Goal: Task Accomplishment & Management: Manage account settings

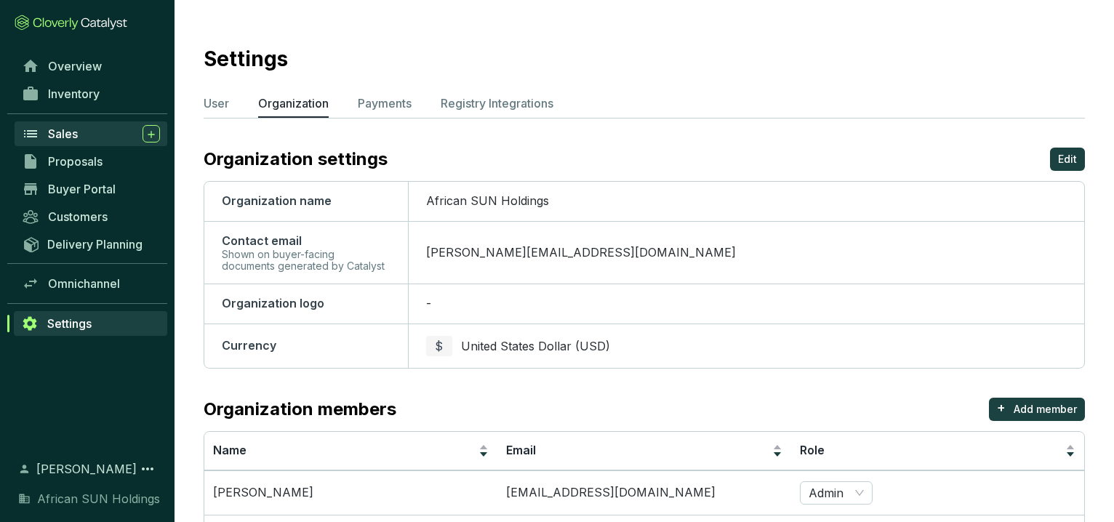
scroll to position [72, 0]
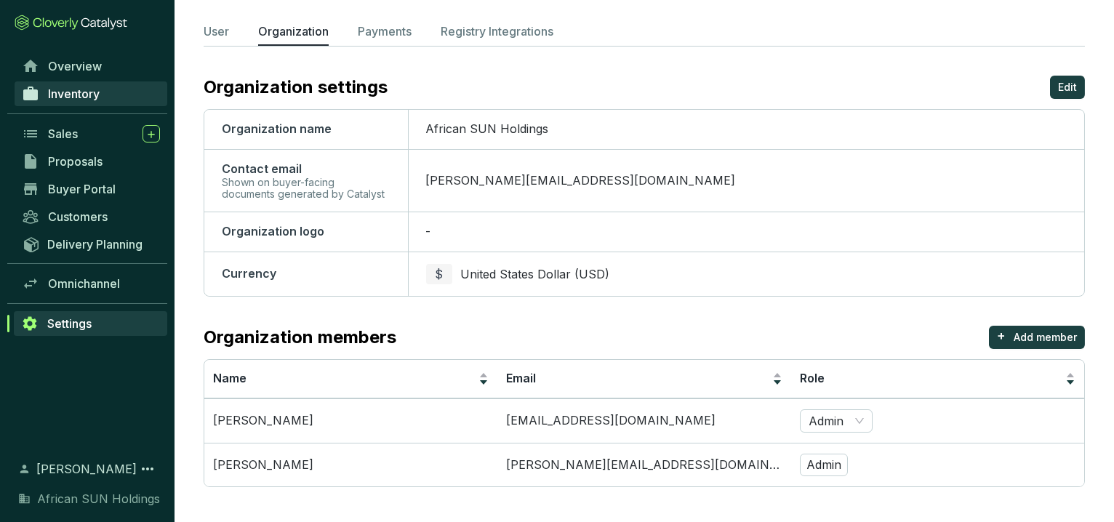
click at [73, 92] on span "Inventory" at bounding box center [74, 94] width 52 height 15
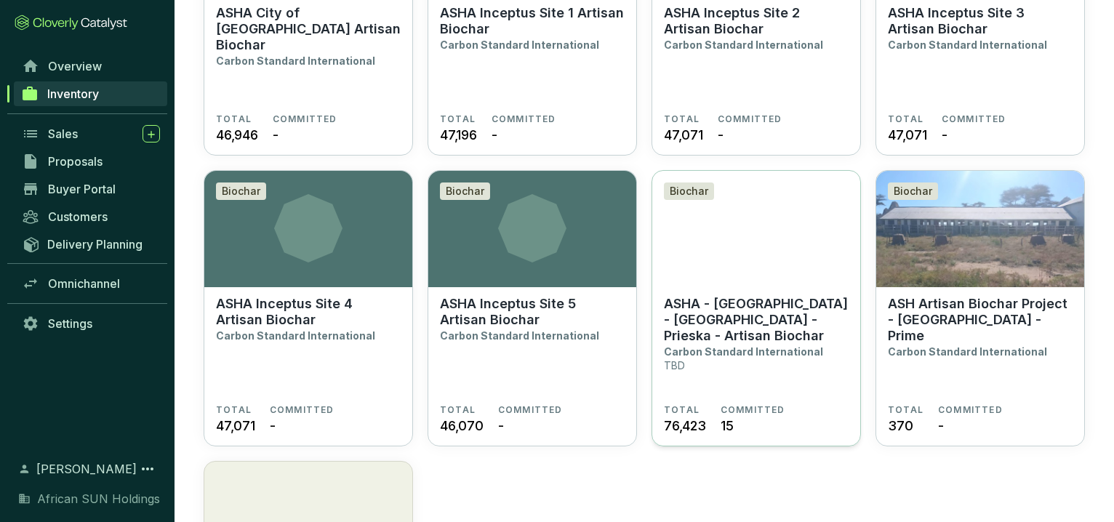
scroll to position [889, 0]
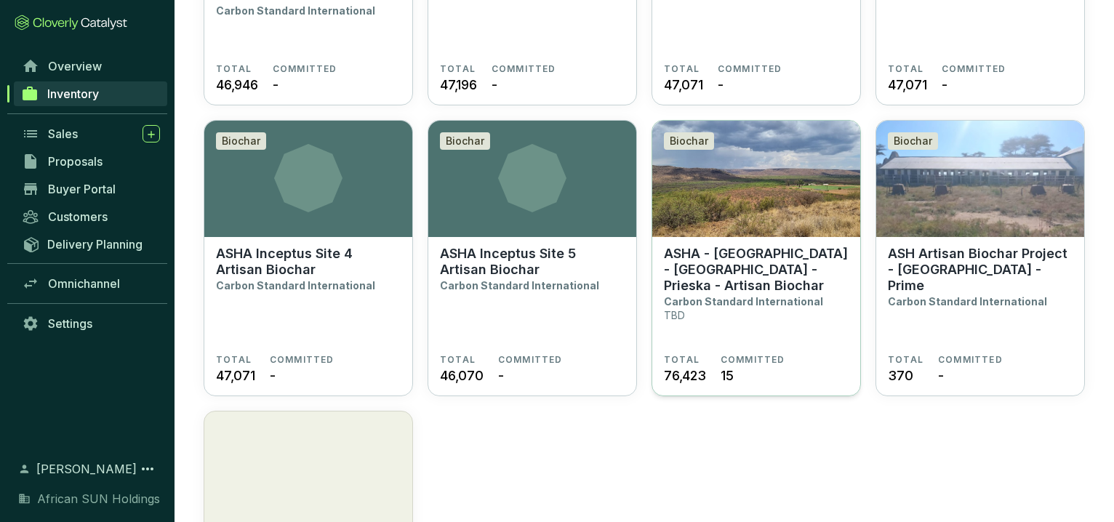
click at [702, 273] on p "ASHA - [GEOGRAPHIC_DATA] - [GEOGRAPHIC_DATA] - Prieska - Artisan Biochar" at bounding box center [756, 270] width 185 height 48
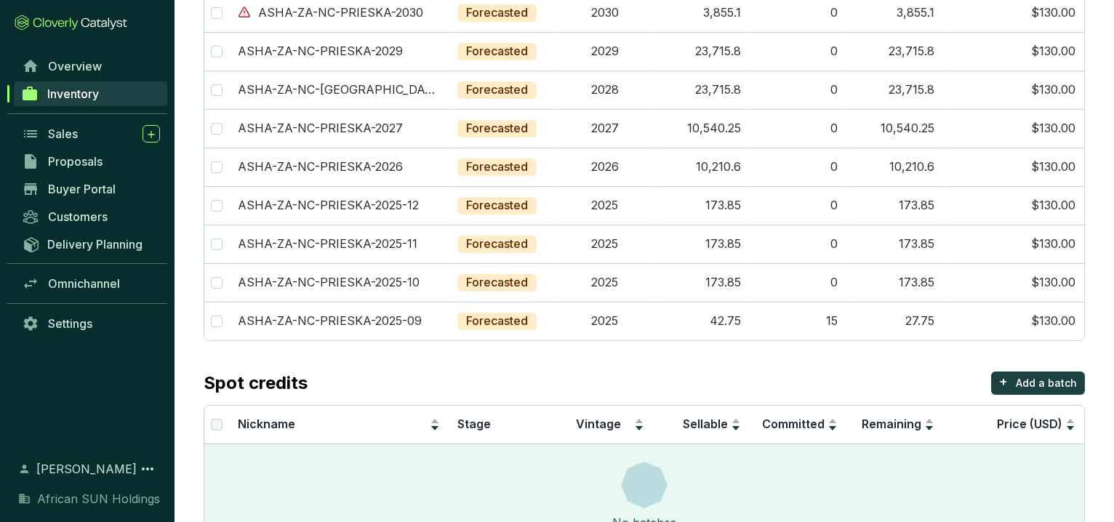
scroll to position [199, 0]
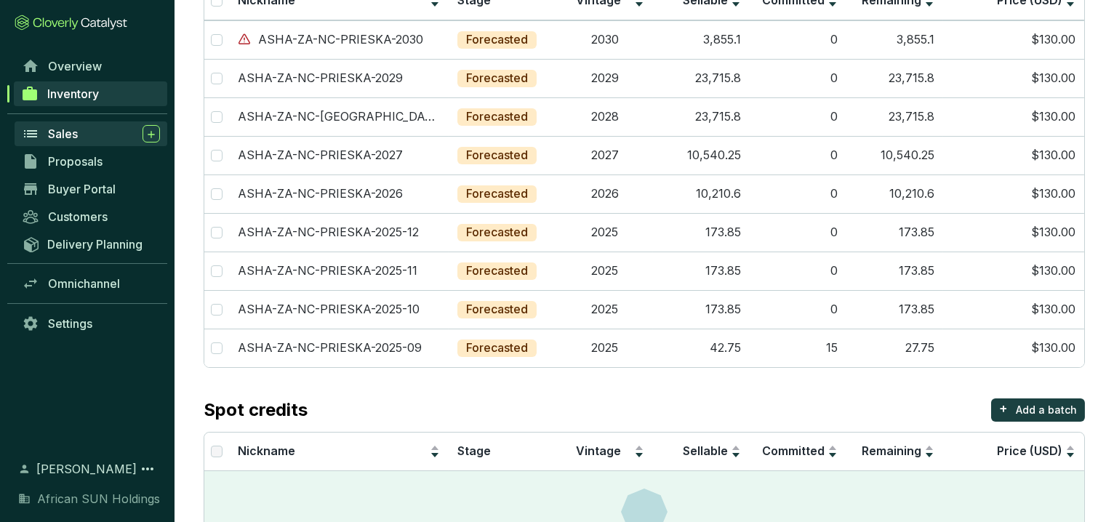
click at [48, 134] on span "Sales" at bounding box center [63, 134] width 30 height 15
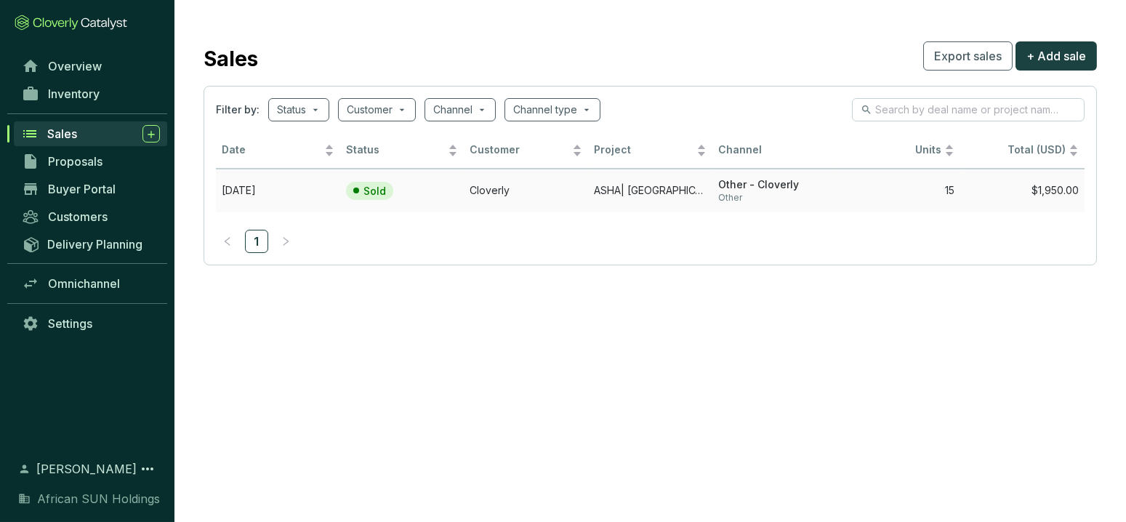
click at [1038, 190] on td "$1,950.00" at bounding box center [1023, 191] width 124 height 44
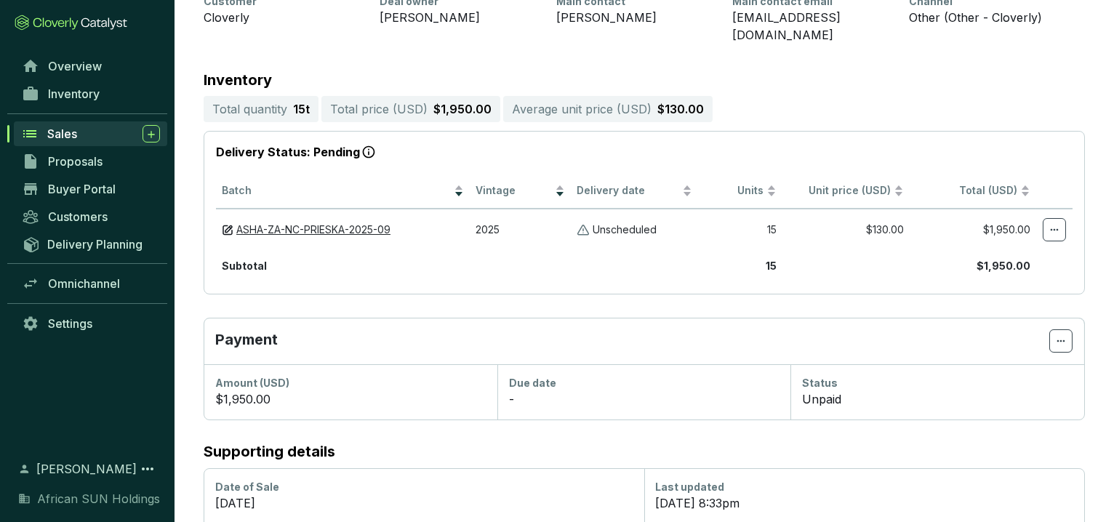
scroll to position [156, 0]
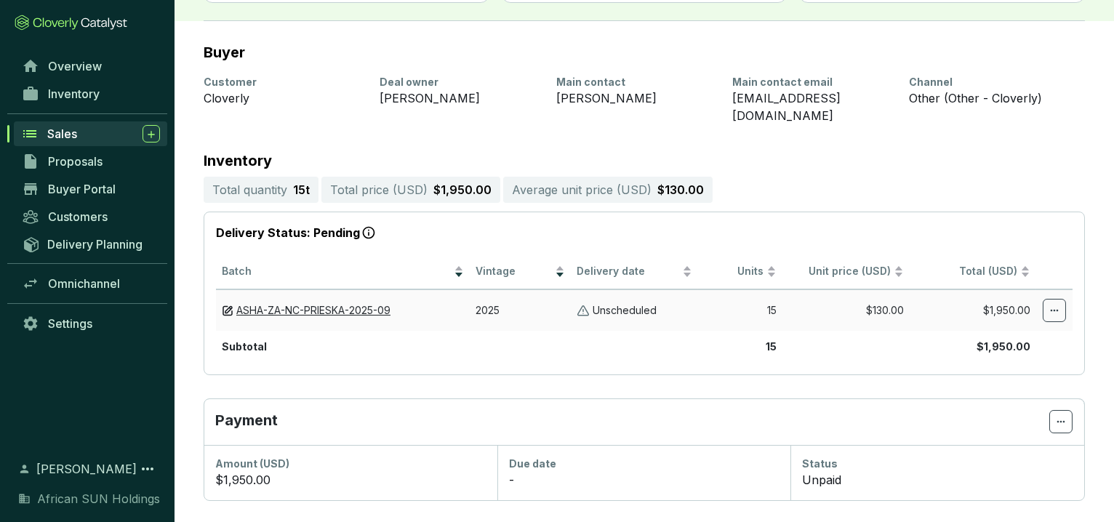
click at [1057, 302] on icon at bounding box center [1055, 310] width 12 height 17
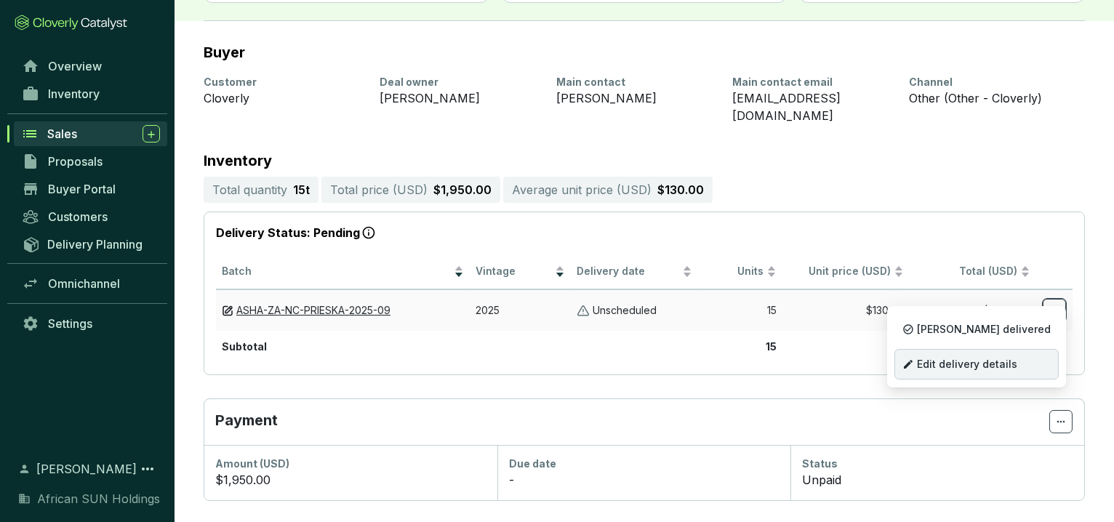
click at [1012, 360] on span "Edit delivery details" at bounding box center [967, 365] width 100 height 12
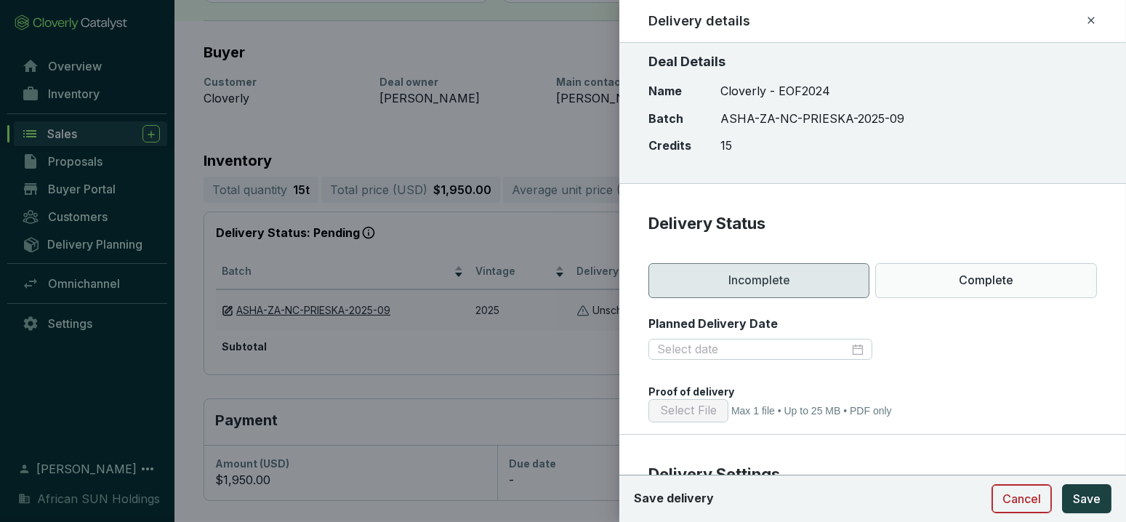
click at [1027, 509] on button "Cancel" at bounding box center [1022, 498] width 60 height 29
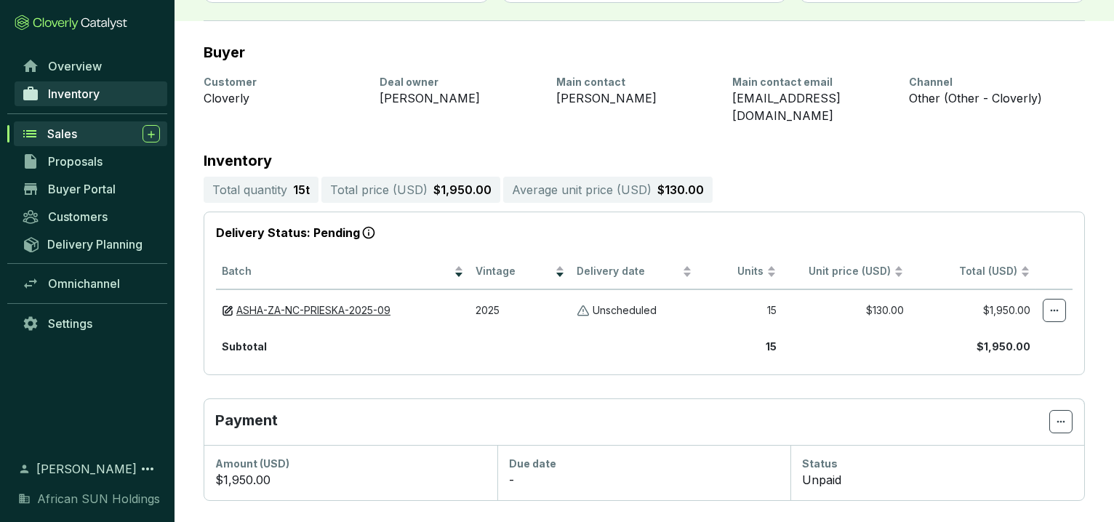
click at [76, 97] on span "Inventory" at bounding box center [74, 94] width 52 height 15
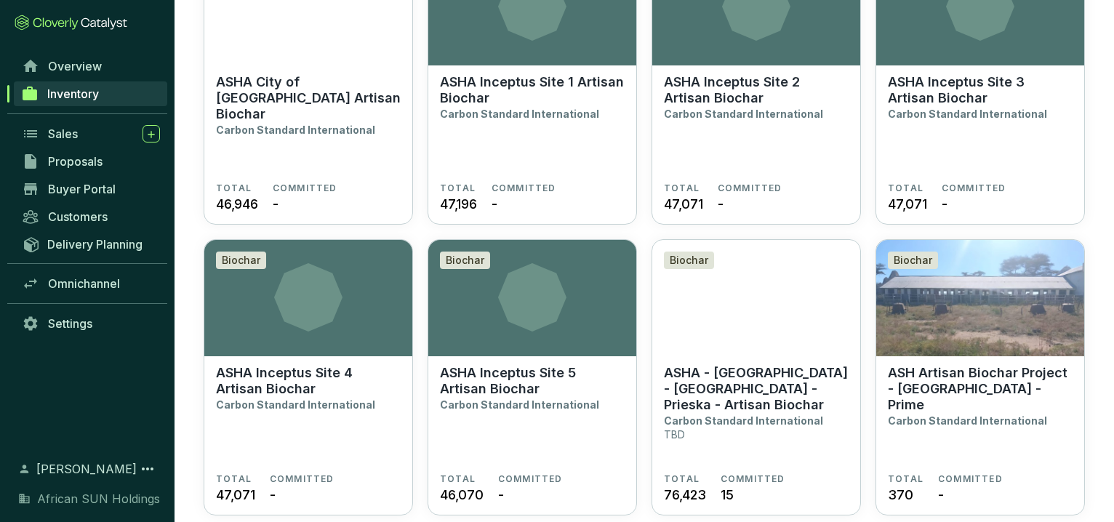
scroll to position [767, 0]
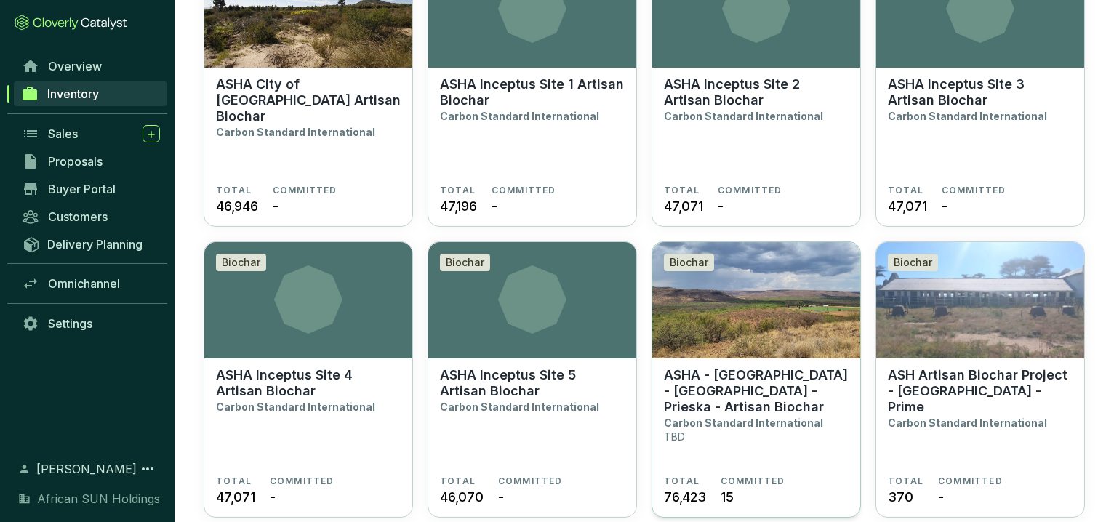
click at [715, 388] on p "ASHA - [GEOGRAPHIC_DATA] - [GEOGRAPHIC_DATA] - Prieska - Artisan Biochar" at bounding box center [756, 391] width 185 height 48
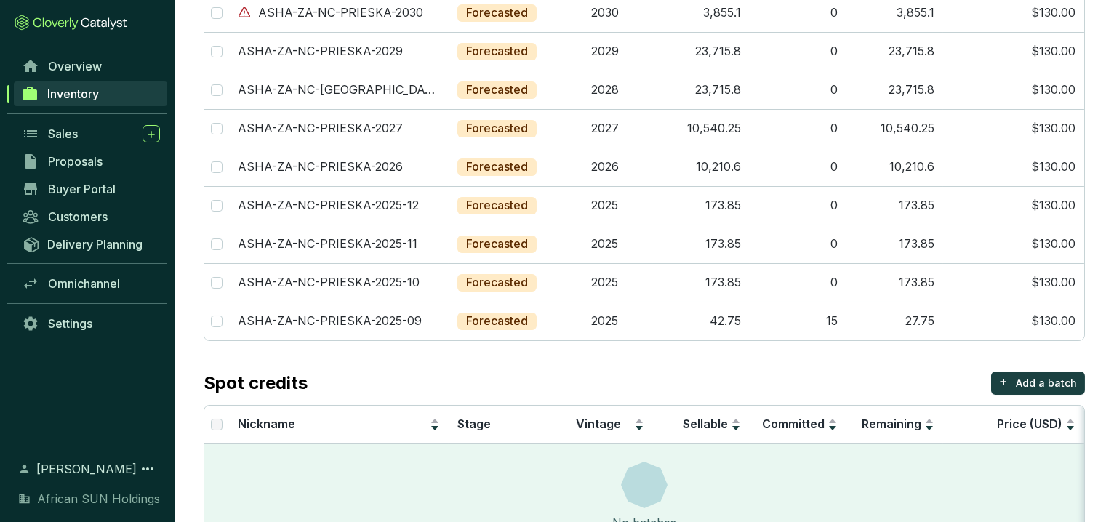
scroll to position [199, 0]
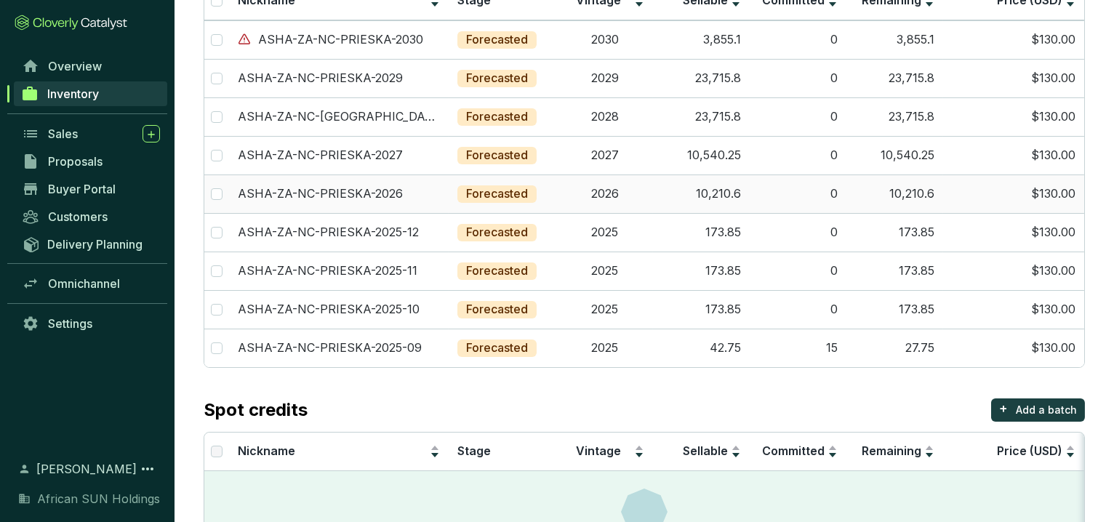
click at [1047, 191] on td "$130.00" at bounding box center [1013, 194] width 141 height 39
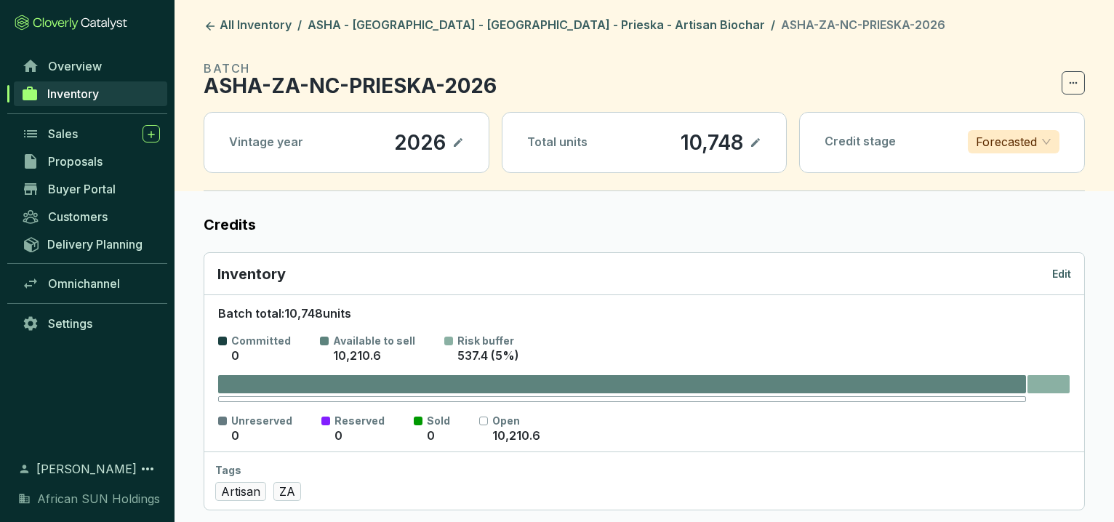
click at [693, 135] on p "10,748" at bounding box center [712, 142] width 64 height 25
drag, startPoint x: 678, startPoint y: 139, endPoint x: 732, endPoint y: 131, distance: 55.1
click at [732, 131] on p "10,748" at bounding box center [712, 142] width 64 height 25
drag, startPoint x: 732, startPoint y: 131, endPoint x: 759, endPoint y: 143, distance: 29.6
click at [759, 143] on icon at bounding box center [756, 142] width 12 height 17
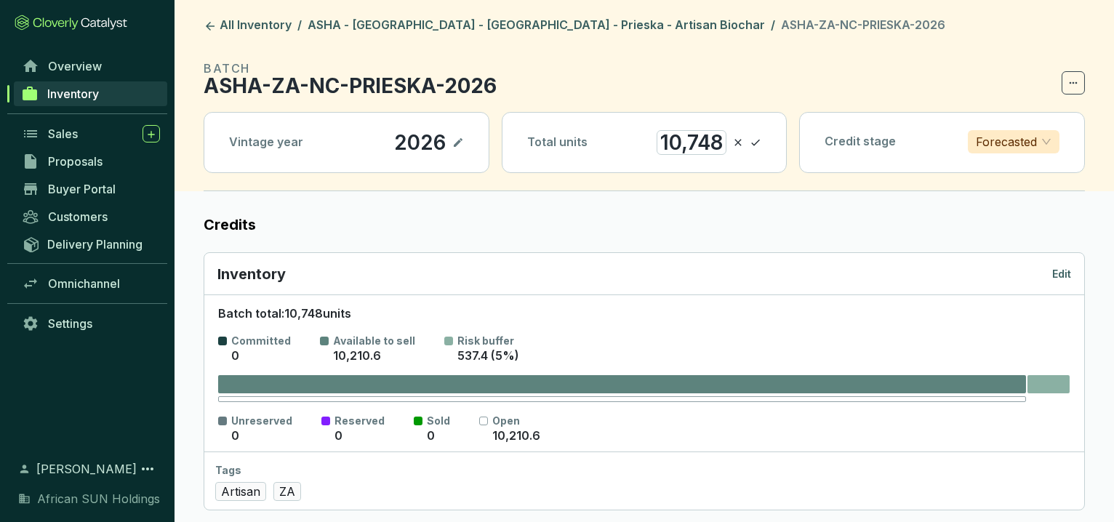
click at [734, 141] on icon at bounding box center [738, 142] width 12 height 17
click at [748, 139] on section "10,748" at bounding box center [720, 142] width 81 height 25
click at [758, 140] on icon at bounding box center [755, 142] width 9 height 9
drag, startPoint x: 664, startPoint y: 139, endPoint x: 736, endPoint y: 135, distance: 72.1
click at [736, 135] on section "10,748" at bounding box center [709, 142] width 105 height 25
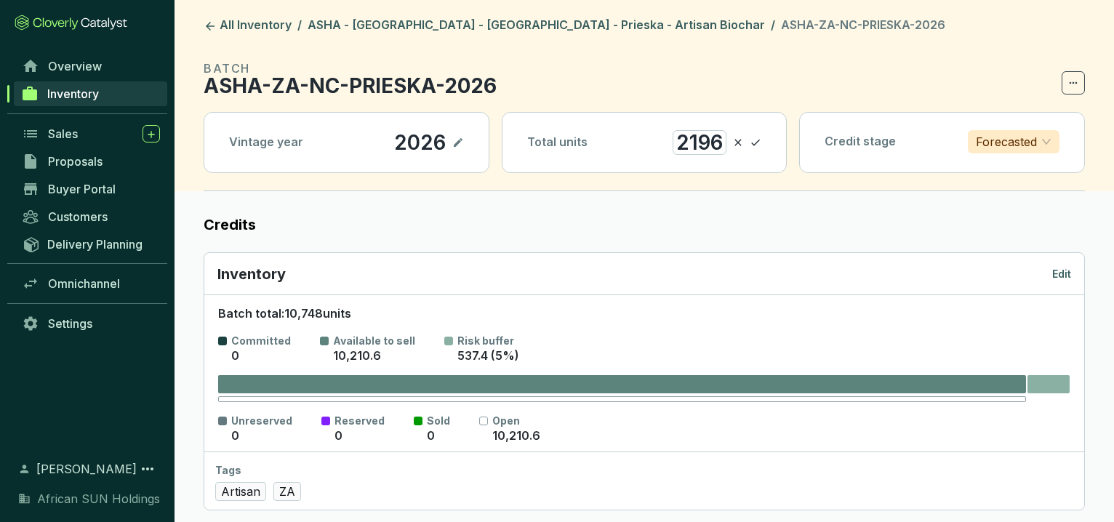
click at [758, 137] on icon at bounding box center [756, 142] width 12 height 17
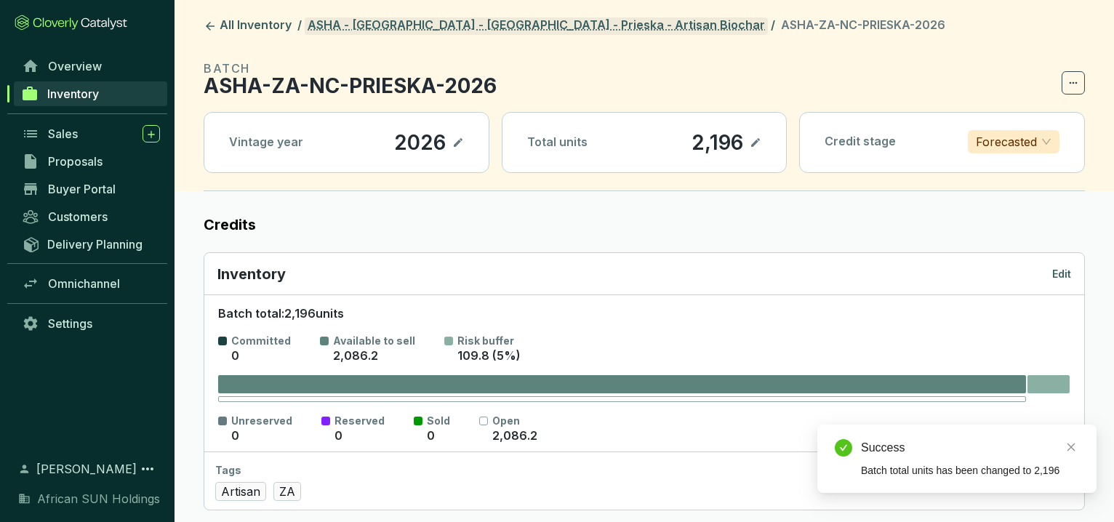
click at [351, 28] on link "ASHA - [GEOGRAPHIC_DATA] - [GEOGRAPHIC_DATA] - Prieska - Artisan Biochar" at bounding box center [536, 25] width 463 height 17
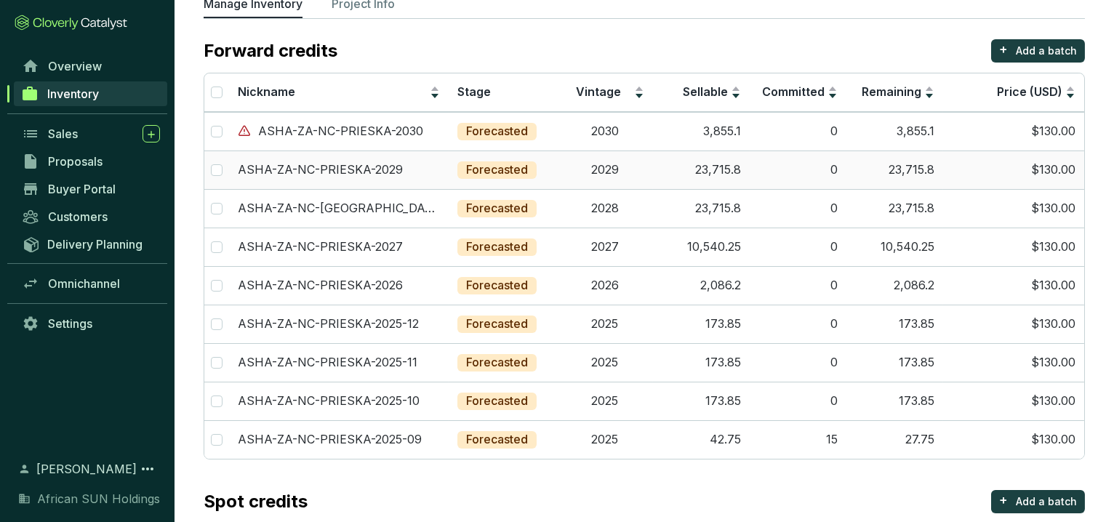
scroll to position [81, 0]
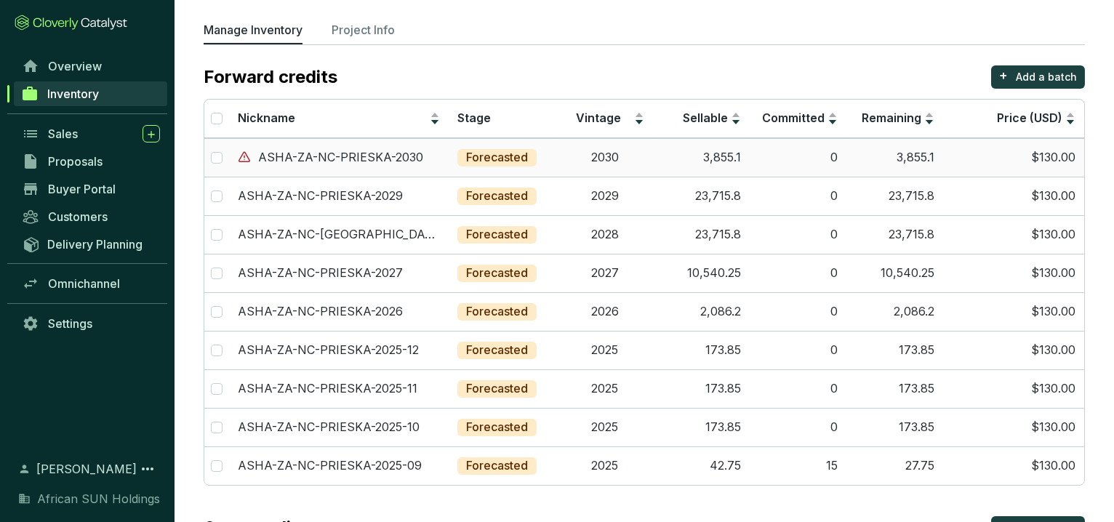
click at [587, 156] on td "2030" at bounding box center [604, 157] width 97 height 39
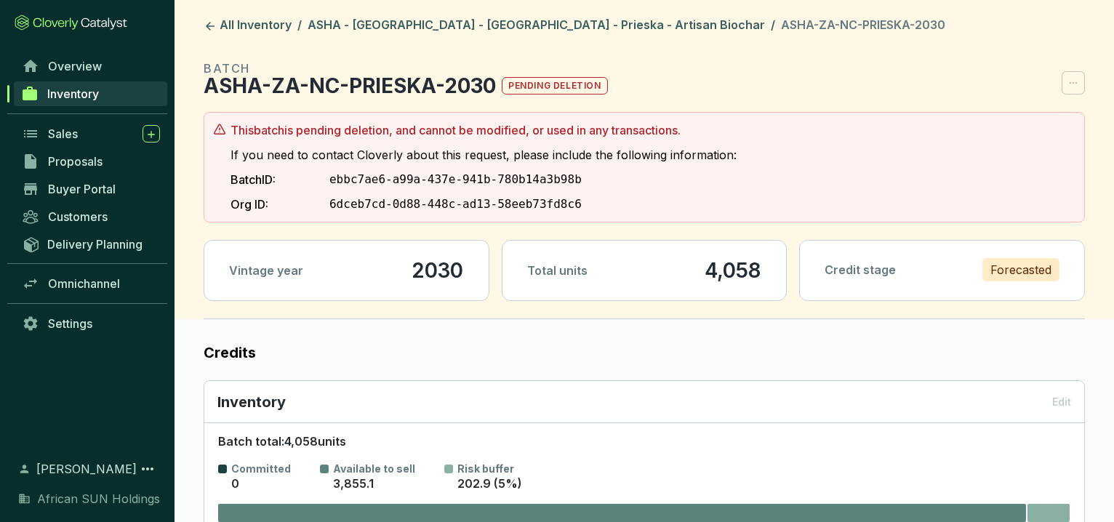
click at [1070, 81] on section "BATCH ASHA-ZA-NC-PRIESKA-2030 pending deletion" at bounding box center [644, 77] width 881 height 35
click at [1079, 83] on section "BATCH ASHA-ZA-NC-PRIESKA-2030 pending deletion" at bounding box center [644, 77] width 881 height 35
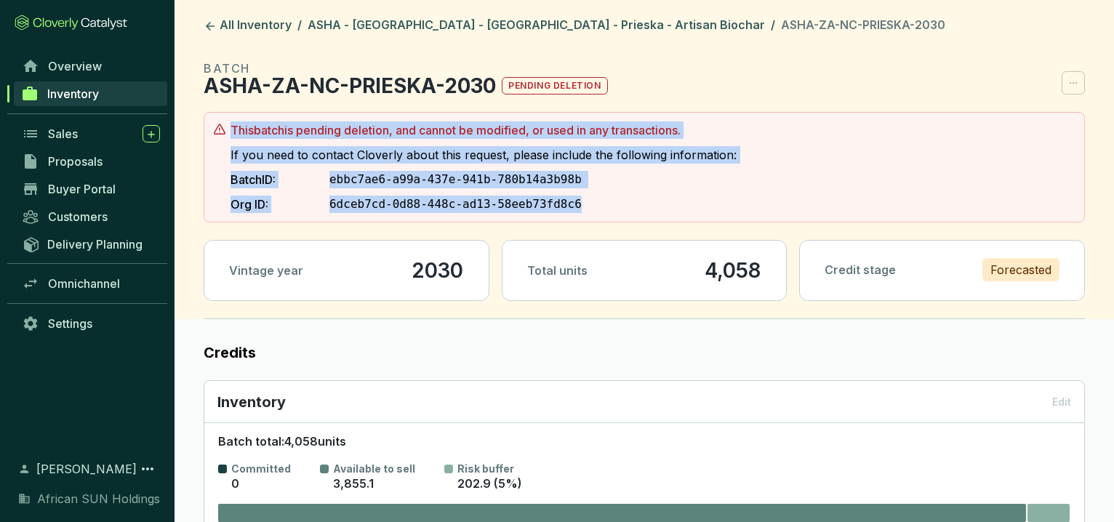
drag, startPoint x: 564, startPoint y: 204, endPoint x: 220, endPoint y: 126, distance: 353.5
click at [220, 126] on section "This batch is pending deletion, and cannot be modified, or used in any transact…" at bounding box center [644, 167] width 862 height 92
copy section "This batch is pending deletion, and cannot be modified, or used in any transact…"
click at [450, 22] on link "ASHA - [GEOGRAPHIC_DATA] - [GEOGRAPHIC_DATA] - Prieska - Artisan Biochar" at bounding box center [536, 25] width 463 height 17
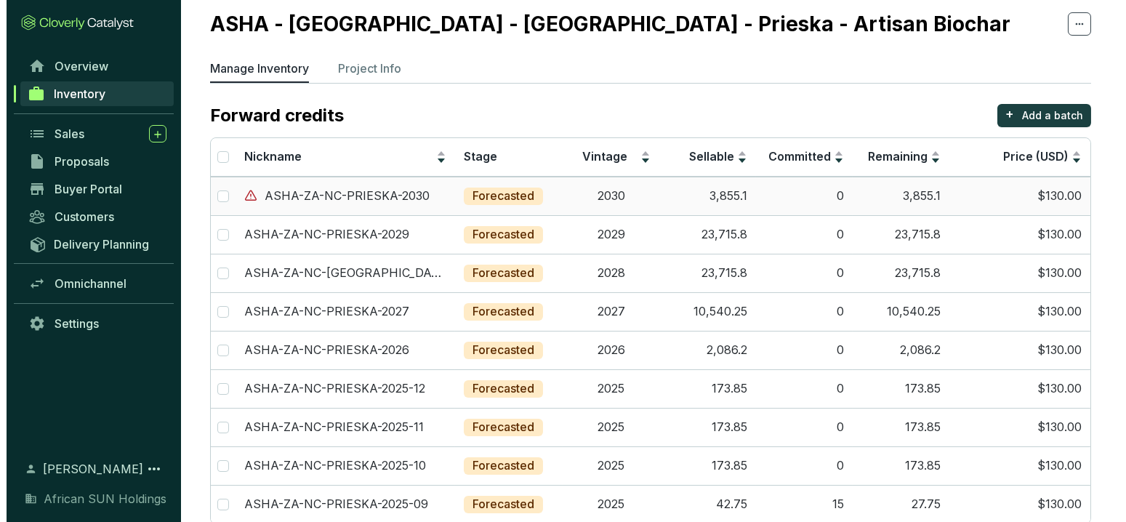
scroll to position [81, 0]
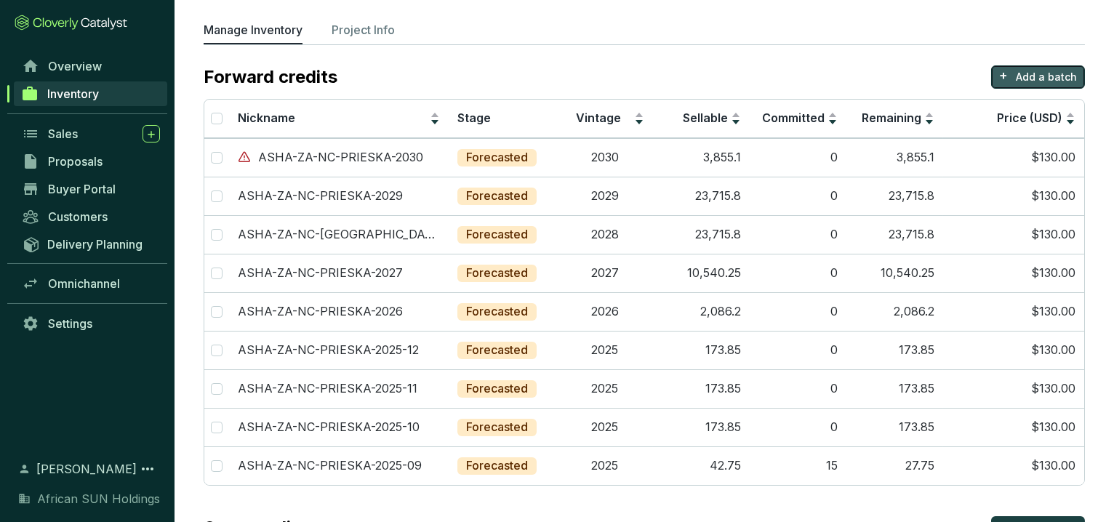
click at [1047, 76] on p "Add a batch" at bounding box center [1046, 77] width 61 height 15
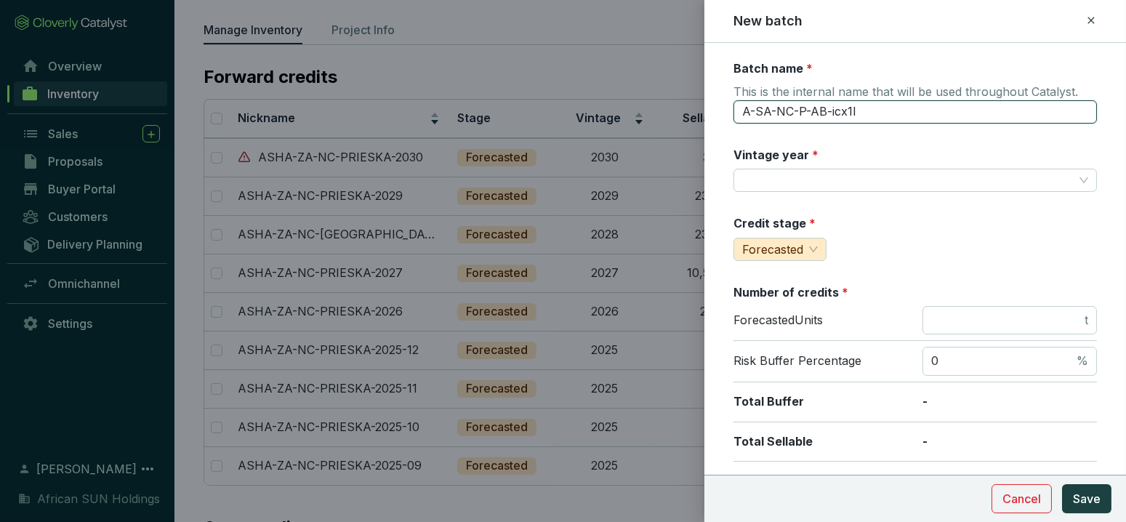
click at [766, 103] on input "A-SA-NC-P-AB-icx1l" at bounding box center [916, 111] width 364 height 23
drag, startPoint x: 769, startPoint y: 95, endPoint x: 648, endPoint y: 86, distance: 121.8
click at [648, 86] on div "New batch Batch name * This is the internal name that will be used throughout C…" at bounding box center [563, 261] width 1126 height 522
type input "ASHA-ZA-NC-PRIESKA-2031"
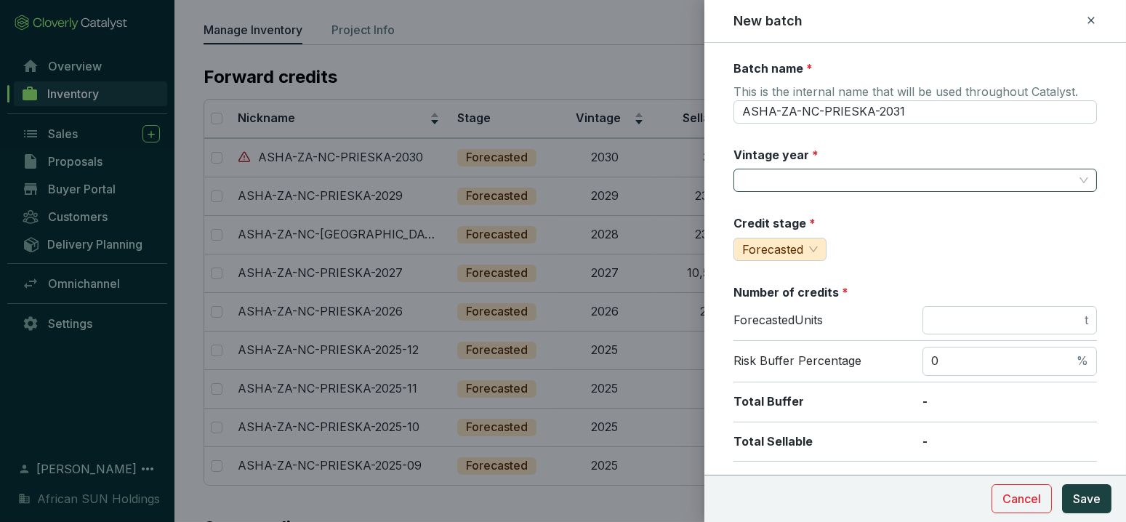
click at [782, 176] on input "Vintage year *" at bounding box center [908, 180] width 332 height 22
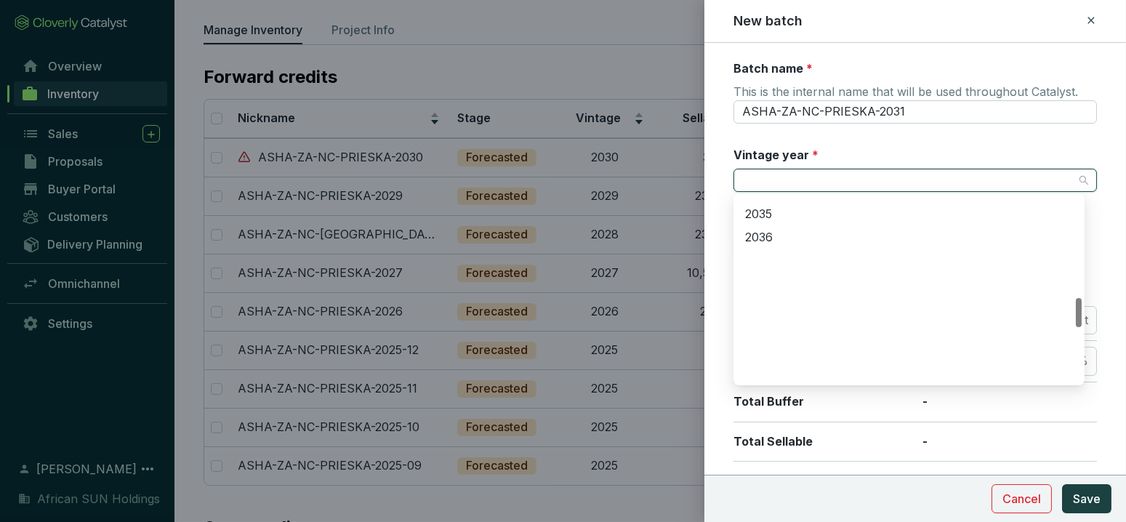
scroll to position [646, 0]
click at [769, 286] on div "2031" at bounding box center [909, 284] width 328 height 16
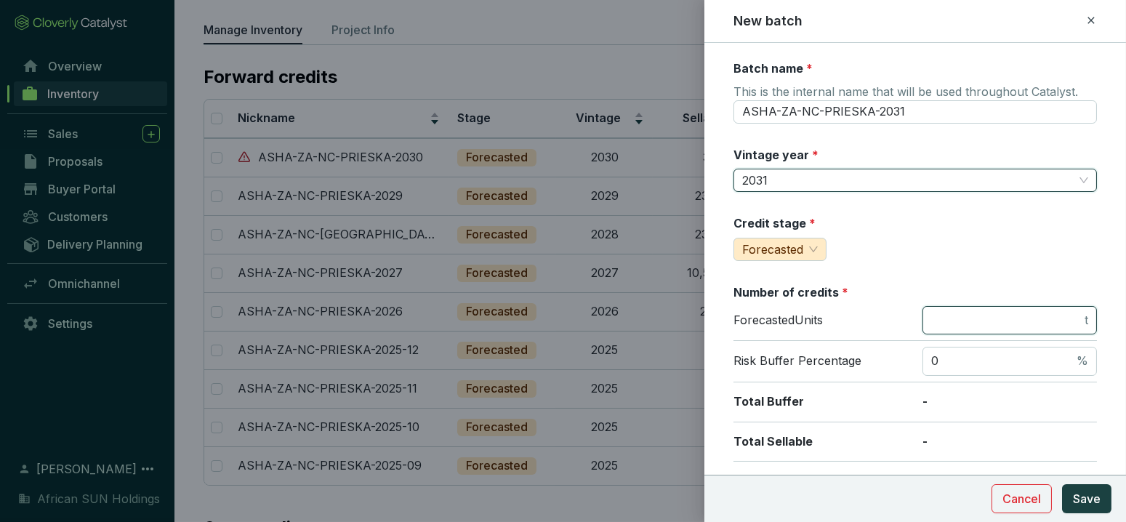
click at [968, 323] on input "number" at bounding box center [1007, 321] width 151 height 16
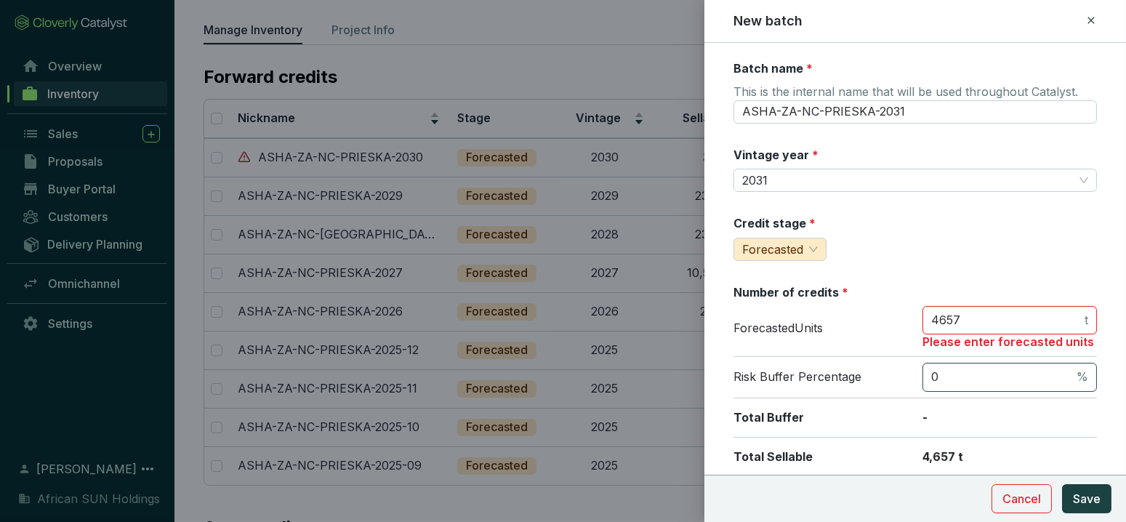
type input "4657"
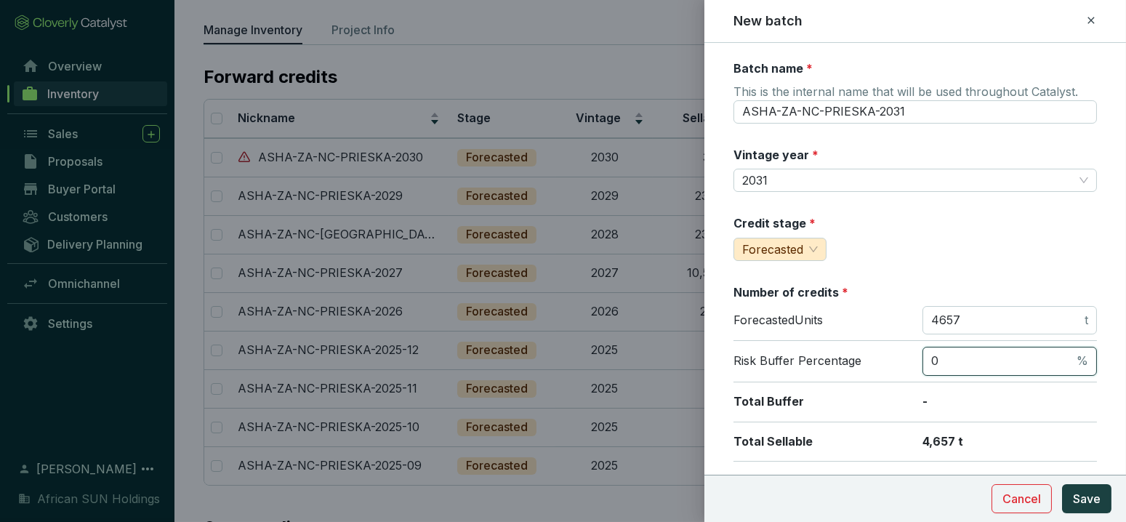
drag, startPoint x: 969, startPoint y: 367, endPoint x: 878, endPoint y: 351, distance: 91.7
click at [878, 351] on div "Risk Buffer Percentage 0 %" at bounding box center [916, 361] width 364 height 41
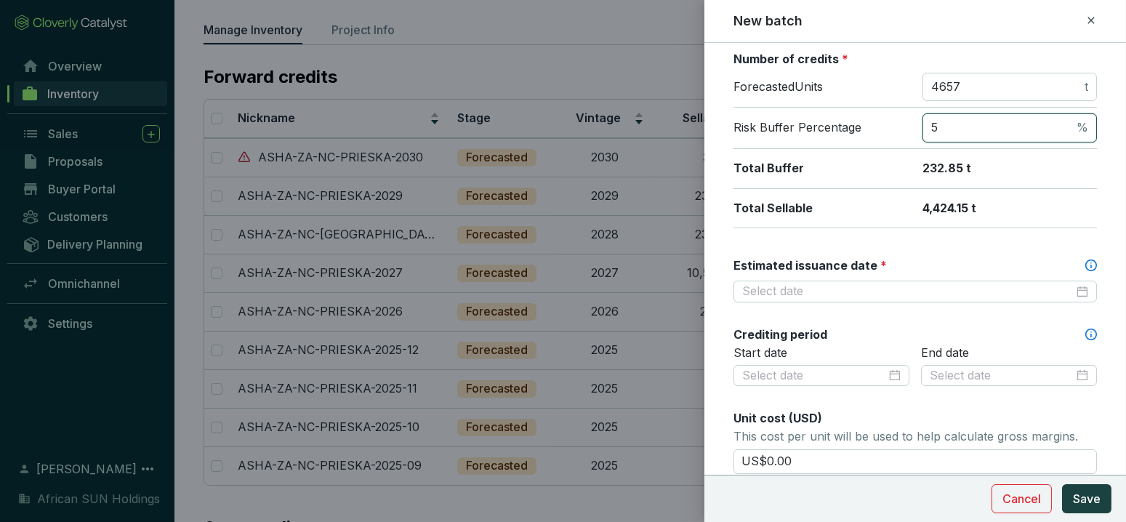
scroll to position [242, 0]
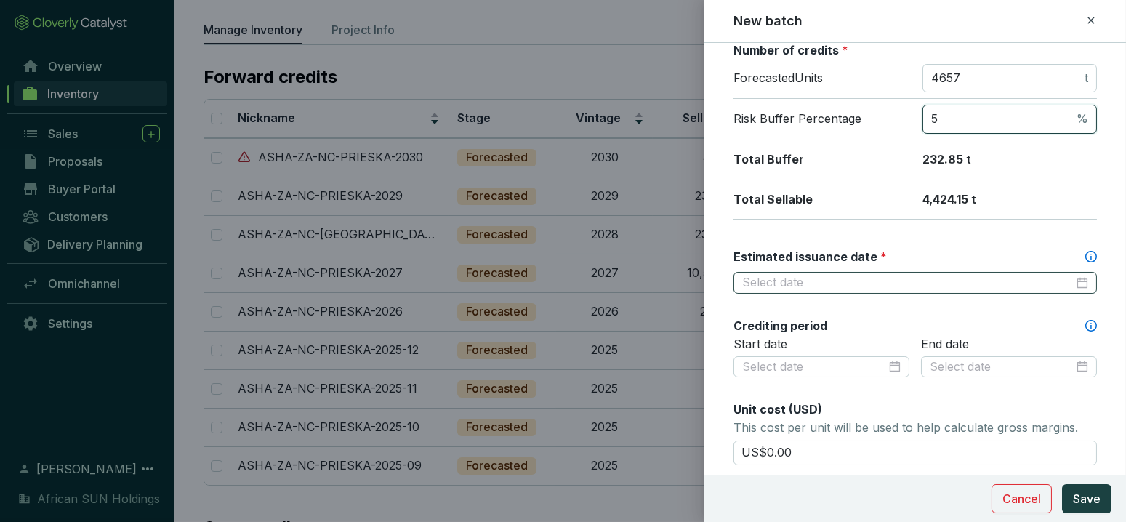
type input "5"
click at [806, 285] on input "Estimated issuance date *" at bounding box center [908, 283] width 332 height 16
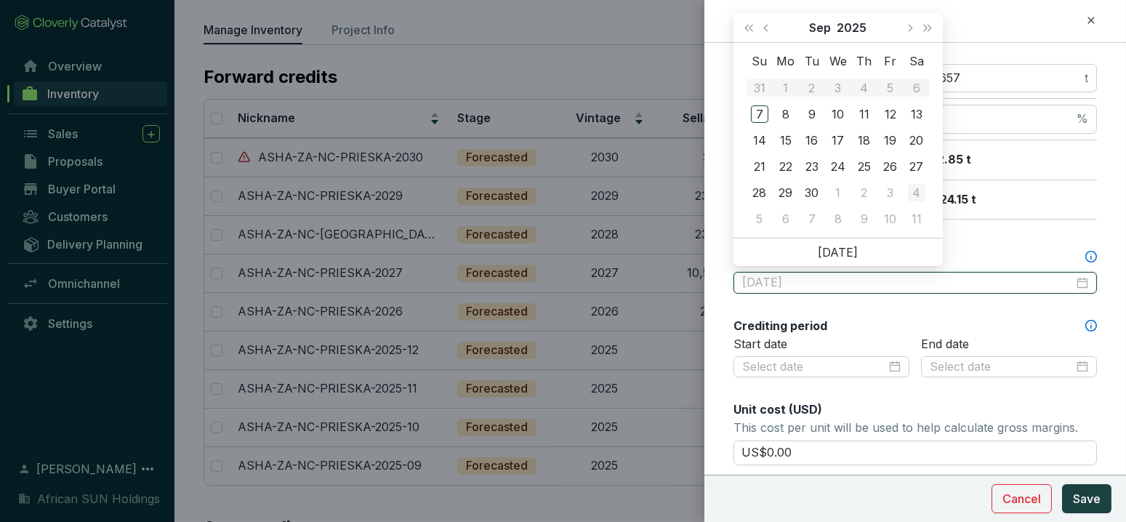
type input "[DATE]"
click at [926, 23] on button "Next year (Control + right)" at bounding box center [927, 27] width 19 height 29
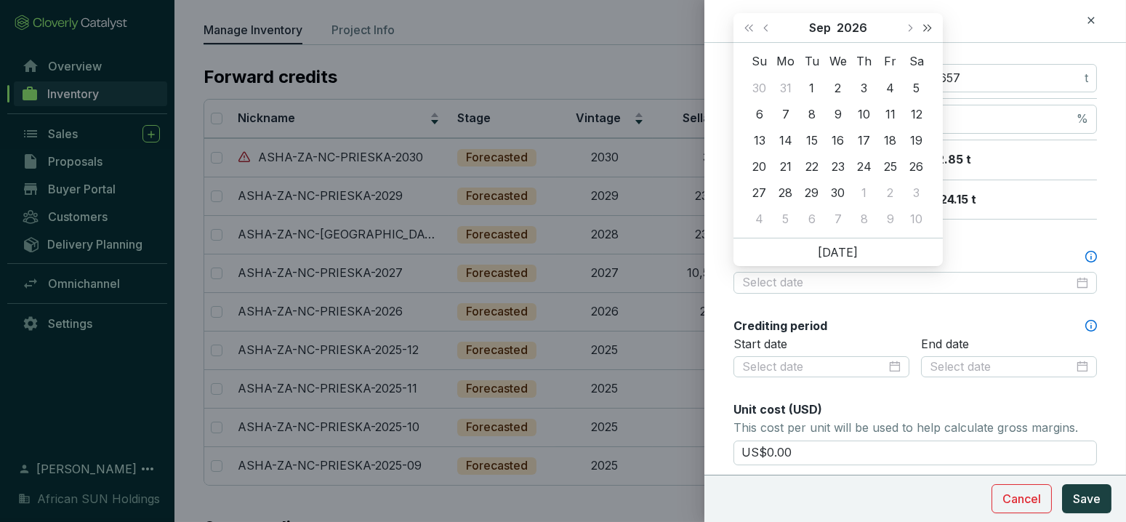
click at [926, 23] on button "Next year (Control + right)" at bounding box center [927, 27] width 19 height 29
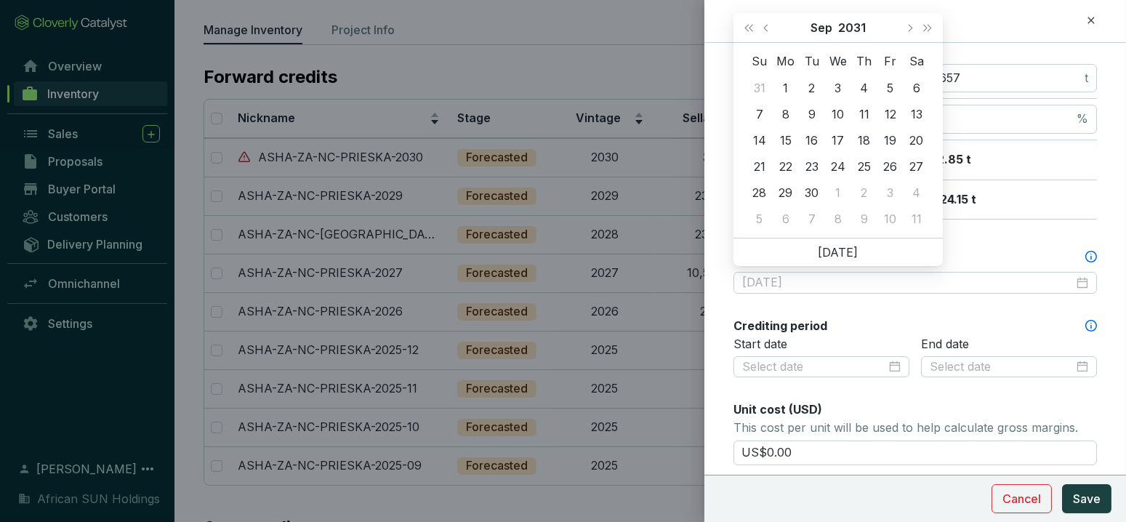
type input "[DATE]"
click at [915, 28] on button "Next month (PageDown)" at bounding box center [909, 27] width 19 height 29
click at [915, 26] on button "Next month (PageDown)" at bounding box center [909, 27] width 19 height 29
click at [914, 26] on button "Next month (PageDown)" at bounding box center [909, 27] width 19 height 29
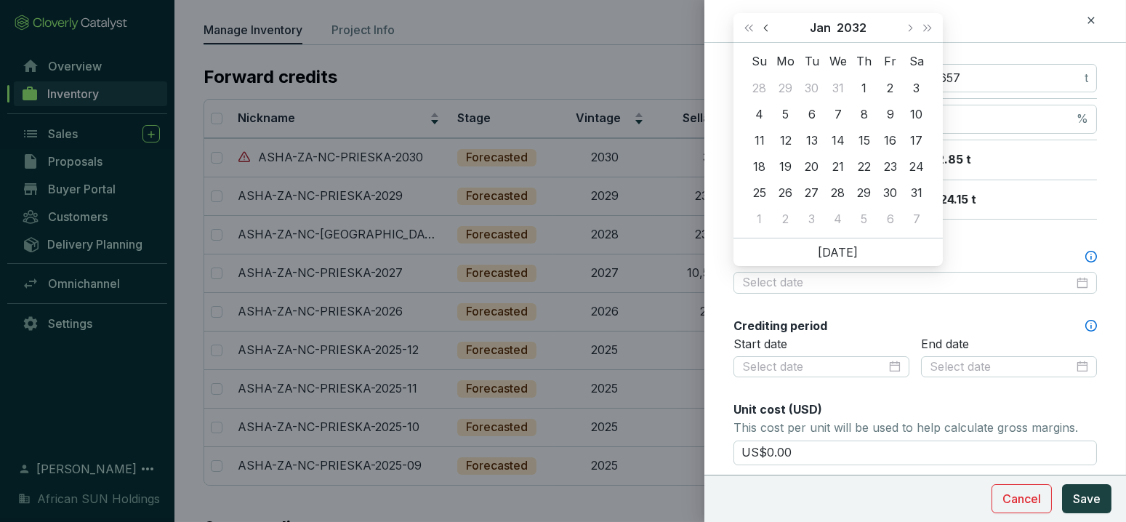
click at [760, 25] on button "Previous month (PageUp)" at bounding box center [767, 27] width 19 height 29
type input "[DATE]"
click at [838, 189] on div "31" at bounding box center [838, 192] width 17 height 17
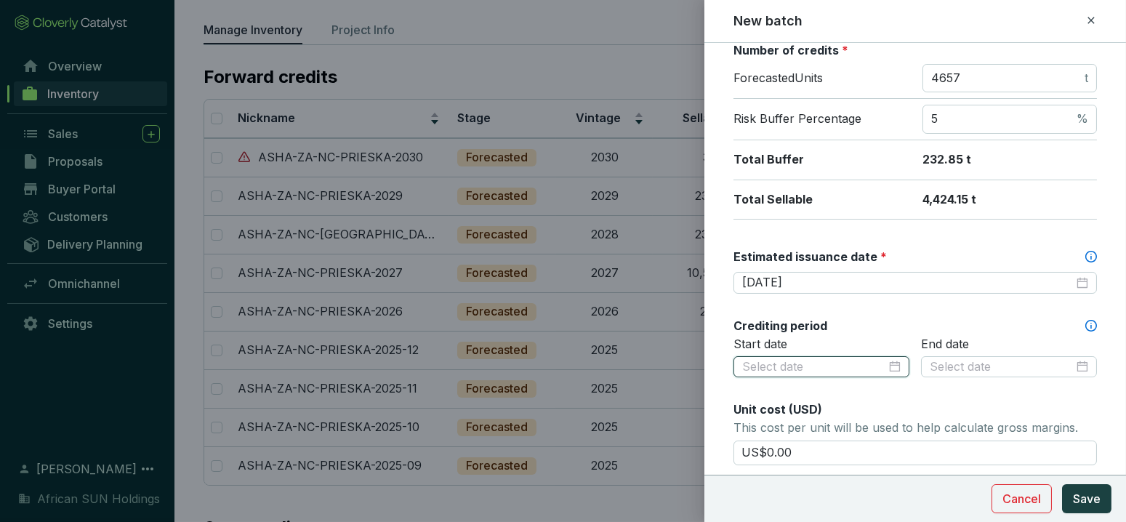
click at [806, 369] on input at bounding box center [814, 367] width 144 height 16
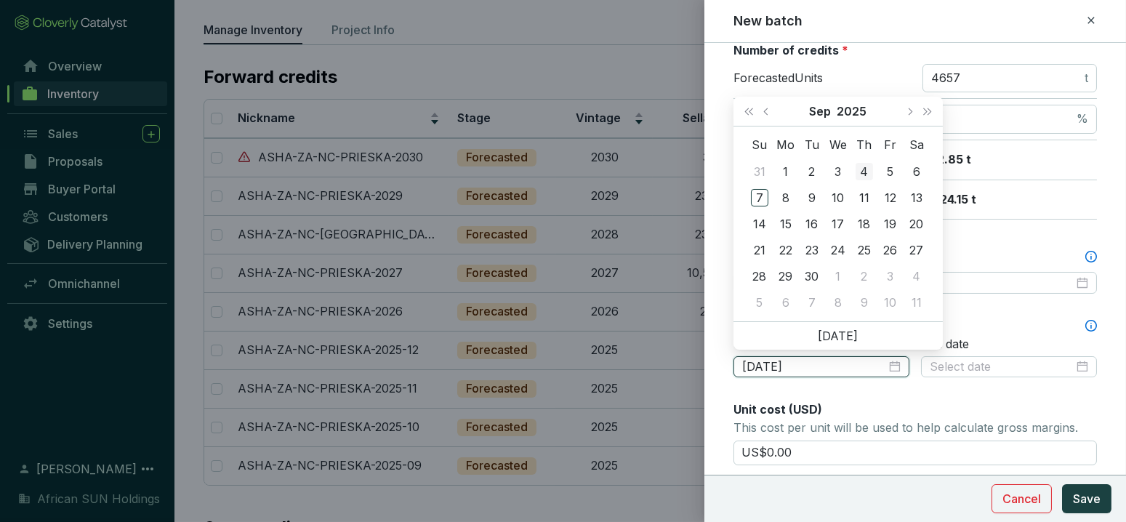
type input "[DATE]"
click at [910, 105] on button "Next month (PageDown)" at bounding box center [909, 111] width 19 height 29
click at [910, 104] on button "Next month (PageDown)" at bounding box center [909, 111] width 19 height 29
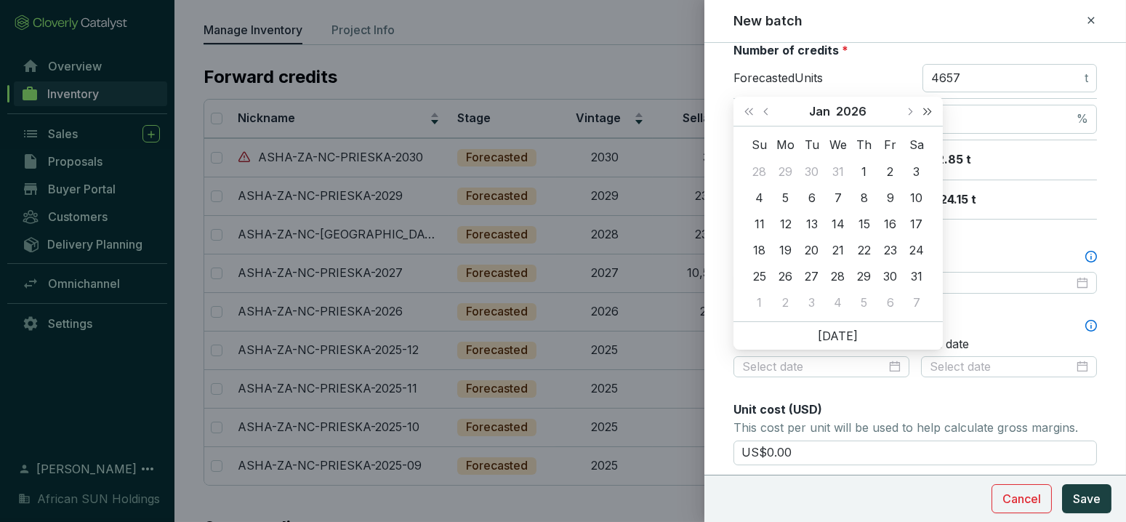
click at [926, 113] on span "Next year (Control + right)" at bounding box center [927, 111] width 7 height 7
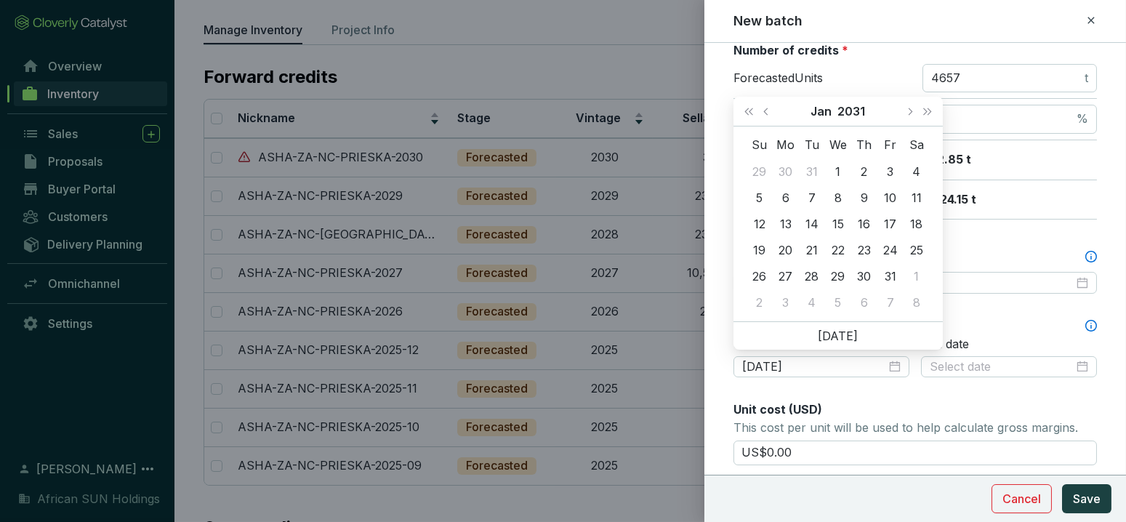
type input "[DATE]"
click at [835, 164] on div "1" at bounding box center [838, 171] width 17 height 17
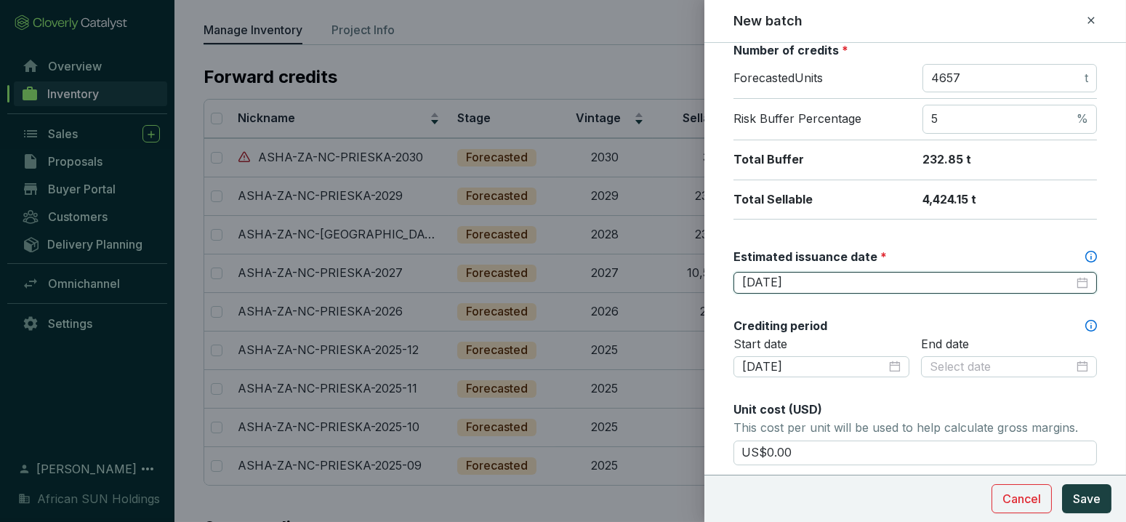
drag, startPoint x: 815, startPoint y: 273, endPoint x: 677, endPoint y: 260, distance: 138.7
click at [677, 260] on div "New batch Batch name * This is the internal name that will be used throughout C…" at bounding box center [563, 261] width 1126 height 522
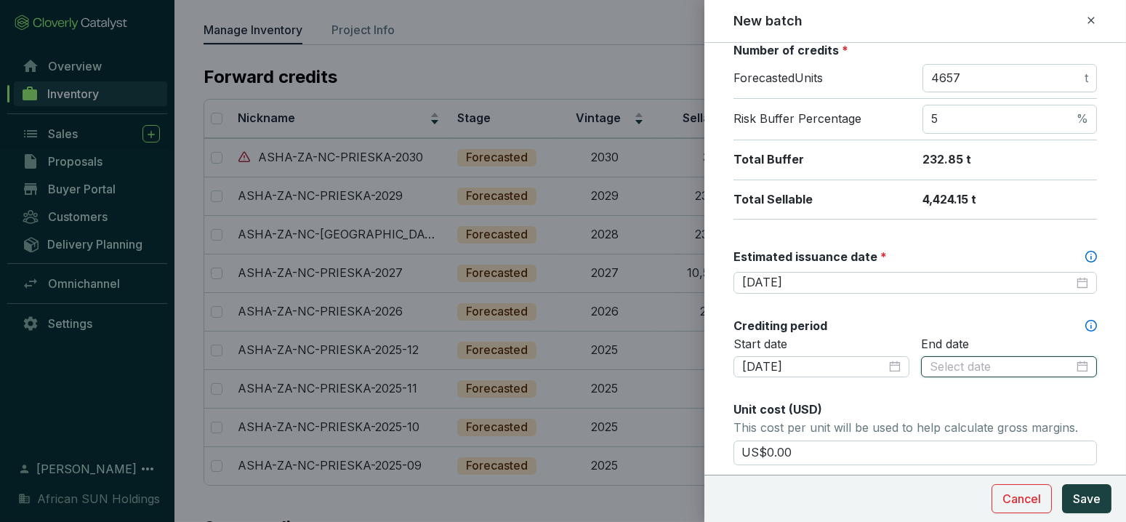
click at [1000, 367] on input at bounding box center [1002, 367] width 144 height 16
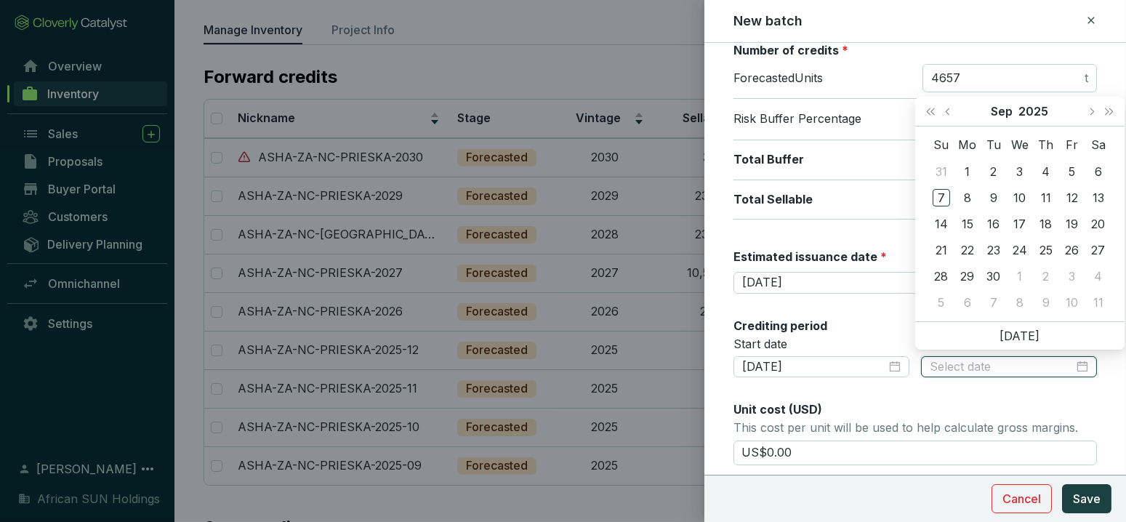
paste input "[DATE]"
type input "[DATE]"
click at [1012, 275] on div "31" at bounding box center [1020, 276] width 17 height 17
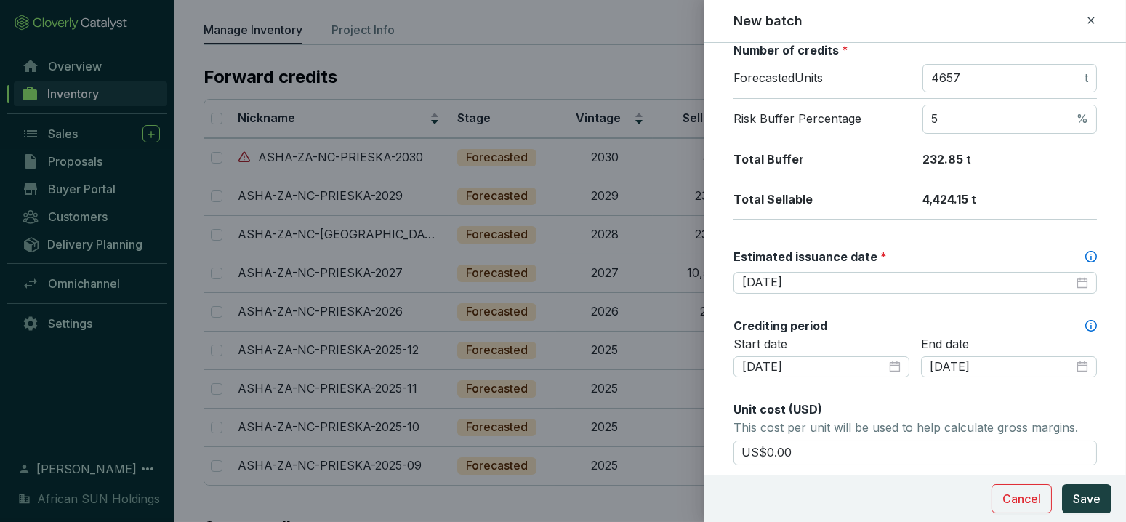
drag, startPoint x: 828, startPoint y: 449, endPoint x: 703, endPoint y: 423, distance: 127.1
click at [703, 423] on div "New batch Batch name * This is the internal name that will be used throughout C…" at bounding box center [563, 261] width 1126 height 522
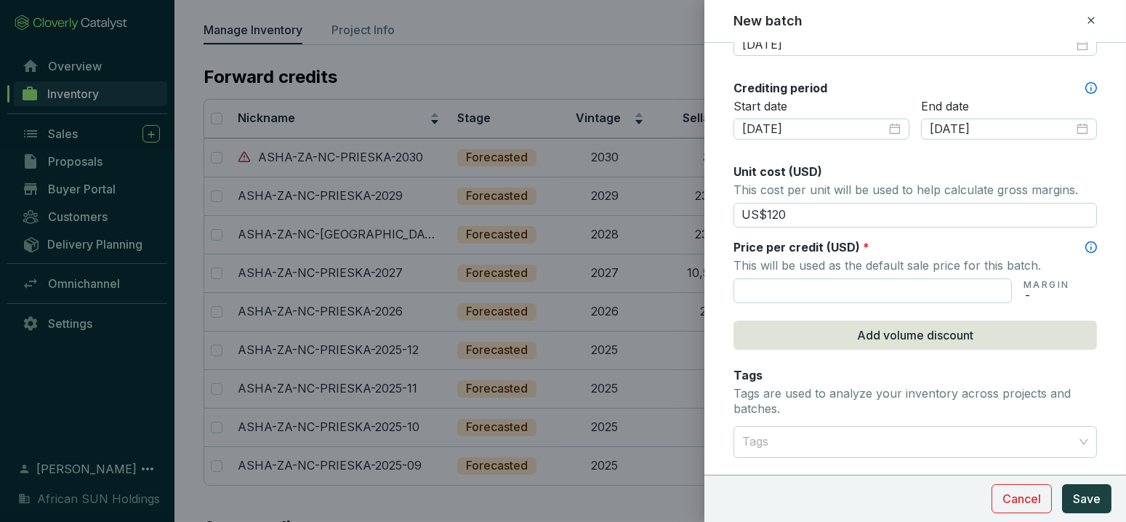
scroll to position [484, 0]
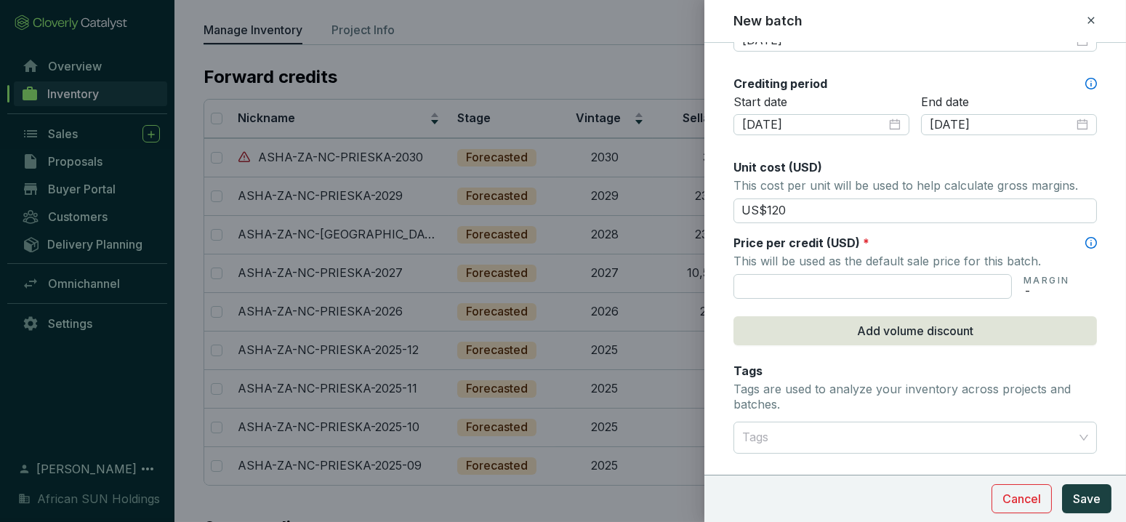
drag, startPoint x: 798, startPoint y: 212, endPoint x: 543, endPoint y: 207, distance: 256.0
click at [543, 207] on div "New batch Batch name * This is the internal name that will be used throughout C…" at bounding box center [563, 261] width 1126 height 522
type input "US$0.00"
click at [761, 282] on input "text" at bounding box center [873, 286] width 279 height 25
click at [787, 439] on div at bounding box center [907, 437] width 341 height 29
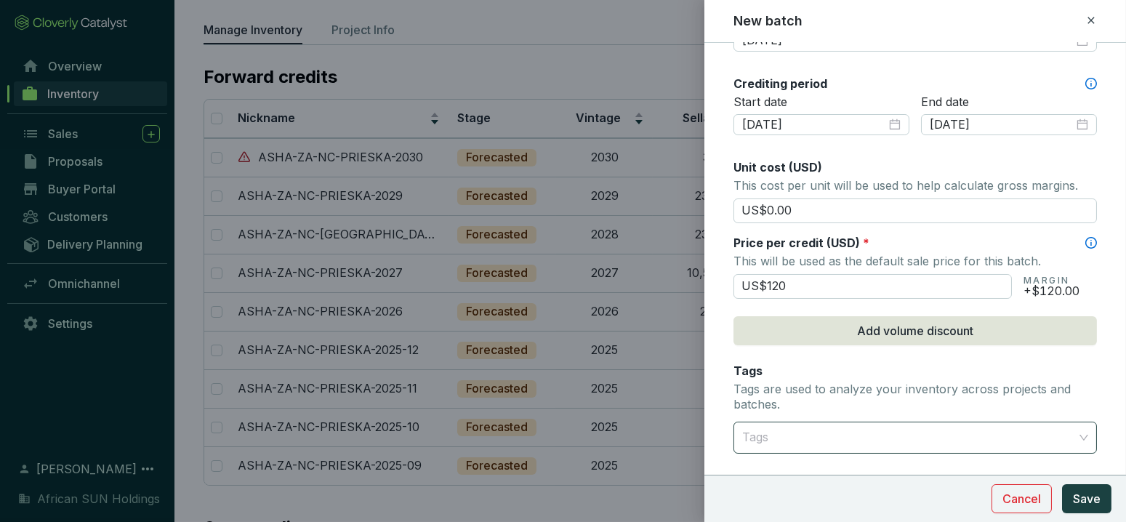
type input "US$120.00"
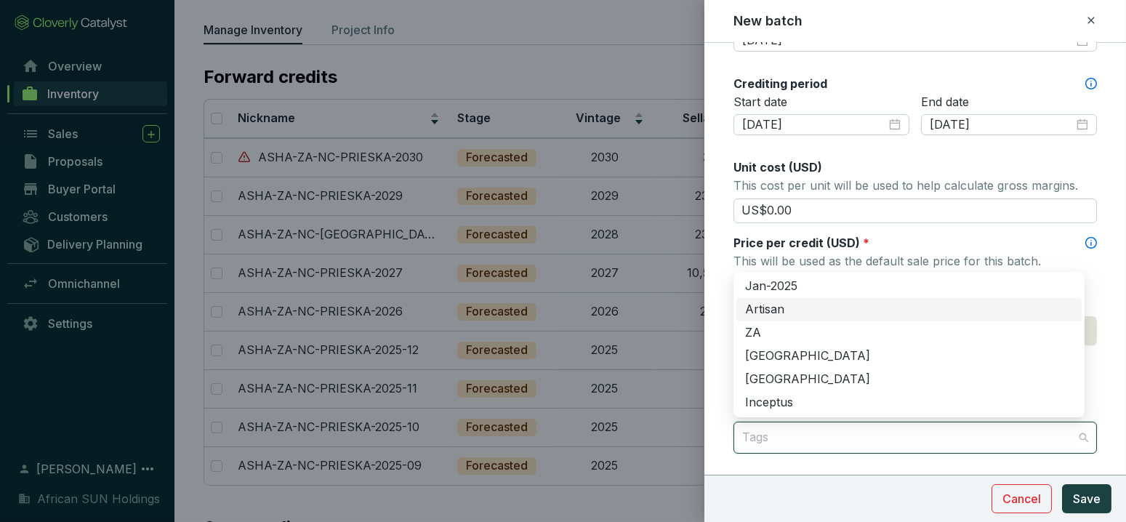
click at [793, 304] on div "Artisan" at bounding box center [909, 310] width 328 height 16
click at [762, 326] on div "ZA" at bounding box center [909, 333] width 328 height 16
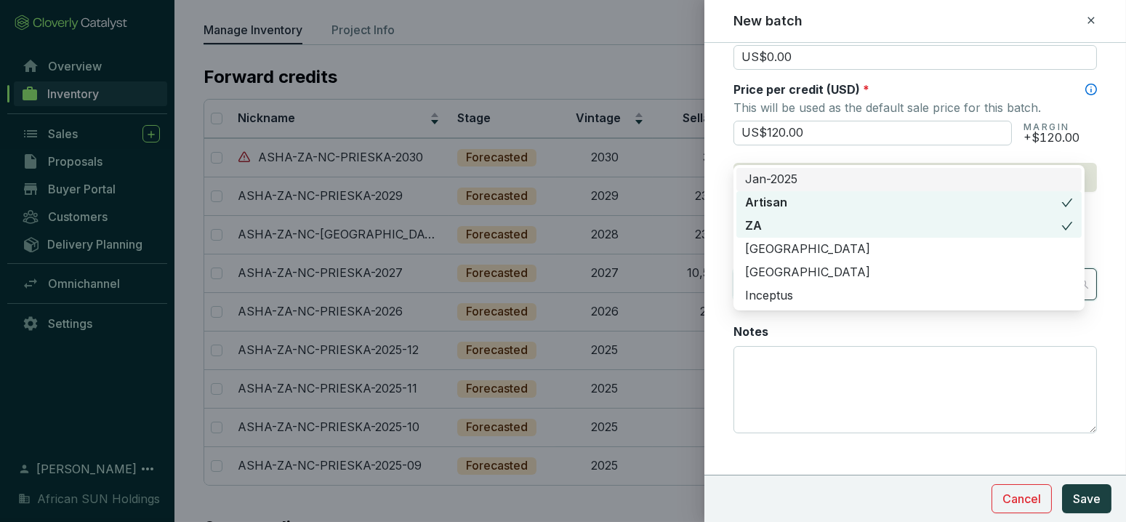
scroll to position [648, 0]
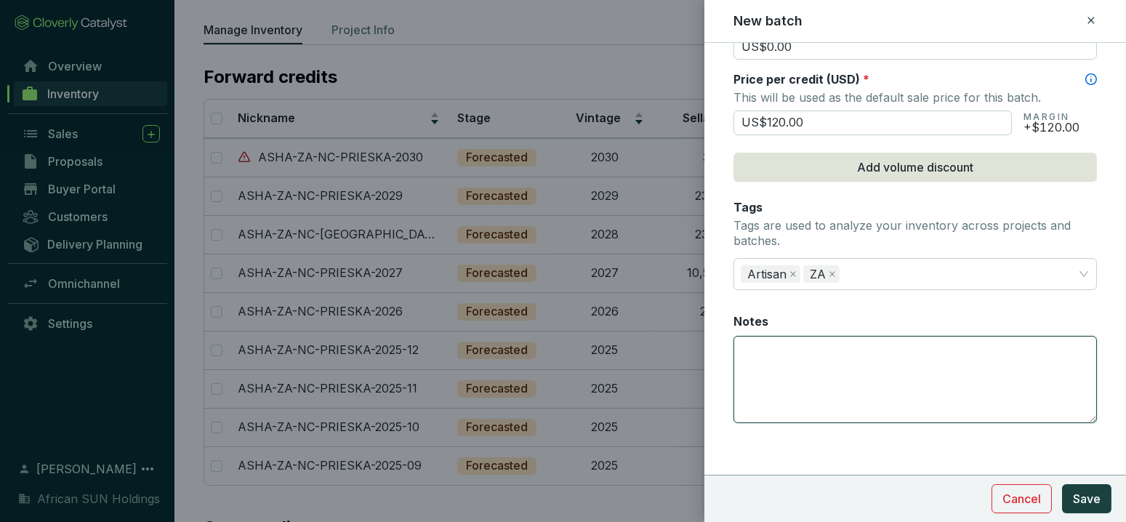
click at [1020, 398] on textarea "Notes" at bounding box center [915, 380] width 362 height 86
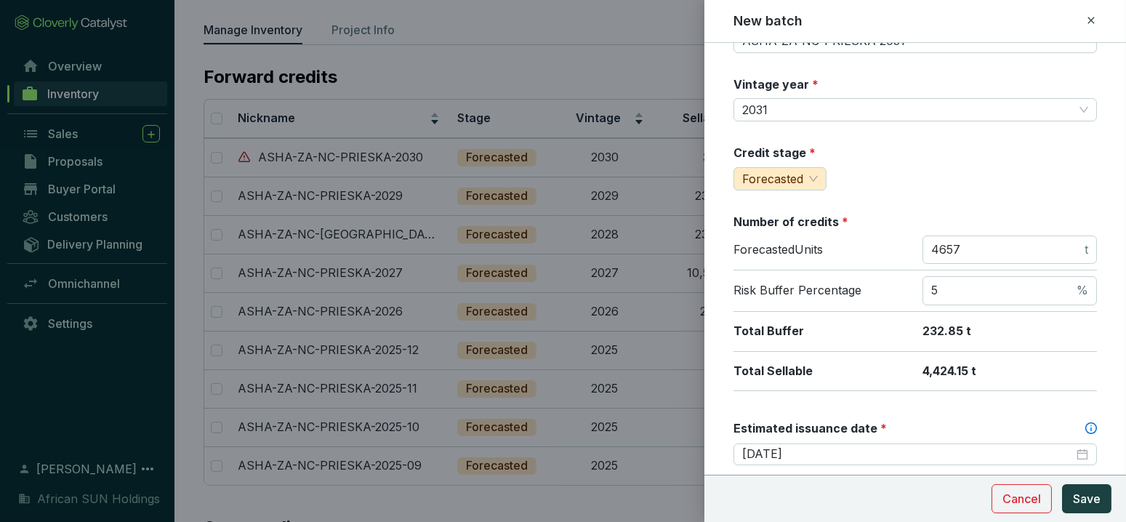
scroll to position [0, 0]
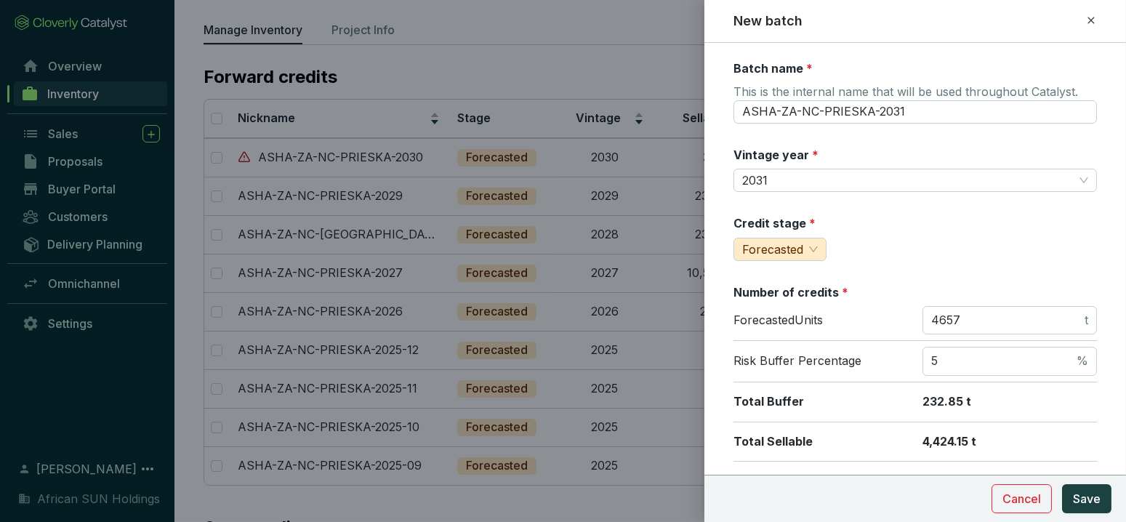
click at [734, 497] on section "Cancel Save" at bounding box center [916, 498] width 422 height 47
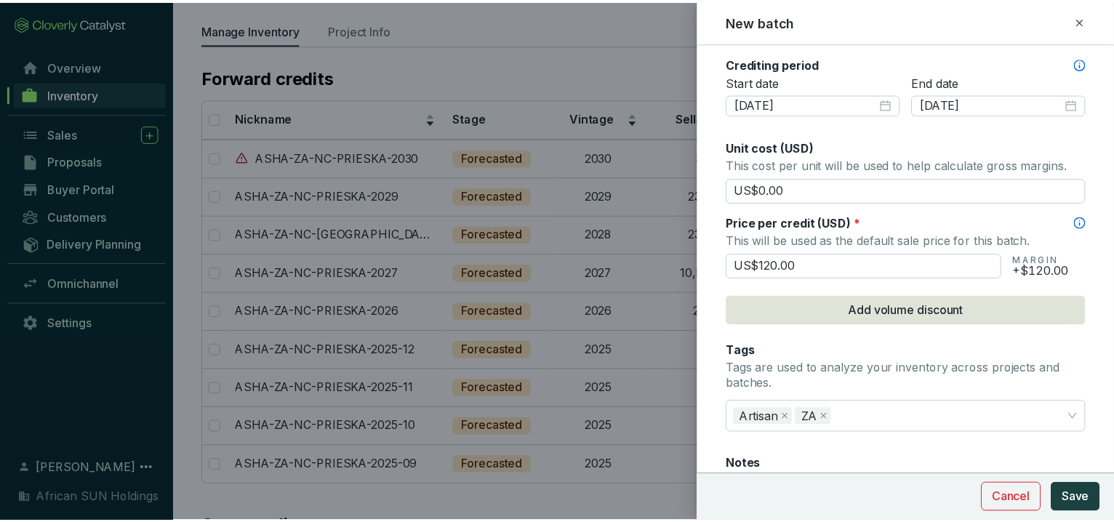
scroll to position [648, 0]
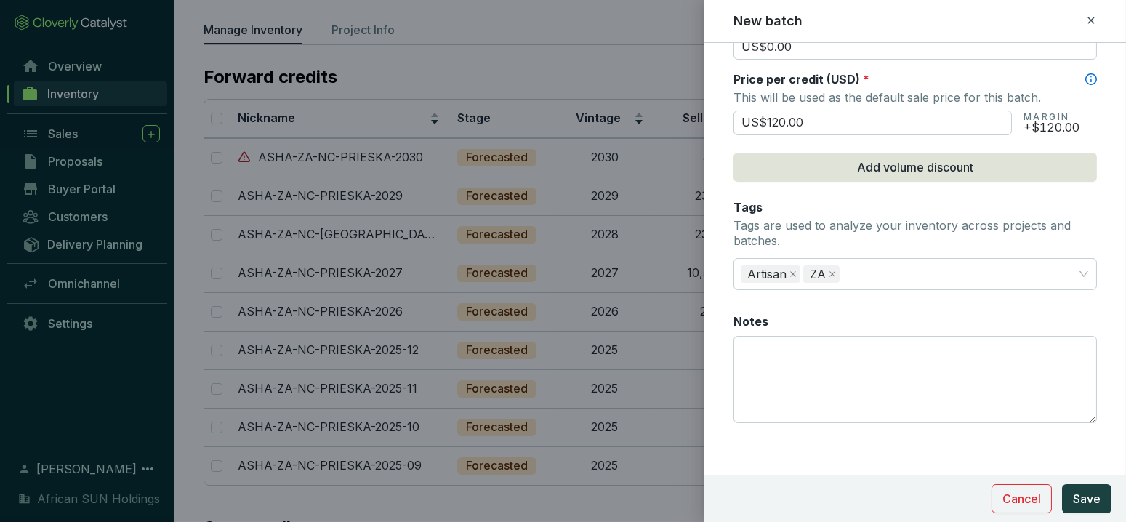
click at [1090, 503] on span "Save" at bounding box center [1087, 498] width 28 height 17
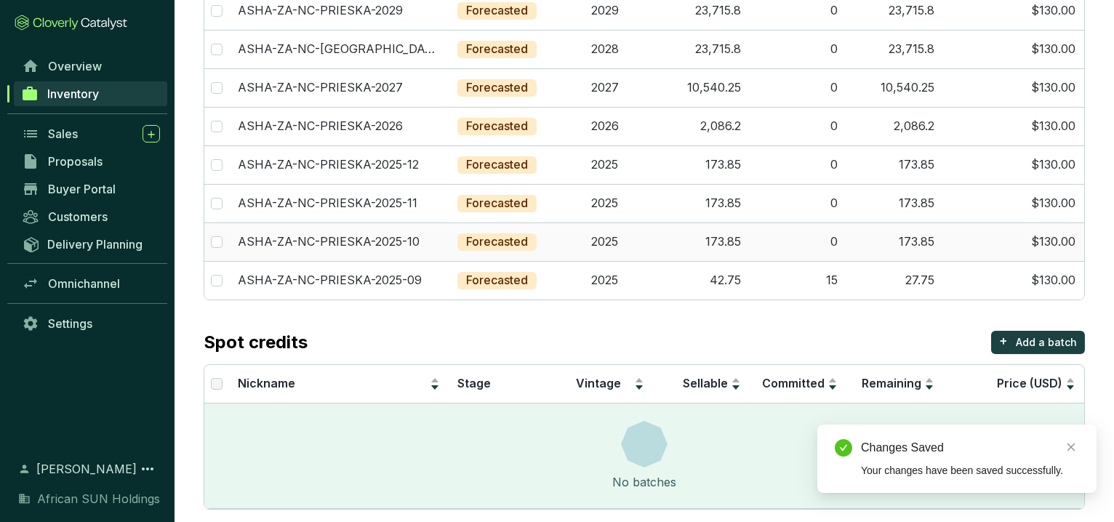
scroll to position [318, 0]
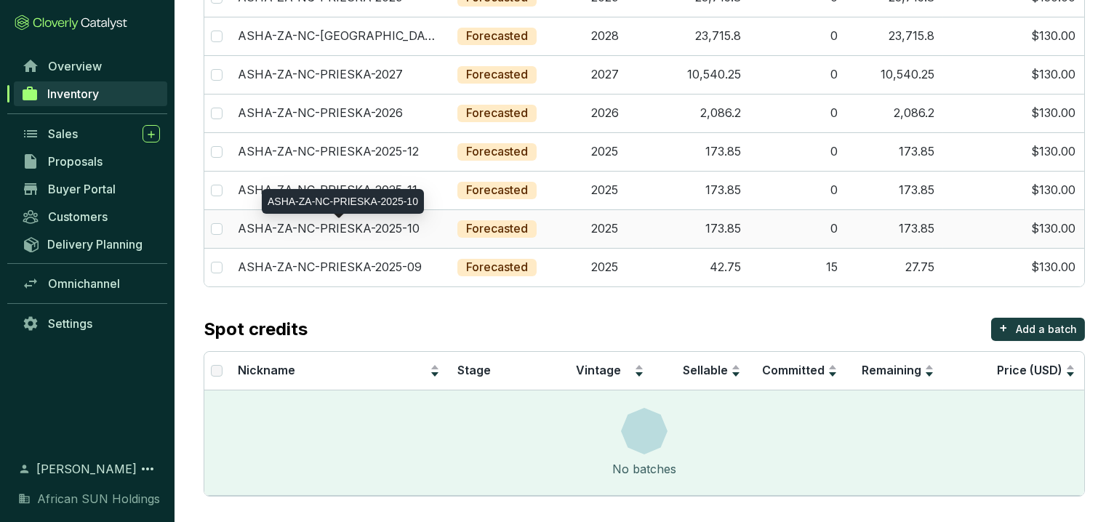
click at [380, 223] on p "ASHA-ZA-NC-PRIESKA-2025-10" at bounding box center [329, 229] width 182 height 16
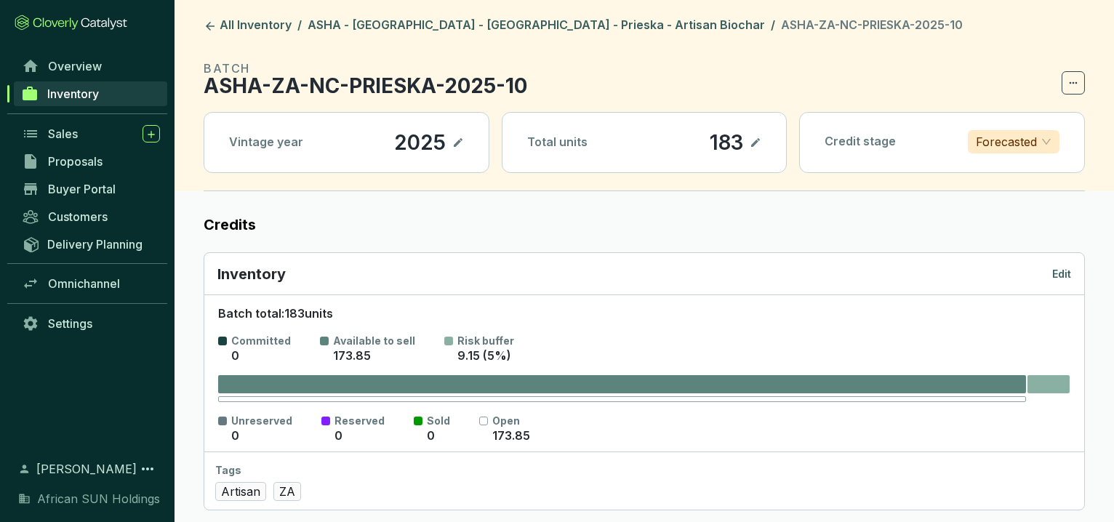
click at [759, 129] on div "Total units 183" at bounding box center [645, 143] width 284 height 60
click at [756, 135] on icon at bounding box center [756, 142] width 12 height 17
drag, startPoint x: 730, startPoint y: 140, endPoint x: 697, endPoint y: 129, distance: 34.5
click at [697, 130] on section "183" at bounding box center [724, 142] width 76 height 25
drag, startPoint x: 694, startPoint y: 145, endPoint x: 732, endPoint y: 142, distance: 37.9
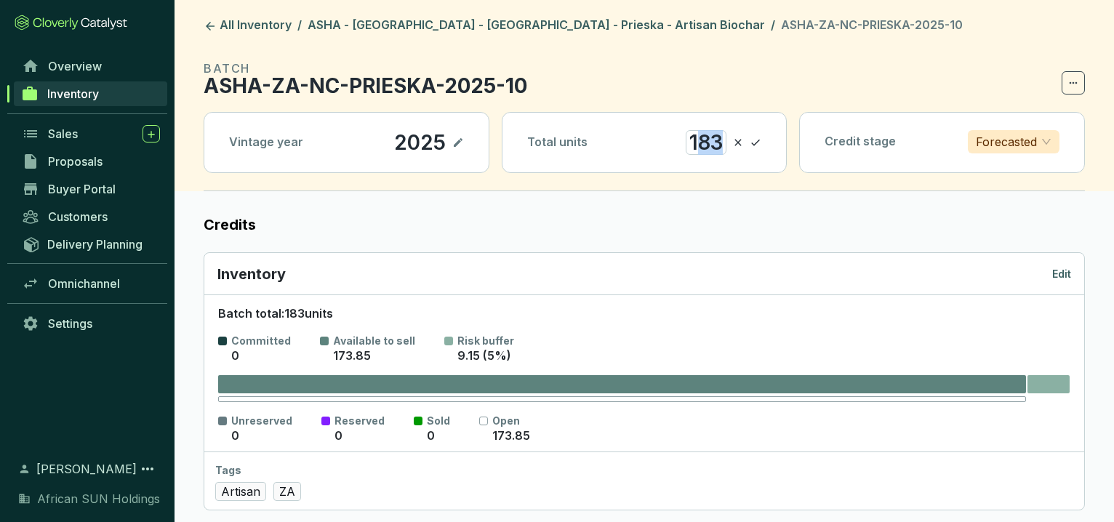
click at [732, 142] on section "183" at bounding box center [724, 142] width 76 height 25
click at [758, 144] on icon at bounding box center [756, 142] width 12 height 17
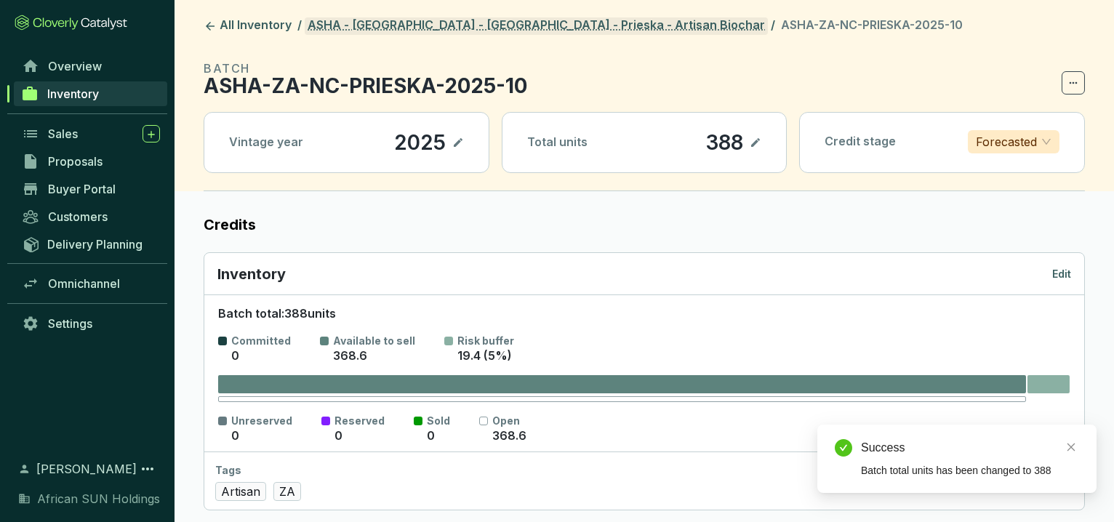
click at [385, 20] on link "ASHA - [GEOGRAPHIC_DATA] - [GEOGRAPHIC_DATA] - Prieska - Artisan Biochar" at bounding box center [536, 25] width 463 height 17
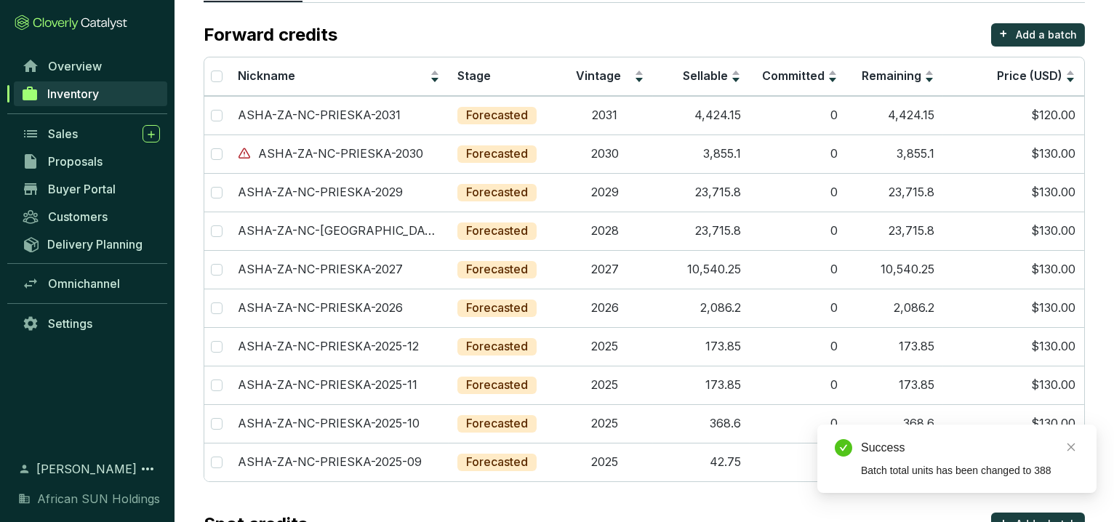
scroll to position [318, 0]
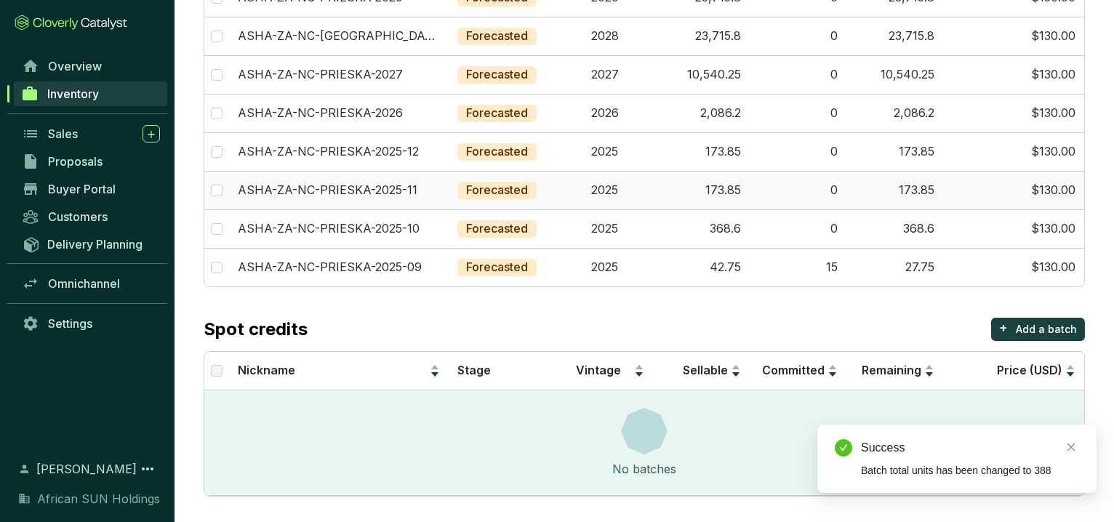
click at [714, 195] on td "173.85" at bounding box center [701, 190] width 97 height 39
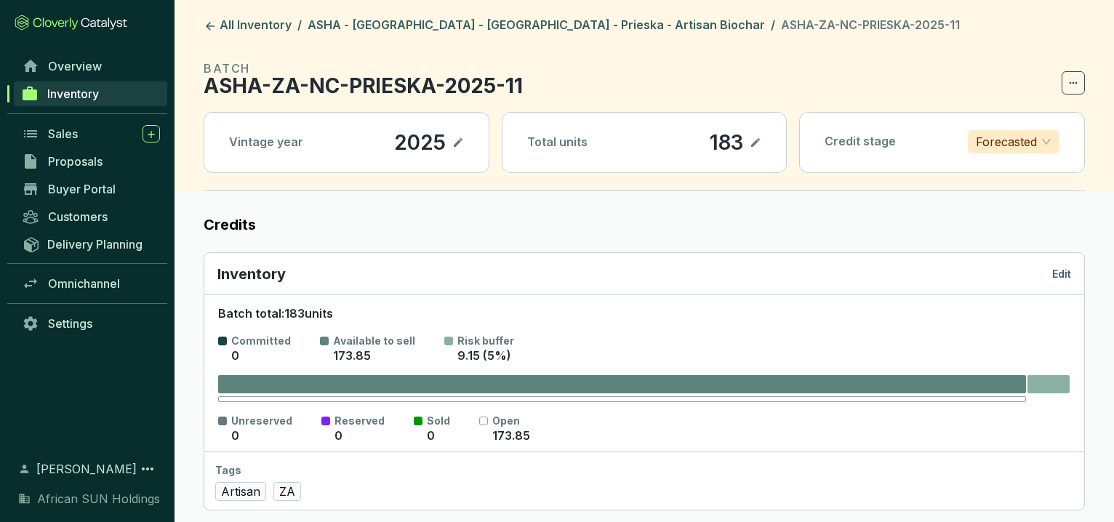
click at [760, 137] on icon at bounding box center [756, 142] width 12 height 17
drag, startPoint x: 689, startPoint y: 134, endPoint x: 720, endPoint y: 137, distance: 31.4
click at [720, 137] on div "183" at bounding box center [706, 142] width 41 height 25
click at [753, 146] on icon at bounding box center [756, 142] width 12 height 17
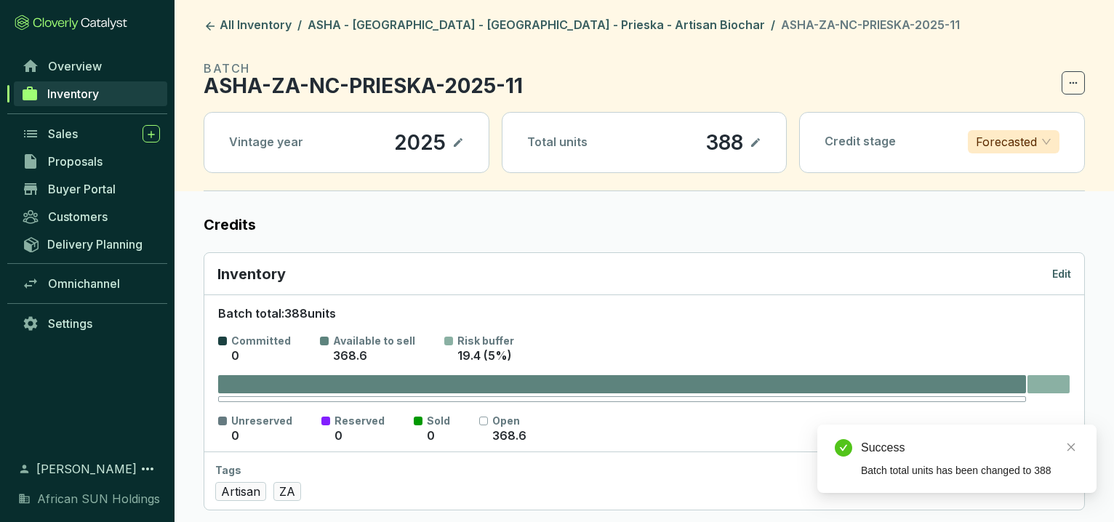
click at [412, 12] on header "All Inventory / ASHA - [GEOGRAPHIC_DATA] - [GEOGRAPHIC_DATA] - Prieska - Artisa…" at bounding box center [645, 95] width 940 height 191
click at [412, 14] on header "All Inventory / ASHA - [GEOGRAPHIC_DATA] - [GEOGRAPHIC_DATA] - Prieska - Artisa…" at bounding box center [645, 95] width 940 height 191
click at [412, 17] on header "All Inventory / ASHA - [GEOGRAPHIC_DATA] - [GEOGRAPHIC_DATA] - Prieska - Artisa…" at bounding box center [645, 95] width 940 height 191
click at [412, 17] on link "ASHA - [GEOGRAPHIC_DATA] - [GEOGRAPHIC_DATA] - Prieska - Artisan Biochar" at bounding box center [536, 25] width 463 height 17
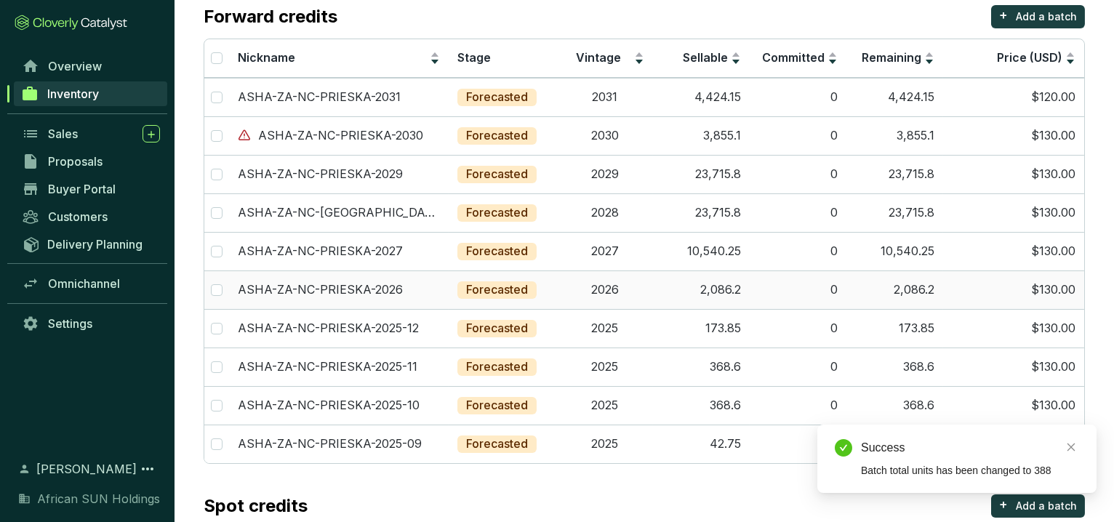
scroll to position [318, 0]
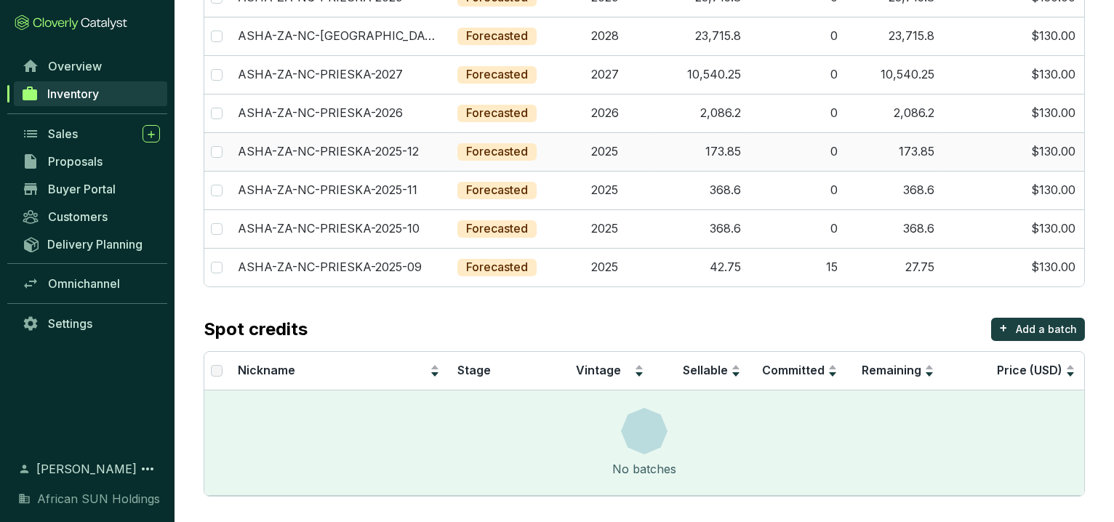
click at [720, 139] on td "173.85" at bounding box center [701, 151] width 97 height 39
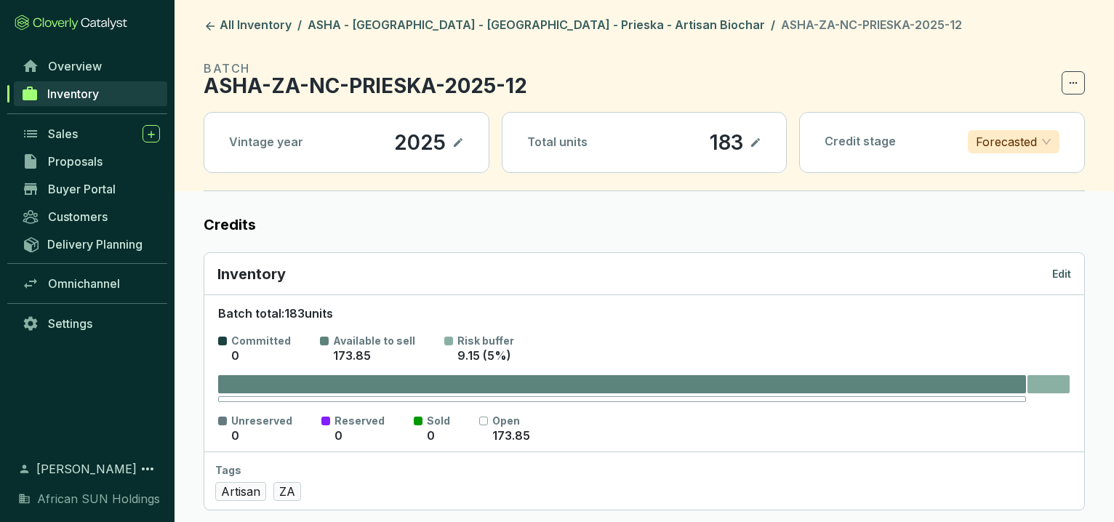
click at [758, 140] on icon at bounding box center [756, 142] width 12 height 17
drag, startPoint x: 699, startPoint y: 142, endPoint x: 729, endPoint y: 141, distance: 30.6
click at [729, 141] on section "183" at bounding box center [724, 142] width 76 height 25
click at [761, 137] on icon at bounding box center [756, 142] width 12 height 17
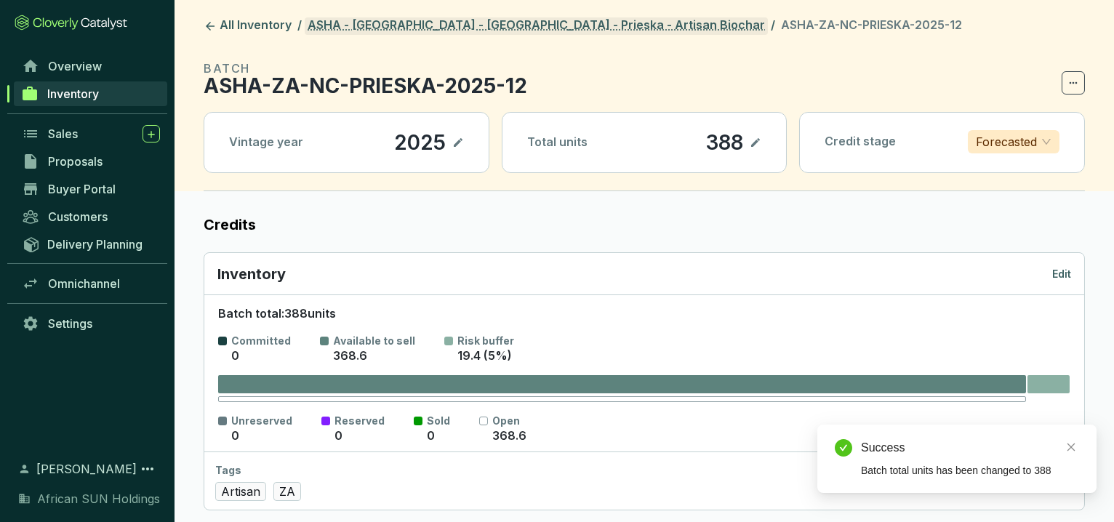
click at [554, 29] on link "ASHA - [GEOGRAPHIC_DATA] - [GEOGRAPHIC_DATA] - Prieska - Artisan Biochar" at bounding box center [536, 25] width 463 height 17
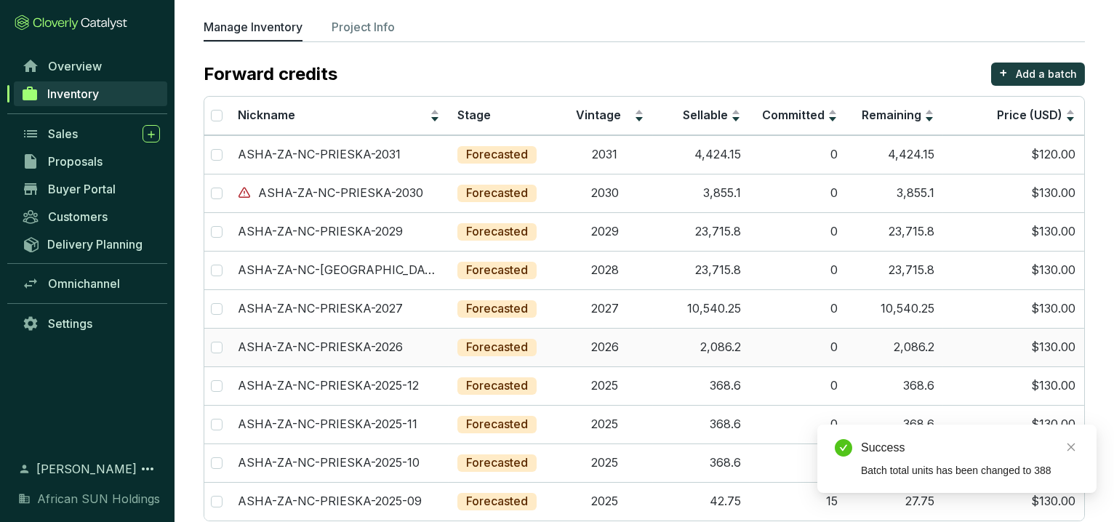
scroll to position [242, 0]
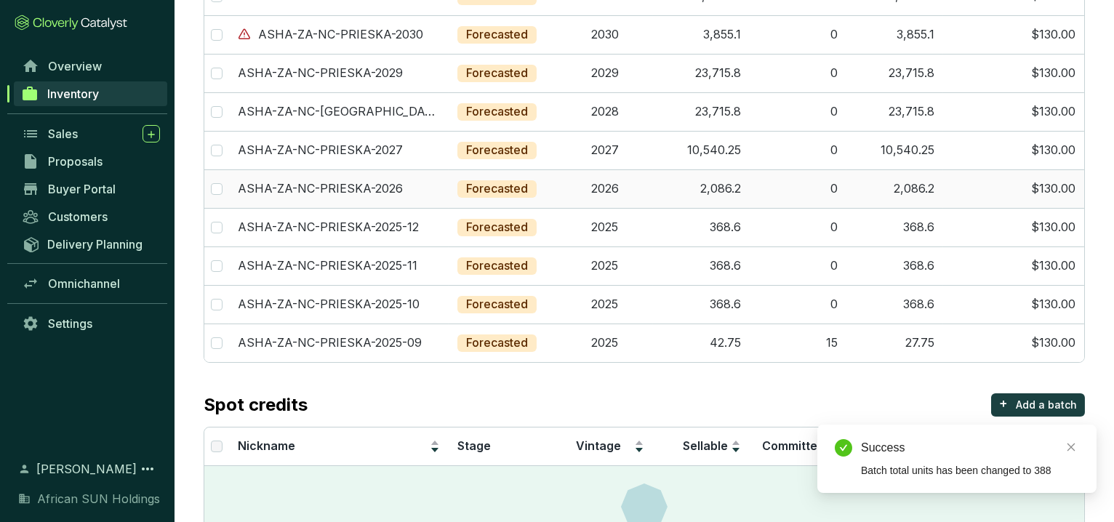
click at [718, 186] on td "2,086.2" at bounding box center [701, 188] width 97 height 39
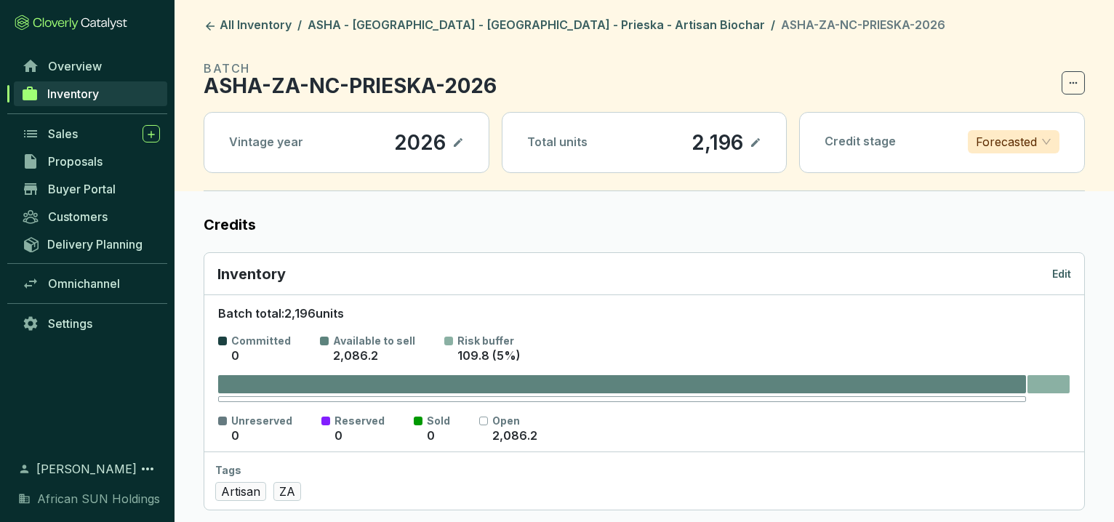
click at [758, 148] on icon at bounding box center [756, 142] width 12 height 17
drag, startPoint x: 676, startPoint y: 134, endPoint x: 737, endPoint y: 135, distance: 61.1
click at [736, 135] on section "2,196" at bounding box center [715, 142] width 94 height 25
click at [753, 142] on icon at bounding box center [756, 142] width 12 height 17
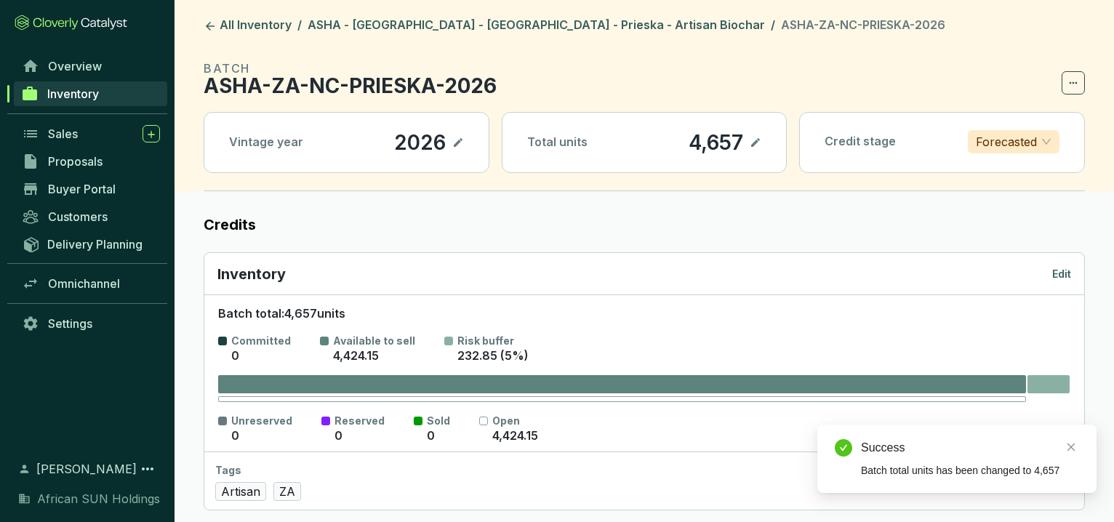
click at [403, 12] on header "All Inventory / ASHA - [GEOGRAPHIC_DATA] - [GEOGRAPHIC_DATA] - Prieska - Artisa…" at bounding box center [645, 95] width 940 height 191
click at [399, 22] on link "ASHA - [GEOGRAPHIC_DATA] - [GEOGRAPHIC_DATA] - Prieska - Artisan Biochar" at bounding box center [536, 25] width 463 height 17
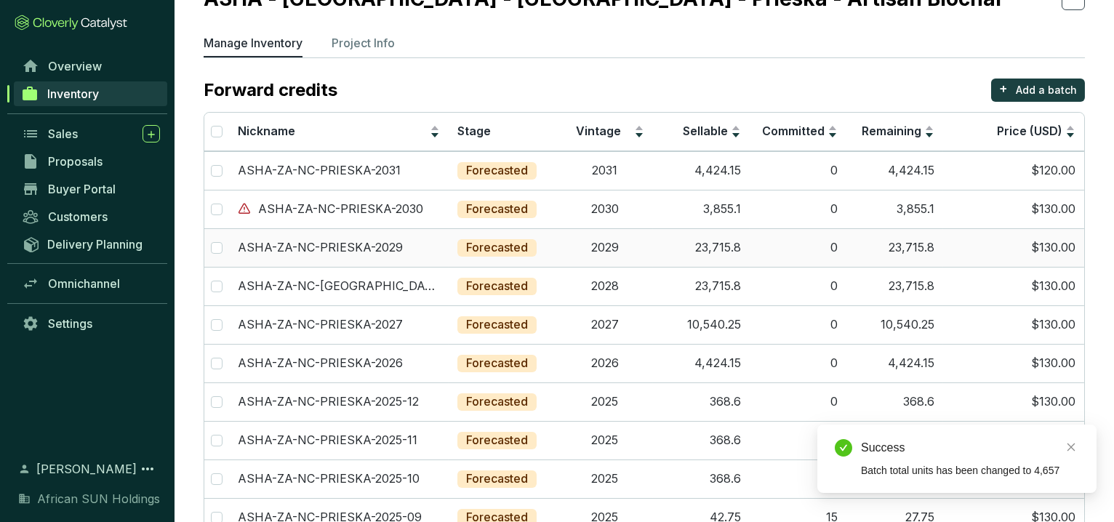
scroll to position [161, 0]
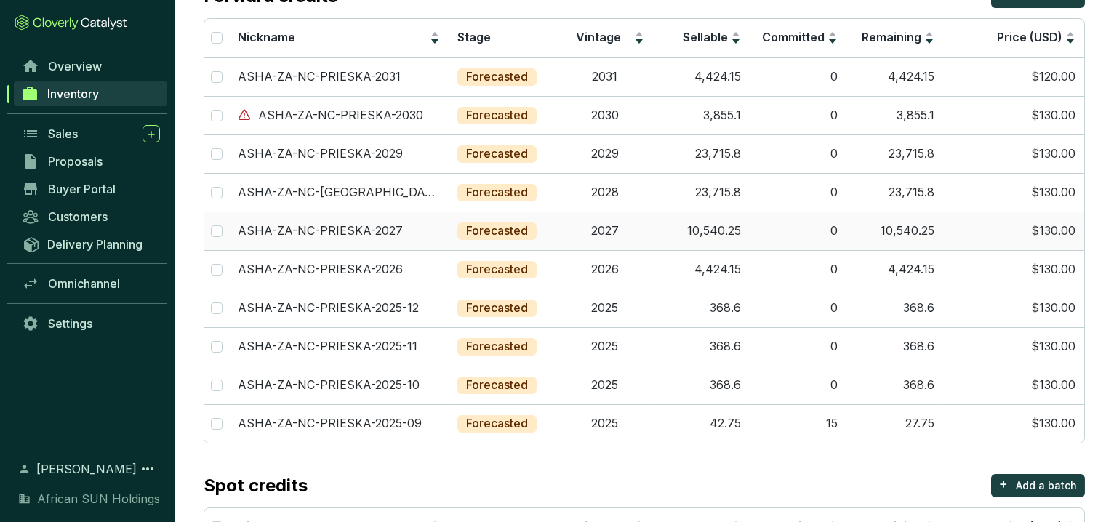
click at [918, 225] on td "10,540.25" at bounding box center [894, 231] width 97 height 39
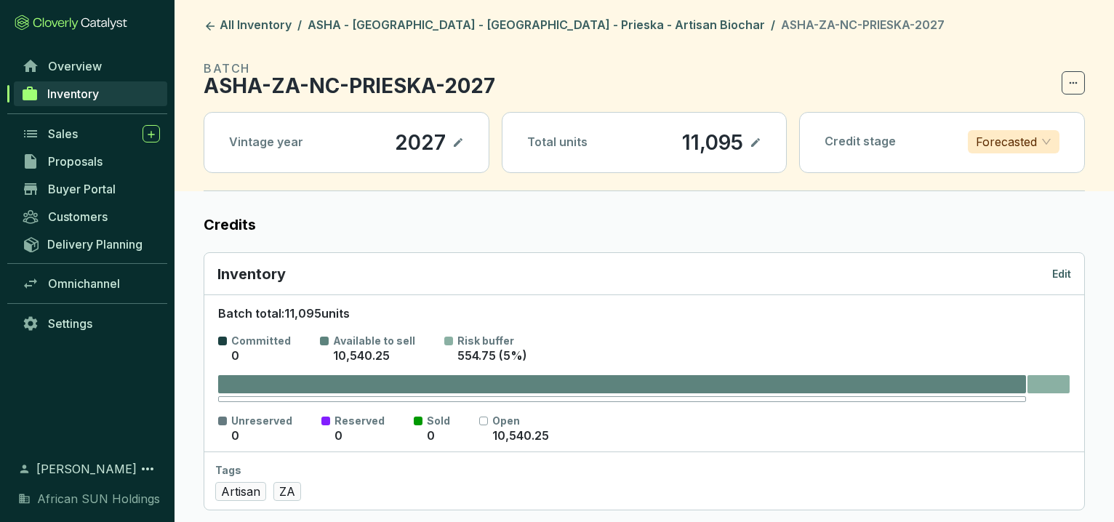
click at [742, 154] on div "Total units 11,095" at bounding box center [645, 143] width 284 height 60
click at [748, 145] on section "11,095" at bounding box center [721, 142] width 80 height 25
click at [758, 141] on icon at bounding box center [756, 142] width 12 height 17
drag, startPoint x: 662, startPoint y: 142, endPoint x: 756, endPoint y: 137, distance: 93.9
click at [756, 137] on section "11,095" at bounding box center [709, 142] width 103 height 25
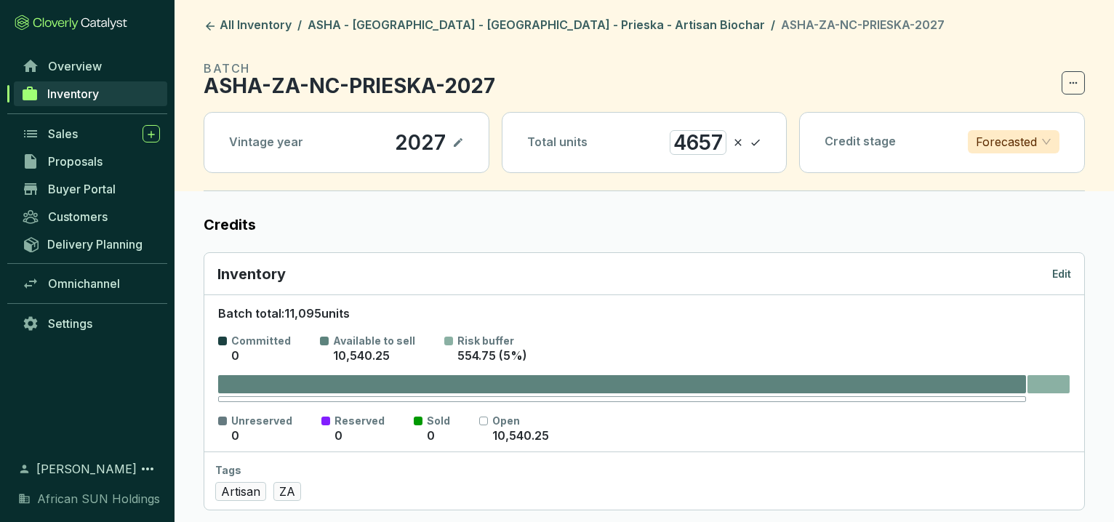
click at [756, 141] on icon at bounding box center [756, 142] width 12 height 17
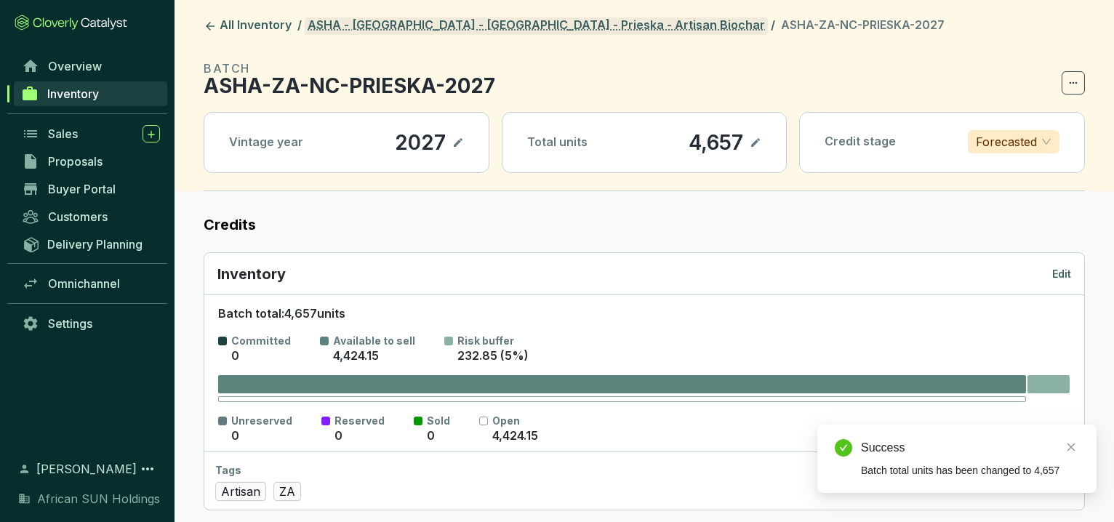
click at [351, 23] on link "ASHA - [GEOGRAPHIC_DATA] - [GEOGRAPHIC_DATA] - Prieska - Artisan Biochar" at bounding box center [536, 25] width 463 height 17
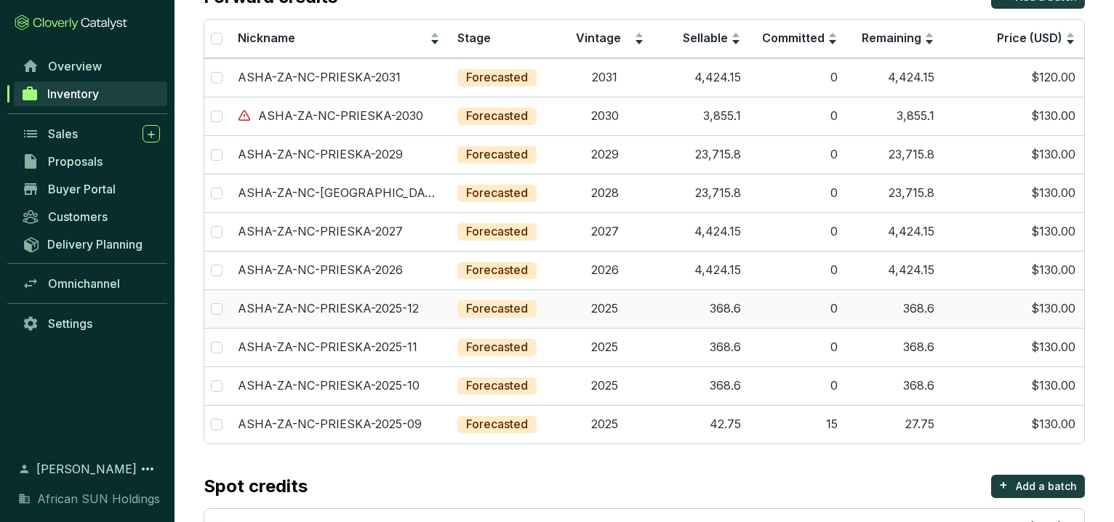
scroll to position [161, 0]
click at [722, 243] on td "4,424.15" at bounding box center [701, 231] width 97 height 39
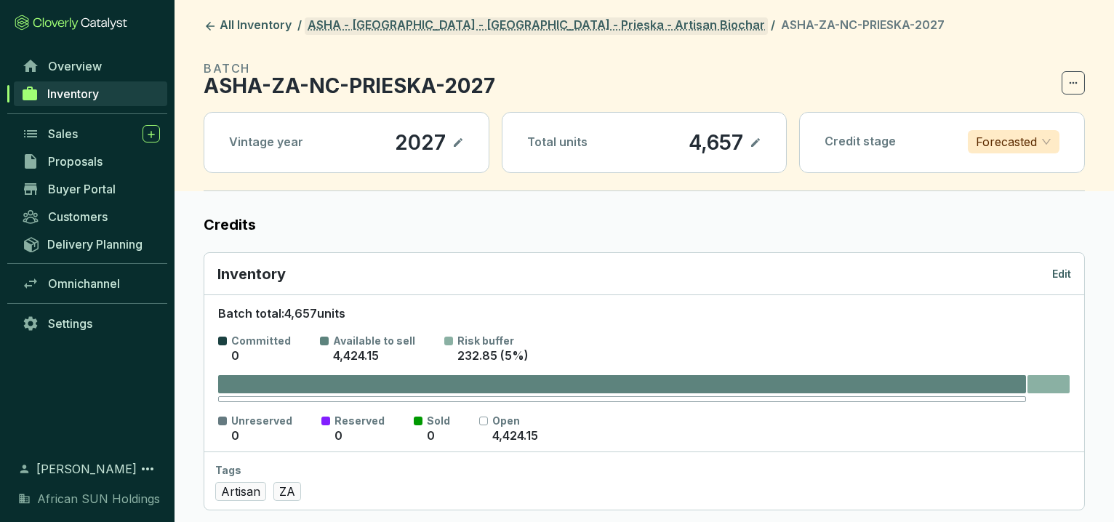
click at [369, 20] on link "ASHA - [GEOGRAPHIC_DATA] - [GEOGRAPHIC_DATA] - Prieska - Artisan Biochar" at bounding box center [536, 25] width 463 height 17
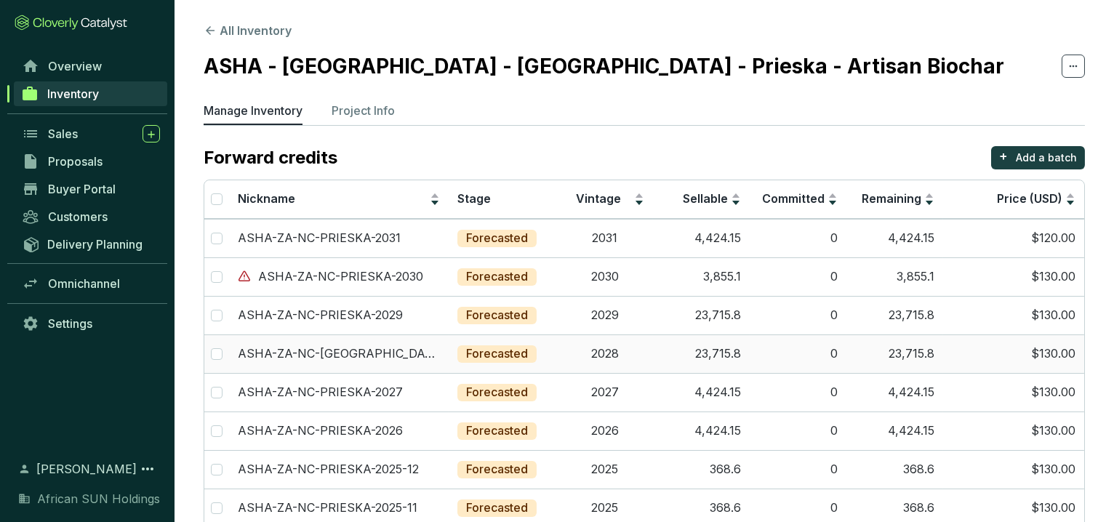
click at [706, 352] on td "23,715.8" at bounding box center [701, 354] width 97 height 39
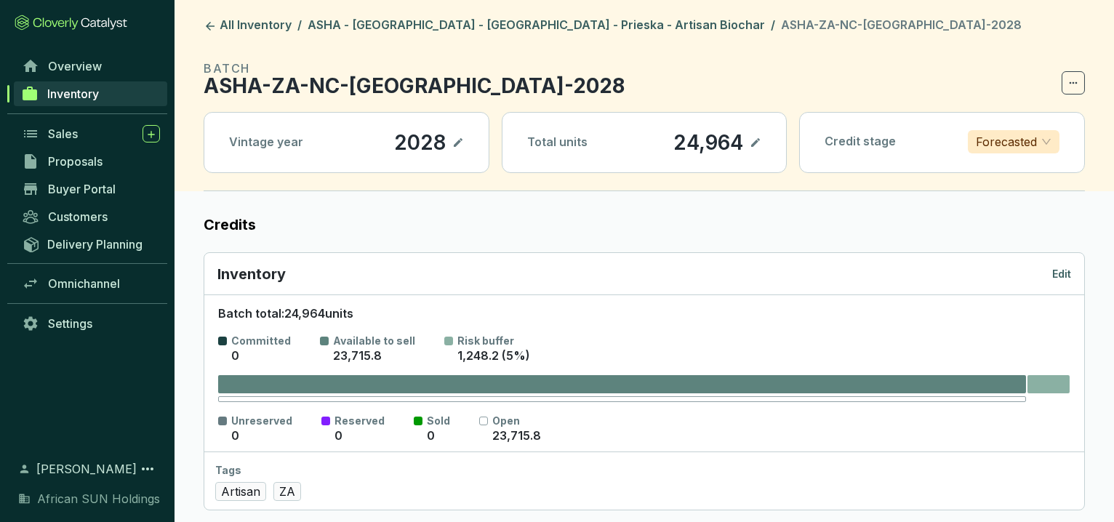
click at [751, 137] on icon at bounding box center [756, 142] width 12 height 17
click at [735, 135] on icon at bounding box center [738, 142] width 12 height 17
click at [752, 139] on icon at bounding box center [756, 142] width 12 height 17
drag, startPoint x: 664, startPoint y: 140, endPoint x: 737, endPoint y: 139, distance: 72.7
click at [737, 139] on section "24,964" at bounding box center [705, 142] width 112 height 25
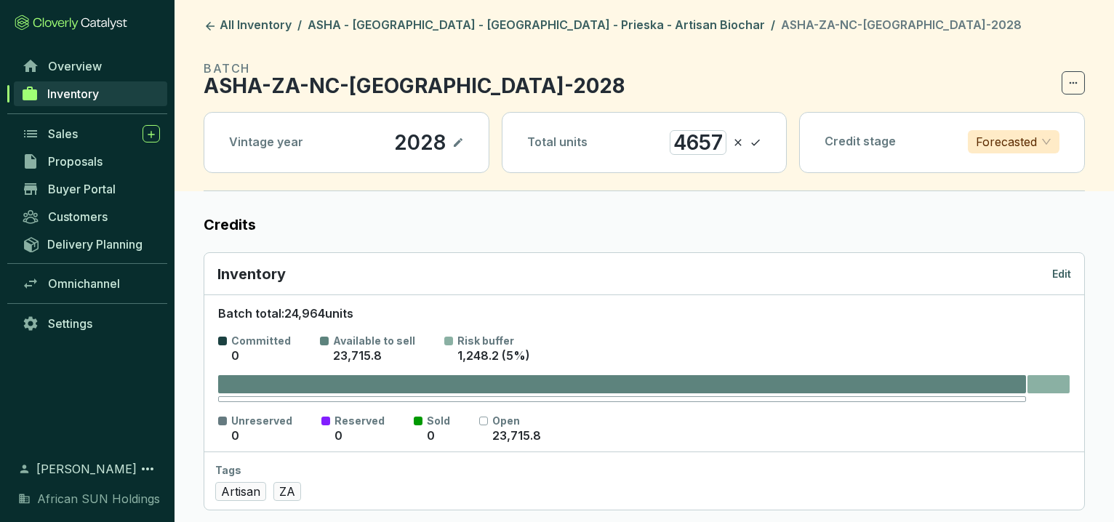
click at [753, 140] on icon at bounding box center [756, 142] width 12 height 17
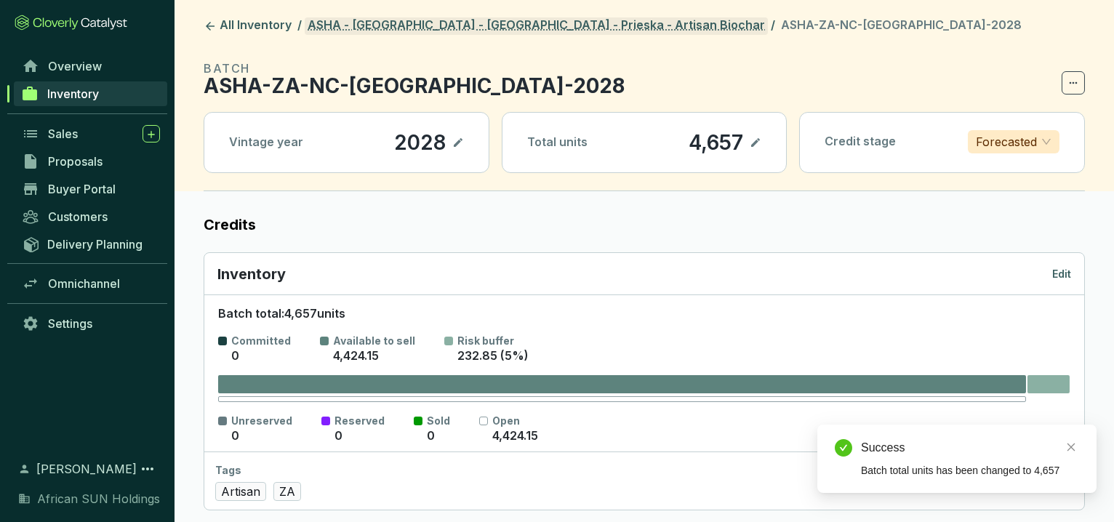
click at [393, 19] on link "ASHA - [GEOGRAPHIC_DATA] - [GEOGRAPHIC_DATA] - Prieska - Artisan Biochar" at bounding box center [536, 25] width 463 height 17
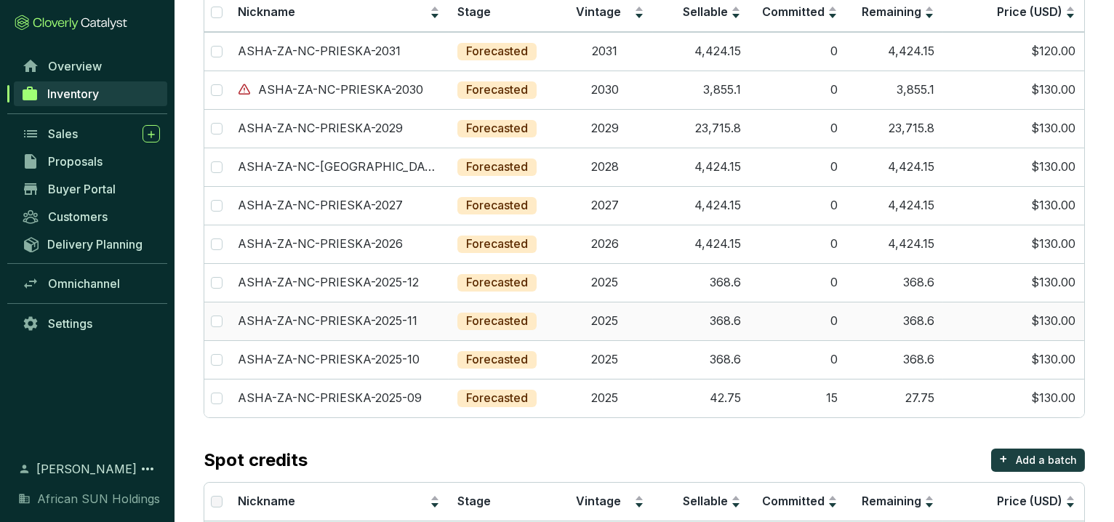
scroll to position [161, 0]
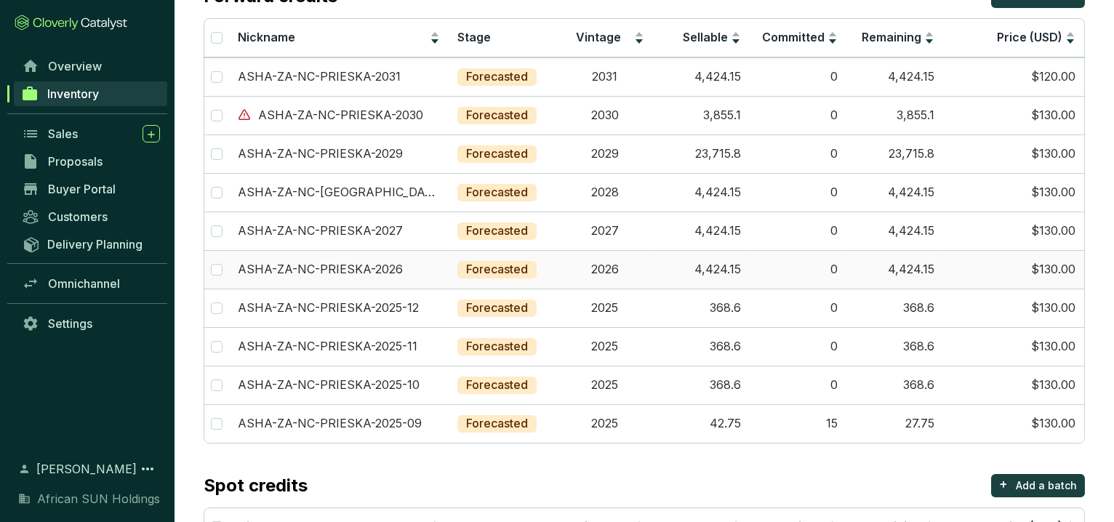
click at [711, 272] on td "4,424.15" at bounding box center [701, 269] width 97 height 39
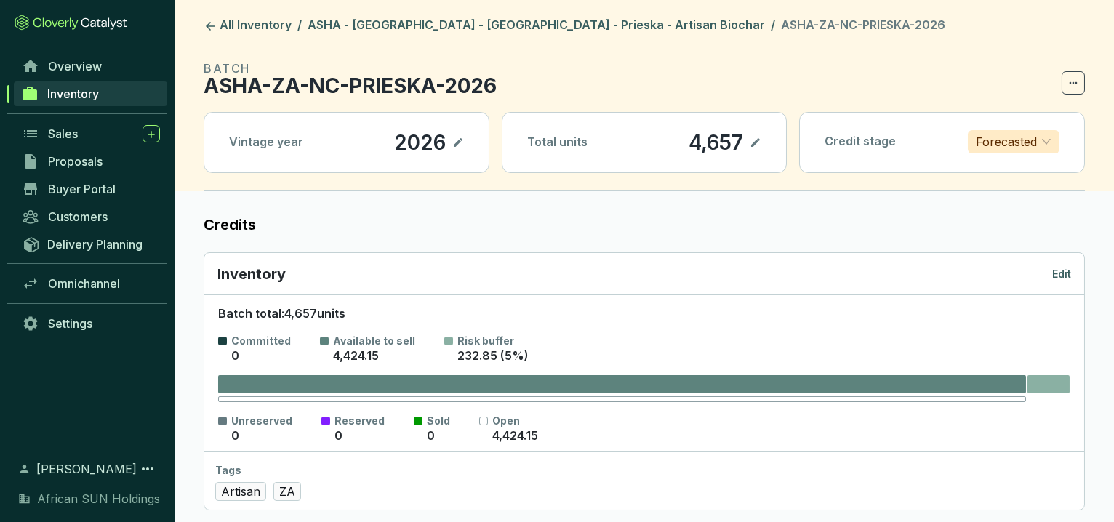
click at [753, 135] on icon at bounding box center [756, 142] width 12 height 17
click at [735, 142] on icon at bounding box center [738, 142] width 12 height 17
click at [750, 147] on icon at bounding box center [756, 142] width 12 height 17
click at [339, 28] on link "ASHA - [GEOGRAPHIC_DATA] - [GEOGRAPHIC_DATA] - Prieska - Artisan Biochar" at bounding box center [536, 25] width 463 height 17
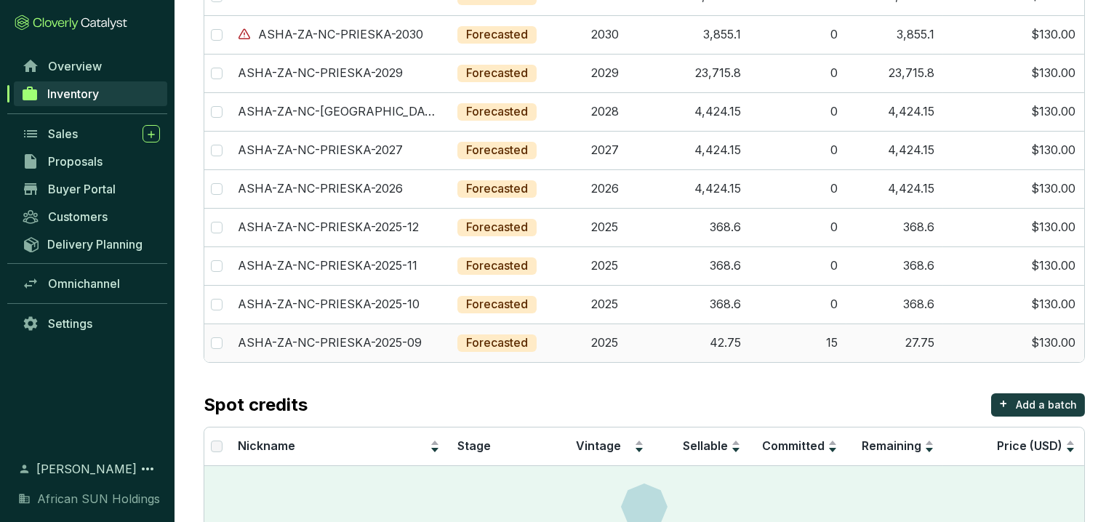
scroll to position [161, 0]
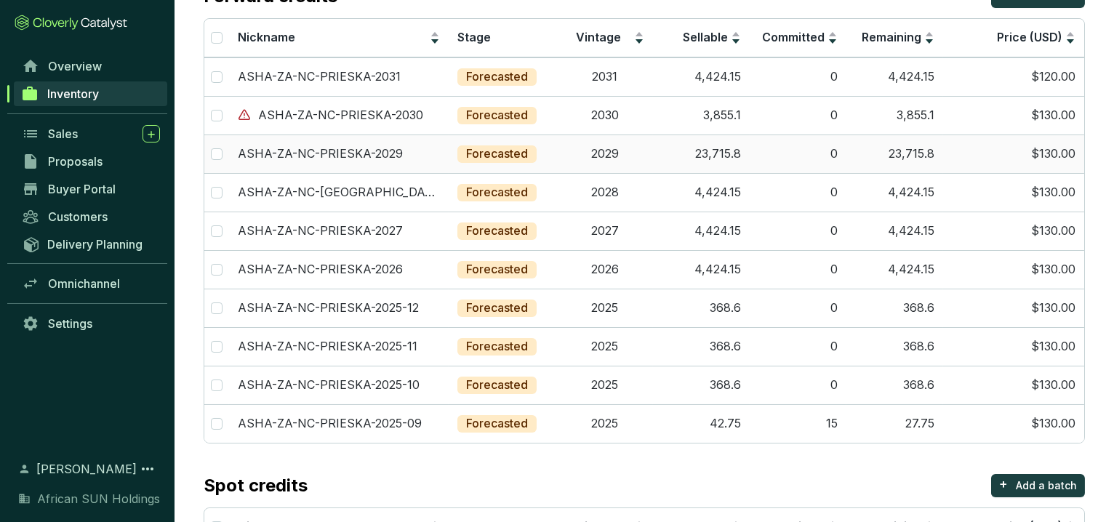
click at [716, 157] on td "23,715.8" at bounding box center [701, 154] width 97 height 39
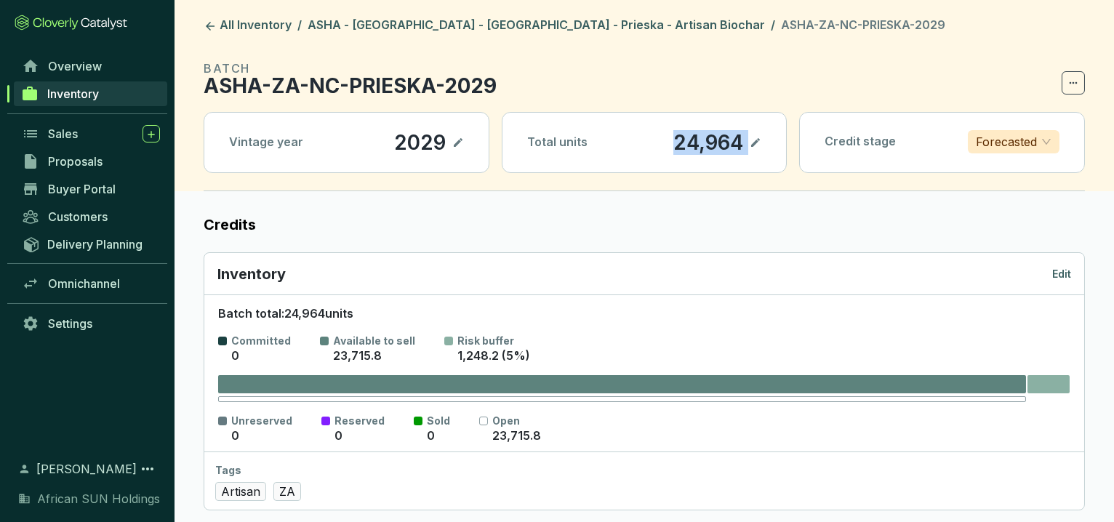
drag, startPoint x: 682, startPoint y: 135, endPoint x: 753, endPoint y: 142, distance: 71.6
click at [753, 142] on section "24,964" at bounding box center [717, 142] width 89 height 25
drag, startPoint x: 753, startPoint y: 142, endPoint x: 760, endPoint y: 145, distance: 7.5
click at [760, 145] on icon at bounding box center [756, 142] width 12 height 17
drag, startPoint x: 660, startPoint y: 138, endPoint x: 721, endPoint y: 130, distance: 60.9
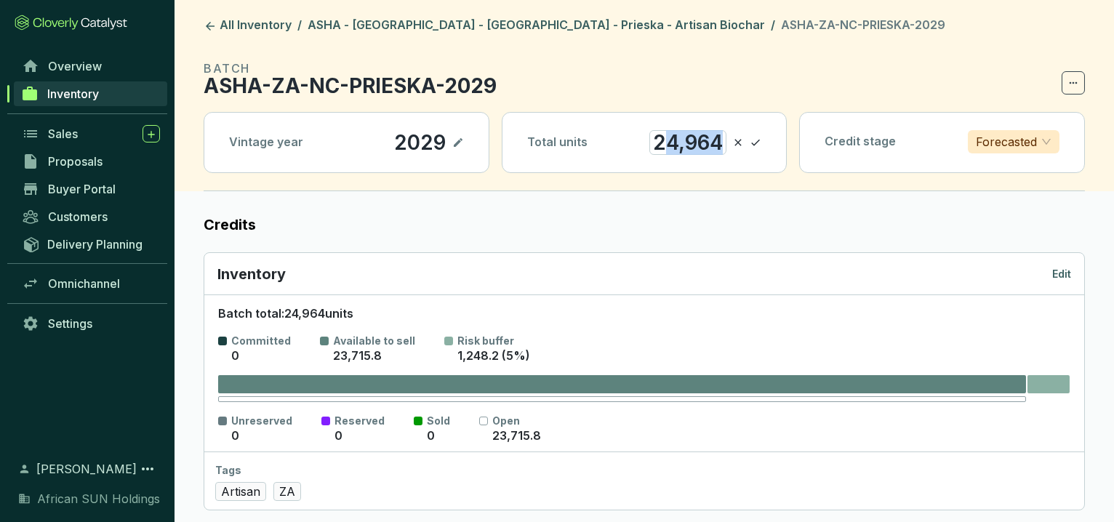
click at [721, 130] on div "24,964" at bounding box center [687, 142] width 77 height 25
click at [756, 145] on icon at bounding box center [756, 142] width 12 height 17
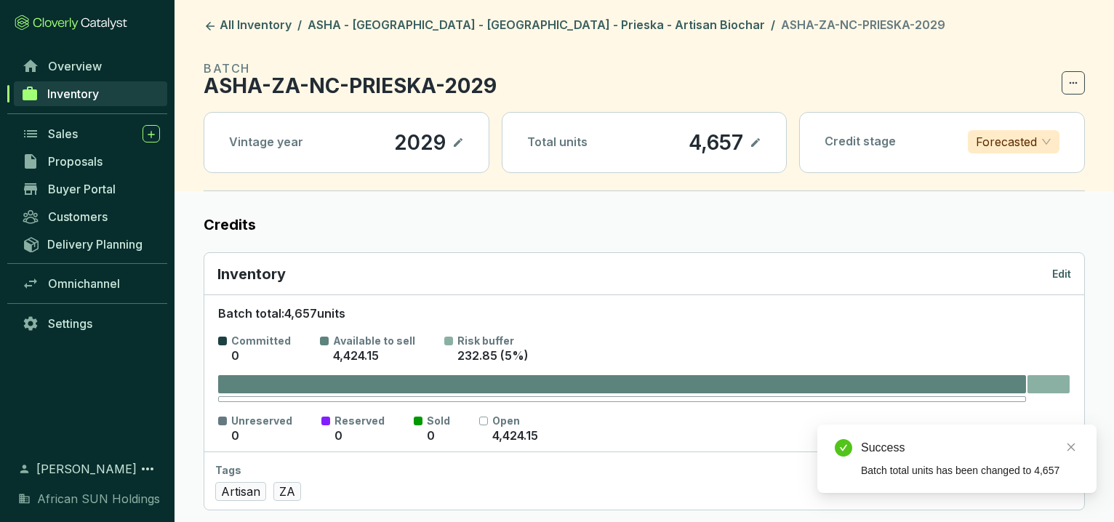
click at [440, 36] on header "All Inventory / ASHA - [GEOGRAPHIC_DATA] - [GEOGRAPHIC_DATA] - Prieska - [GEOGR…" at bounding box center [645, 95] width 940 height 191
click at [440, 29] on link "ASHA - [GEOGRAPHIC_DATA] - [GEOGRAPHIC_DATA] - Prieska - Artisan Biochar" at bounding box center [536, 25] width 463 height 17
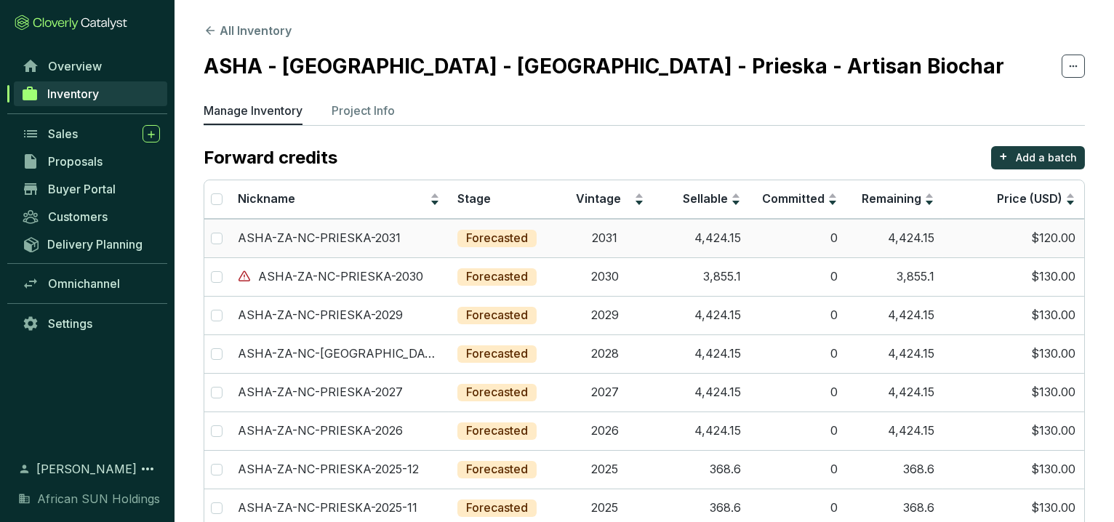
click at [716, 236] on td "4,424.15" at bounding box center [701, 238] width 97 height 39
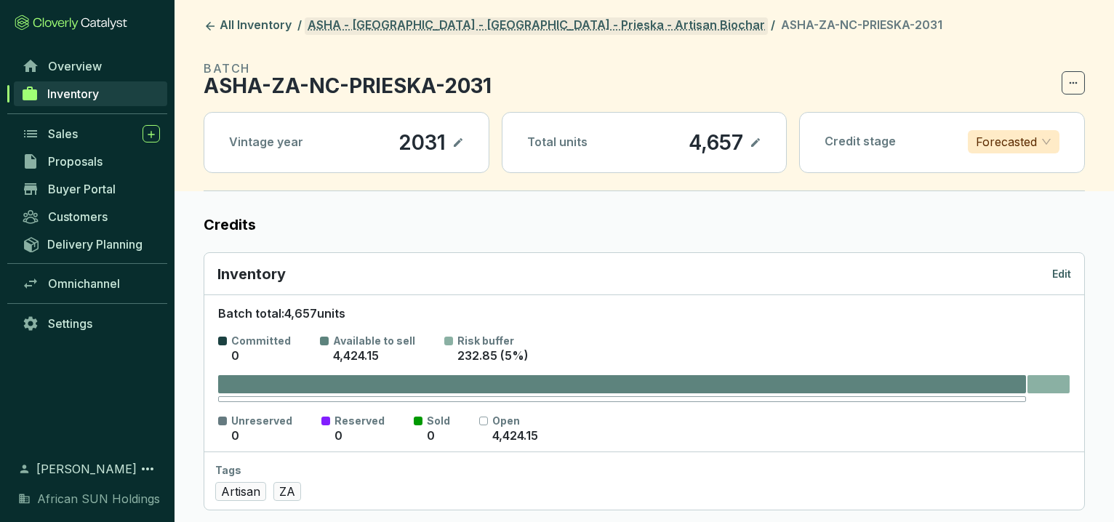
click at [373, 25] on link "ASHA - [GEOGRAPHIC_DATA] - [GEOGRAPHIC_DATA] - Prieska - Artisan Biochar" at bounding box center [536, 25] width 463 height 17
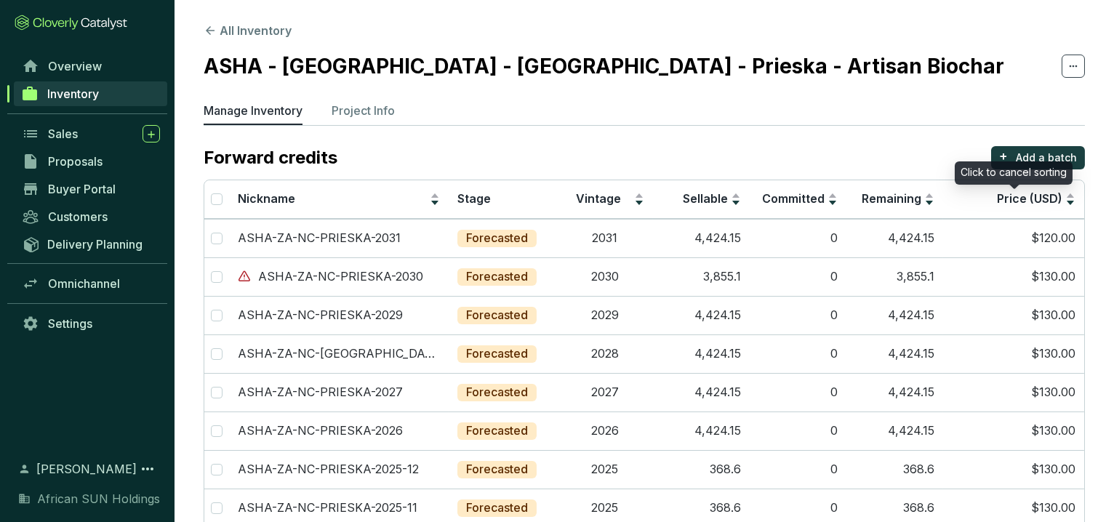
click at [1068, 161] on div "Click to cancel sorting" at bounding box center [1014, 172] width 118 height 23
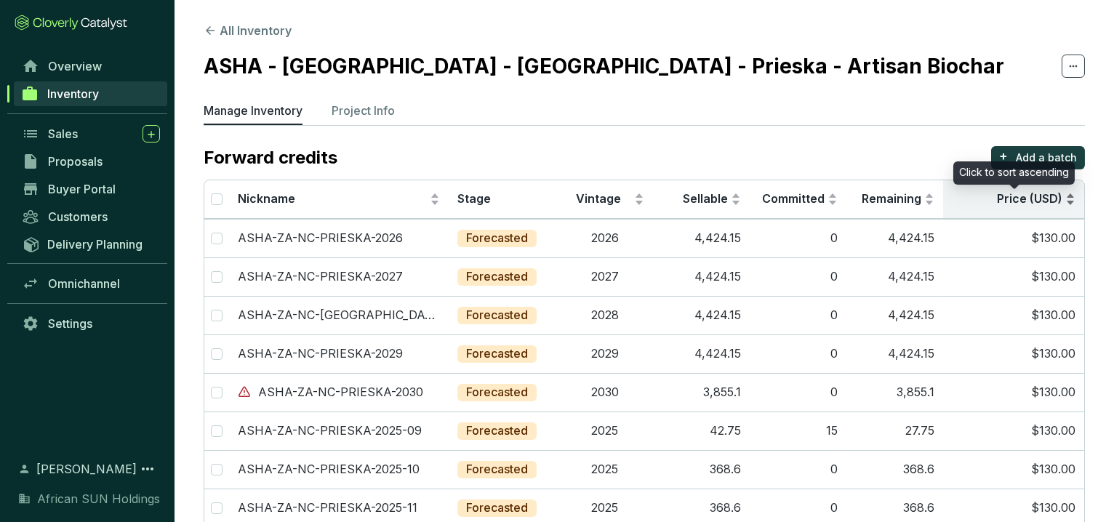
click at [1049, 193] on span "Price (USD)" at bounding box center [1029, 198] width 65 height 15
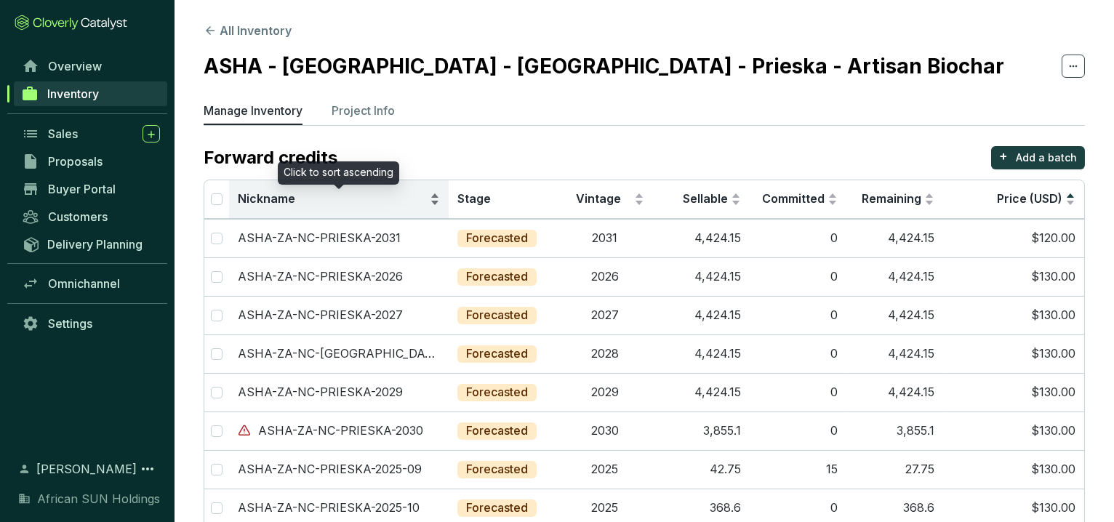
click at [320, 201] on span "Nickname" at bounding box center [333, 199] width 190 height 16
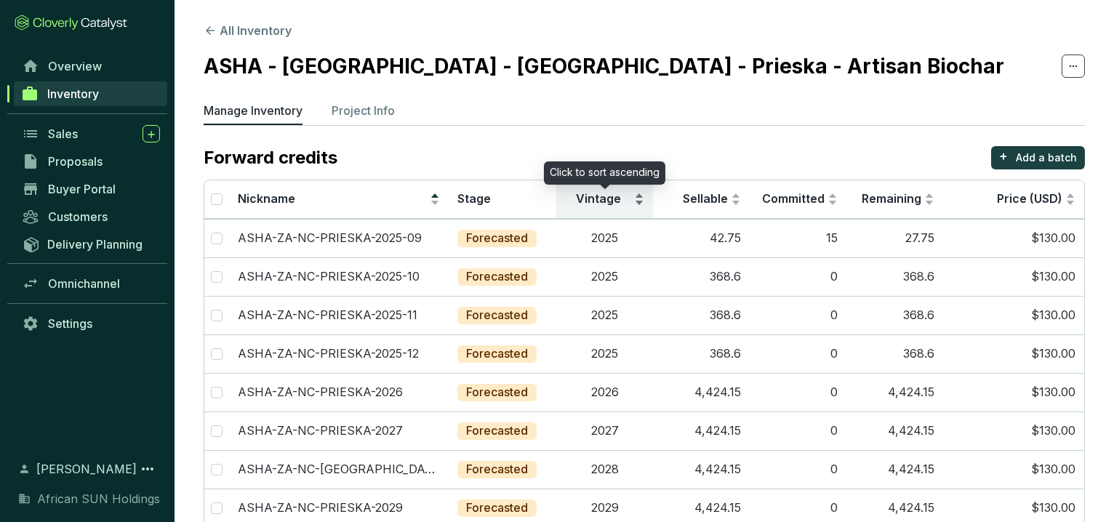
click at [614, 191] on div "Vintage" at bounding box center [604, 199] width 79 height 17
click at [594, 191] on span "Vintage" at bounding box center [598, 198] width 45 height 15
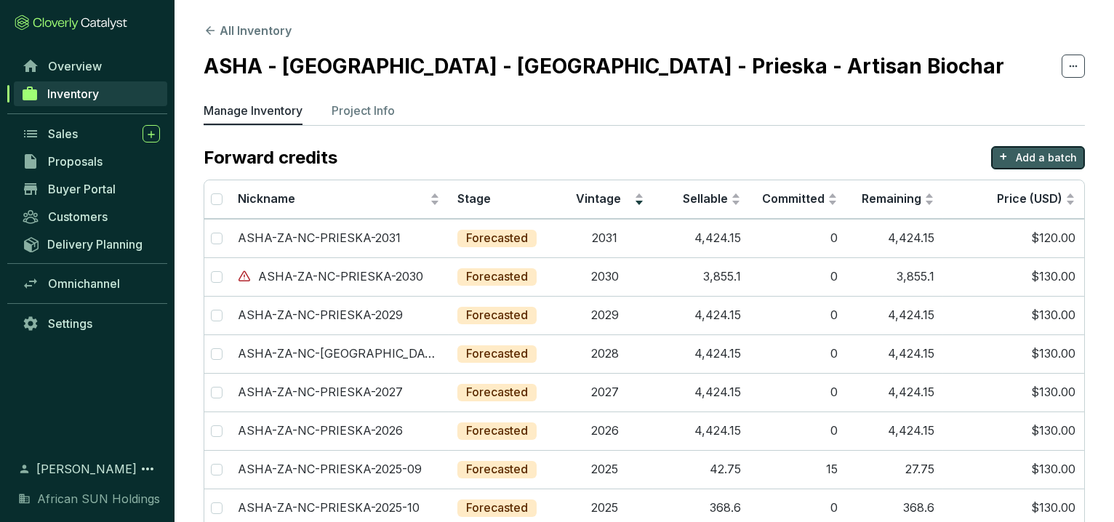
click at [1028, 159] on p "Add a batch" at bounding box center [1046, 158] width 61 height 15
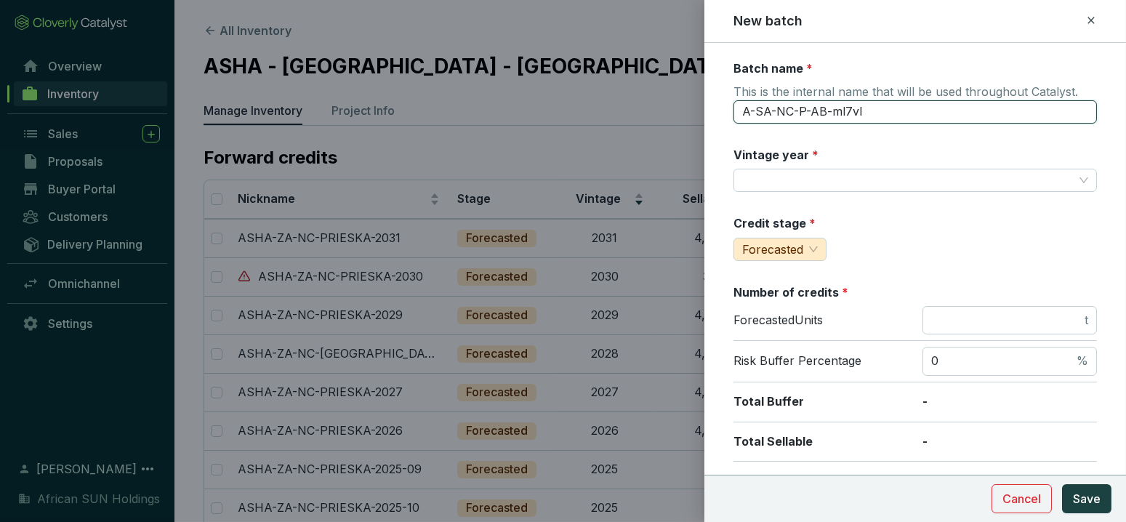
drag, startPoint x: 869, startPoint y: 103, endPoint x: 644, endPoint y: 105, distance: 224.7
click at [644, 105] on div "New batch Batch name * This is the internal name that will be used throughout C…" at bounding box center [563, 261] width 1126 height 522
type input "ASHA-ZA-NC-[GEOGRAPHIC_DATA]"
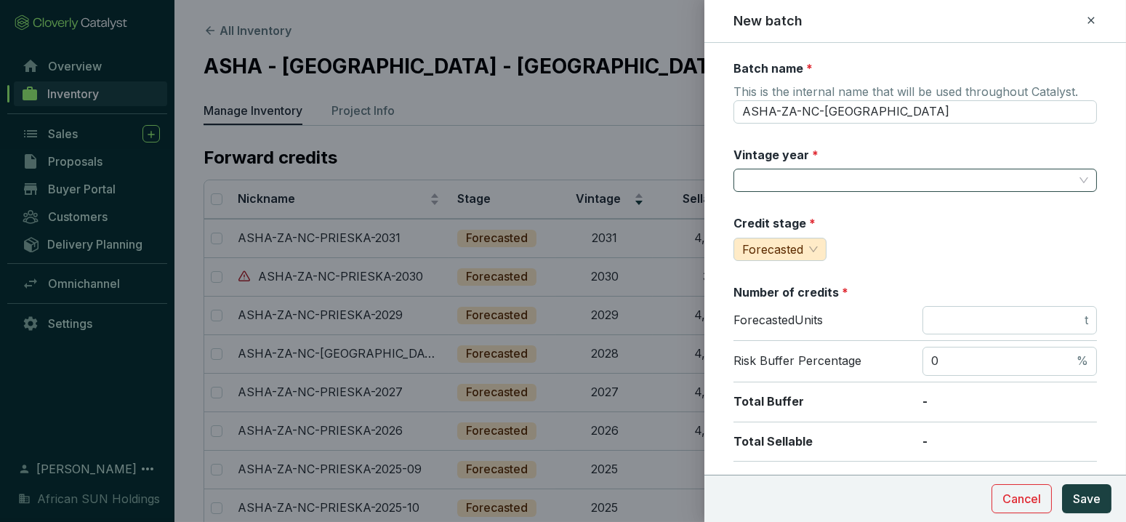
click at [776, 177] on input "Vintage year *" at bounding box center [908, 180] width 332 height 22
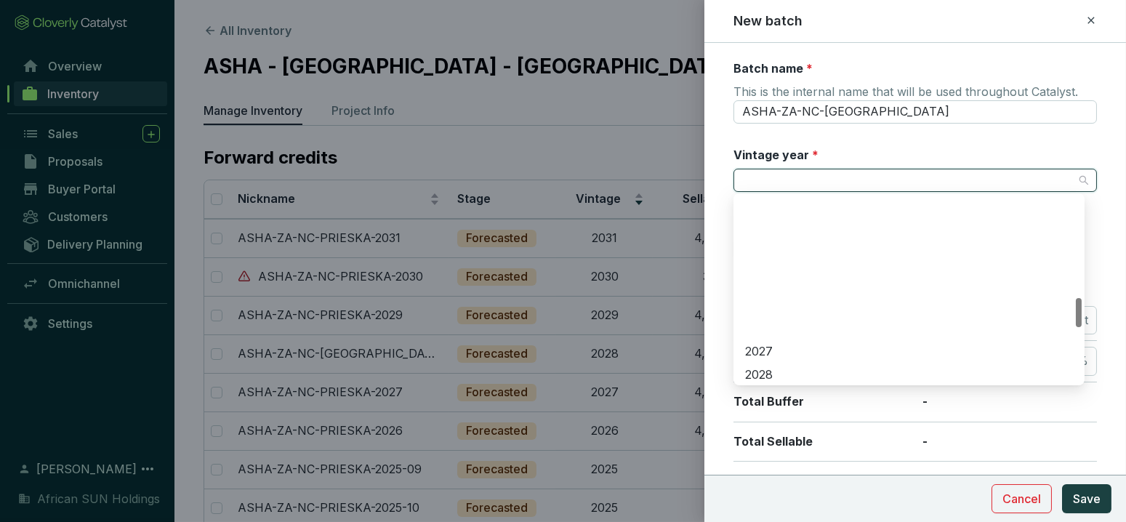
scroll to position [646, 0]
click at [771, 301] on div "2032" at bounding box center [909, 307] width 328 height 16
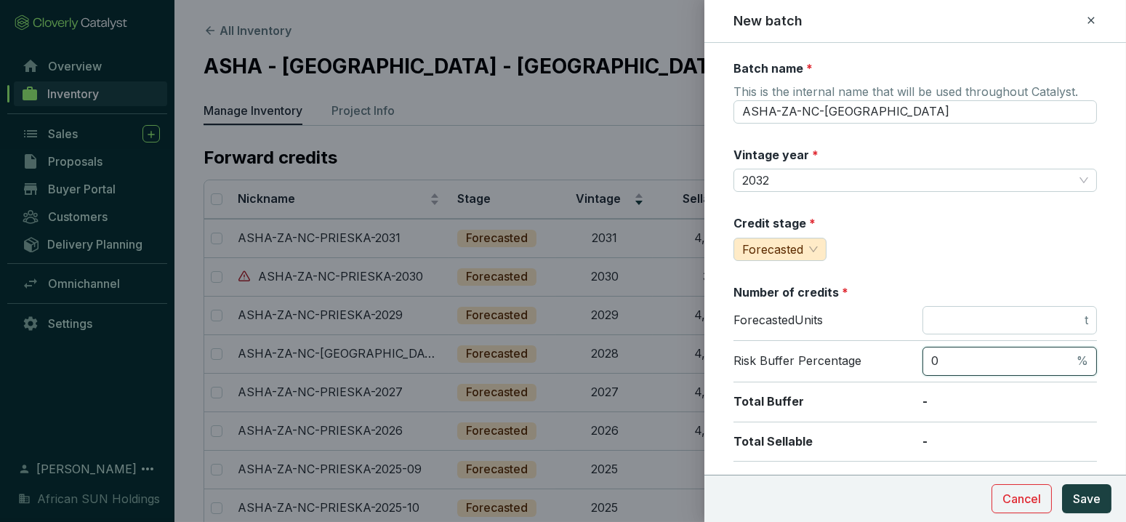
drag, startPoint x: 966, startPoint y: 359, endPoint x: 897, endPoint y: 353, distance: 69.4
click at [897, 353] on div "Risk Buffer Percentage 0 %" at bounding box center [916, 361] width 364 height 41
type input "5"
drag, startPoint x: 959, startPoint y: 324, endPoint x: 1120, endPoint y: 317, distance: 160.9
click at [1121, 317] on div "Batch name * This is the internal name that will be used throughout Catalyst. A…" at bounding box center [916, 282] width 422 height 479
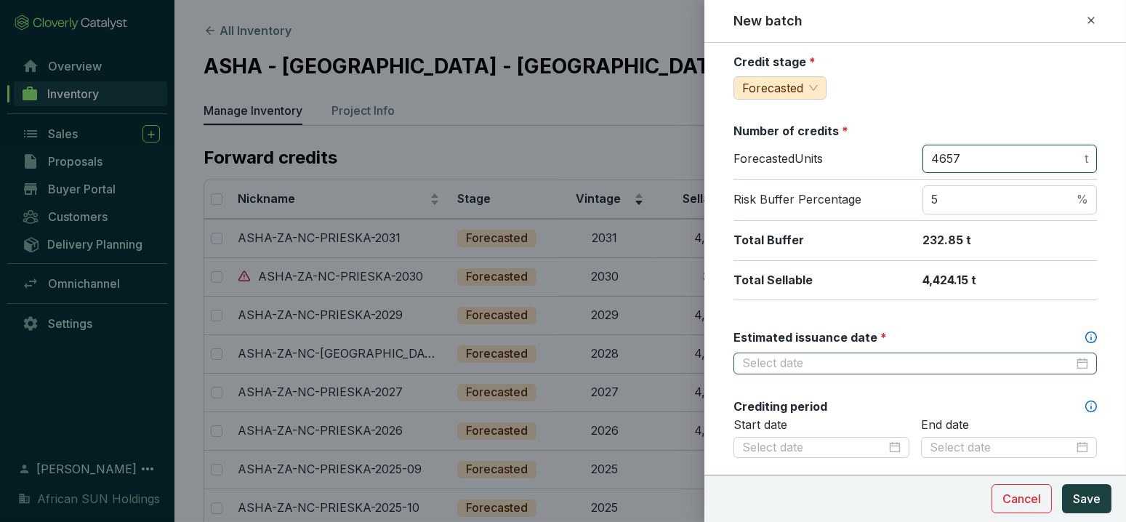
scroll to position [0, 0]
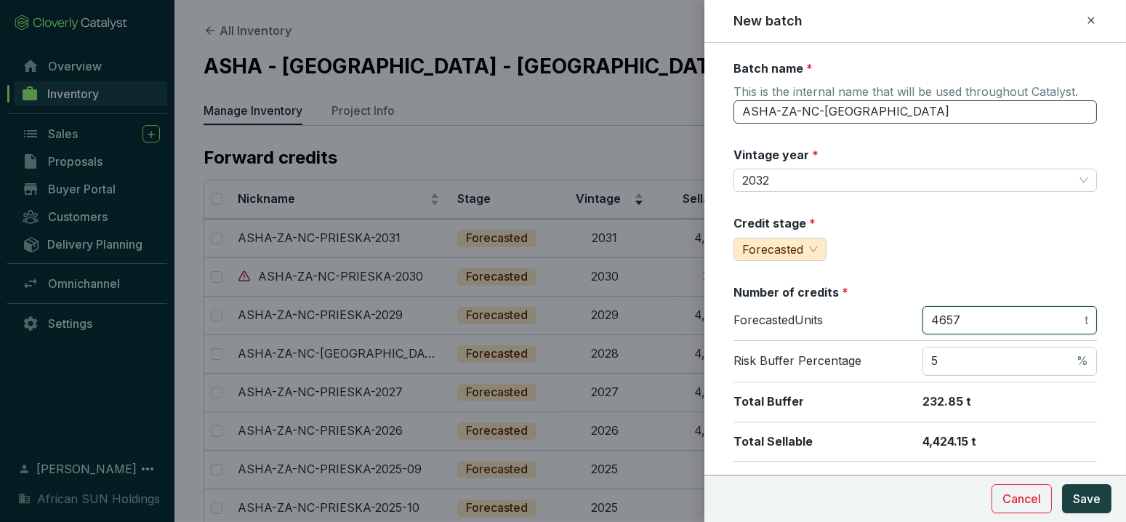
type input "4657"
click at [906, 104] on input "ASHA-ZA-NC-[GEOGRAPHIC_DATA]" at bounding box center [916, 111] width 364 height 23
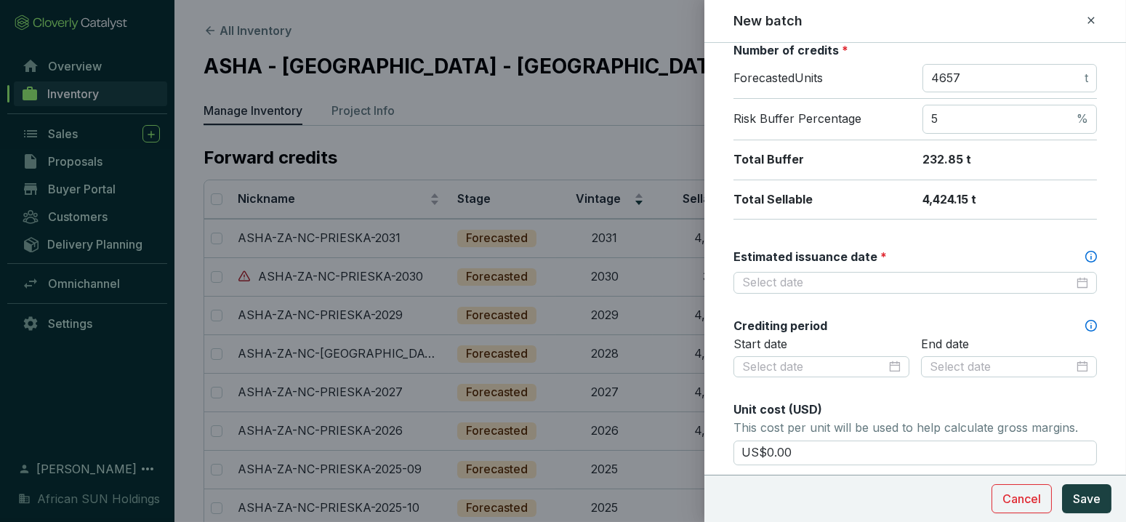
scroll to position [323, 0]
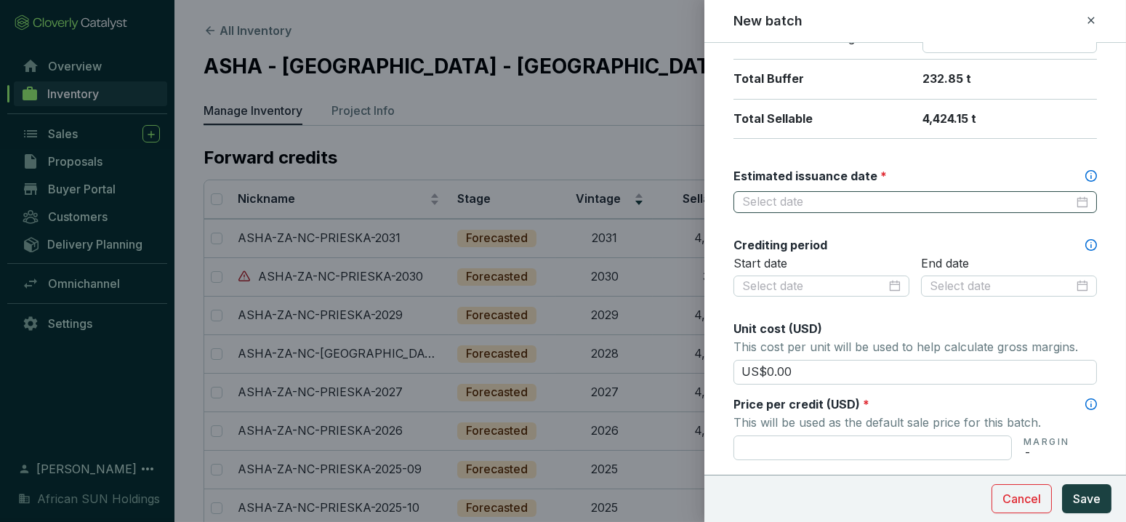
type input "ASHA-ZA-NC-PRIESKA-2032"
click at [786, 199] on input "Estimated issuance date *" at bounding box center [908, 202] width 332 height 16
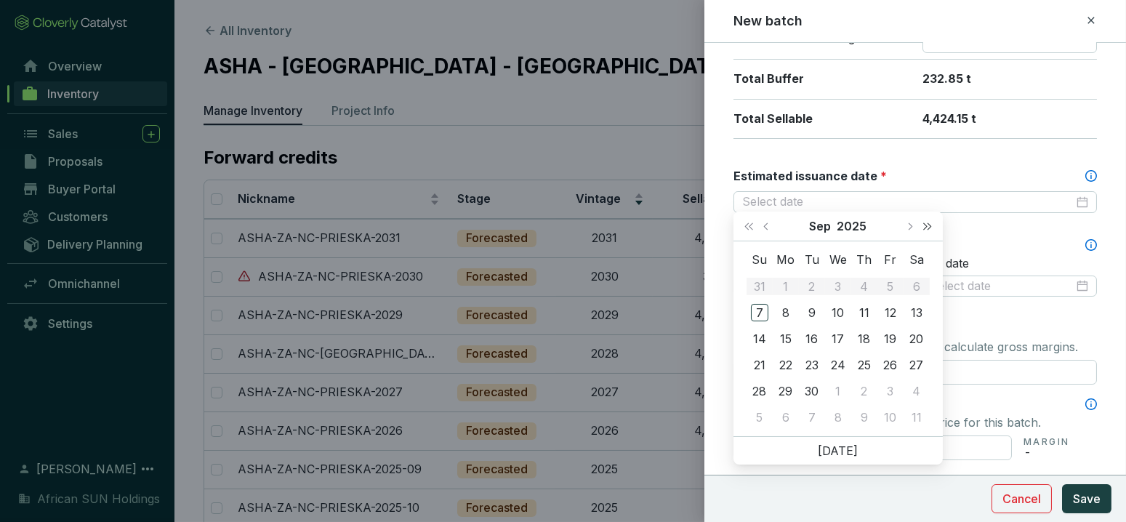
click at [924, 223] on span "Next year (Control + right)" at bounding box center [927, 226] width 7 height 7
drag, startPoint x: 923, startPoint y: 222, endPoint x: 912, endPoint y: 229, distance: 13.1
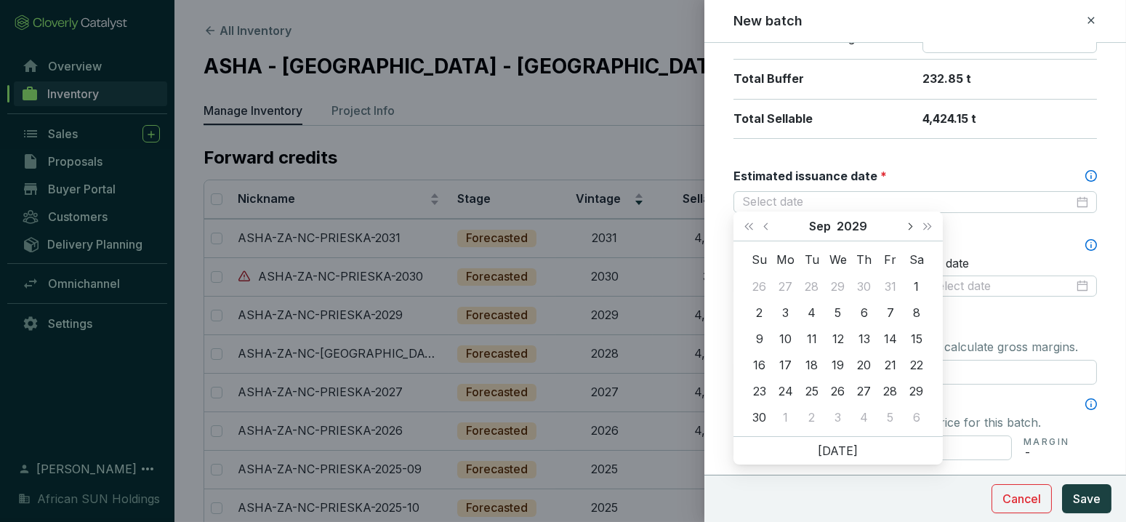
click at [923, 221] on button "Next year (Control + right)" at bounding box center [927, 226] width 19 height 29
click at [926, 220] on button "Next year (Control + right)" at bounding box center [927, 226] width 19 height 29
click at [926, 218] on button "Next year (Control + right)" at bounding box center [927, 226] width 19 height 29
click at [909, 224] on span "Next month (PageDown)" at bounding box center [909, 226] width 7 height 7
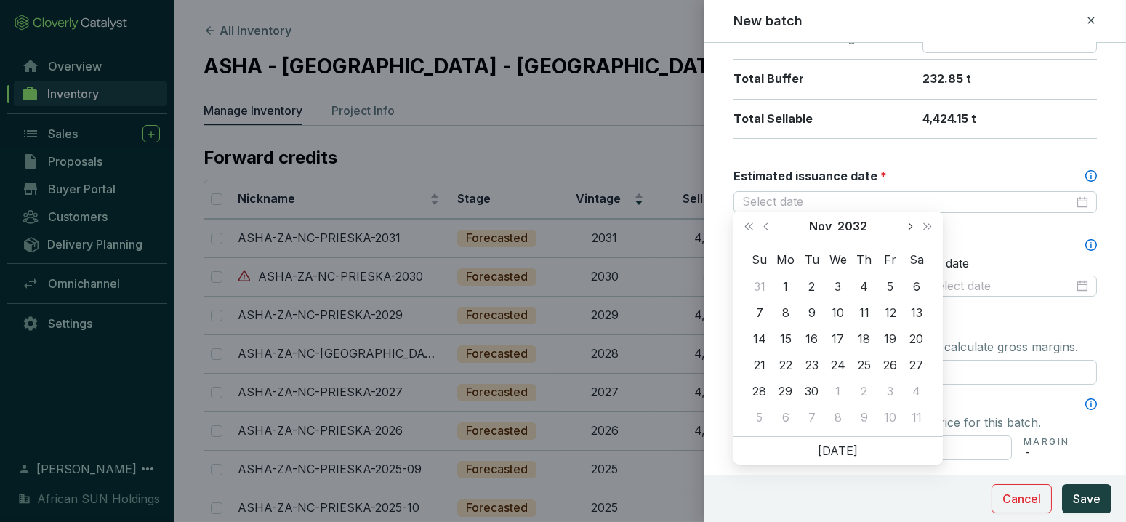
click at [909, 225] on span "Next month (PageDown)" at bounding box center [909, 226] width 7 height 7
type input "[DATE]"
click at [891, 392] on div "31" at bounding box center [890, 391] width 17 height 17
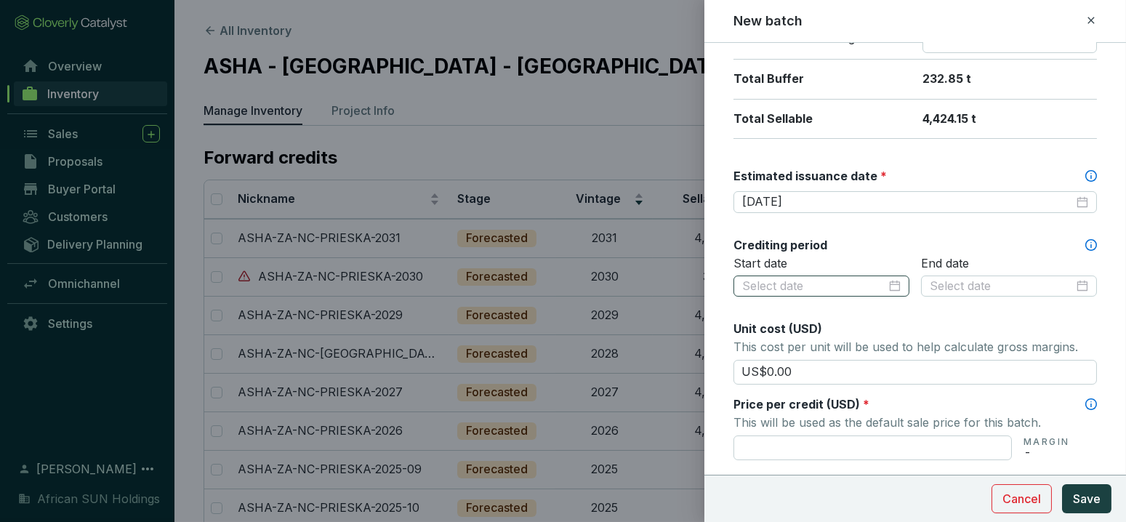
click at [825, 291] on div at bounding box center [822, 287] width 176 height 22
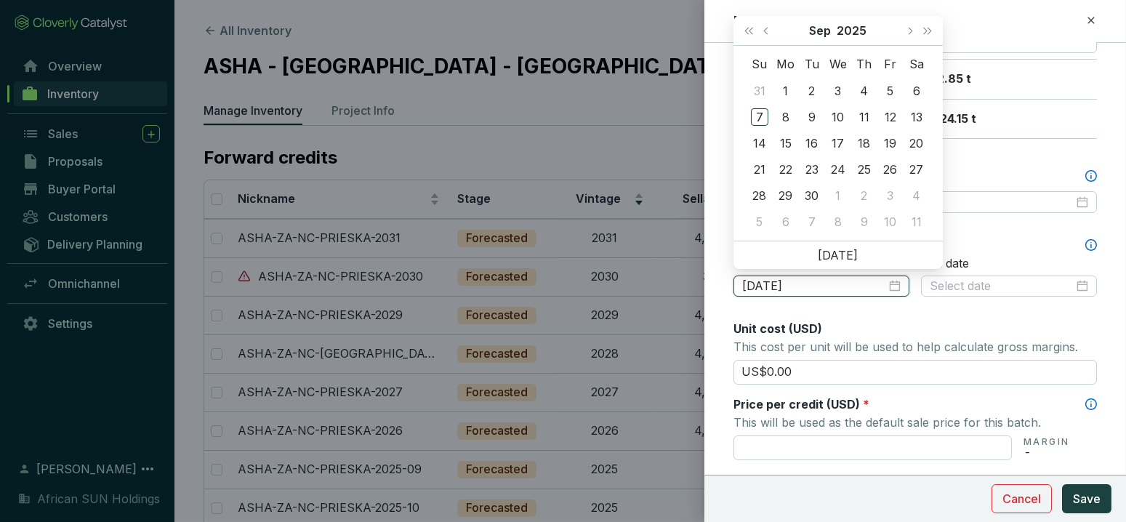
type input "[DATE]"
click at [913, 33] on button "Next month (PageDown)" at bounding box center [909, 30] width 19 height 29
click at [913, 32] on button "Next month (PageDown)" at bounding box center [909, 30] width 19 height 29
click at [913, 31] on button "Next month (PageDown)" at bounding box center [909, 30] width 19 height 29
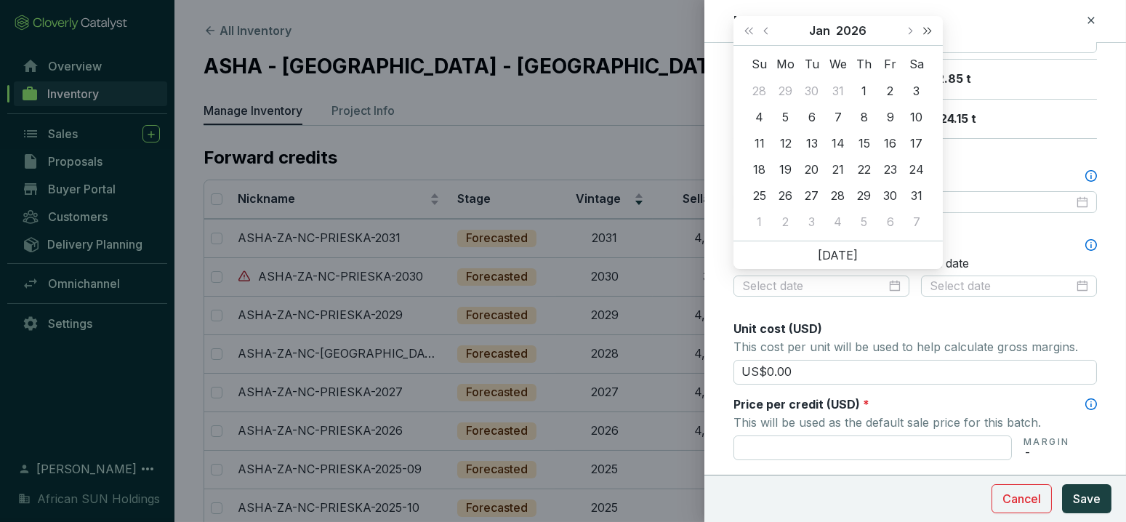
click at [928, 27] on span "Next year (Control + right)" at bounding box center [927, 30] width 7 height 7
click at [928, 28] on span "Next year (Control + right)" at bounding box center [927, 30] width 7 height 7
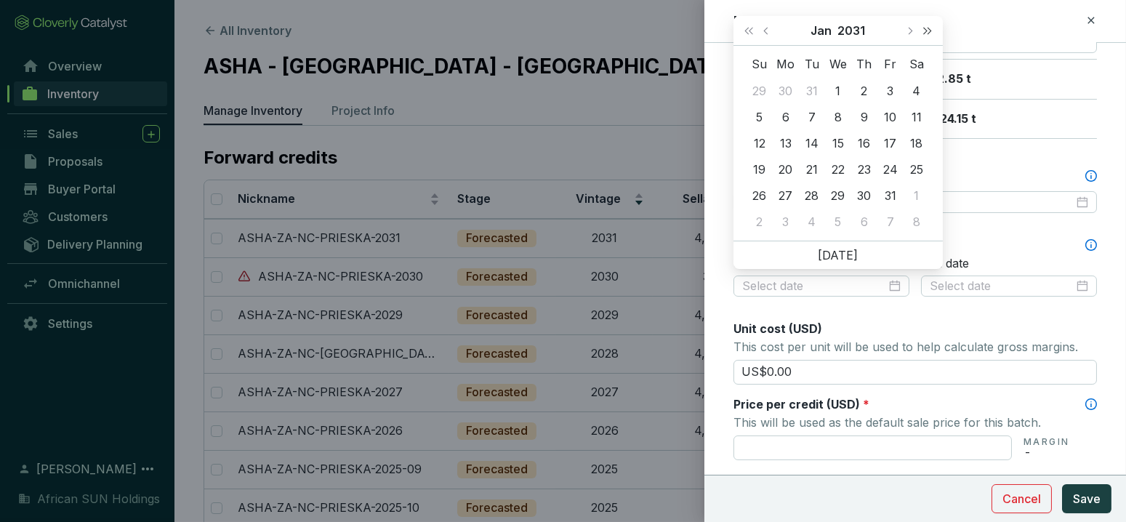
click at [928, 28] on span "Next year (Control + right)" at bounding box center [927, 30] width 7 height 7
type input "[DATE]"
click at [862, 82] on div "1" at bounding box center [864, 90] width 17 height 17
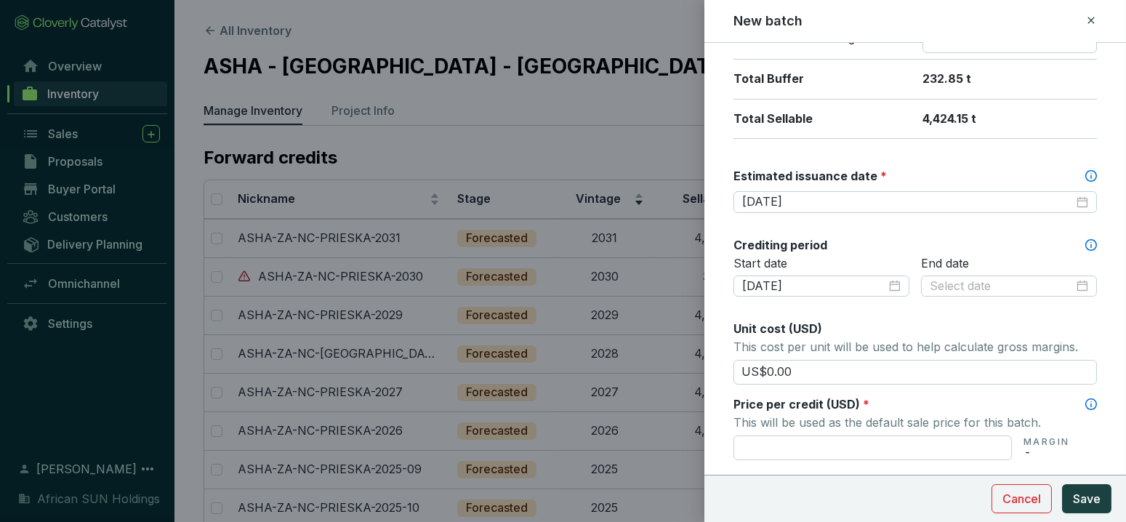
drag, startPoint x: 833, startPoint y: 187, endPoint x: 667, endPoint y: 177, distance: 166.8
click at [667, 176] on div "New batch Batch name * This is the internal name that will be used throughout C…" at bounding box center [563, 261] width 1126 height 522
drag, startPoint x: 830, startPoint y: 202, endPoint x: 526, endPoint y: 160, distance: 306.9
click at [526, 160] on div "New batch Batch name * This is the internal name that will be used throughout C…" at bounding box center [563, 261] width 1126 height 522
click at [981, 279] on input at bounding box center [1002, 287] width 144 height 16
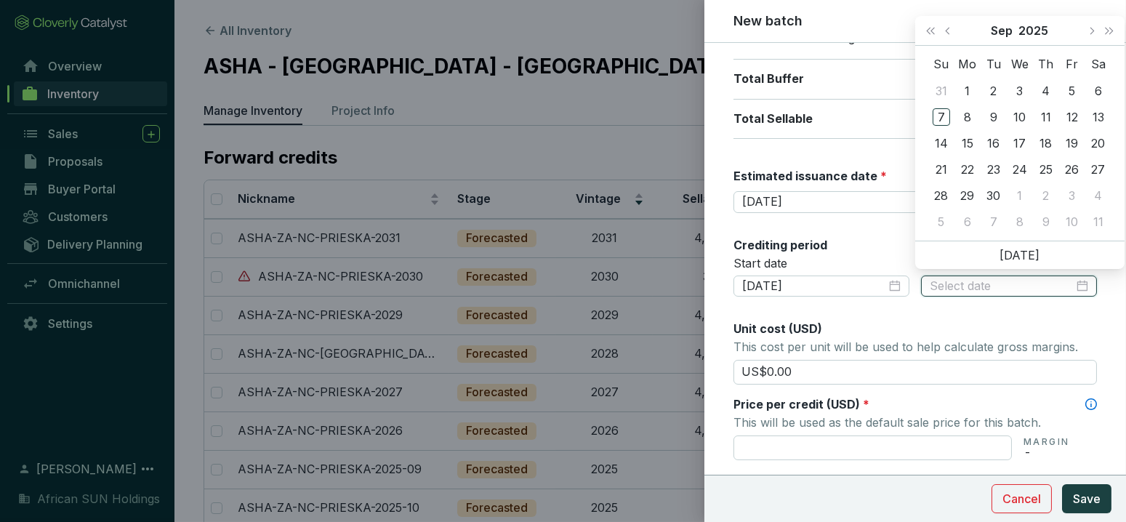
paste input "[DATE]"
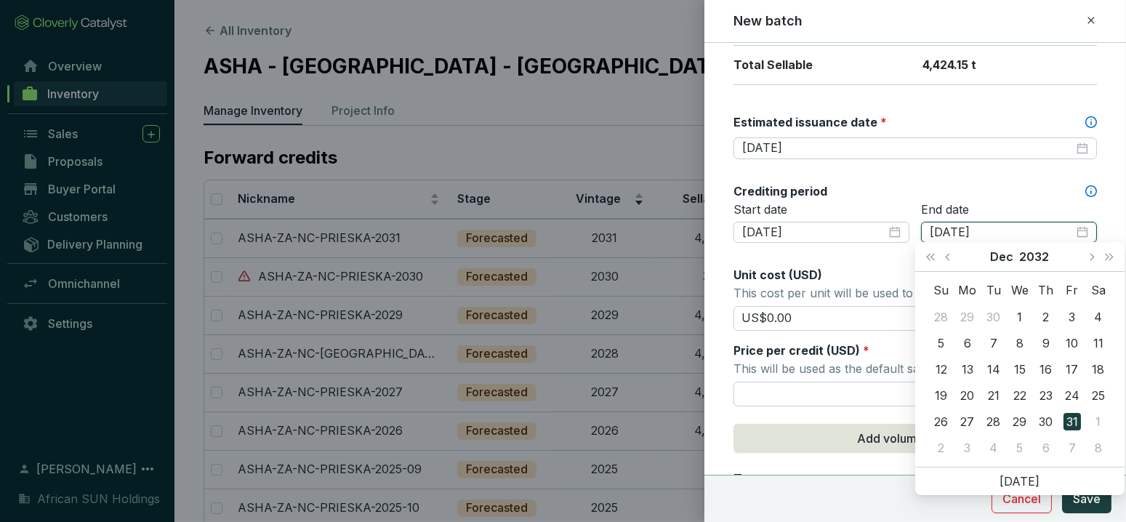
scroll to position [484, 0]
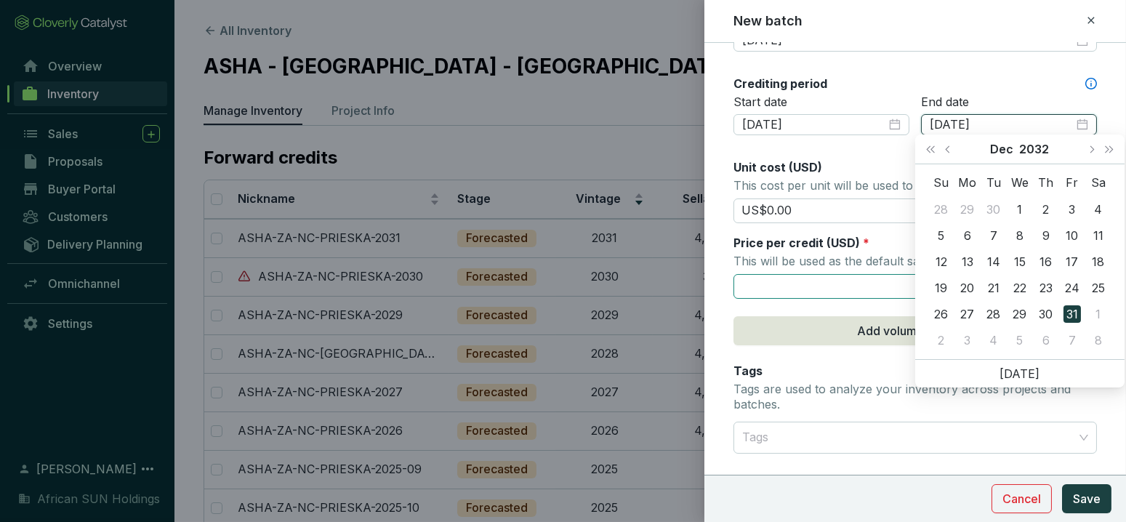
type input "[DATE]"
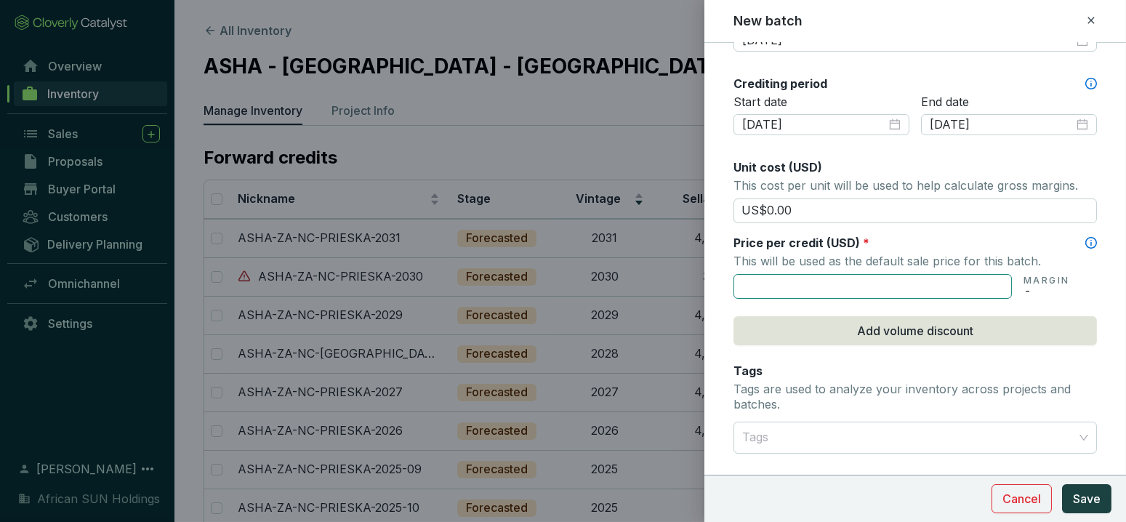
click at [774, 274] on input "text" at bounding box center [873, 286] width 279 height 25
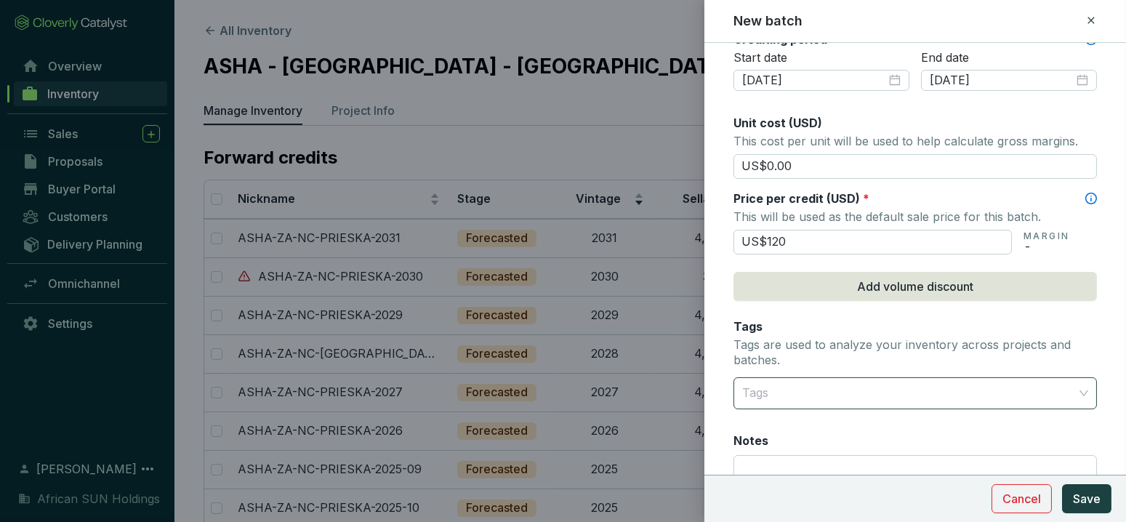
scroll to position [565, 0]
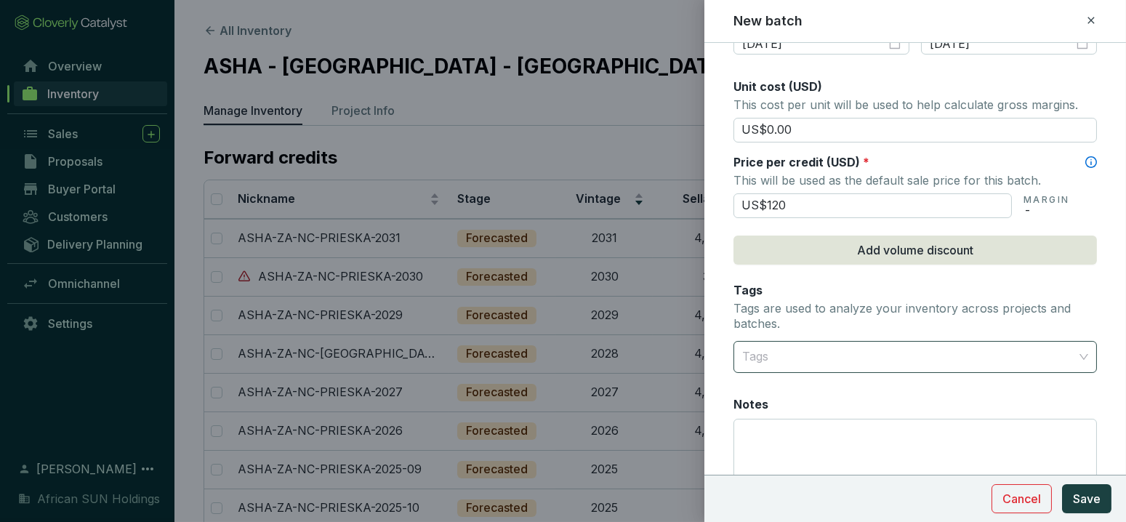
click at [772, 357] on div at bounding box center [907, 357] width 341 height 29
type input "US$120.00"
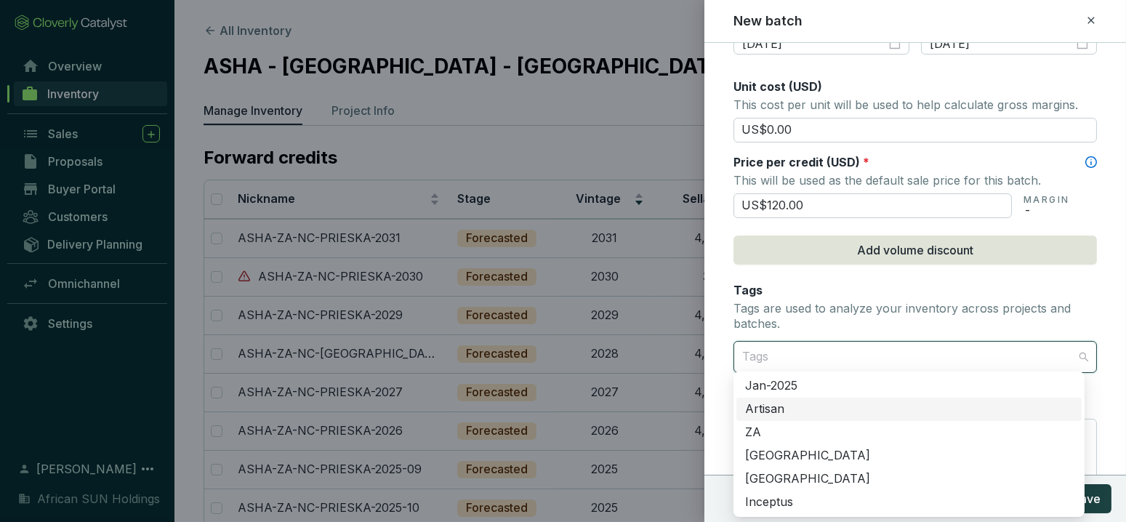
click at [786, 414] on div "Artisan" at bounding box center [909, 409] width 328 height 16
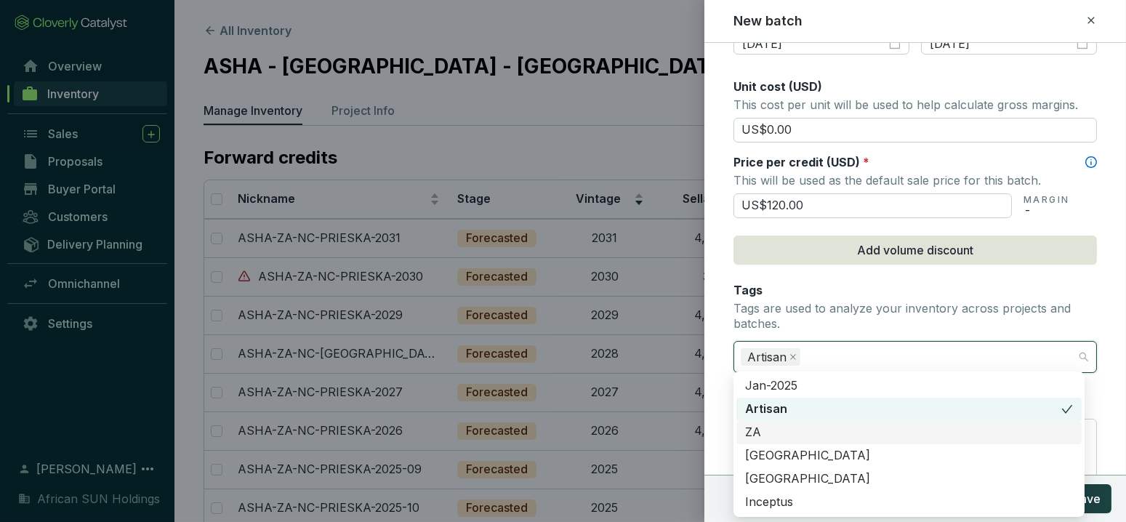
click at [764, 427] on div "ZA" at bounding box center [909, 433] width 328 height 16
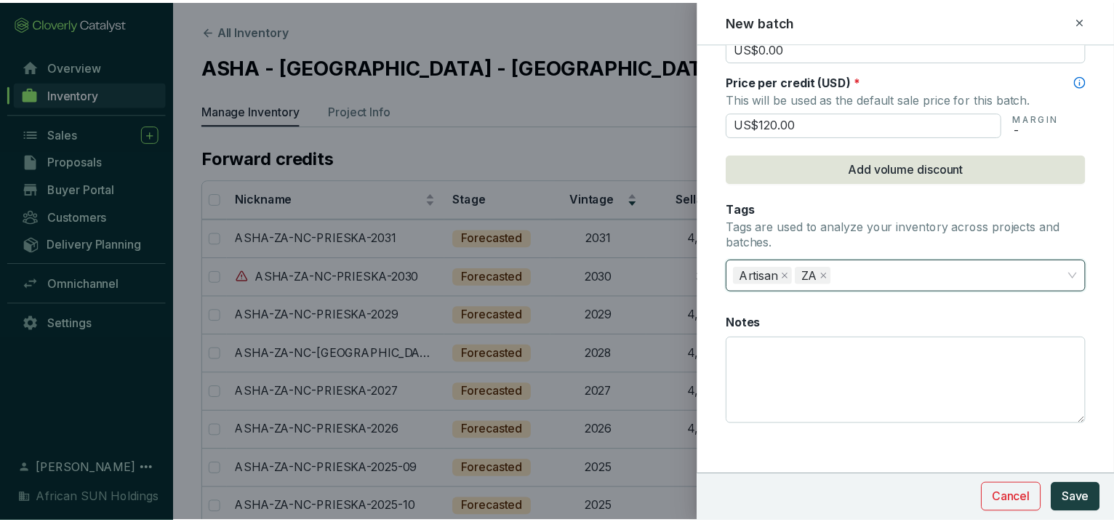
scroll to position [648, 0]
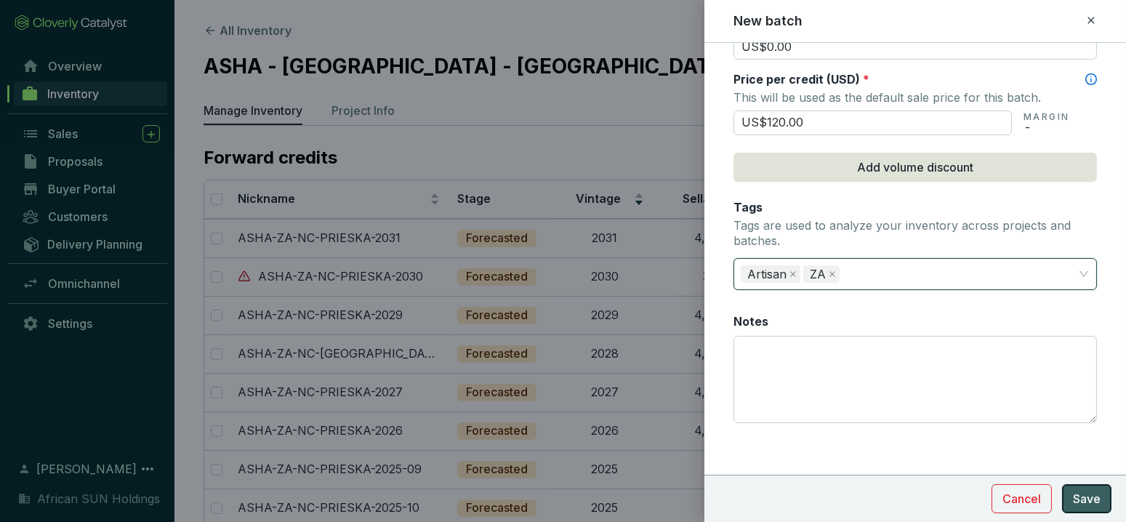
click at [1096, 492] on span "Save" at bounding box center [1087, 498] width 28 height 17
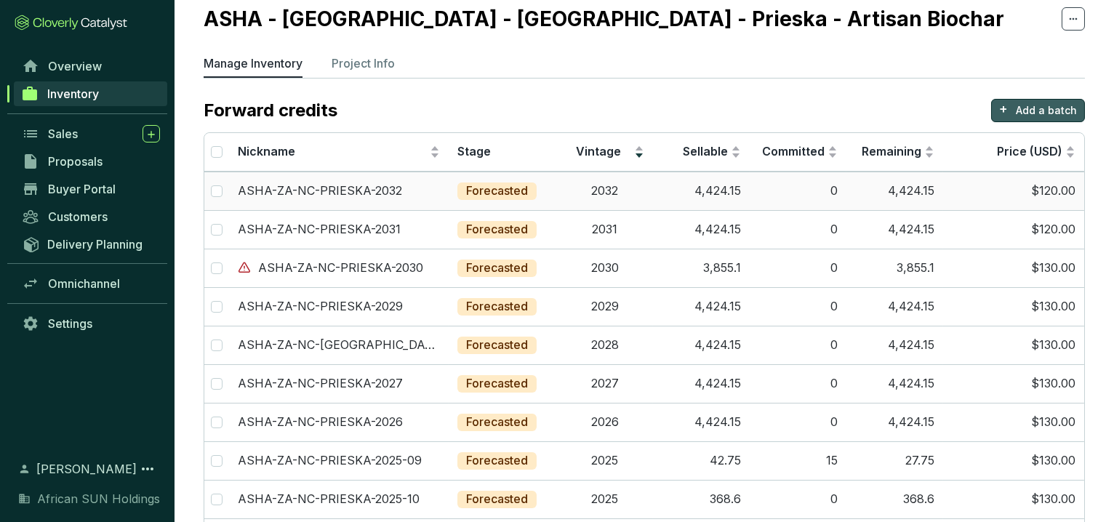
scroll to position [0, 0]
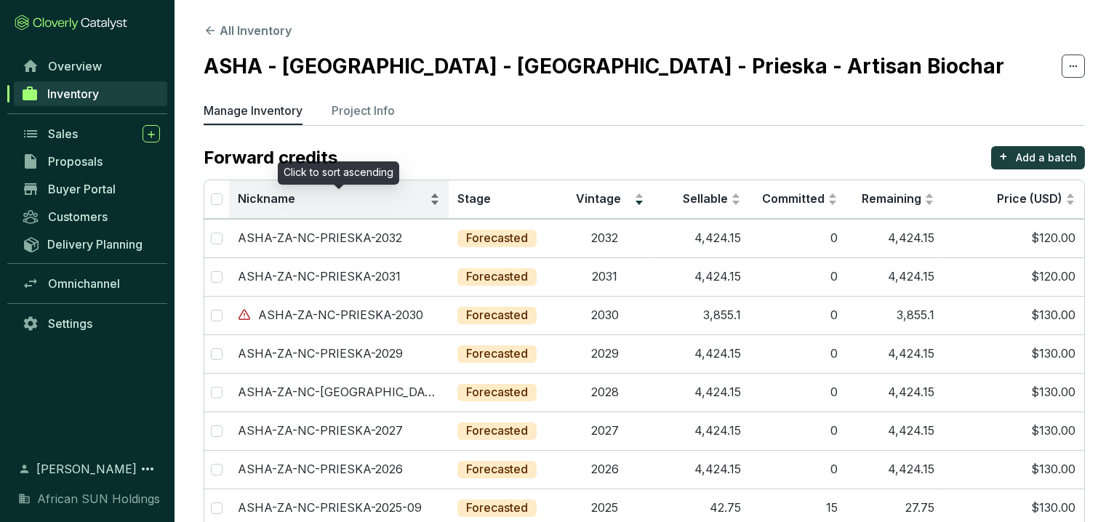
click at [331, 197] on span "Nickname" at bounding box center [333, 199] width 190 height 16
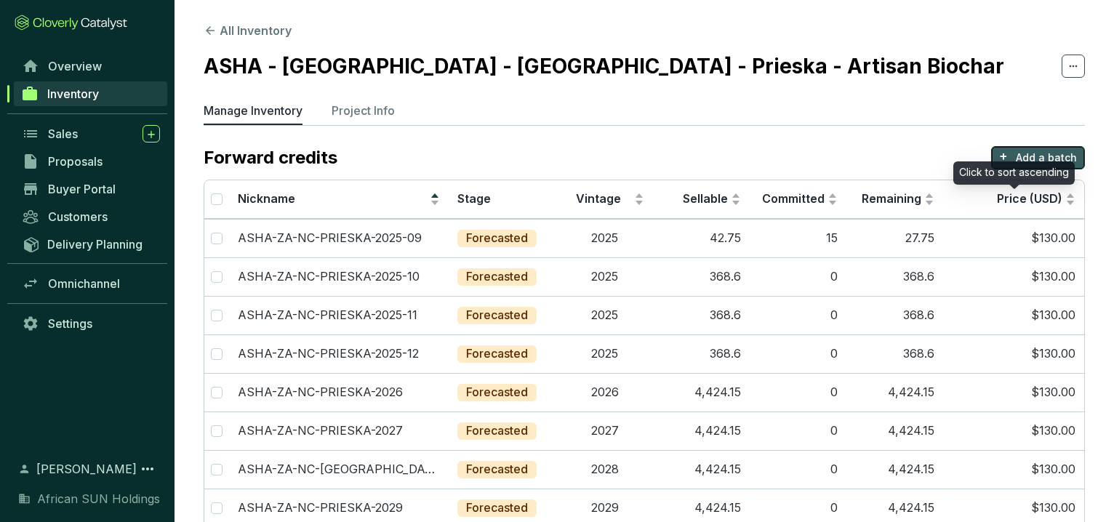
click at [1034, 154] on p "Add a batch" at bounding box center [1046, 158] width 61 height 15
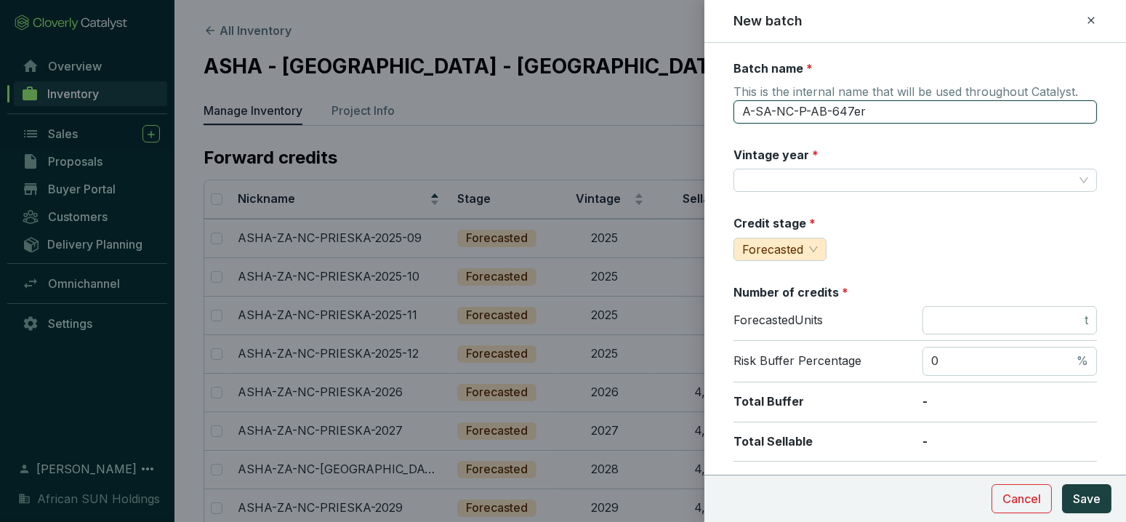
click at [892, 115] on input "A-SA-NC-P-AB-647er" at bounding box center [916, 111] width 364 height 23
drag, startPoint x: 892, startPoint y: 114, endPoint x: 431, endPoint y: 71, distance: 463.8
click at [431, 71] on div "New batch Batch name * This is the internal name that will be used throughout C…" at bounding box center [563, 261] width 1126 height 522
type input "ASHA-ZA-NC-PREISKA-2033"
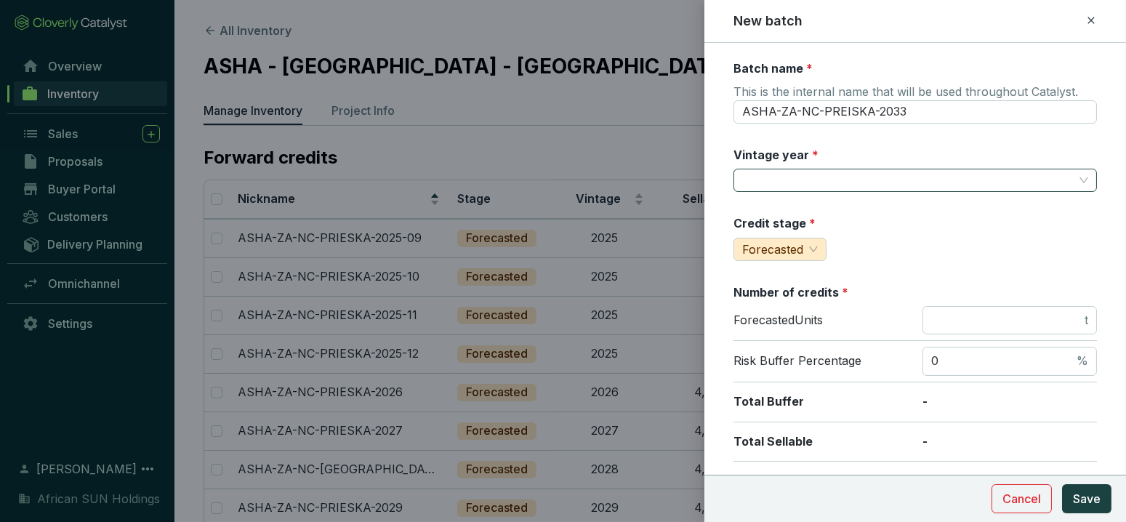
click at [796, 169] on input "Vintage year *" at bounding box center [908, 180] width 332 height 22
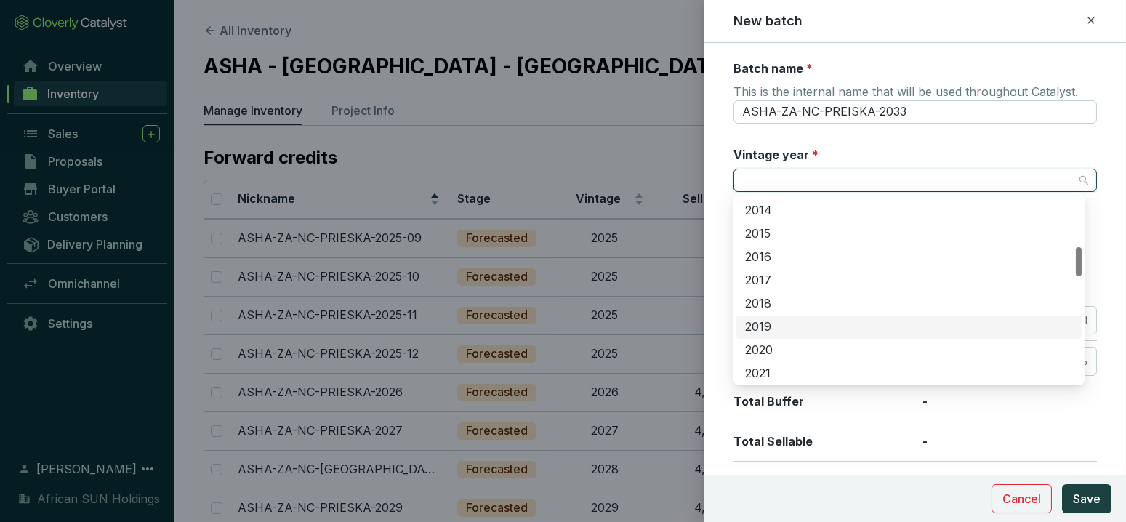
scroll to position [646, 0]
click at [790, 326] on div "2033" at bounding box center [909, 330] width 328 height 16
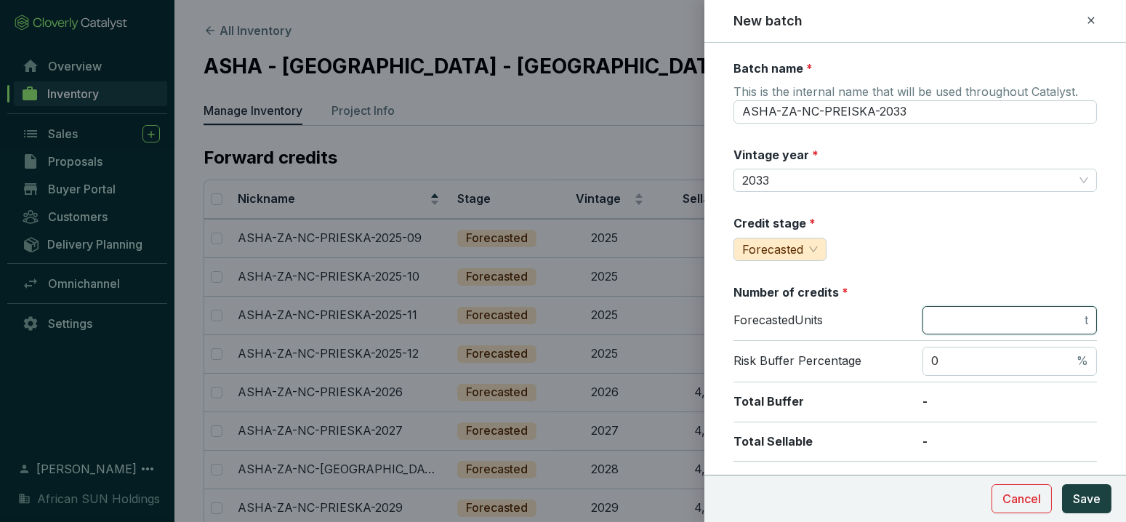
click at [950, 315] on input "number" at bounding box center [1007, 321] width 151 height 16
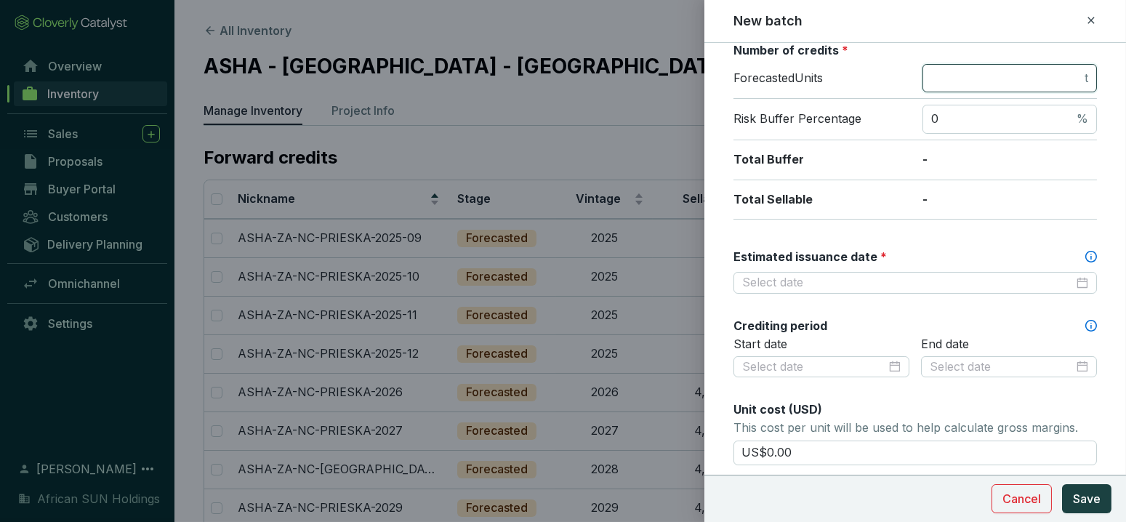
scroll to position [81, 0]
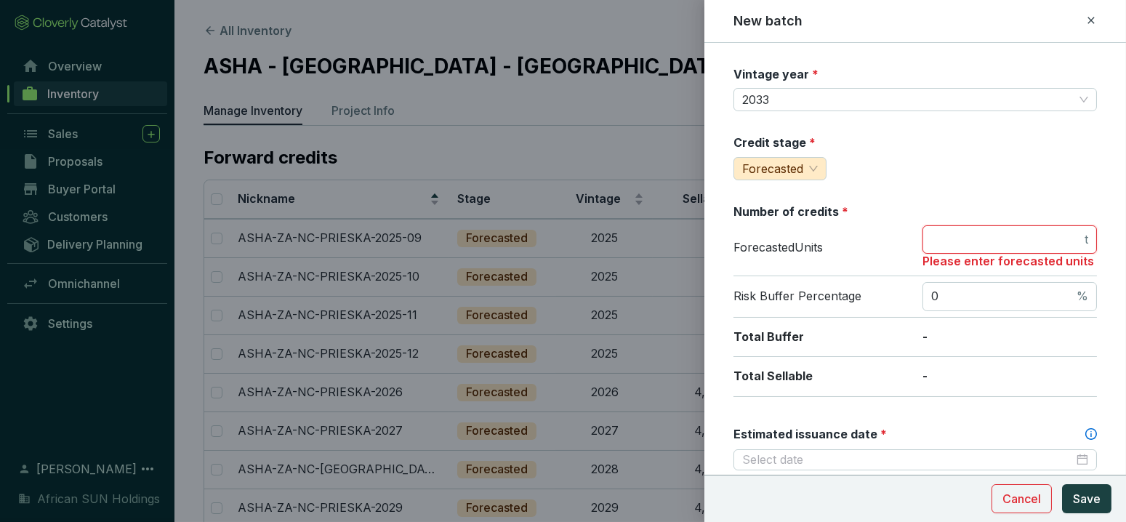
click at [965, 240] on input "number" at bounding box center [1007, 240] width 151 height 16
type input "4657"
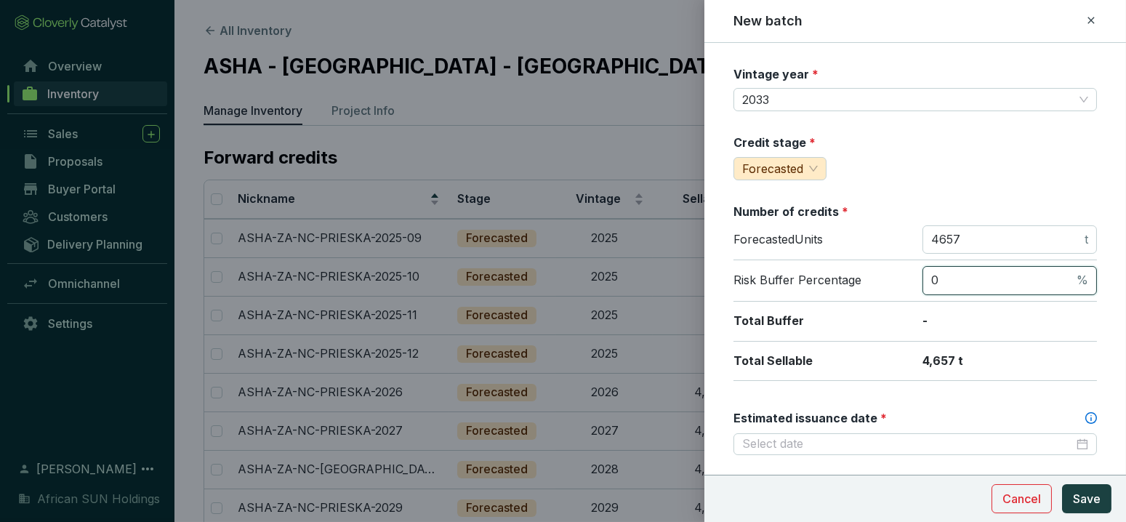
drag, startPoint x: 948, startPoint y: 298, endPoint x: 878, endPoint y: 284, distance: 70.5
click at [878, 283] on div "Risk Buffer Percentage 0 %" at bounding box center [916, 280] width 364 height 41
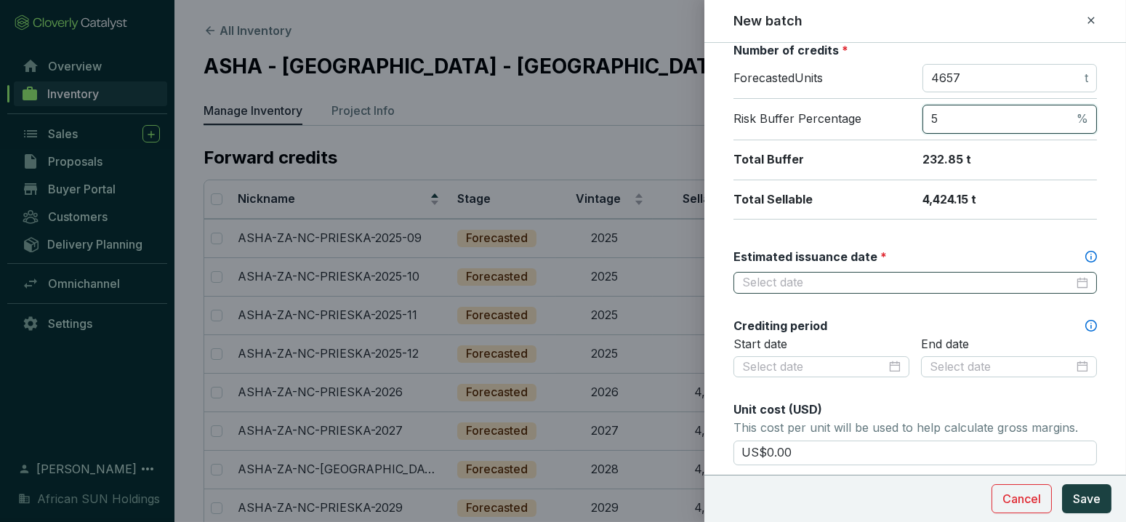
type input "5"
click at [791, 279] on input "Estimated issuance date *" at bounding box center [908, 283] width 332 height 16
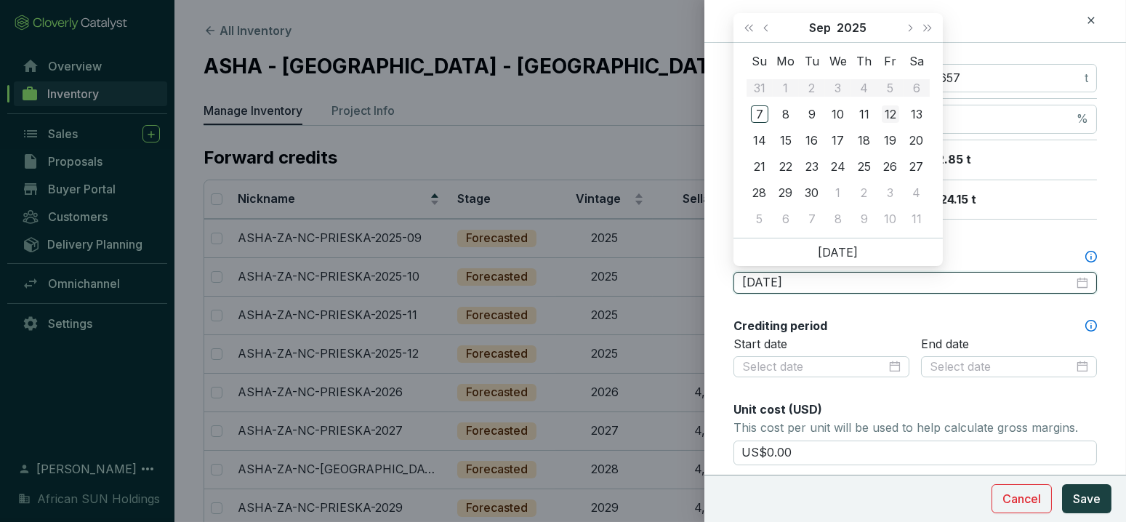
type input "[DATE]"
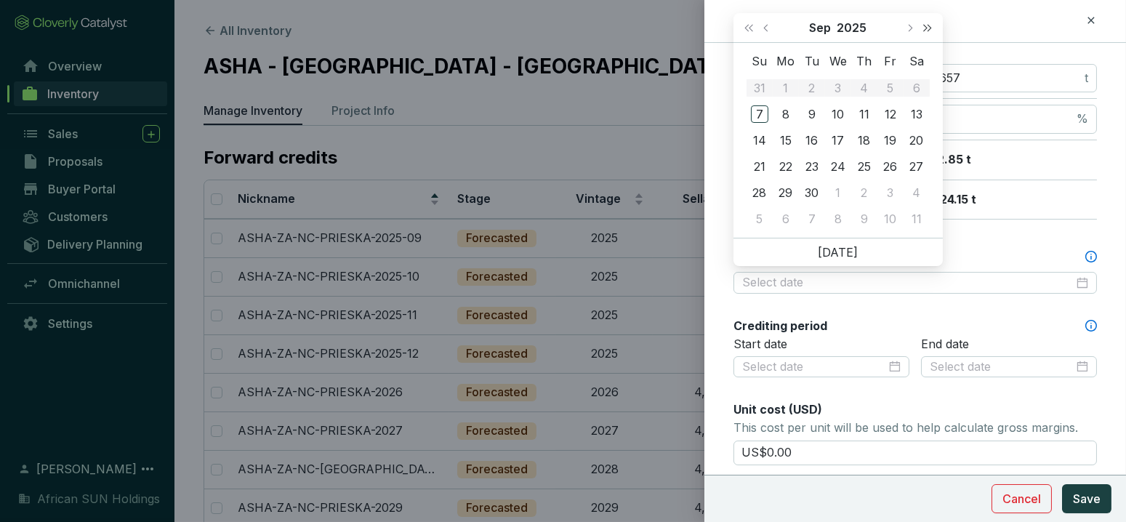
click at [925, 31] on button "Next year (Control + right)" at bounding box center [927, 27] width 19 height 29
click at [925, 30] on button "Next year (Control + right)" at bounding box center [927, 27] width 19 height 29
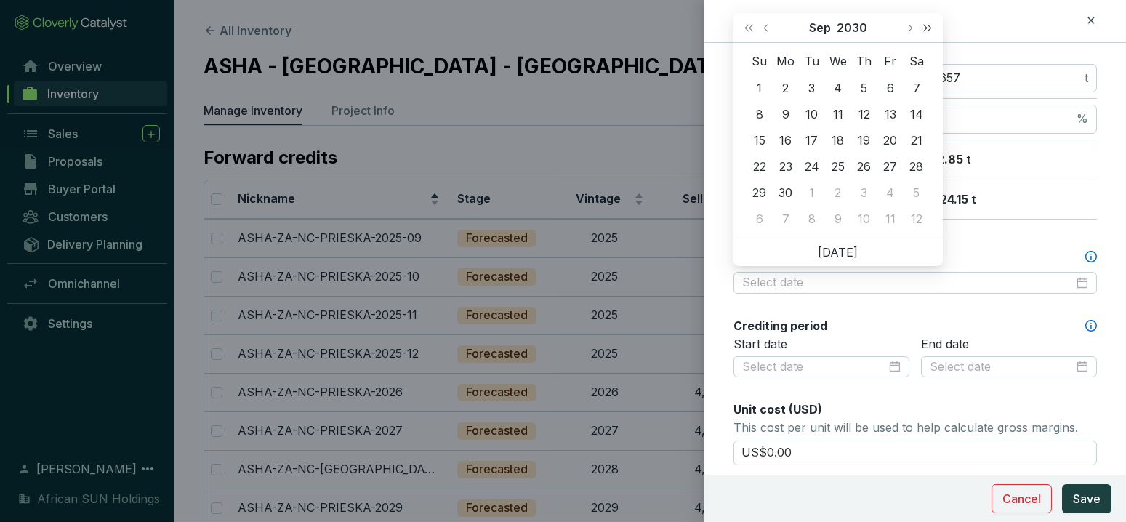
click at [925, 30] on button "Next year (Control + right)" at bounding box center [927, 27] width 19 height 29
click at [925, 29] on button "Next year (Control + right)" at bounding box center [927, 27] width 19 height 29
click at [925, 29] on span "Next year (Control + right)" at bounding box center [927, 27] width 7 height 7
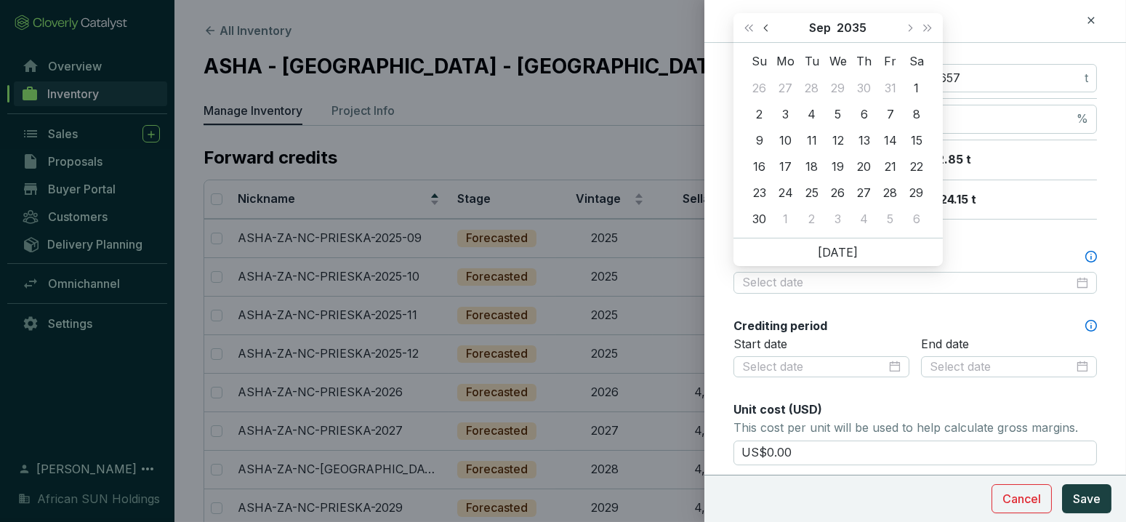
click at [768, 28] on span "Previous month (PageUp)" at bounding box center [767, 27] width 7 height 7
click at [750, 25] on span "Last year (Control + left)" at bounding box center [748, 27] width 7 height 7
click at [769, 30] on button "Previous month (PageUp)" at bounding box center [767, 27] width 19 height 29
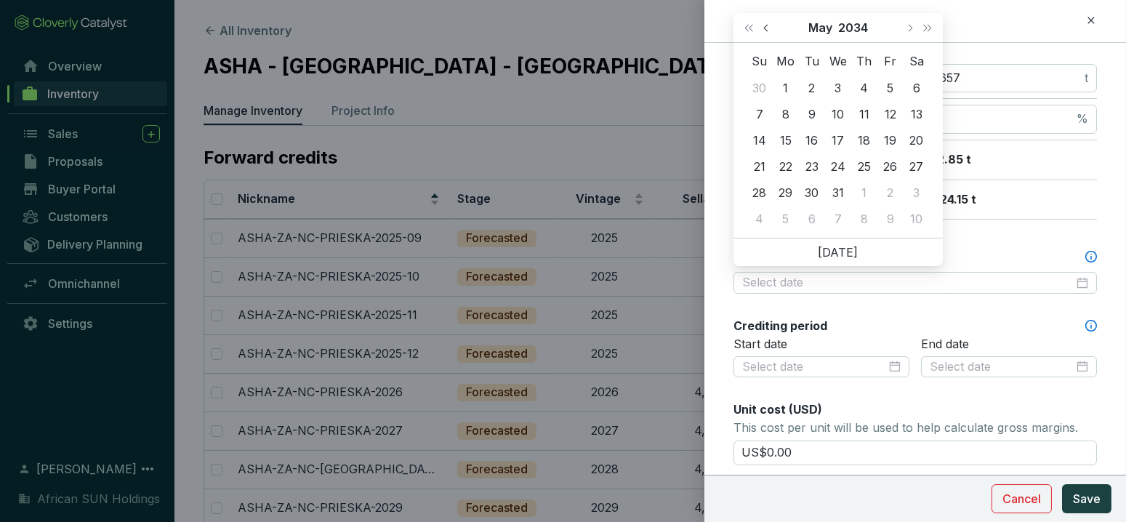
click at [769, 30] on button "Previous month (PageUp)" at bounding box center [767, 27] width 19 height 29
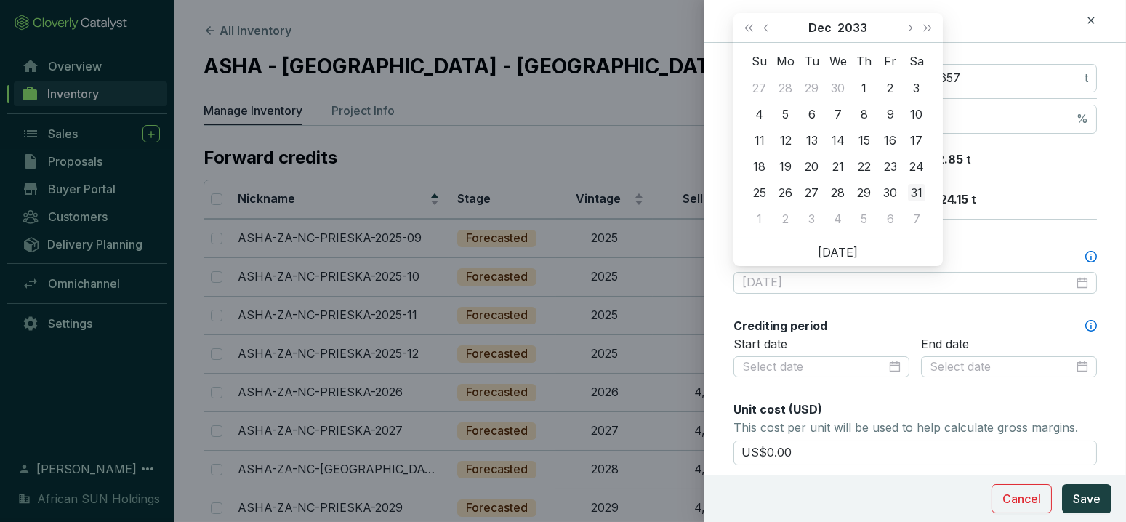
type input "[DATE]"
drag, startPoint x: 915, startPoint y: 195, endPoint x: 910, endPoint y: 203, distance: 9.5
click at [915, 194] on div "31" at bounding box center [916, 192] width 17 height 17
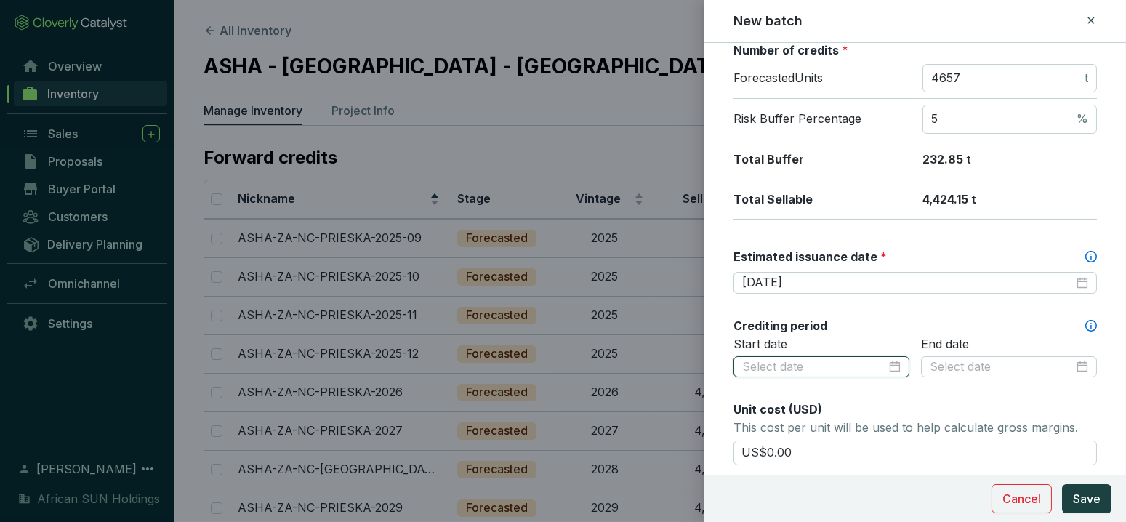
click at [802, 367] on input at bounding box center [814, 367] width 144 height 16
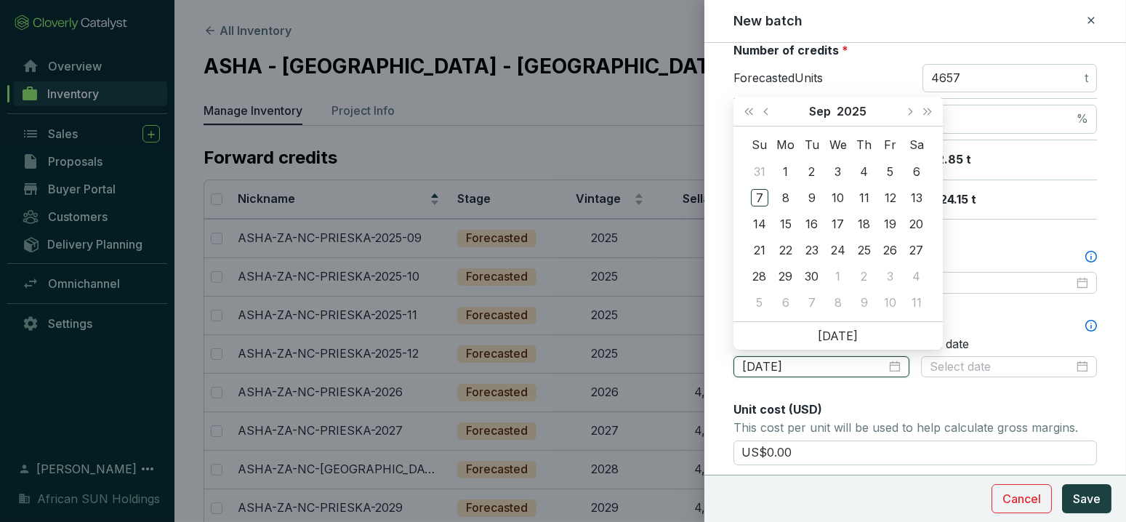
type input "[DATE]"
click at [910, 109] on span "Next month (PageDown)" at bounding box center [909, 111] width 7 height 7
click at [910, 108] on span "Next month (PageDown)" at bounding box center [909, 111] width 7 height 7
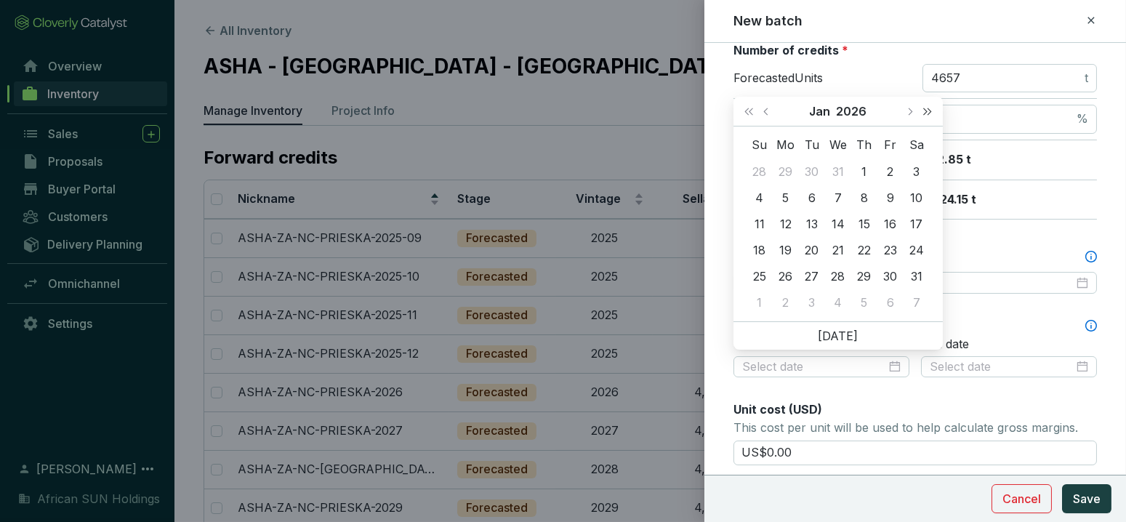
click at [932, 108] on button "Next year (Control + right)" at bounding box center [927, 111] width 19 height 29
click at [931, 108] on button "Next year (Control + right)" at bounding box center [927, 111] width 19 height 29
click at [930, 108] on button "Next year (Control + right)" at bounding box center [927, 111] width 19 height 29
click at [930, 107] on button "Next year (Control + right)" at bounding box center [927, 111] width 19 height 29
click at [929, 108] on span "Next year (Control + right)" at bounding box center [927, 111] width 7 height 7
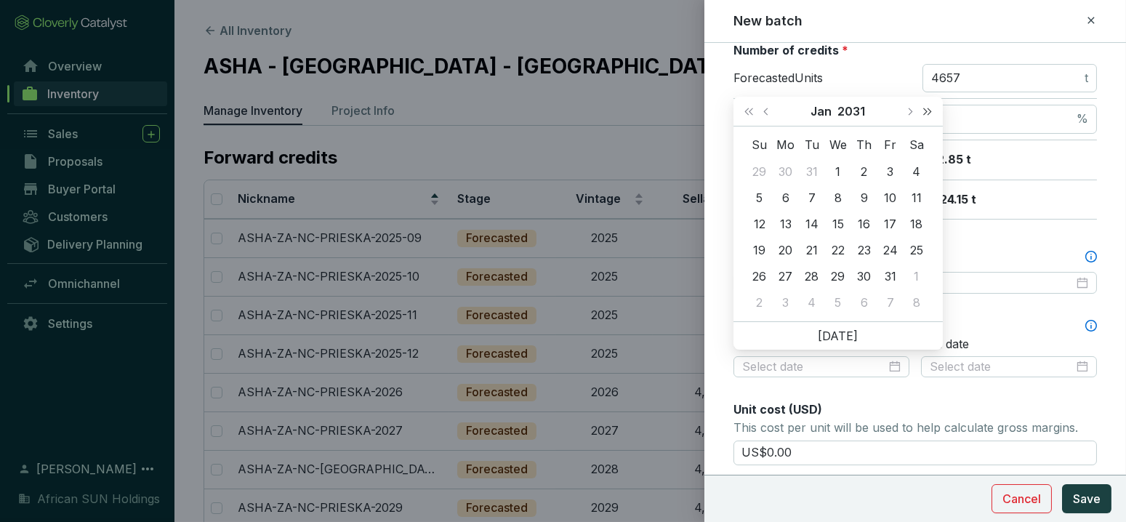
click at [929, 108] on button "Next year (Control + right)" at bounding box center [927, 111] width 19 height 29
type input "[DATE]"
click at [918, 164] on div "1" at bounding box center [916, 171] width 17 height 17
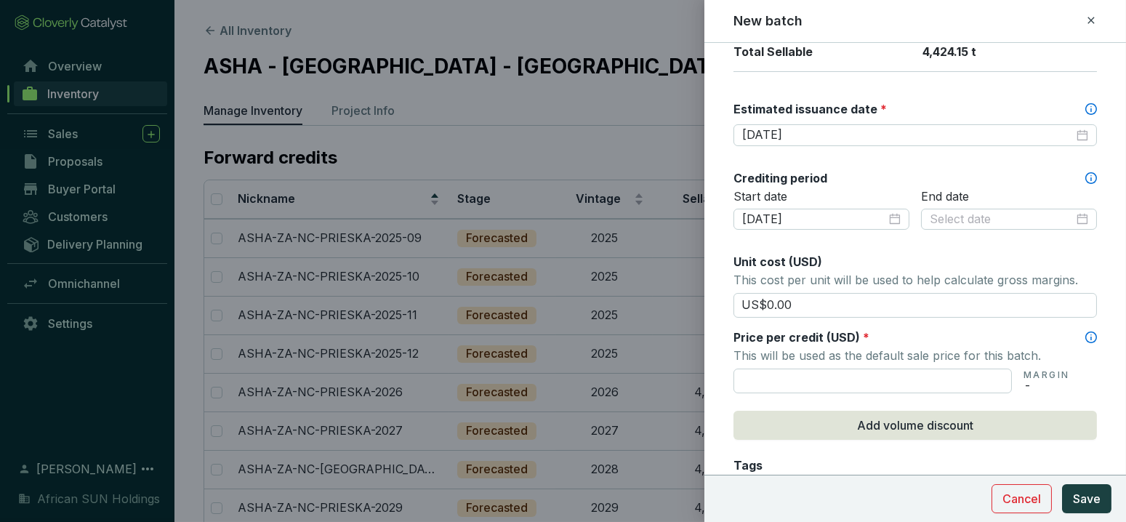
scroll to position [404, 0]
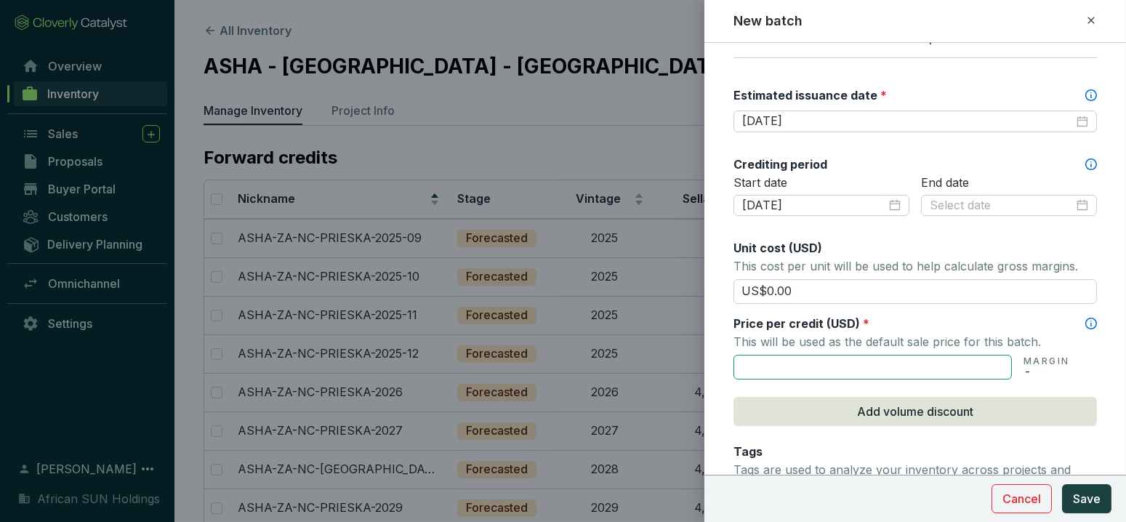
click at [809, 356] on input "text" at bounding box center [873, 367] width 279 height 25
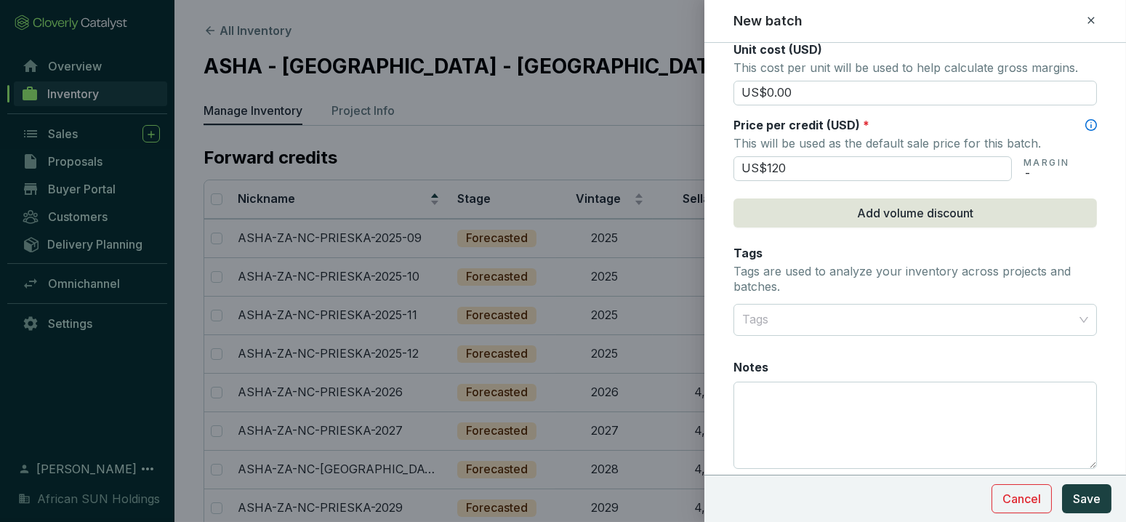
scroll to position [646, 0]
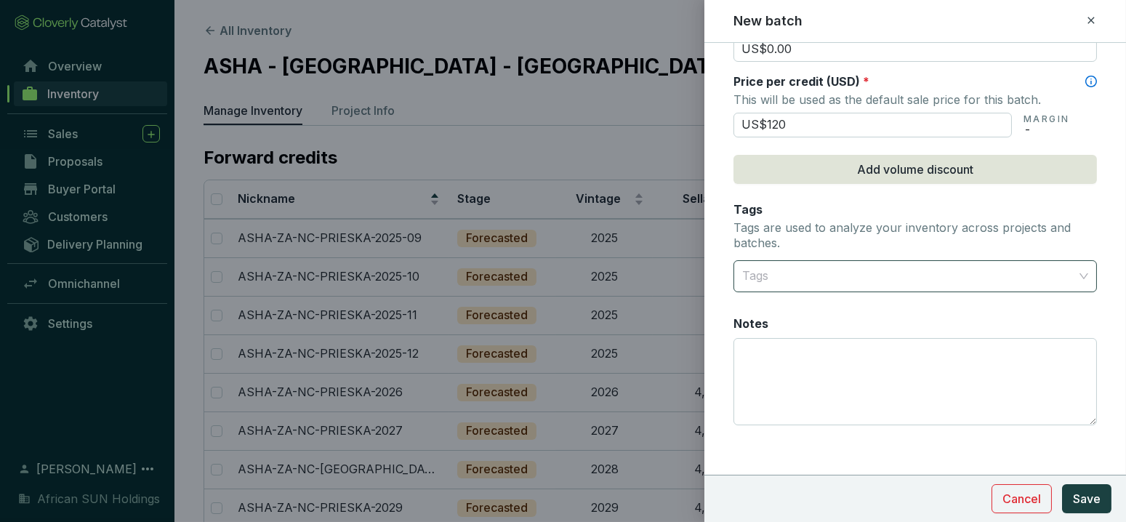
click at [814, 273] on div at bounding box center [907, 276] width 341 height 29
type input "US$120.00"
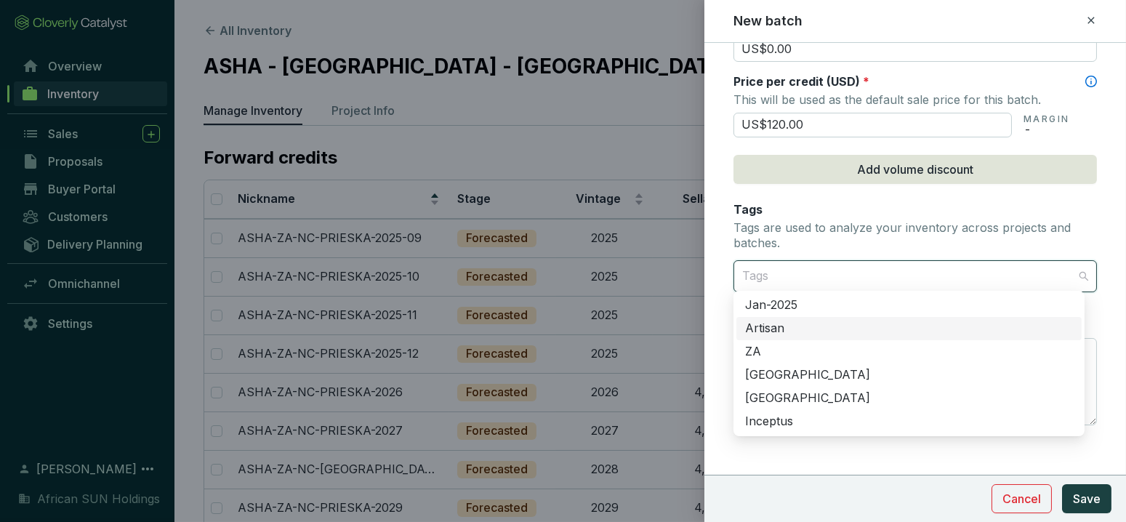
click at [770, 327] on div "Artisan" at bounding box center [909, 329] width 328 height 16
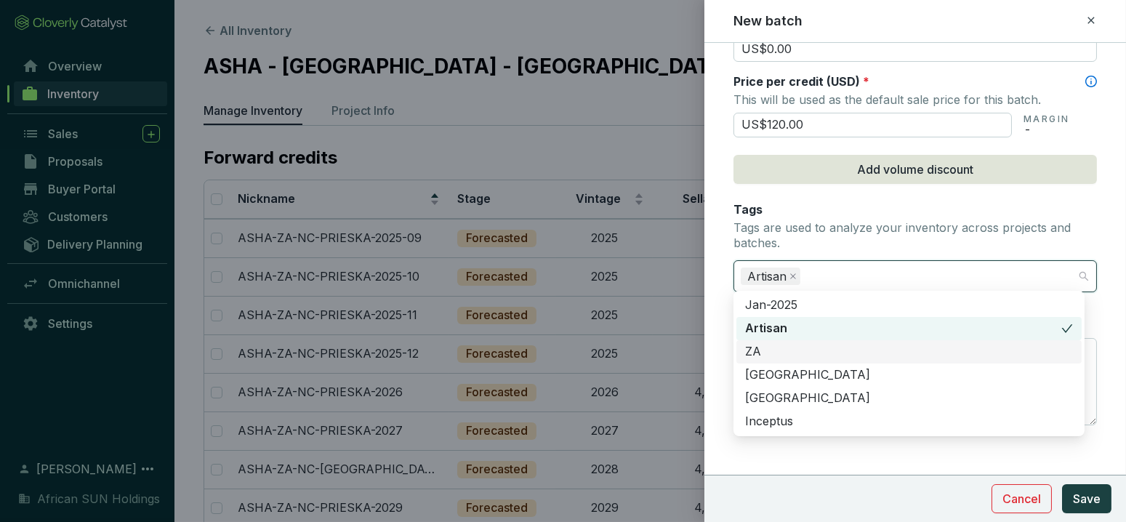
click at [768, 351] on div "ZA" at bounding box center [909, 352] width 328 height 16
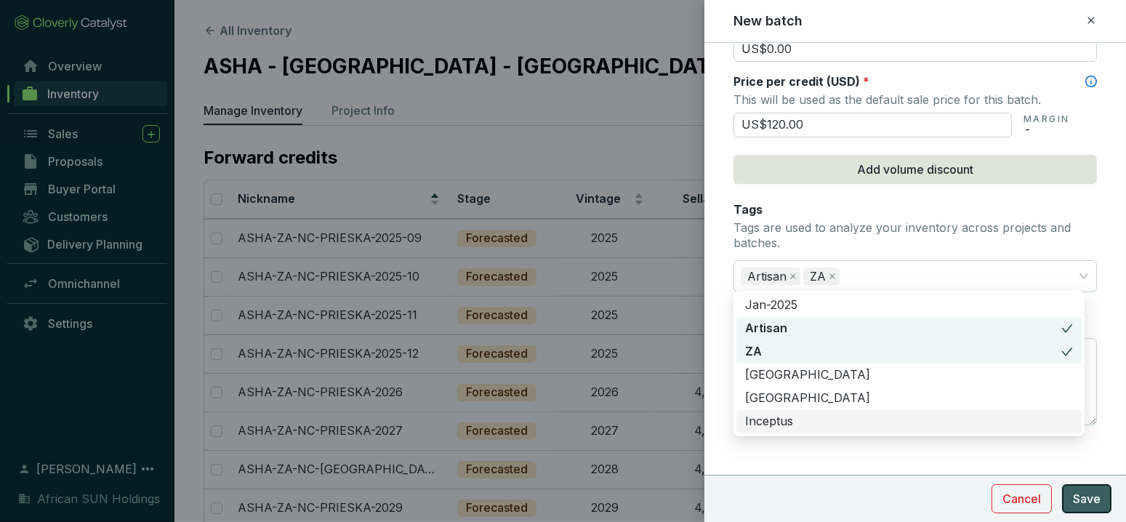
click at [1094, 506] on span "Save" at bounding box center [1087, 498] width 28 height 17
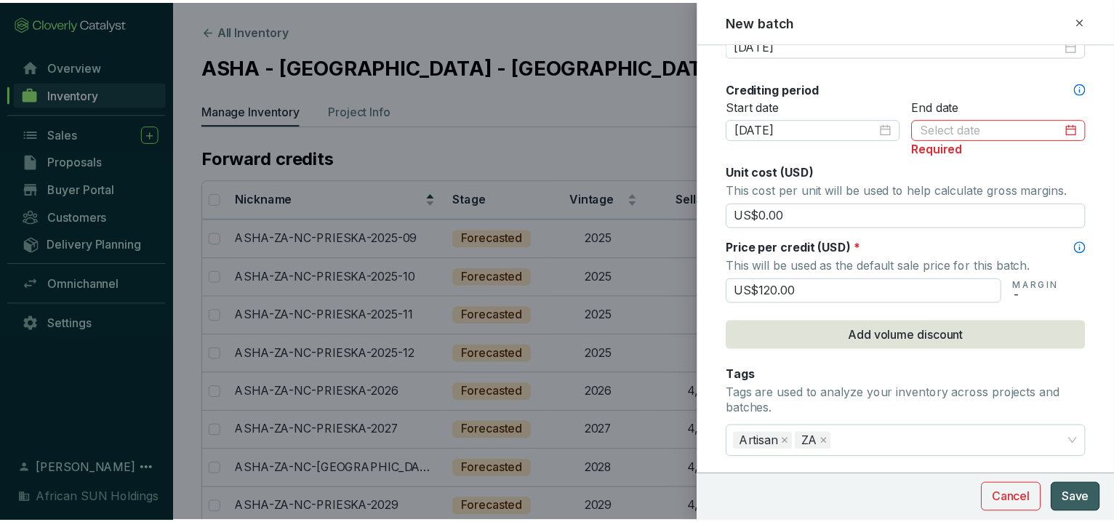
scroll to position [390, 0]
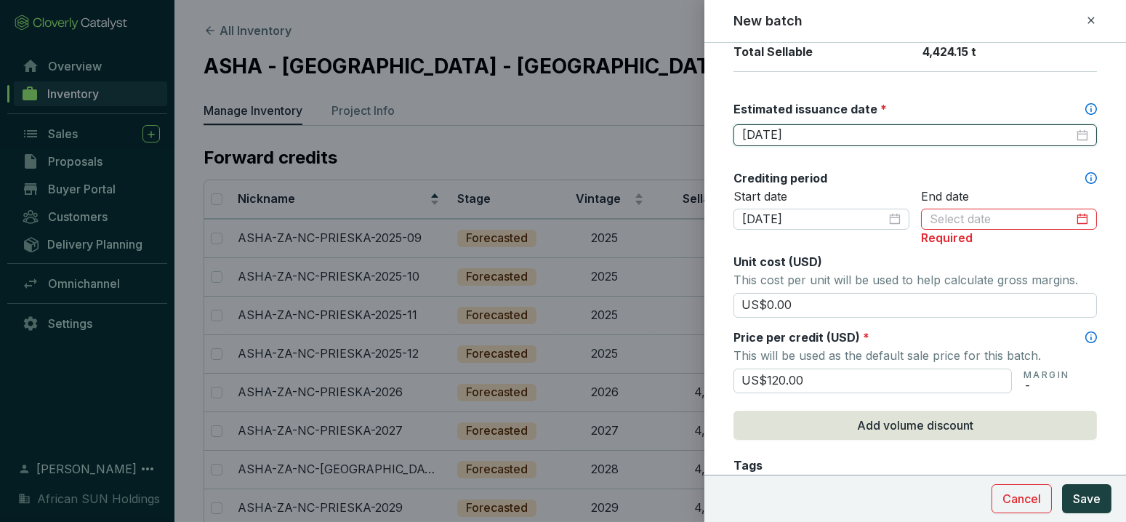
drag, startPoint x: 813, startPoint y: 132, endPoint x: 616, endPoint y: 89, distance: 201.9
click at [612, 95] on div "New batch Batch name * This is the internal name that will be used throughout C…" at bounding box center [563, 261] width 1126 height 522
click at [957, 212] on input at bounding box center [1002, 220] width 144 height 16
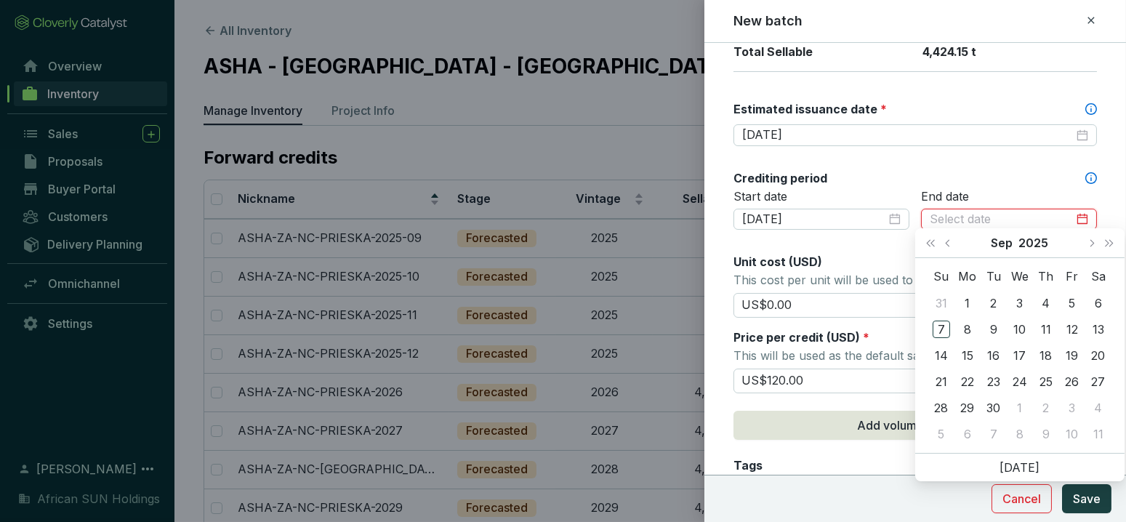
paste input "[DATE]"
type input "[DATE]"
click at [1092, 500] on span "Save" at bounding box center [1087, 498] width 28 height 17
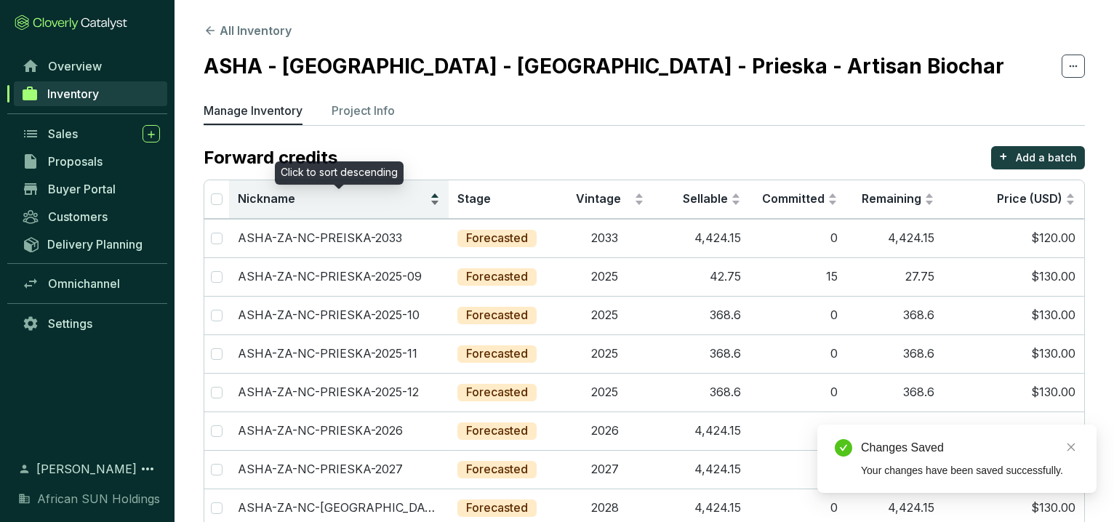
click at [268, 198] on span "Nickname" at bounding box center [266, 198] width 57 height 15
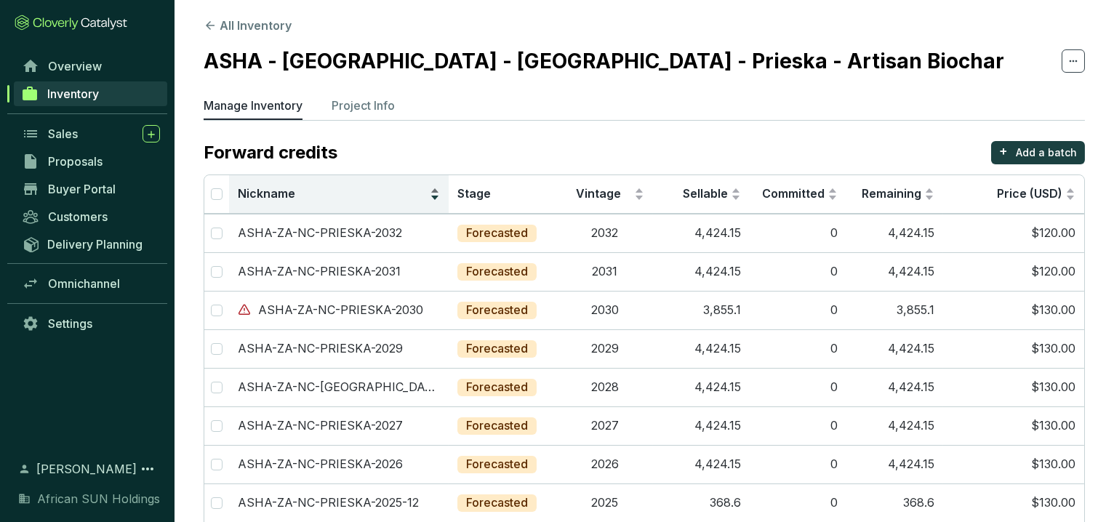
scroll to position [0, 0]
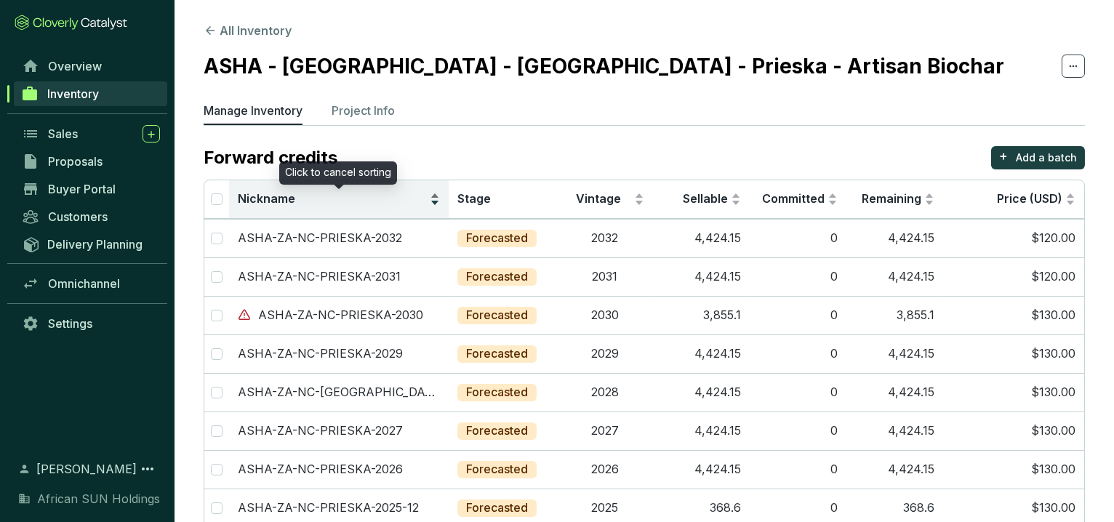
click at [435, 207] on div "Nickname" at bounding box center [339, 199] width 203 height 17
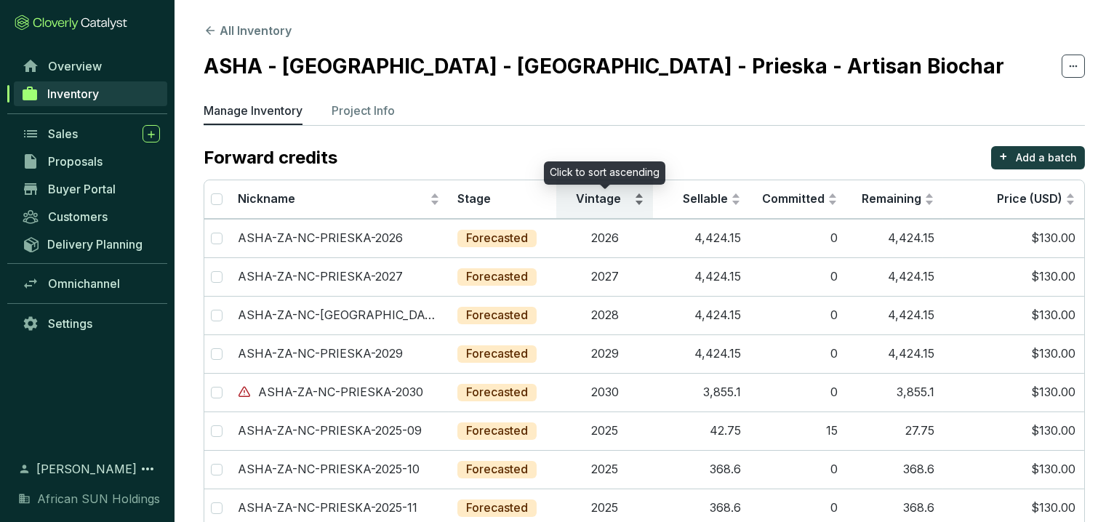
click at [631, 204] on div "Vintage" at bounding box center [604, 199] width 79 height 17
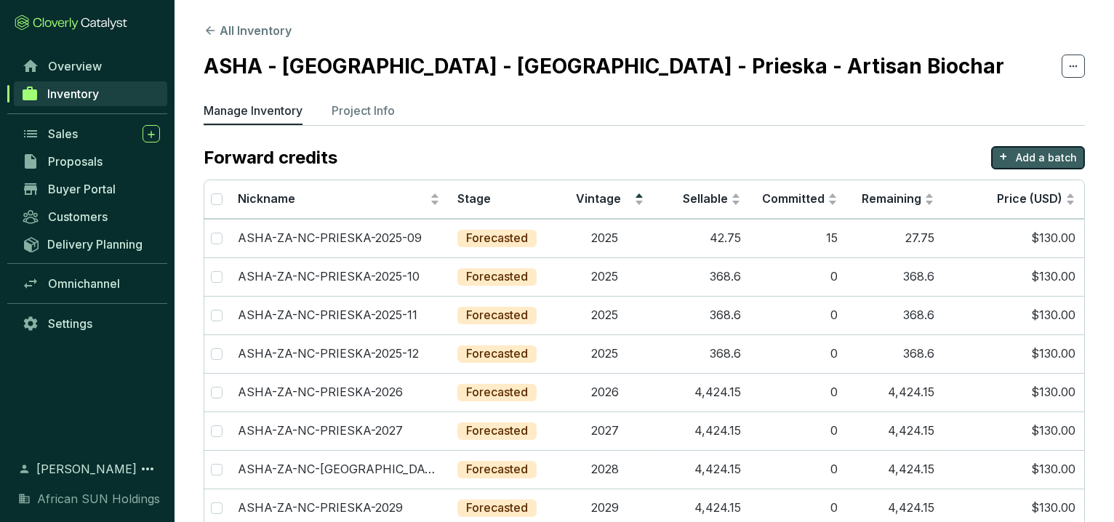
click at [1041, 153] on p "Add a batch" at bounding box center [1046, 158] width 61 height 15
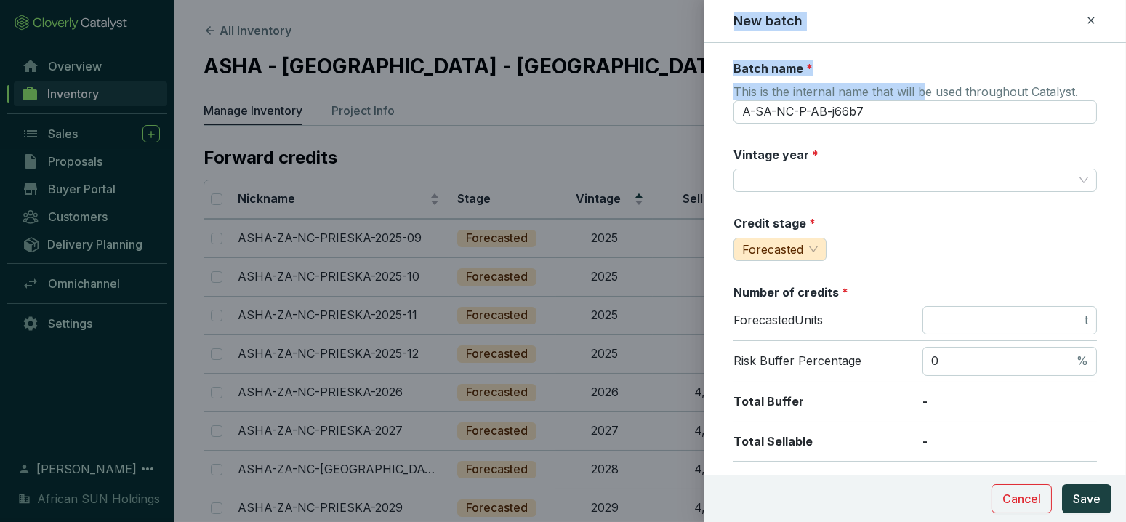
drag, startPoint x: 925, startPoint y: 97, endPoint x: 526, endPoint y: 103, distance: 399.3
click at [526, 102] on div "New batch Batch name * This is the internal name that will be used throughout C…" at bounding box center [563, 261] width 1126 height 522
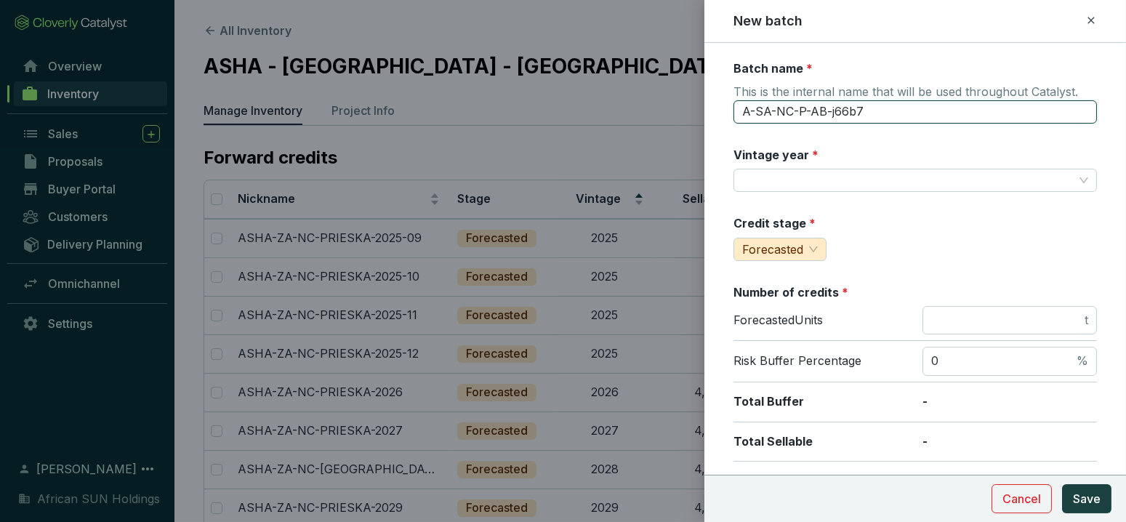
drag, startPoint x: 526, startPoint y: 103, endPoint x: 694, endPoint y: 95, distance: 168.9
click at [700, 98] on div "New batch Batch name * This is the internal name that will be used throughout C…" at bounding box center [563, 261] width 1126 height 522
type input "ASHA-ZA-NC-PRIESKA-2034"
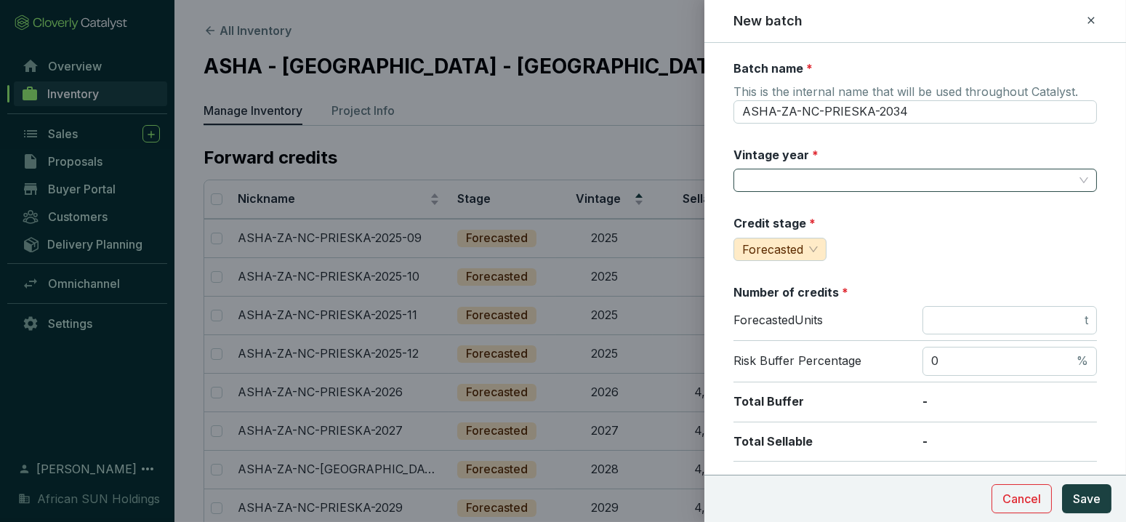
click at [779, 169] on input "Vintage year *" at bounding box center [908, 180] width 332 height 22
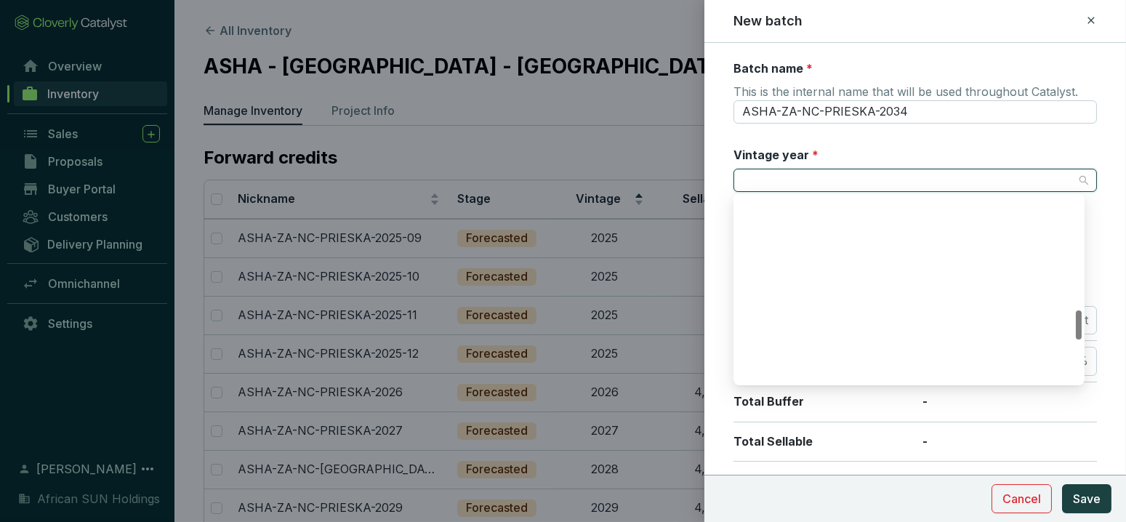
scroll to position [727, 0]
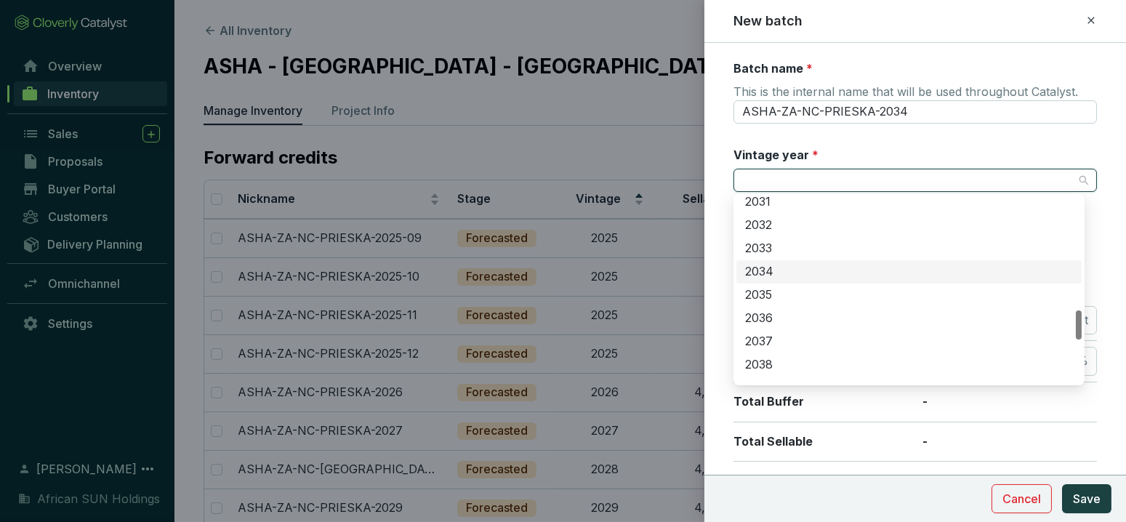
click at [765, 267] on div "2034" at bounding box center [909, 272] width 328 height 16
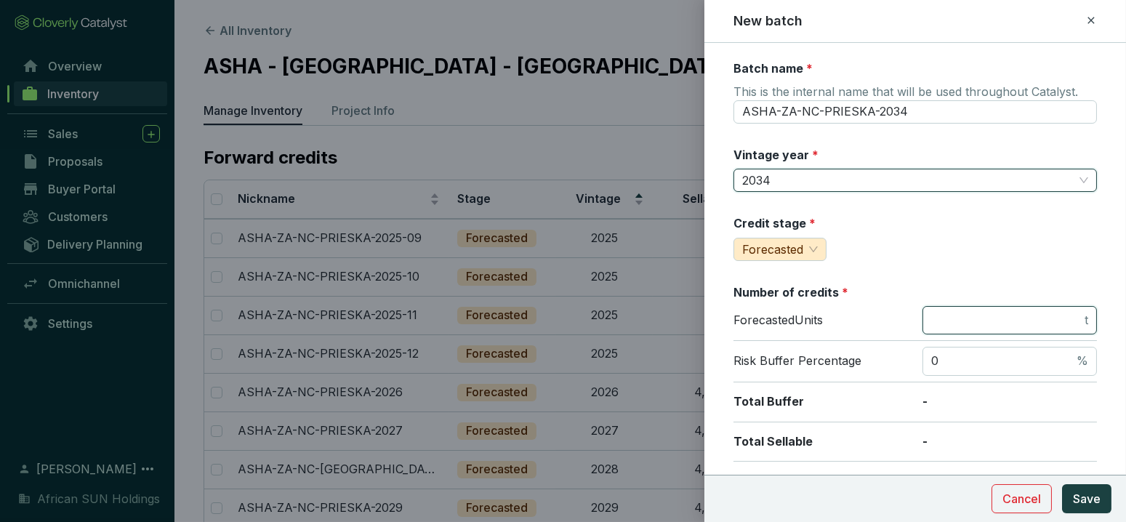
click at [943, 313] on input "number" at bounding box center [1007, 321] width 151 height 16
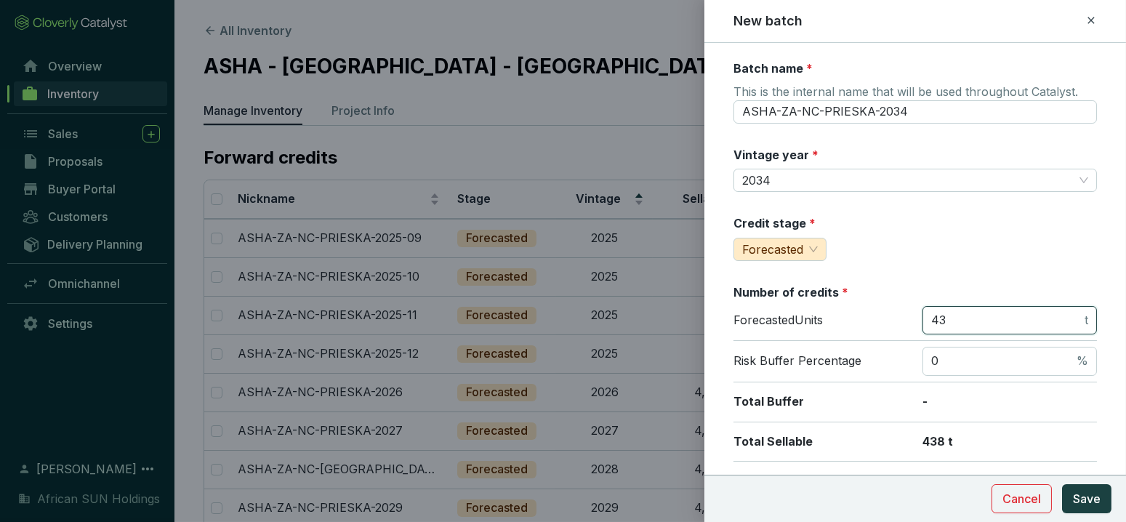
type input "4"
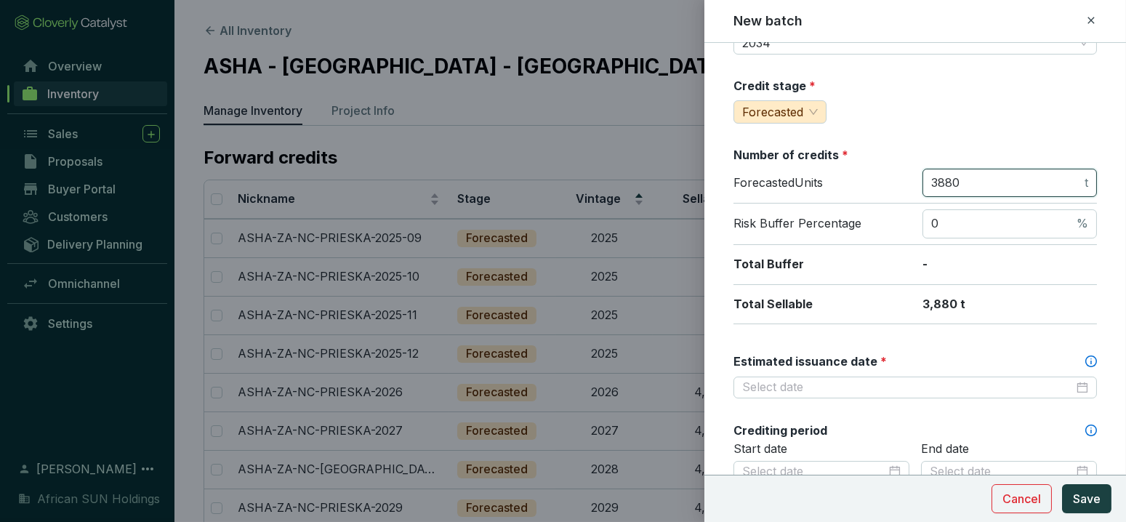
scroll to position [161, 0]
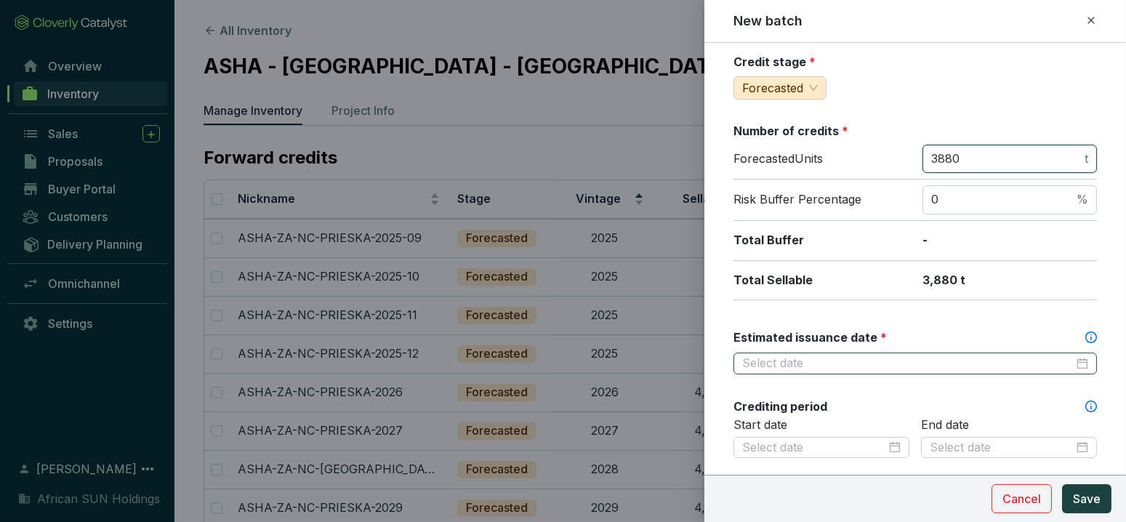
type input "3880"
click at [806, 361] on input "Estimated issuance date *" at bounding box center [908, 364] width 332 height 16
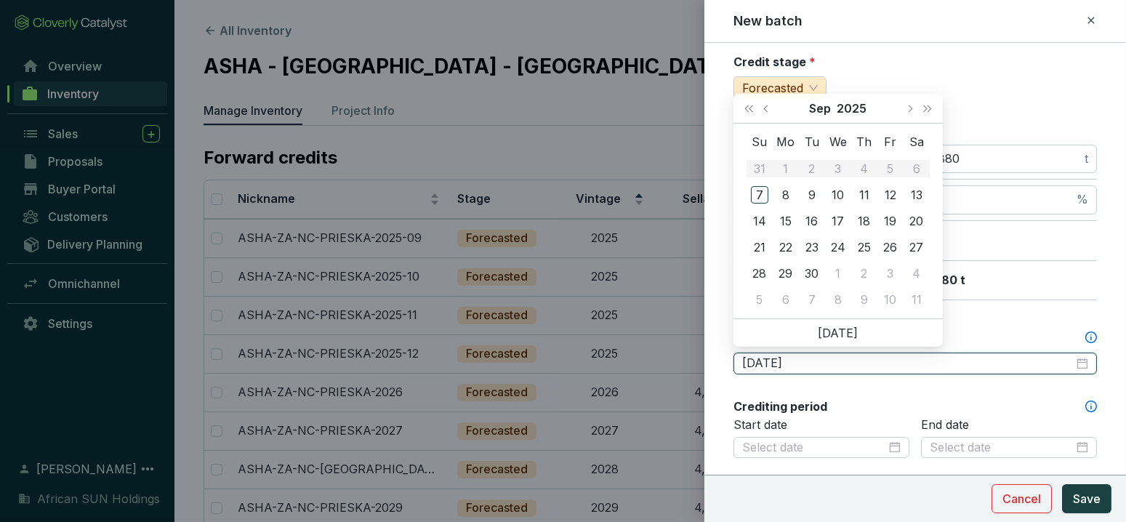
type input "[DATE]"
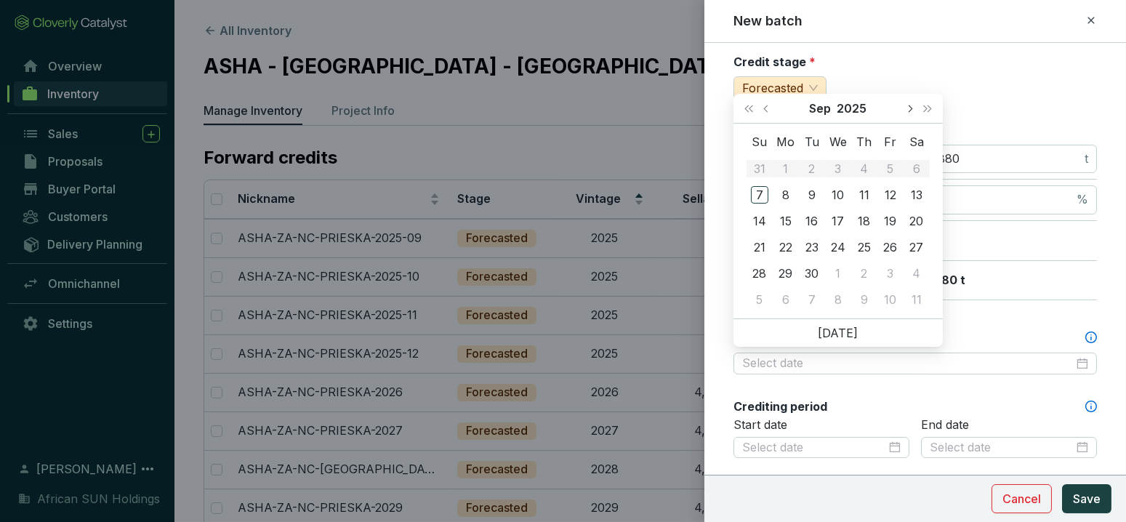
click at [905, 108] on button "Next month (PageDown)" at bounding box center [909, 108] width 19 height 29
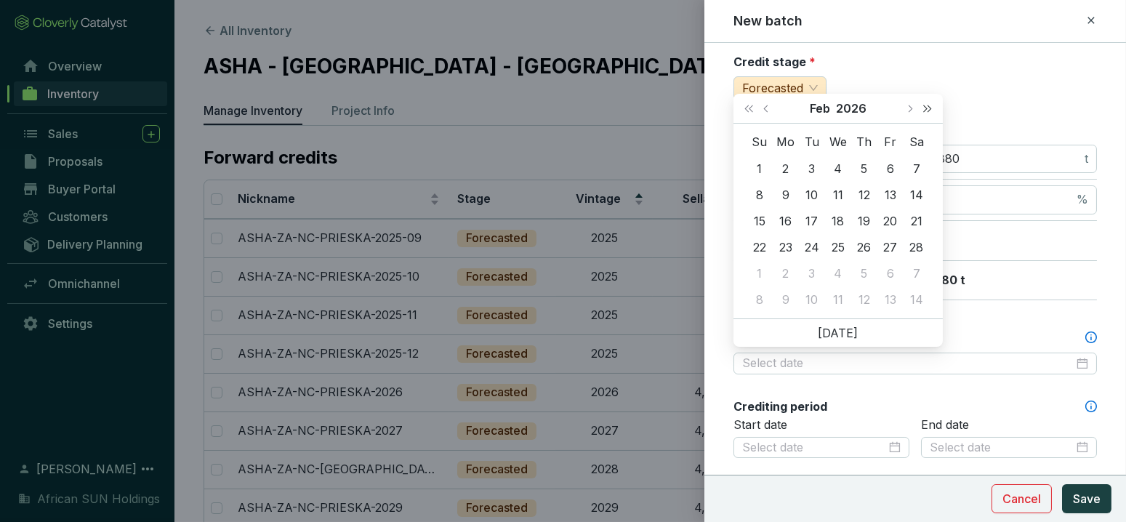
click at [928, 105] on span "Next year (Control + right)" at bounding box center [927, 108] width 7 height 7
click at [928, 104] on button "Next year (Control + right)" at bounding box center [927, 108] width 19 height 29
click at [928, 105] on span "Next year (Control + right)" at bounding box center [927, 108] width 7 height 7
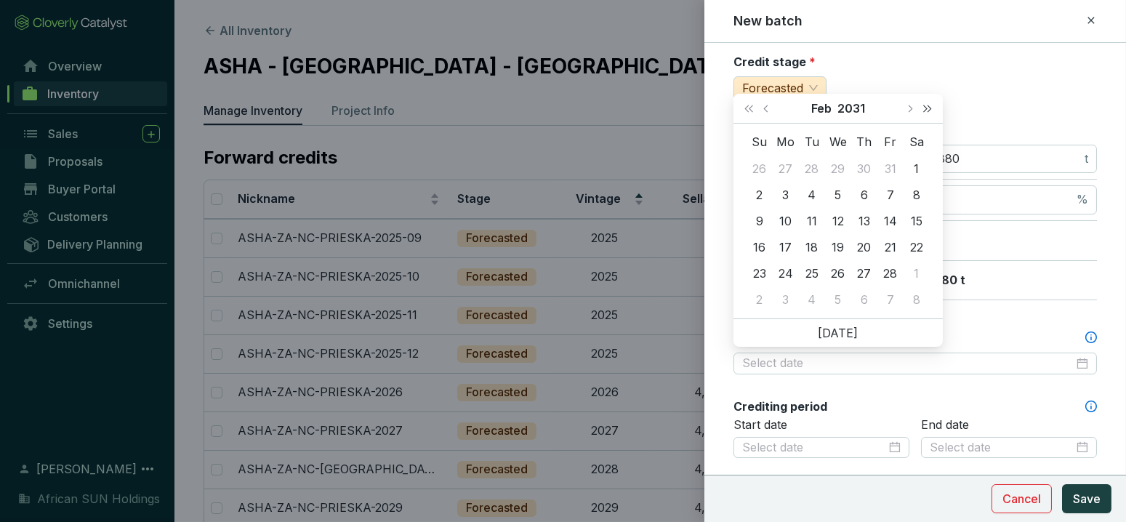
click at [928, 105] on span "Next year (Control + right)" at bounding box center [927, 108] width 7 height 7
click at [766, 103] on button "Previous month (PageUp)" at bounding box center [767, 108] width 19 height 29
type input "[DATE]"
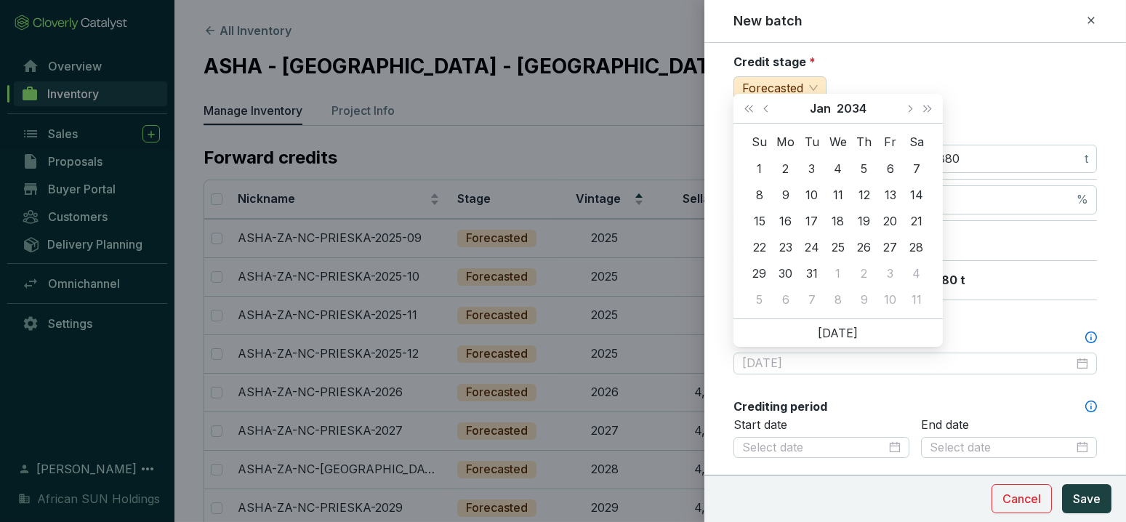
click at [845, 268] on div "1" at bounding box center [838, 273] width 17 height 17
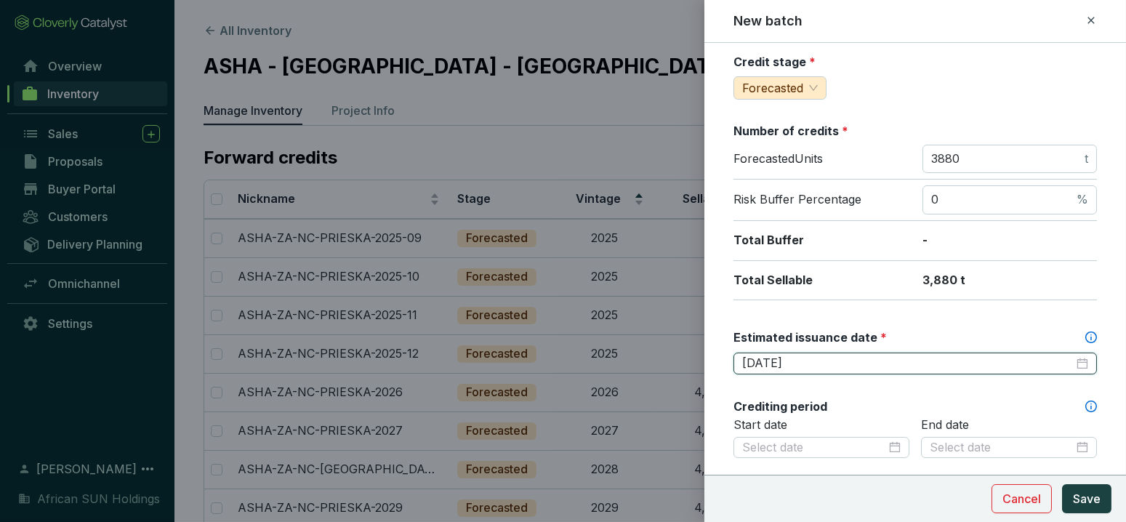
drag, startPoint x: 825, startPoint y: 357, endPoint x: 575, endPoint y: 348, distance: 250.3
click at [575, 348] on div "New batch Batch name * This is the internal name that will be used throughout C…" at bounding box center [563, 261] width 1126 height 522
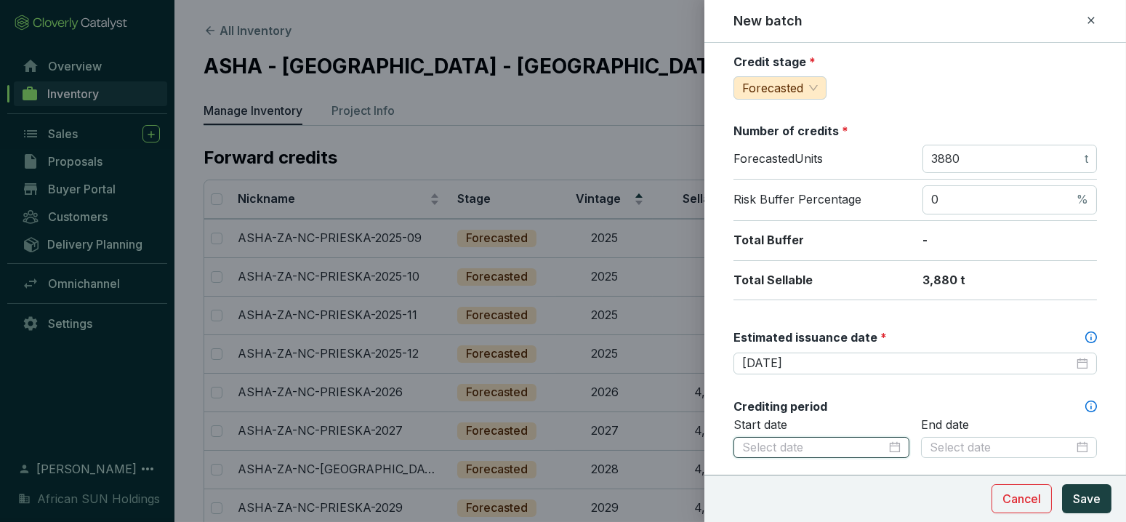
click at [772, 440] on input at bounding box center [814, 448] width 144 height 16
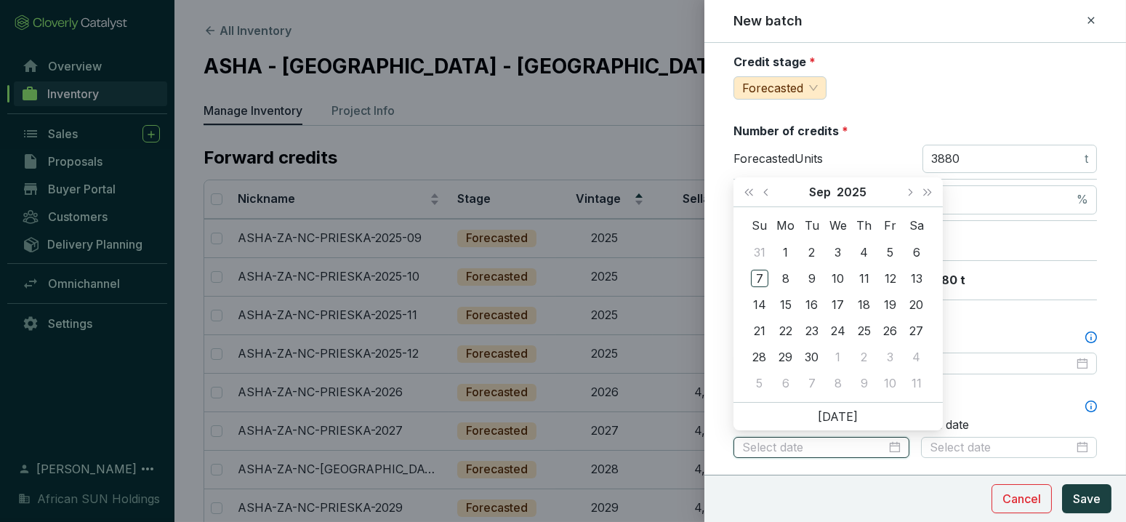
paste input "[DATE]"
type input "[DATE]"
click at [1022, 379] on div "Batch name * This is the internal name that will be used throughout Catalyst. A…" at bounding box center [916, 413] width 364 height 1028
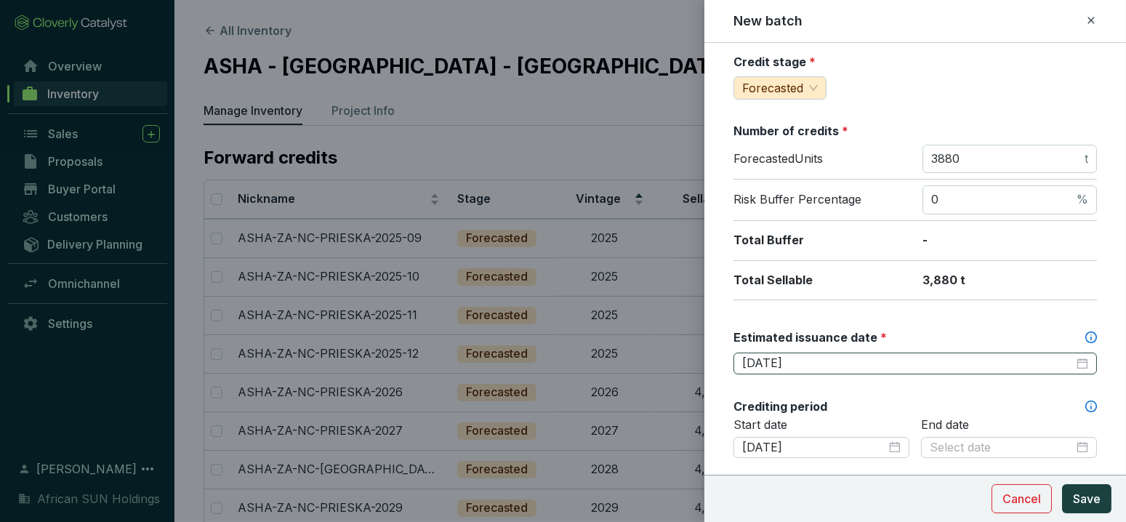
click at [838, 353] on div "[DATE]" at bounding box center [916, 364] width 364 height 22
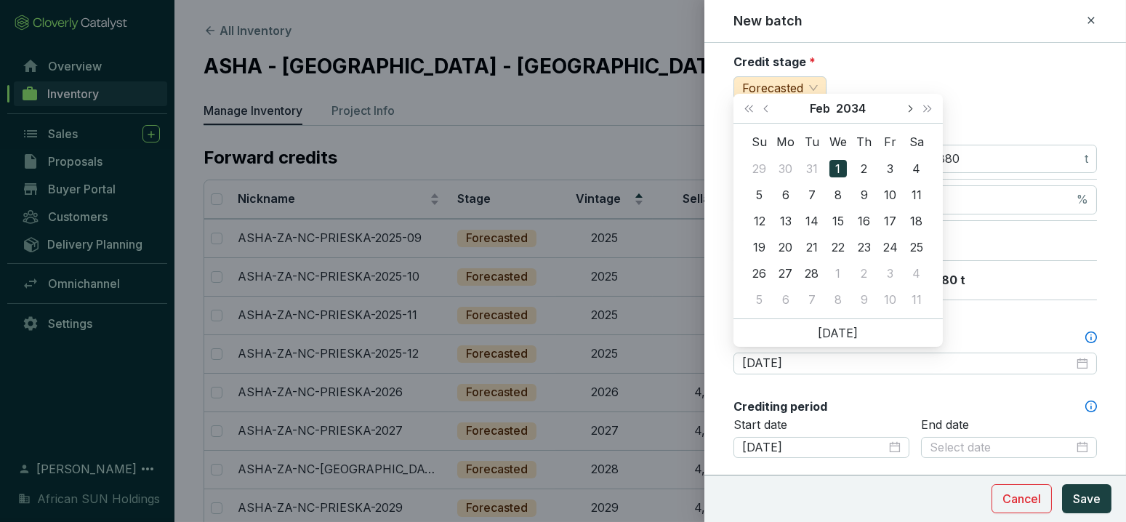
click at [909, 106] on span "Next month (PageDown)" at bounding box center [909, 108] width 7 height 7
click at [909, 105] on span "Next month (PageDown)" at bounding box center [909, 108] width 7 height 7
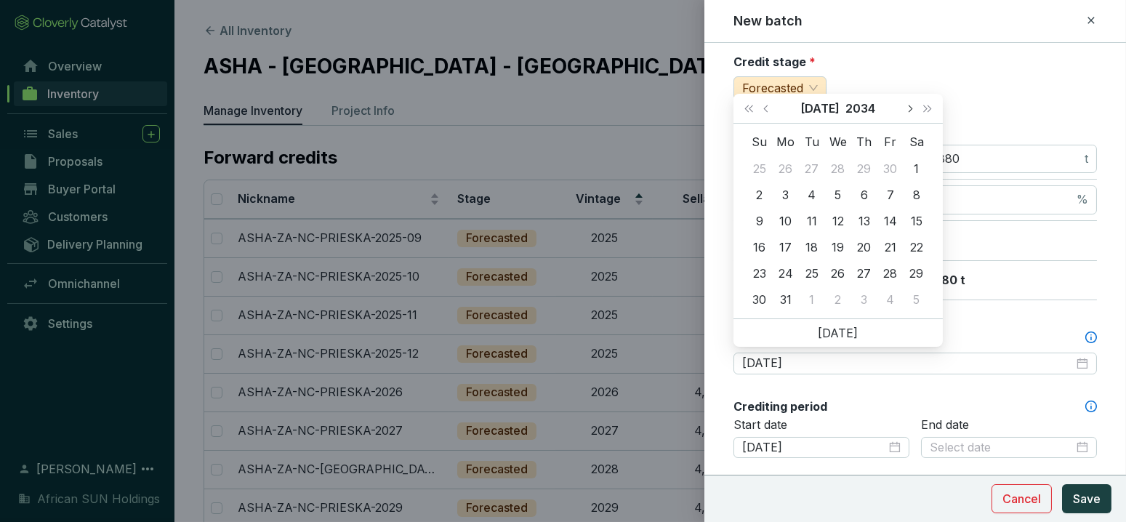
click at [909, 105] on span "Next month (PageDown)" at bounding box center [909, 108] width 7 height 7
type input "[DATE]"
click at [813, 271] on div "31" at bounding box center [812, 273] width 17 height 17
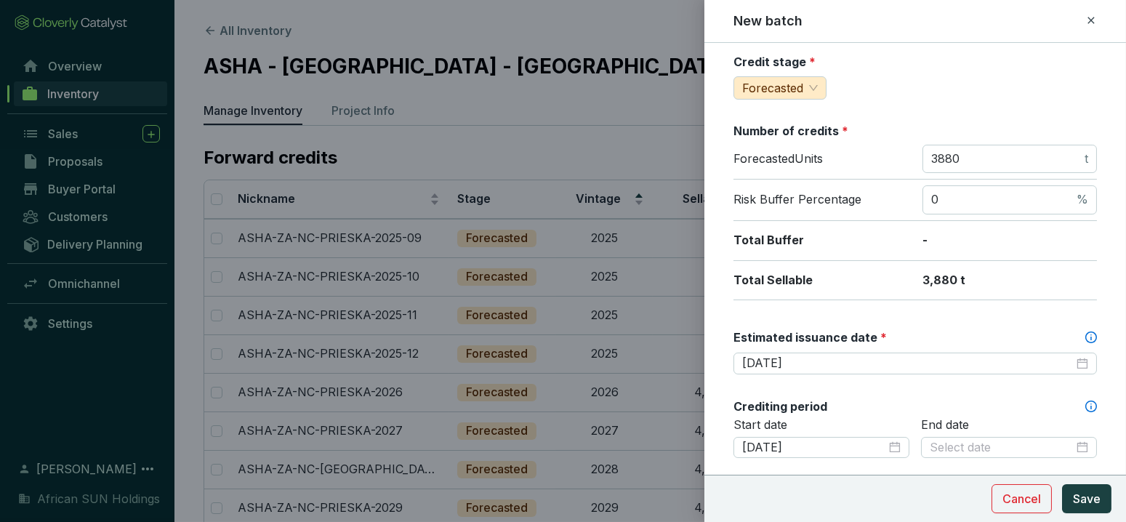
drag, startPoint x: 829, startPoint y: 351, endPoint x: 713, endPoint y: 343, distance: 116.6
click at [691, 338] on div "New batch Batch name * This is the internal name that will be used throughout C…" at bounding box center [563, 261] width 1126 height 522
drag, startPoint x: 854, startPoint y: 358, endPoint x: 680, endPoint y: 356, distance: 174.5
click at [680, 356] on div "New batch Batch name * This is the internal name that will be used throughout C…" at bounding box center [563, 261] width 1126 height 522
click at [887, 401] on div "Crediting period" at bounding box center [916, 407] width 364 height 16
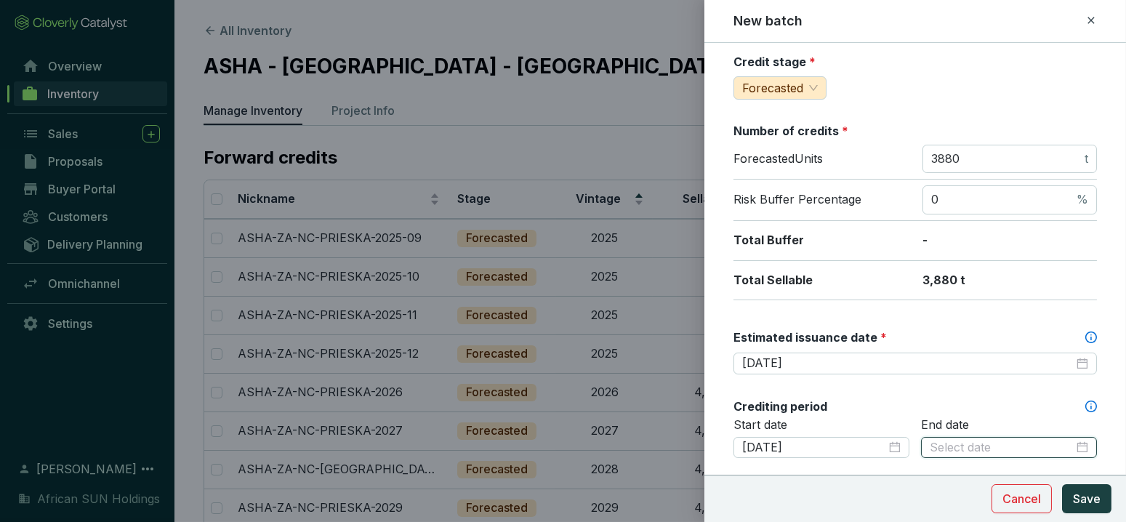
click at [966, 441] on input at bounding box center [1002, 448] width 144 height 16
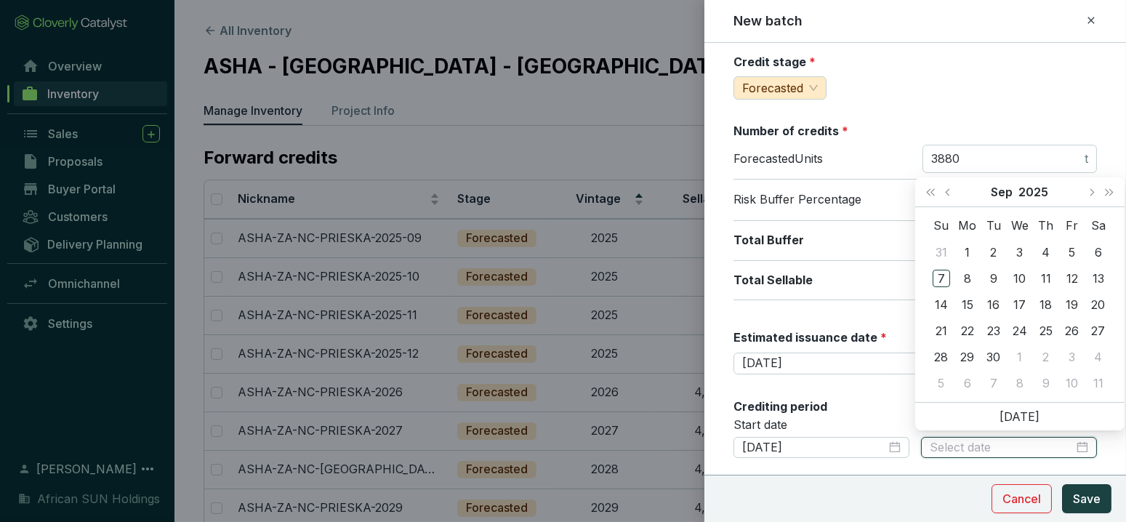
paste input "[DATE]"
type input "[DATE]"
click at [1027, 123] on div "Number of credits *" at bounding box center [916, 131] width 364 height 16
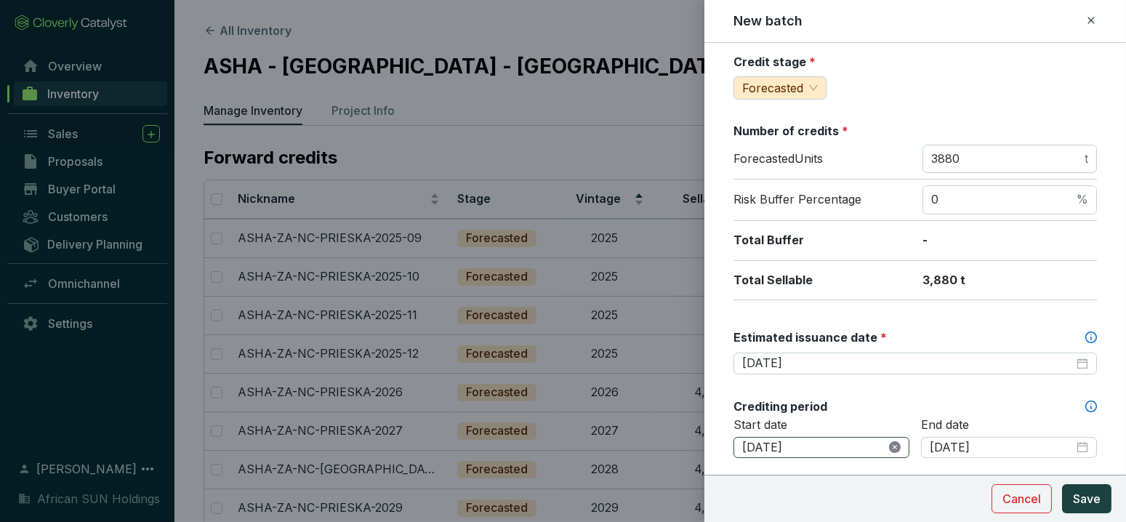
click at [894, 449] on icon "close-circle" at bounding box center [895, 447] width 12 height 12
click at [842, 444] on input at bounding box center [814, 448] width 144 height 16
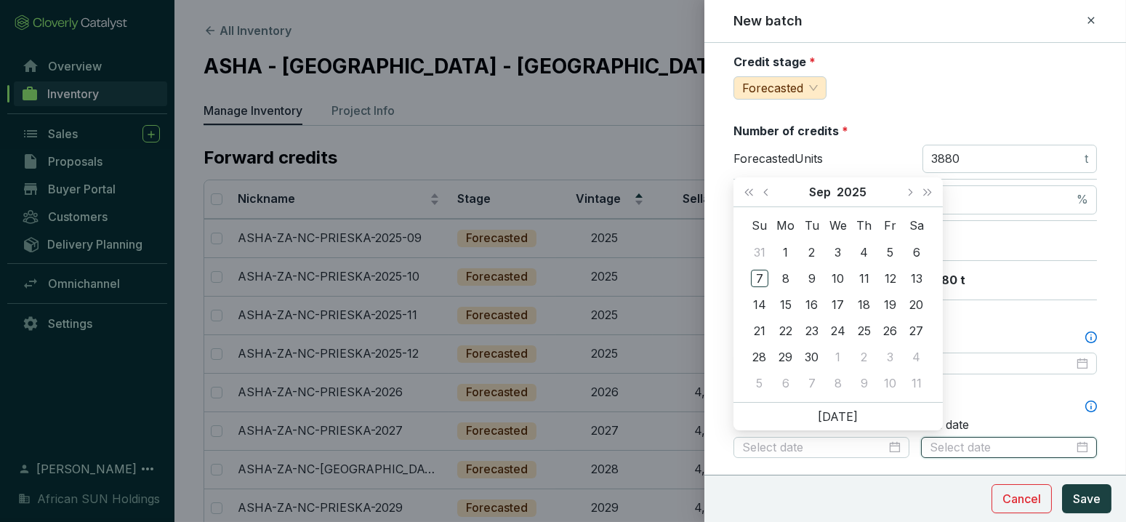
click at [978, 441] on input at bounding box center [1002, 448] width 144 height 16
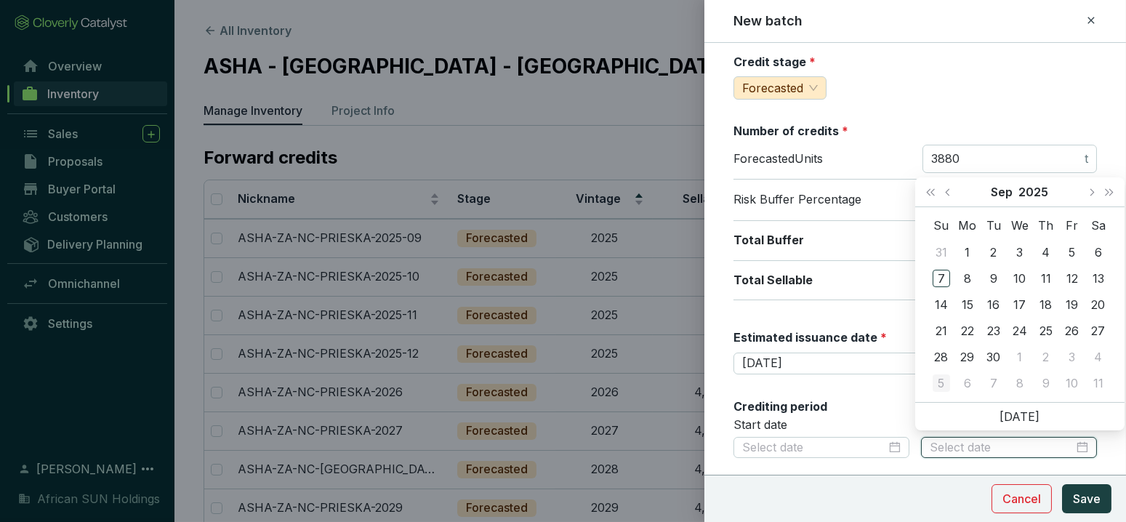
type input "[DATE]"
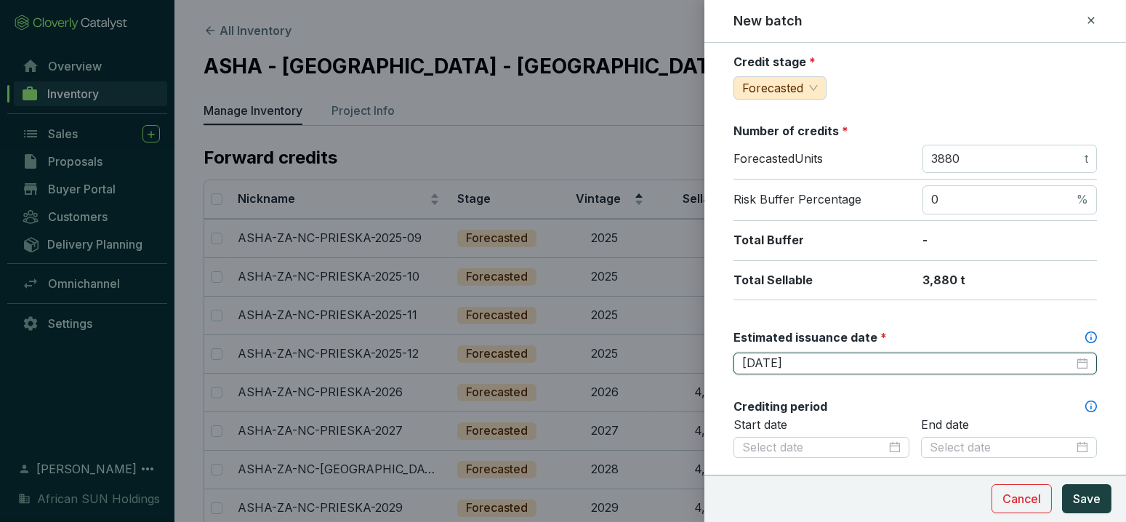
drag, startPoint x: 825, startPoint y: 361, endPoint x: 658, endPoint y: 353, distance: 166.7
click at [658, 352] on div "New batch Batch name * This is the internal name that will be used throughout C…" at bounding box center [563, 261] width 1126 height 522
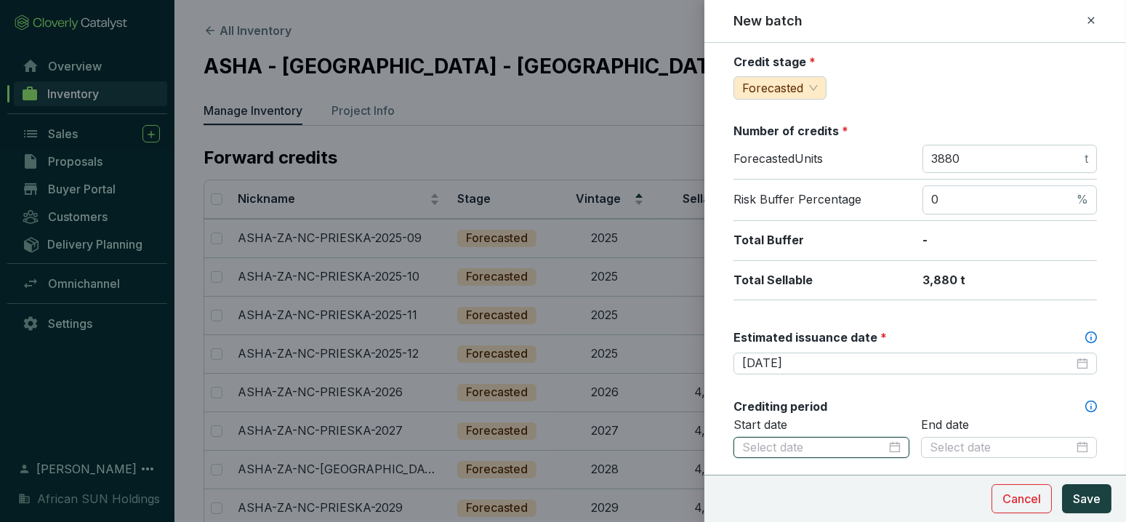
click at [838, 440] on input at bounding box center [814, 448] width 144 height 16
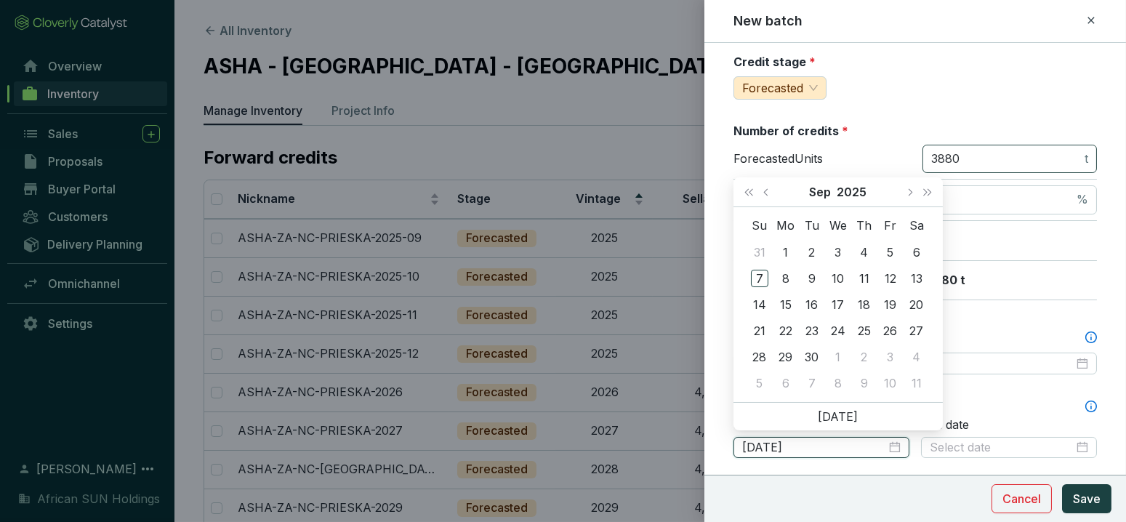
type input "[DATE]"
click at [903, 191] on button "Next month (PageDown)" at bounding box center [909, 191] width 19 height 29
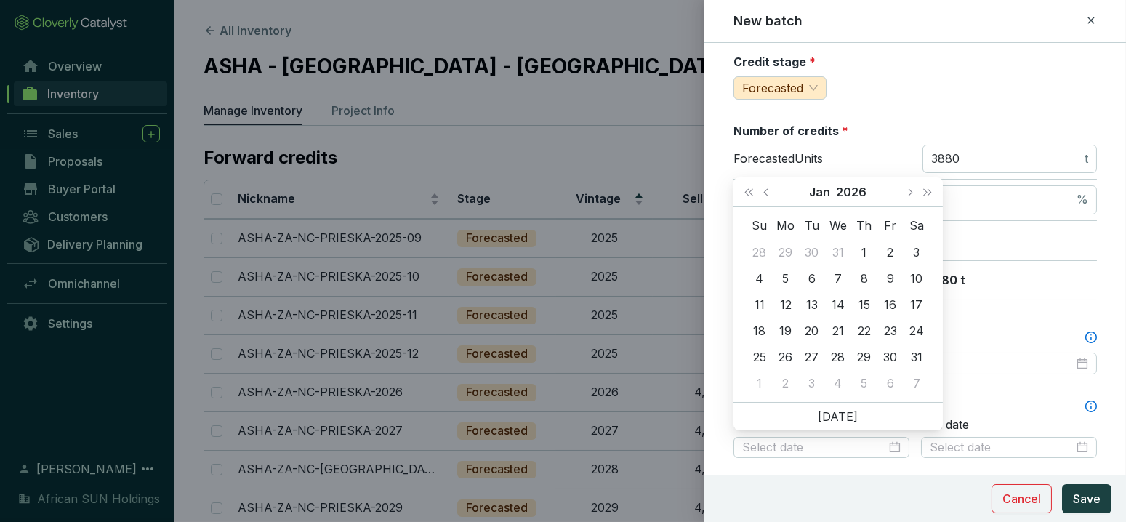
type input "[DATE]"
click at [931, 188] on button "Next year (Control + right)" at bounding box center [927, 191] width 19 height 29
click at [931, 187] on button "Next year (Control + right)" at bounding box center [927, 191] width 19 height 29
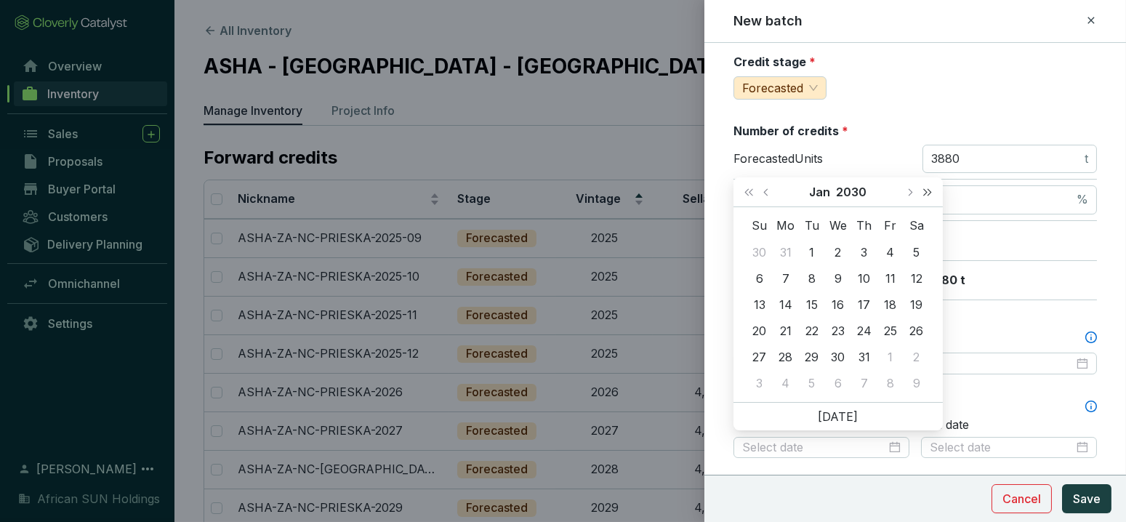
click at [931, 187] on button "Next year (Control + right)" at bounding box center [927, 191] width 19 height 29
type input "[DATE]"
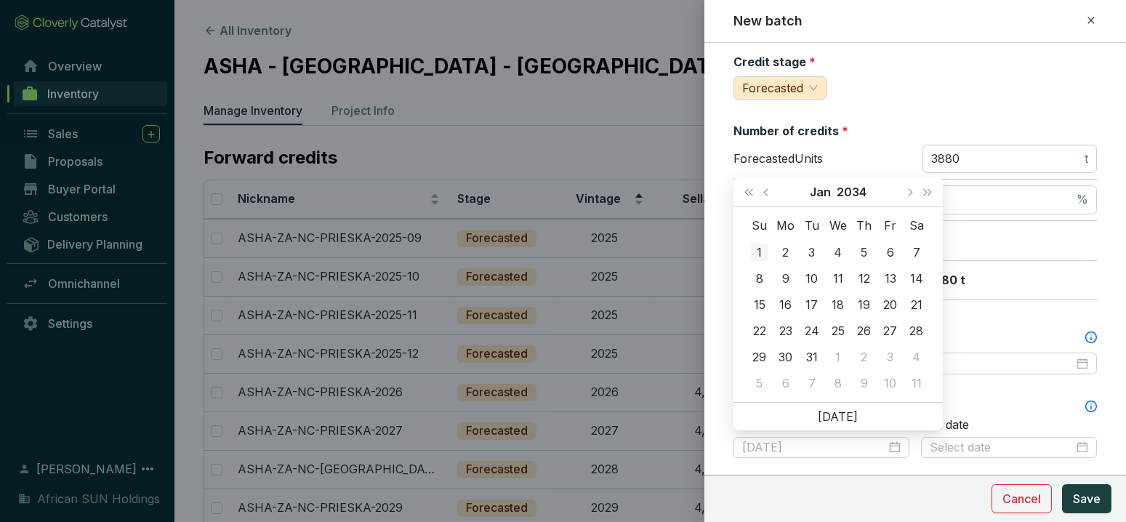
click at [764, 244] on div "1" at bounding box center [759, 252] width 17 height 17
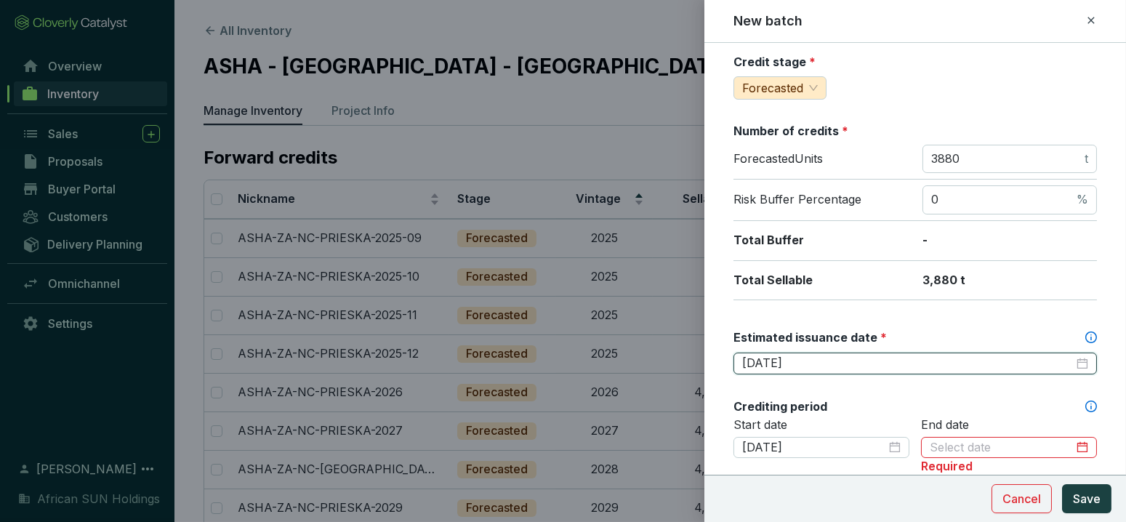
drag, startPoint x: 804, startPoint y: 356, endPoint x: 579, endPoint y: 345, distance: 224.9
click at [579, 345] on div "New batch Batch name * This is the internal name that will be used throughout C…" at bounding box center [563, 261] width 1126 height 522
click at [969, 444] on input at bounding box center [1002, 448] width 144 height 16
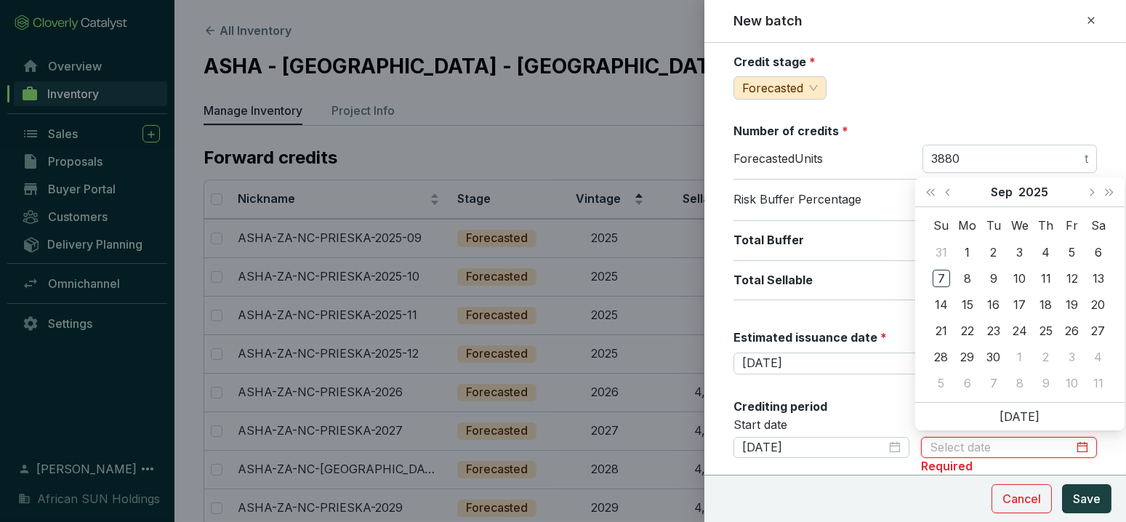
paste input "[DATE]"
type input "[DATE]"
click at [829, 485] on section "Cancel Save" at bounding box center [916, 498] width 422 height 47
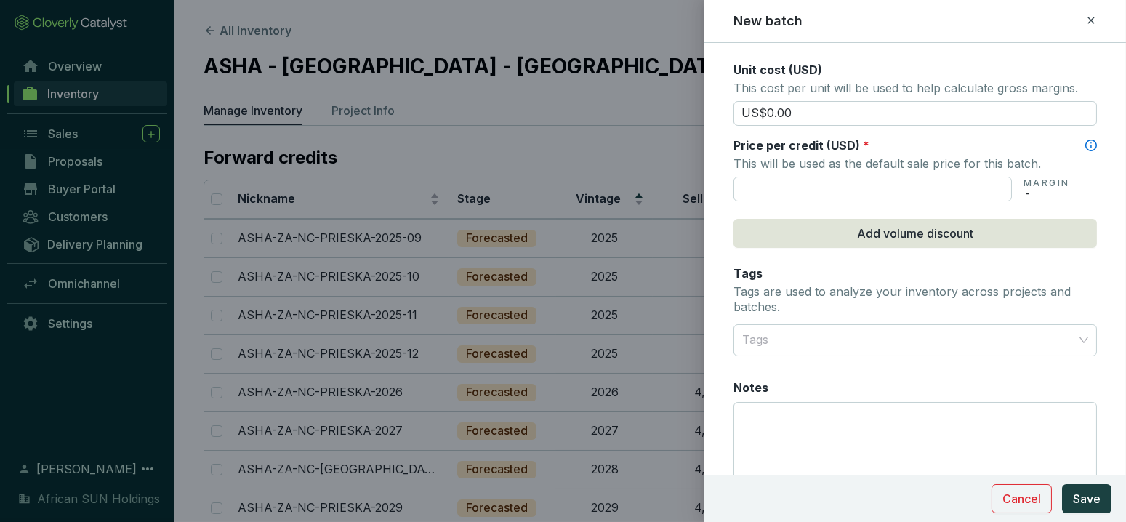
scroll to position [646, 0]
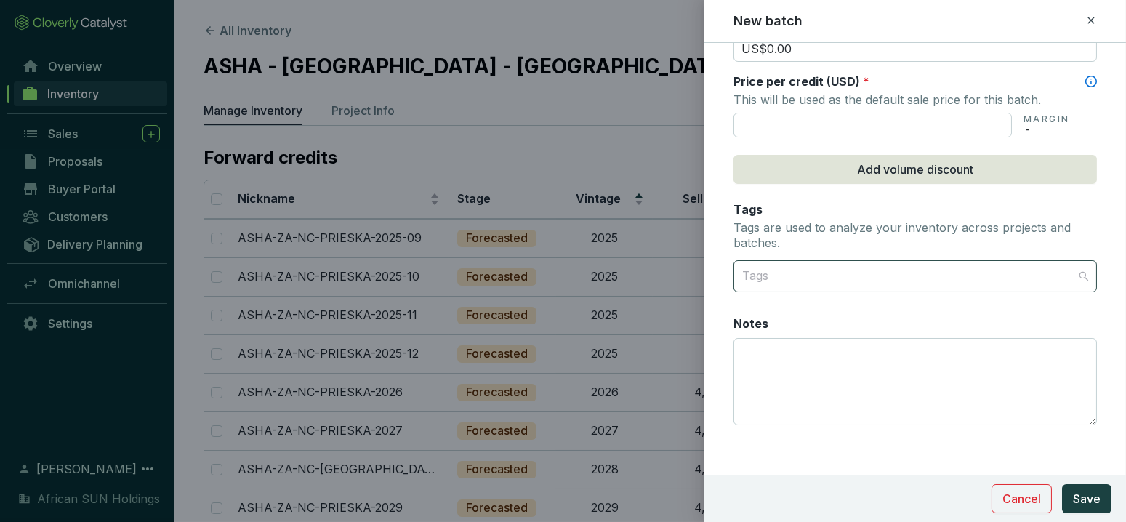
click at [794, 274] on div at bounding box center [907, 276] width 341 height 29
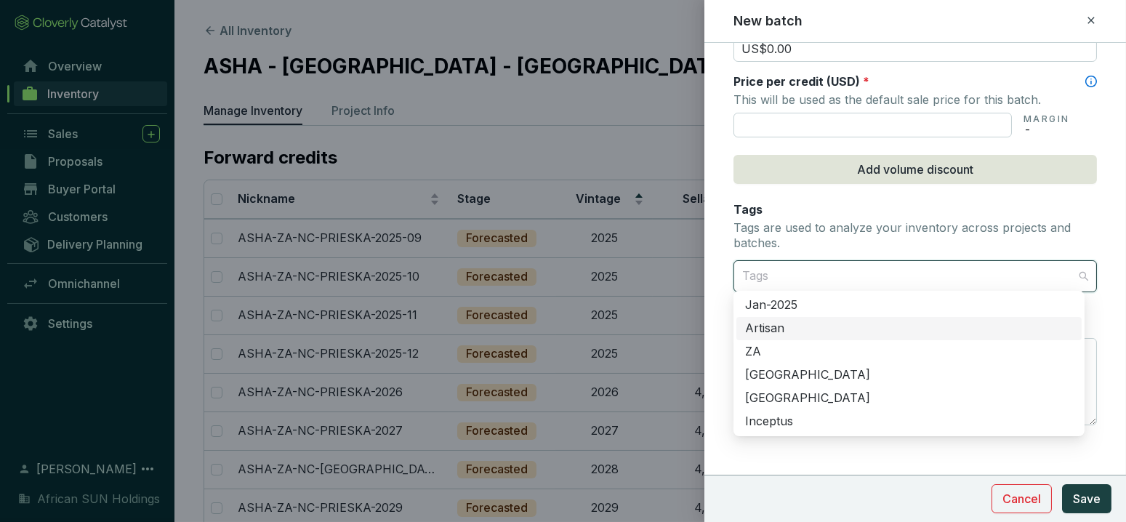
click at [779, 334] on div "Artisan" at bounding box center [909, 329] width 328 height 16
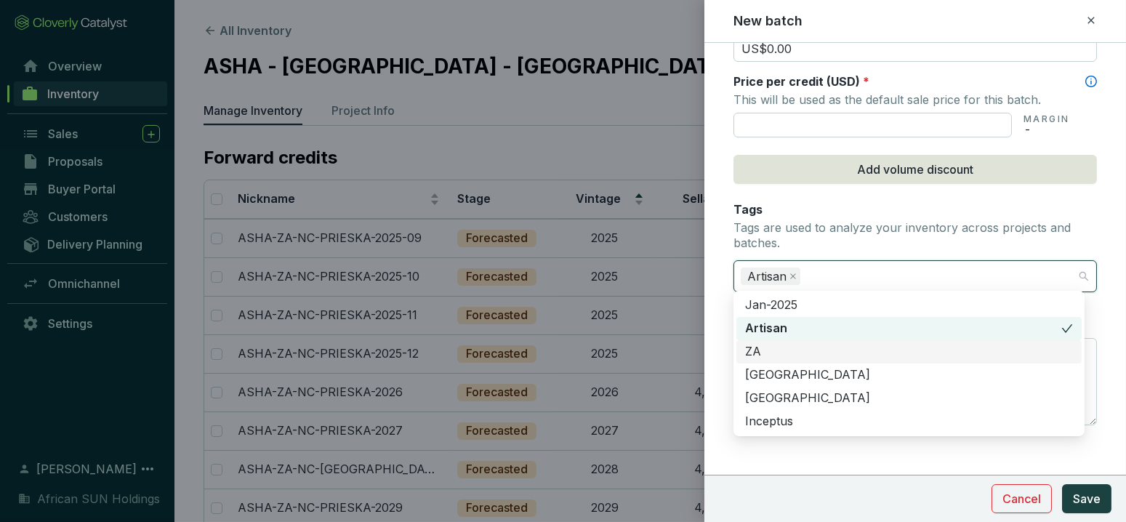
click at [764, 349] on div "ZA" at bounding box center [909, 352] width 328 height 16
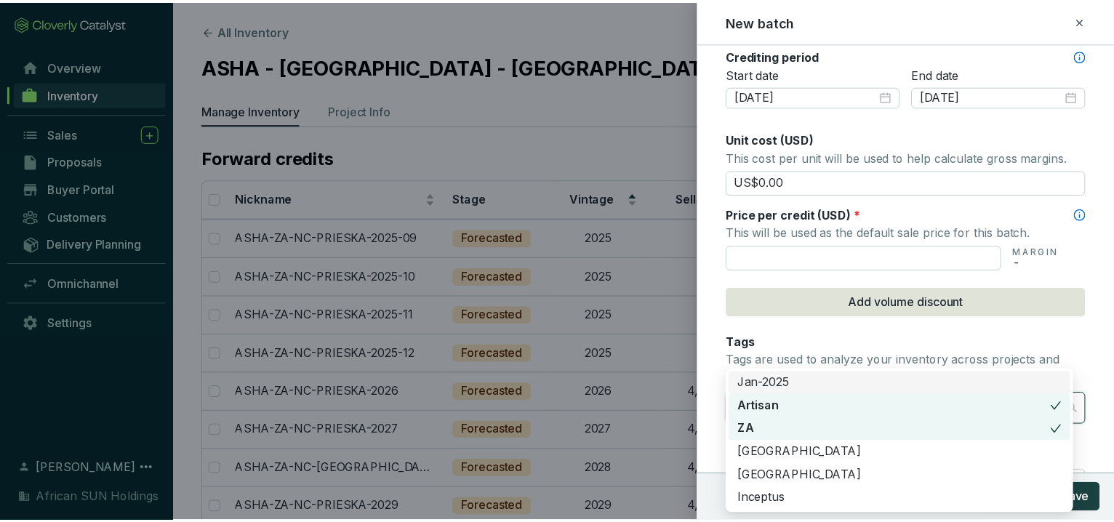
scroll to position [487, 0]
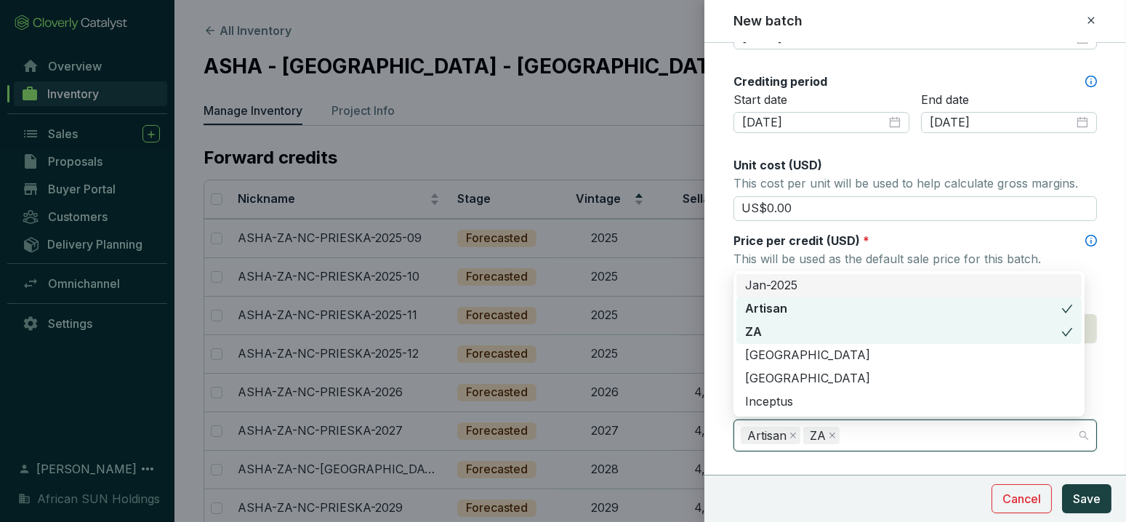
click at [903, 237] on div "Price per credit (USD) *" at bounding box center [916, 241] width 364 height 16
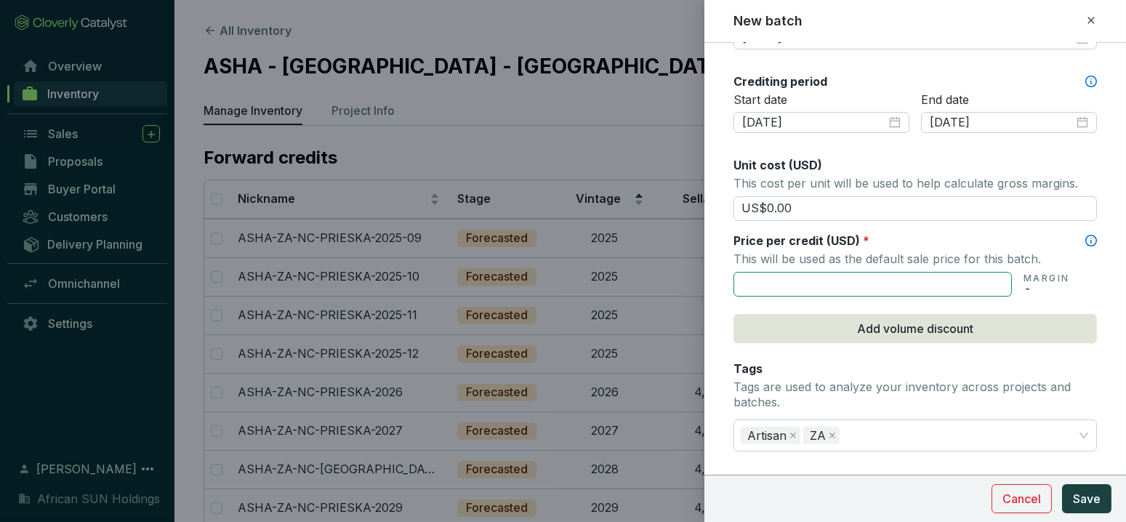
click at [803, 279] on input "text" at bounding box center [873, 284] width 279 height 25
type input "US$120.00"
click at [1092, 515] on section "Cancel Save" at bounding box center [916, 498] width 422 height 47
click at [1092, 497] on span "Save" at bounding box center [1087, 498] width 28 height 17
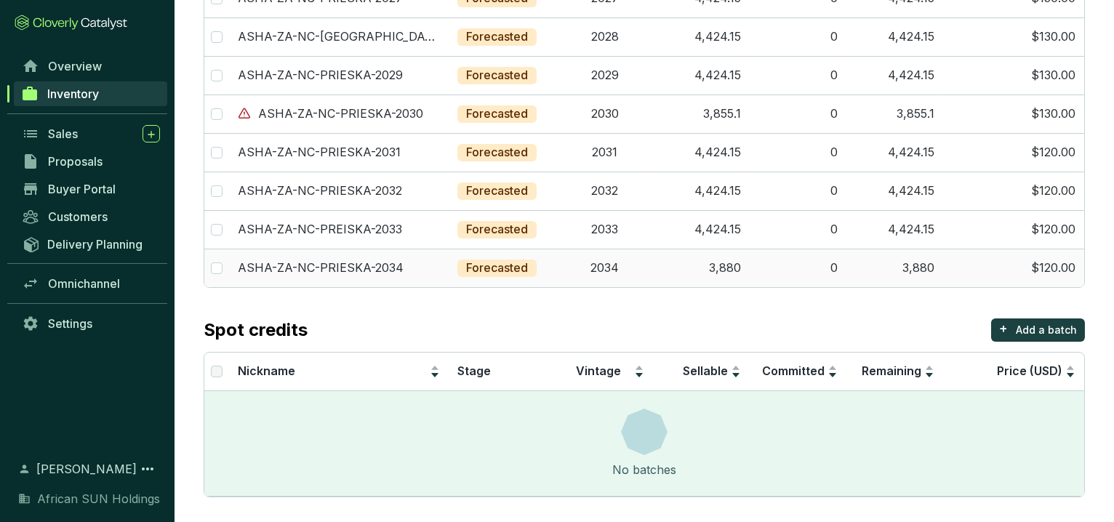
scroll to position [352, 0]
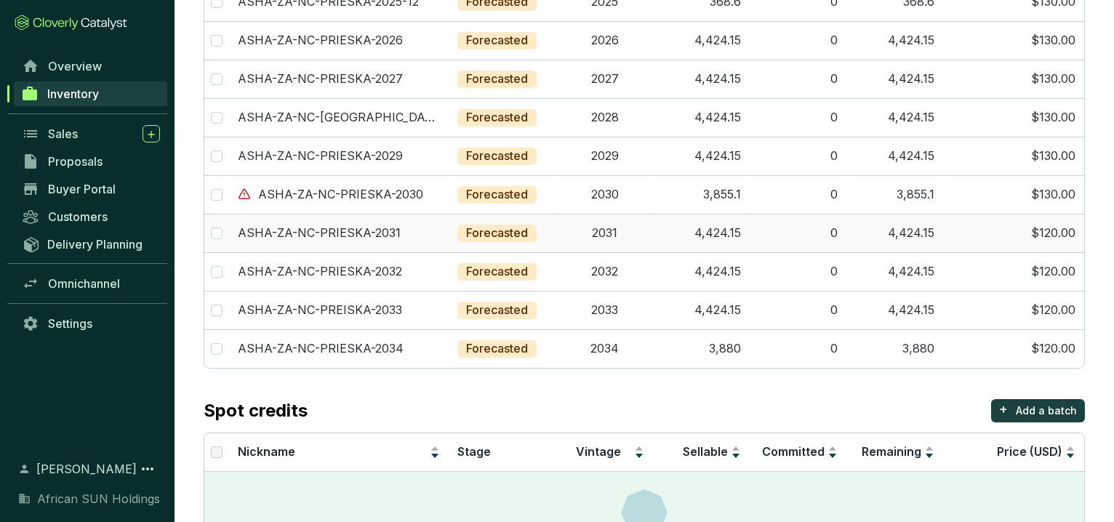
click at [1056, 232] on td "$120.00" at bounding box center [1013, 233] width 141 height 39
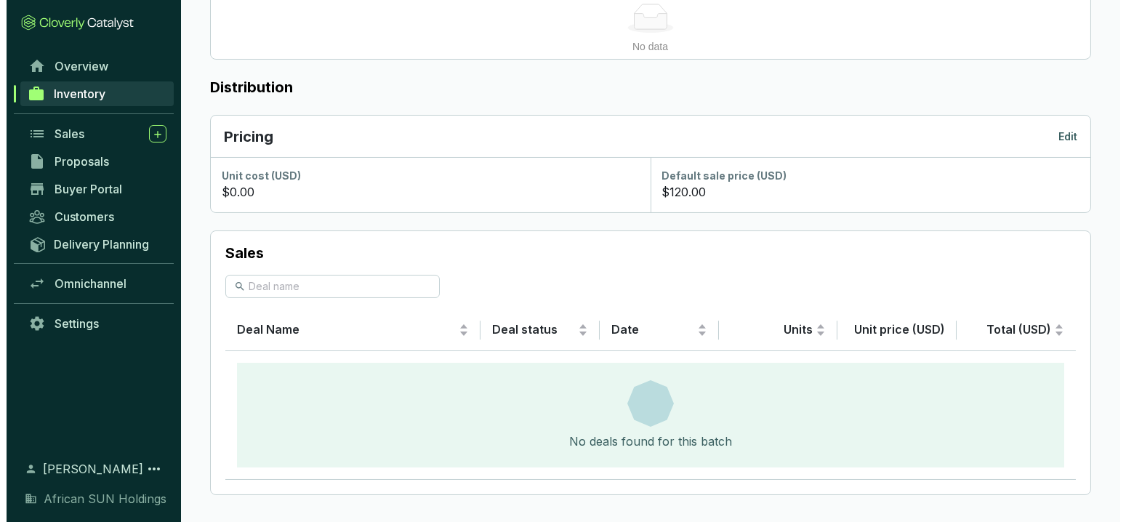
scroll to position [786, 0]
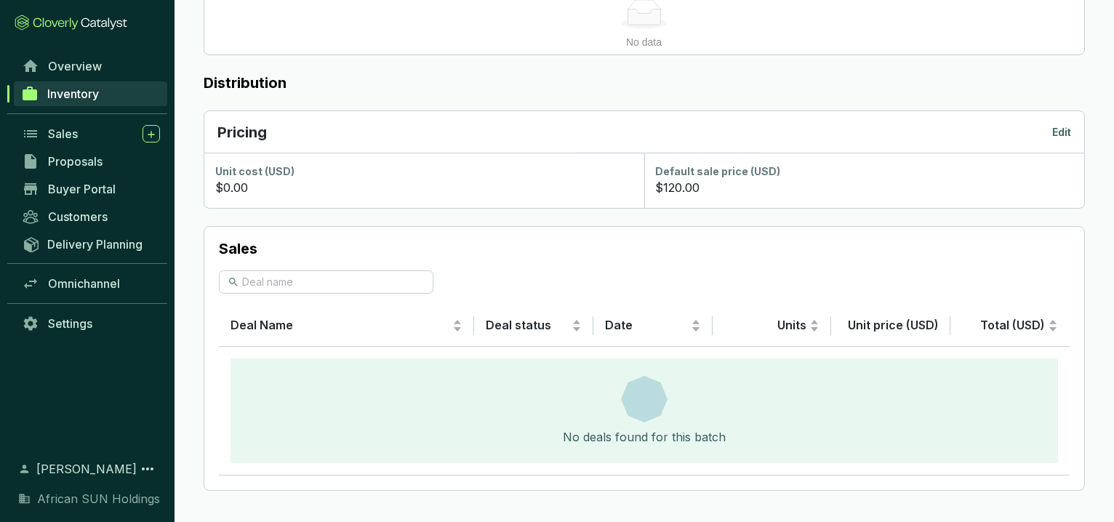
click at [1065, 134] on p "Edit" at bounding box center [1061, 132] width 19 height 15
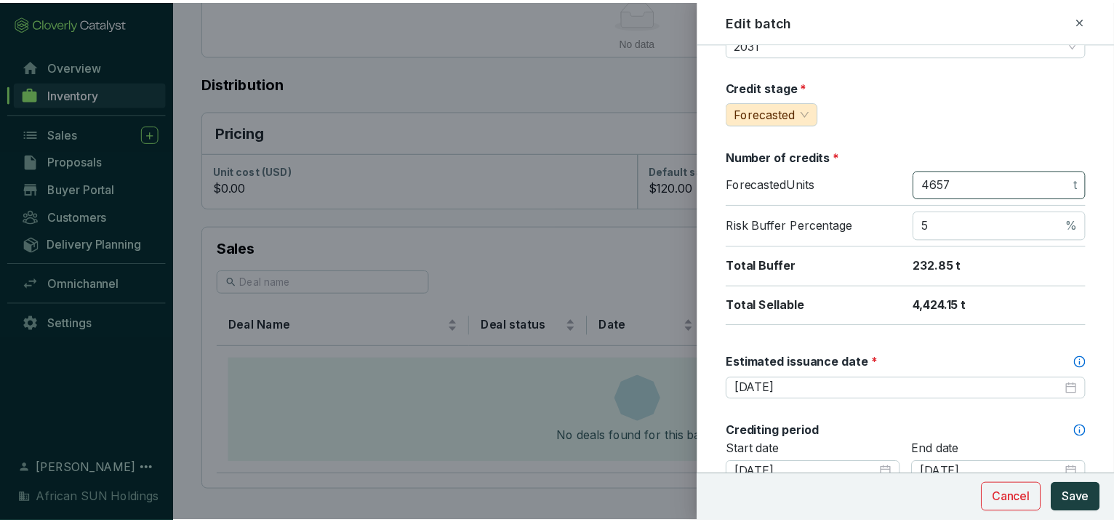
scroll to position [404, 0]
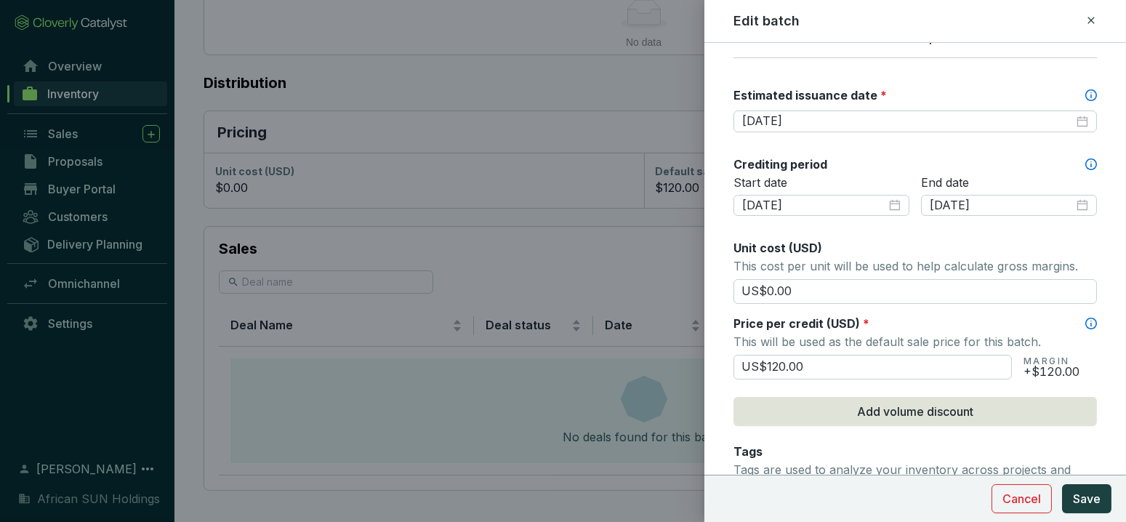
drag, startPoint x: 816, startPoint y: 367, endPoint x: 647, endPoint y: 359, distance: 168.9
click at [647, 359] on div "Edit batch Batch name * This is the internal name that will be used throughout …" at bounding box center [563, 261] width 1126 height 522
type input "US$130.00"
click at [1098, 508] on button "Save" at bounding box center [1086, 498] width 49 height 29
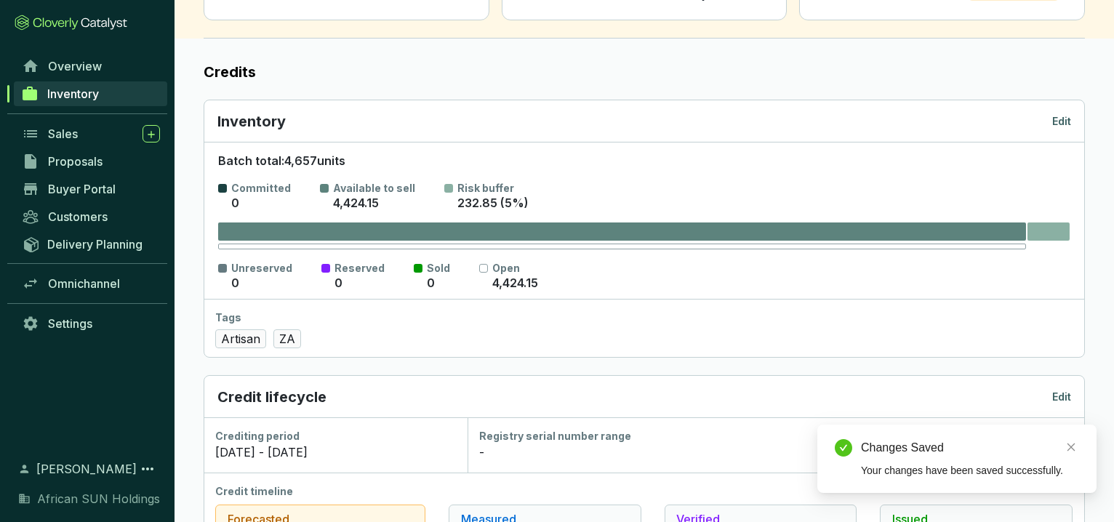
scroll to position [0, 0]
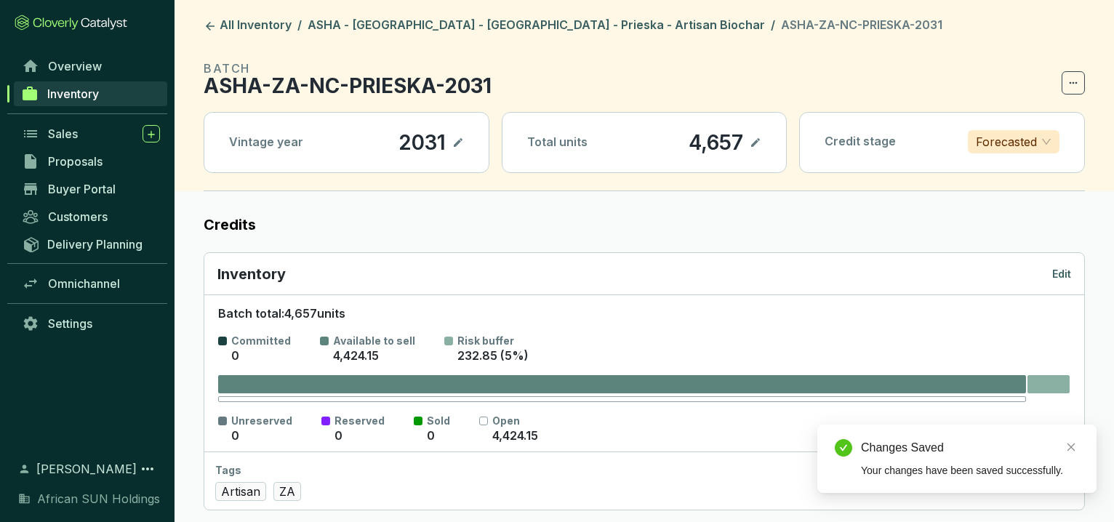
click at [417, 14] on header "All Inventory / ASHA - [GEOGRAPHIC_DATA] - [GEOGRAPHIC_DATA] - Prieska - Artisa…" at bounding box center [645, 95] width 940 height 191
click at [431, 21] on link "ASHA - [GEOGRAPHIC_DATA] - [GEOGRAPHIC_DATA] - Prieska - Artisan Biochar" at bounding box center [536, 25] width 463 height 17
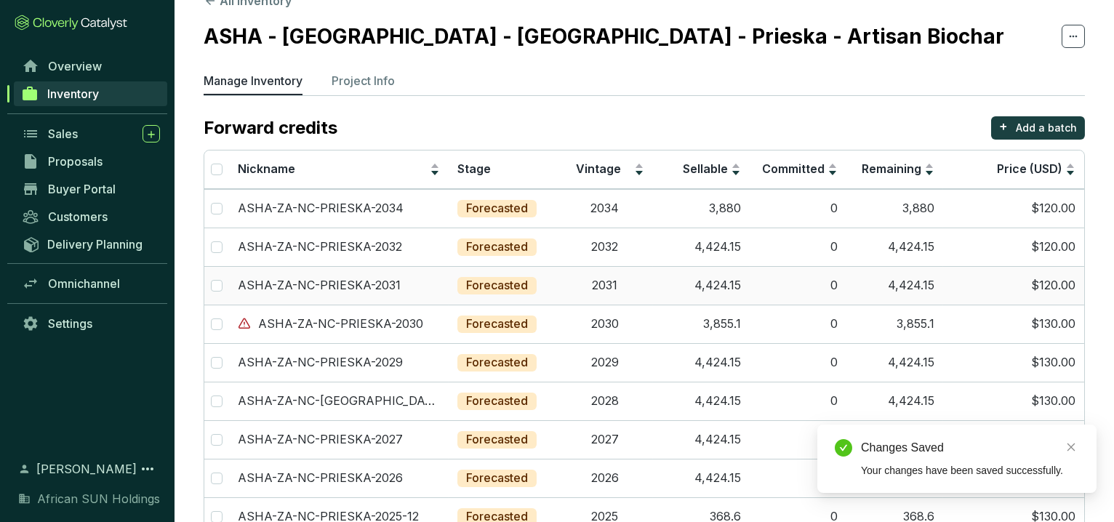
scroll to position [433, 0]
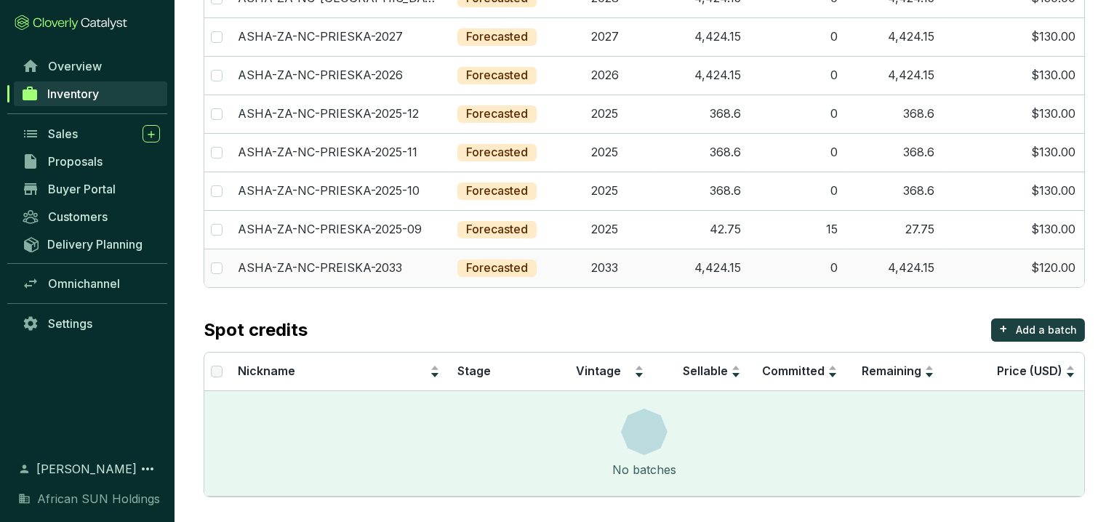
click at [1022, 265] on td "$120.00" at bounding box center [1013, 268] width 141 height 39
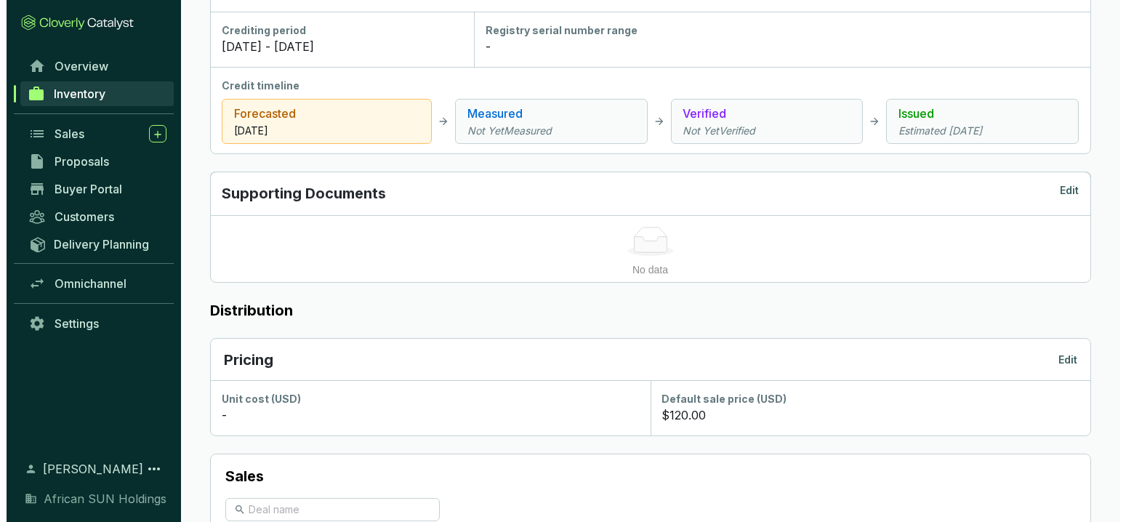
scroll to position [565, 0]
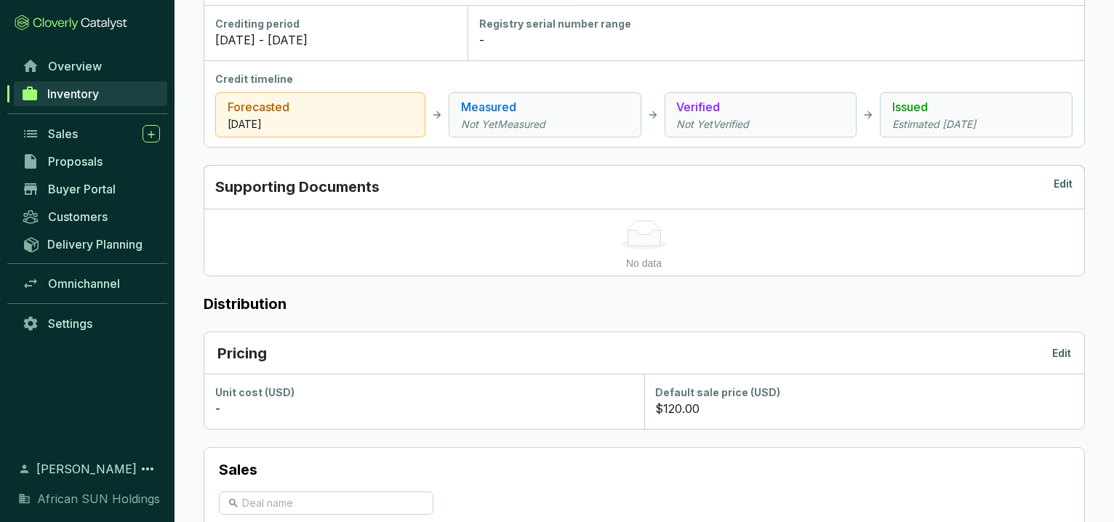
click at [1061, 349] on p "Edit" at bounding box center [1061, 353] width 19 height 15
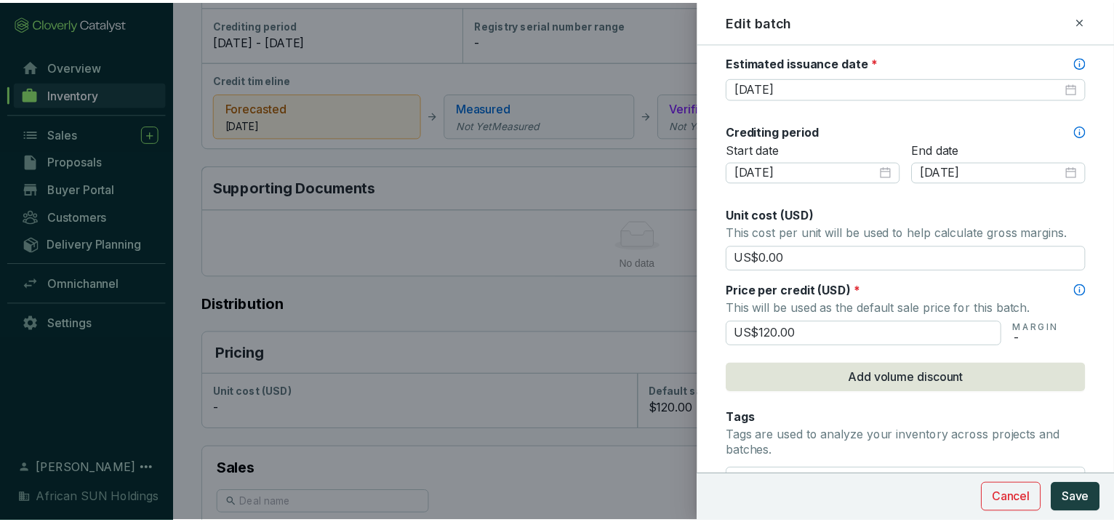
scroll to position [484, 0]
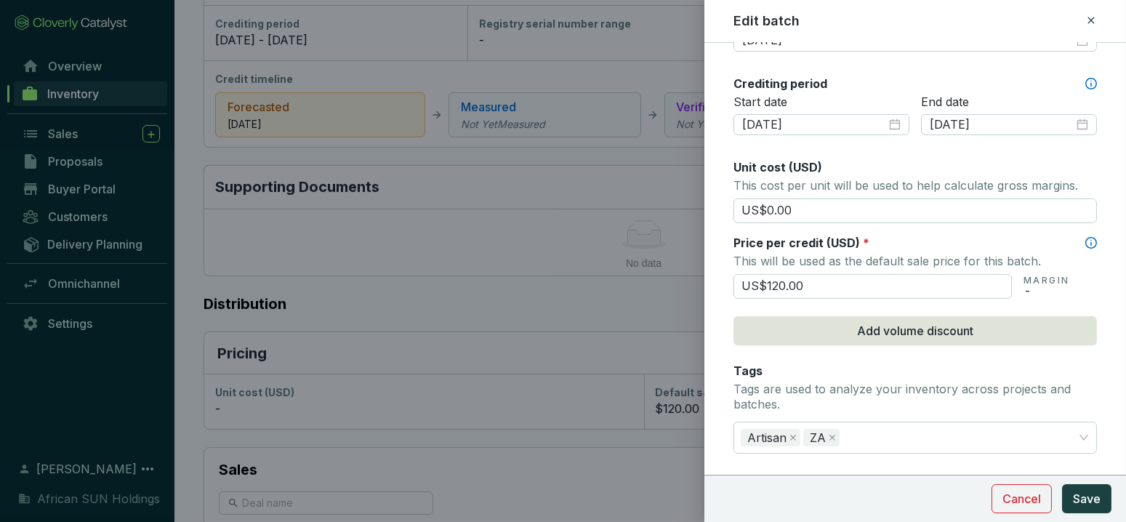
drag, startPoint x: 802, startPoint y: 276, endPoint x: 690, endPoint y: 252, distance: 114.5
click at [690, 252] on div "Edit batch Batch name * This is the internal name that will be used throughout …" at bounding box center [563, 261] width 1126 height 522
type input "US$130.00"
click at [1117, 497] on section "Cancel Save" at bounding box center [916, 498] width 422 height 47
click at [1108, 505] on button "Save" at bounding box center [1086, 498] width 49 height 29
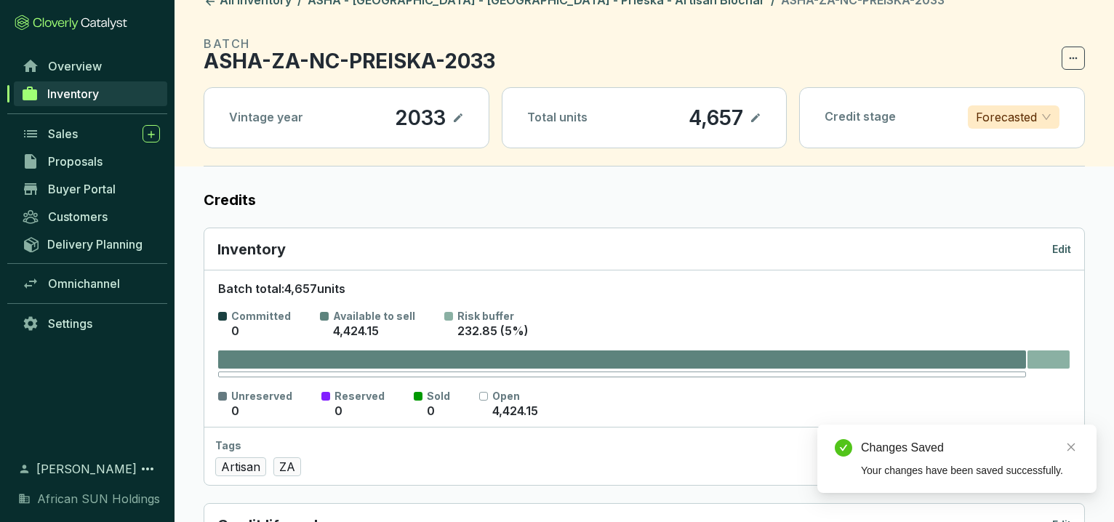
scroll to position [0, 0]
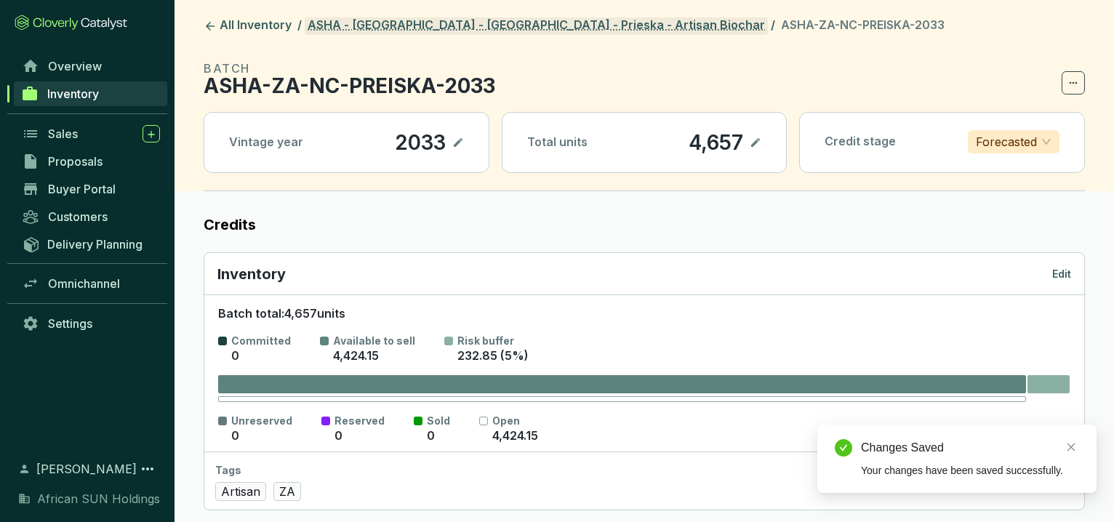
click at [436, 20] on link "ASHA - [GEOGRAPHIC_DATA] - [GEOGRAPHIC_DATA] - Prieska - Artisan Biochar" at bounding box center [536, 25] width 463 height 17
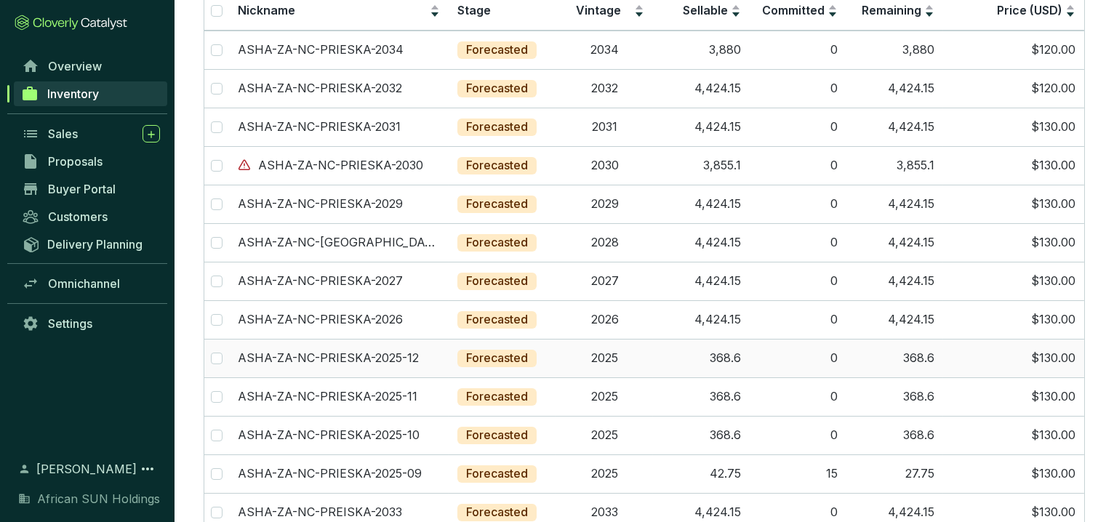
scroll to position [161, 0]
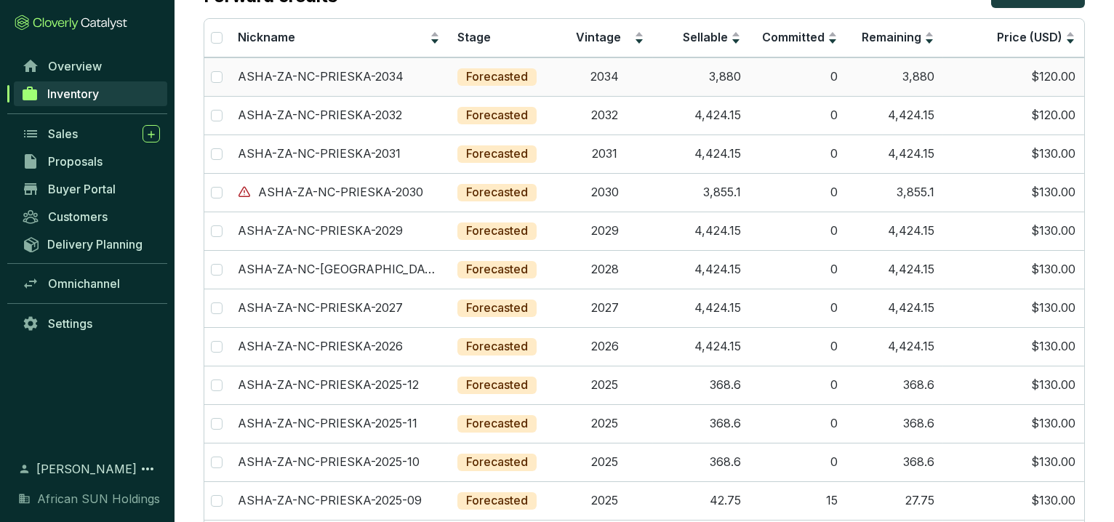
click at [1041, 76] on td "$120.00" at bounding box center [1013, 76] width 141 height 39
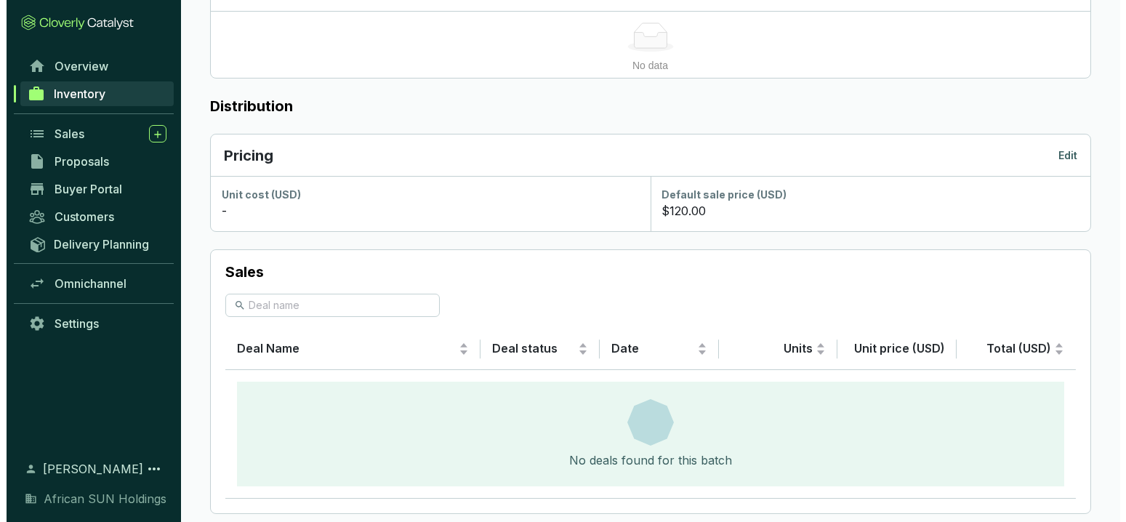
scroll to position [786, 0]
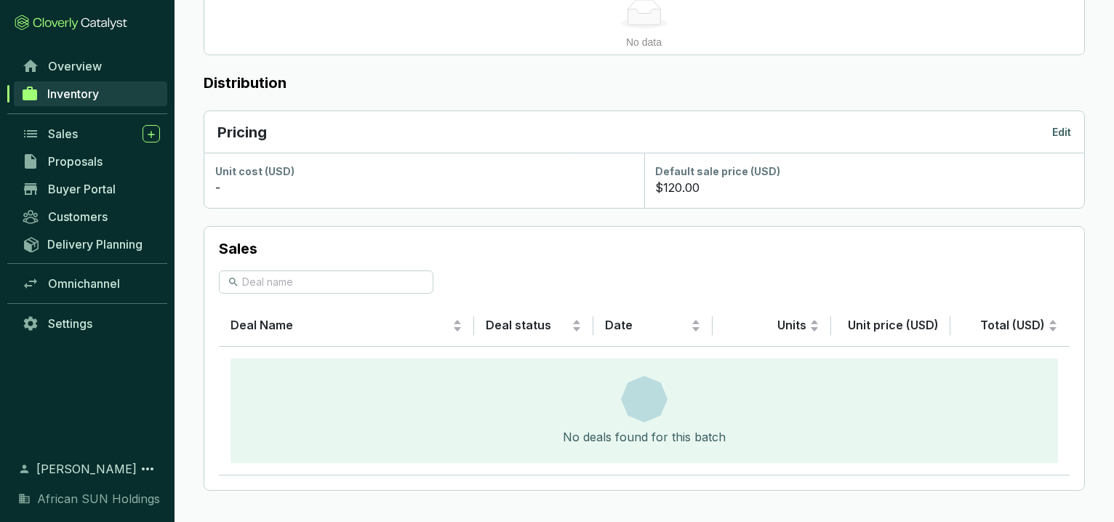
click at [1062, 122] on div "Pricing Edit" at bounding box center [644, 132] width 854 height 20
click at [1057, 122] on div "Pricing Edit" at bounding box center [644, 132] width 854 height 20
click at [1057, 129] on p "Edit" at bounding box center [1061, 132] width 19 height 15
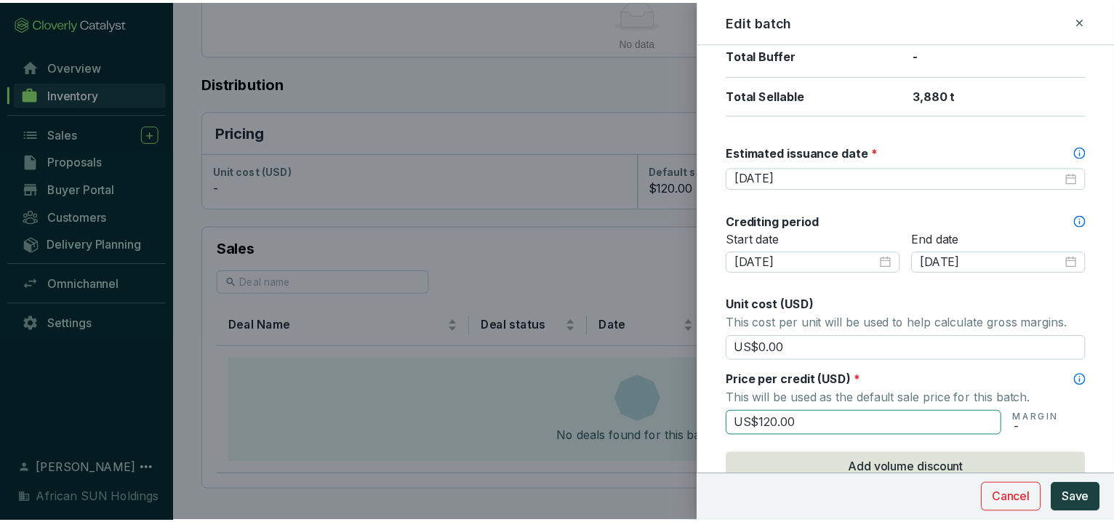
scroll to position [404, 0]
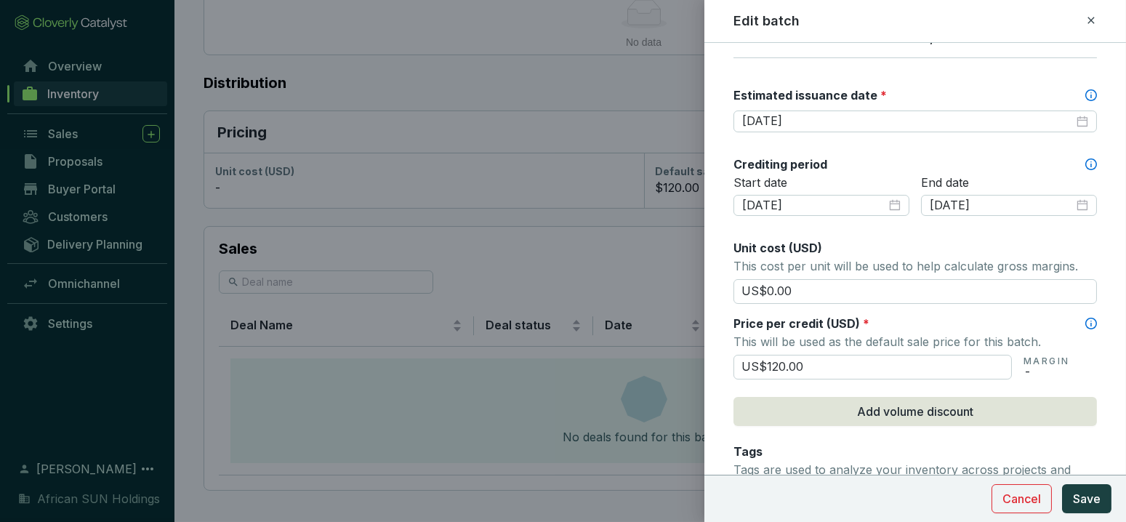
drag, startPoint x: 809, startPoint y: 359, endPoint x: 604, endPoint y: 351, distance: 206.0
click at [604, 351] on div "Edit batch Batch name * This is the internal name that will be used throughout …" at bounding box center [563, 261] width 1126 height 522
type input "US$130.00"
click at [1094, 500] on span "Save" at bounding box center [1087, 498] width 28 height 17
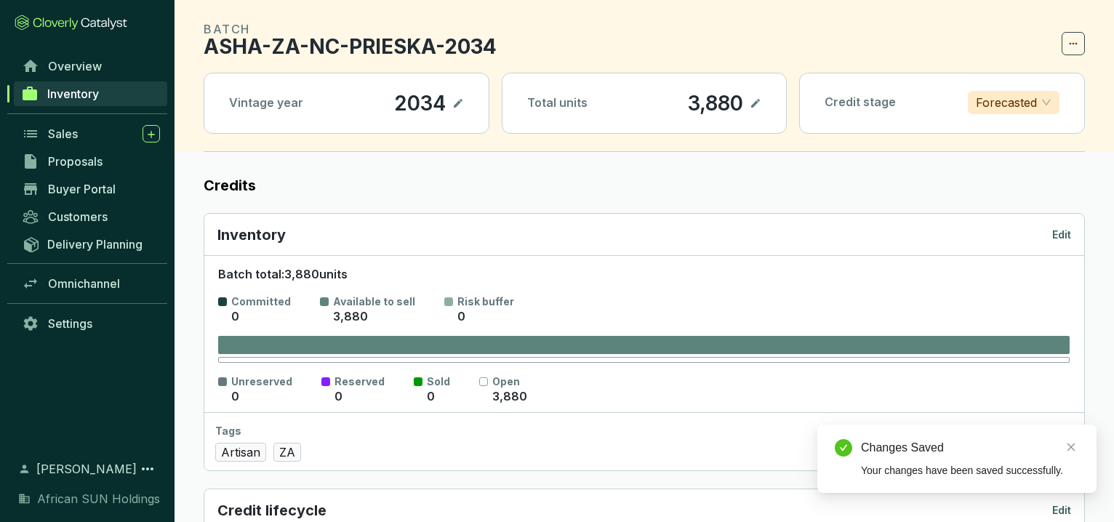
scroll to position [0, 0]
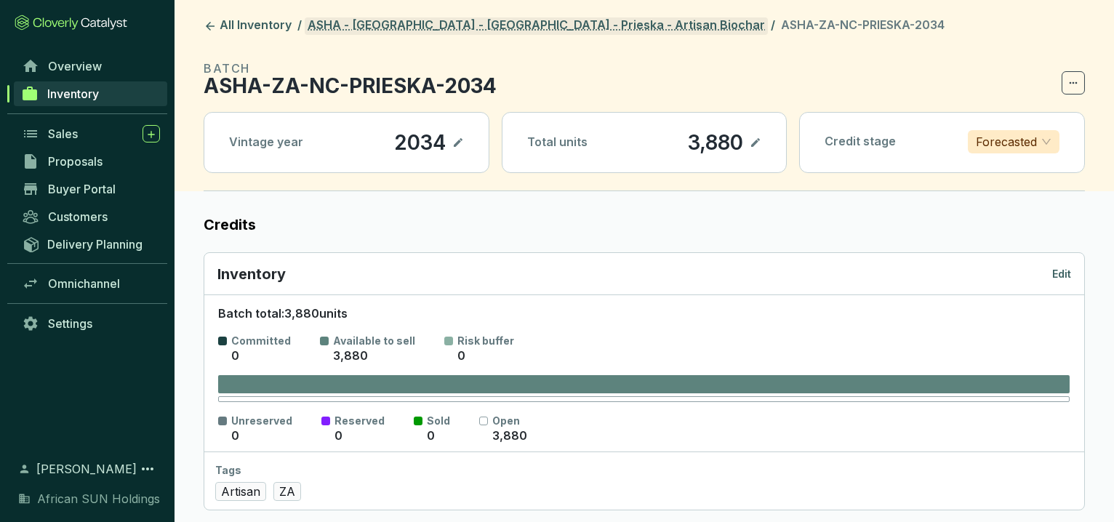
click at [425, 16] on header "All Inventory / ASHA - [GEOGRAPHIC_DATA] - [GEOGRAPHIC_DATA] - Prieska - [GEOGR…" at bounding box center [645, 95] width 940 height 191
click at [436, 24] on link "ASHA - [GEOGRAPHIC_DATA] - [GEOGRAPHIC_DATA] - Prieska - Artisan Biochar" at bounding box center [536, 25] width 463 height 17
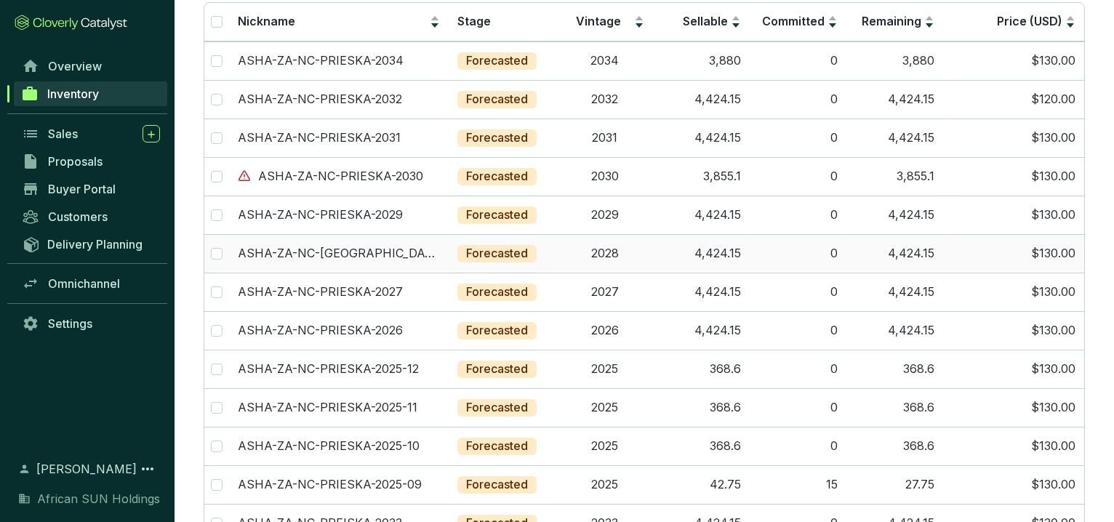
scroll to position [81, 0]
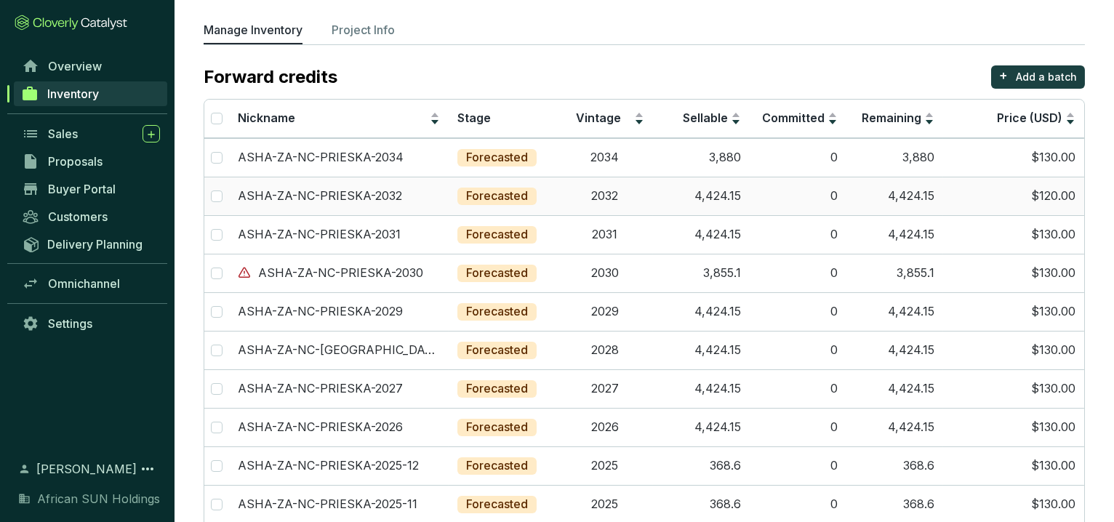
click at [1051, 205] on td "$120.00" at bounding box center [1013, 196] width 141 height 39
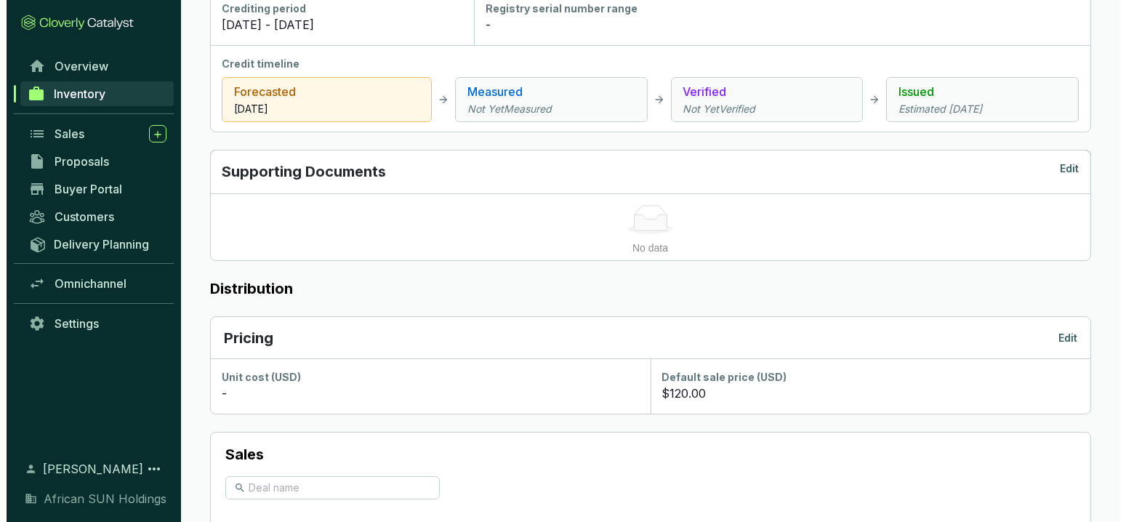
scroll to position [646, 0]
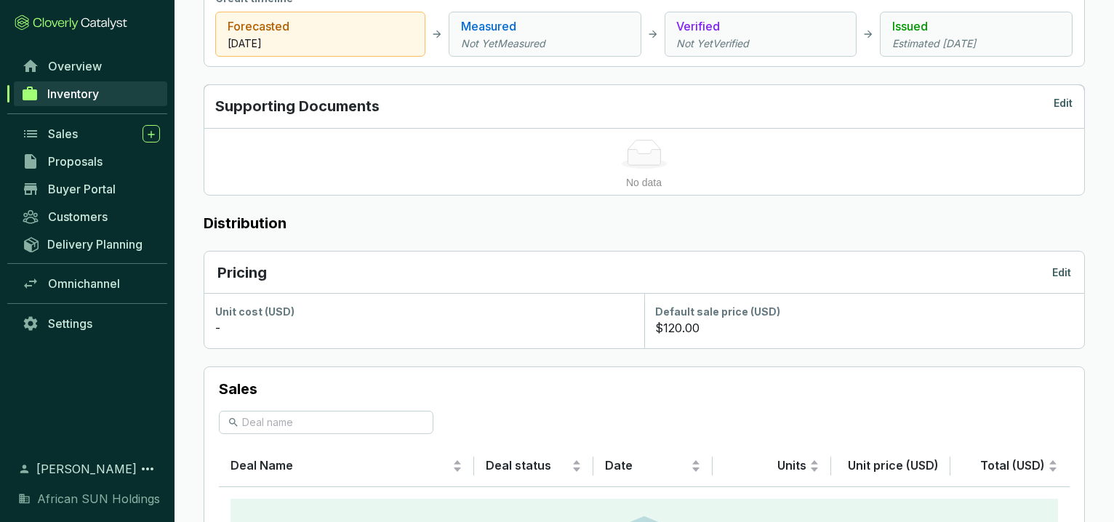
click at [1065, 273] on p "Edit" at bounding box center [1061, 272] width 19 height 15
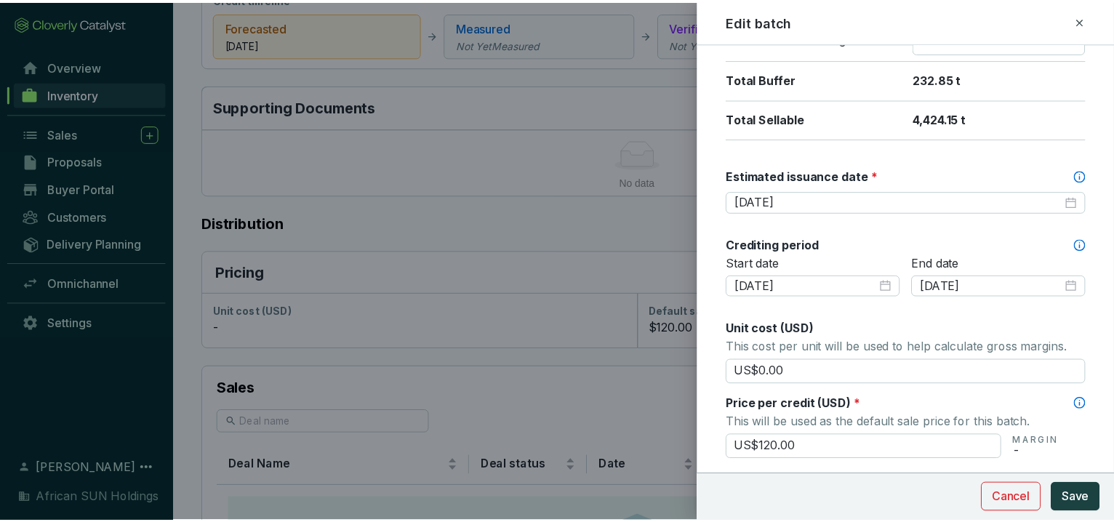
scroll to position [404, 0]
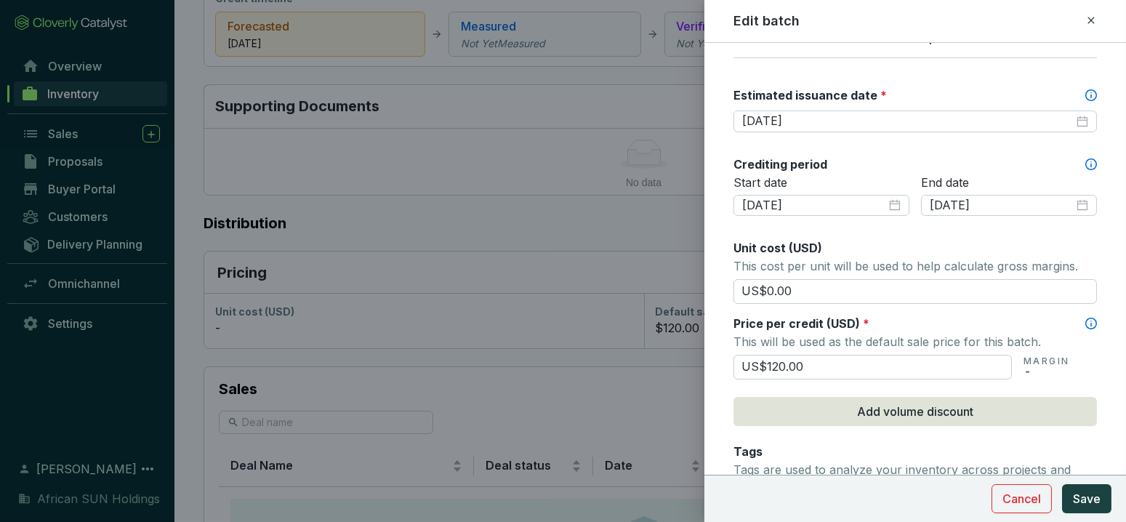
drag, startPoint x: 815, startPoint y: 366, endPoint x: 723, endPoint y: 358, distance: 92.7
click at [723, 358] on form "Batch name * This is the internal name that will be used throughout Catalyst. A…" at bounding box center [916, 276] width 422 height 1238
type input "US$130.00"
click at [1091, 500] on span "Save" at bounding box center [1087, 498] width 28 height 17
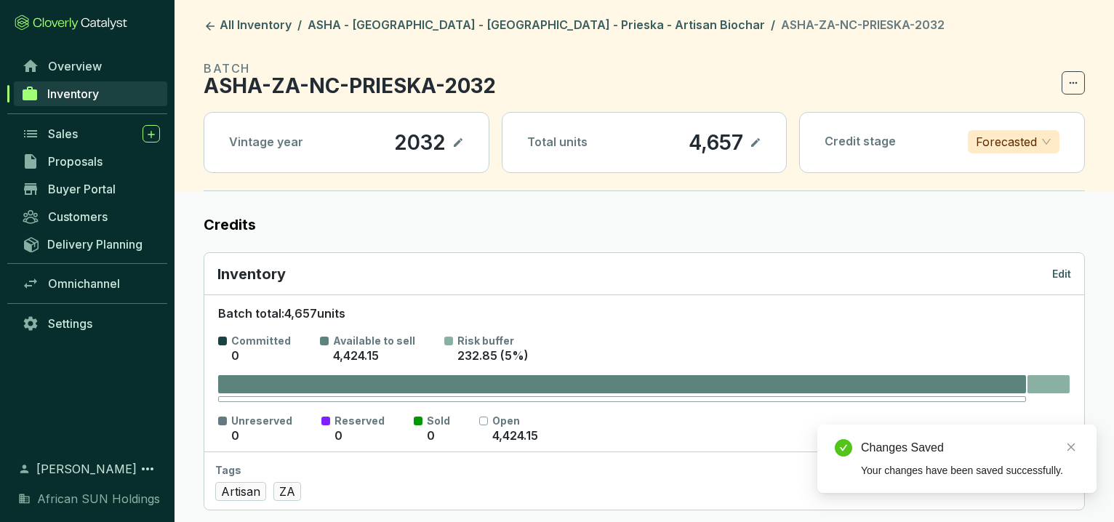
scroll to position [0, 0]
click at [403, 25] on link "ASHA - [GEOGRAPHIC_DATA] - [GEOGRAPHIC_DATA] - Prieska - Artisan Biochar" at bounding box center [536, 25] width 463 height 17
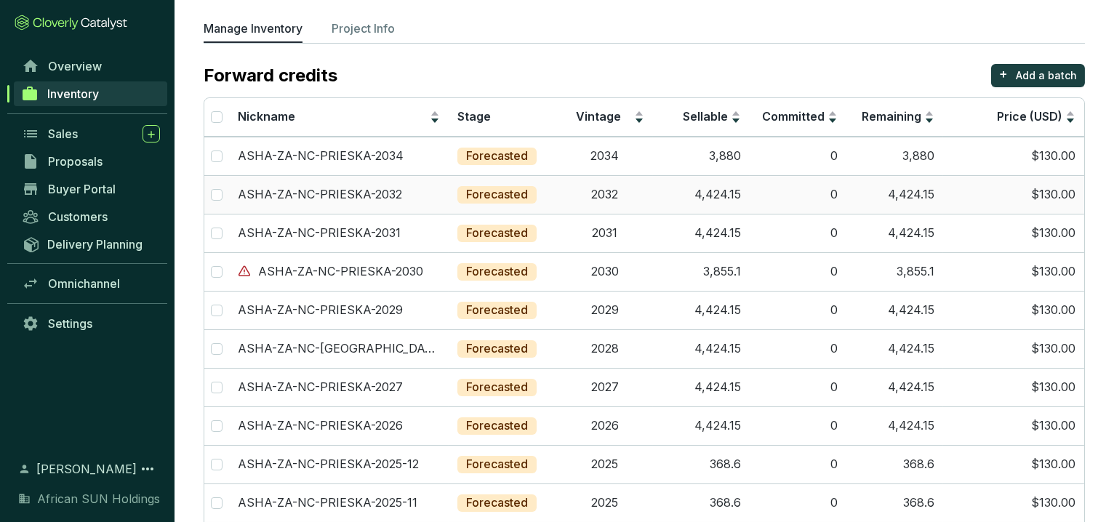
scroll to position [109, 0]
